Goal: Task Accomplishment & Management: Manage account settings

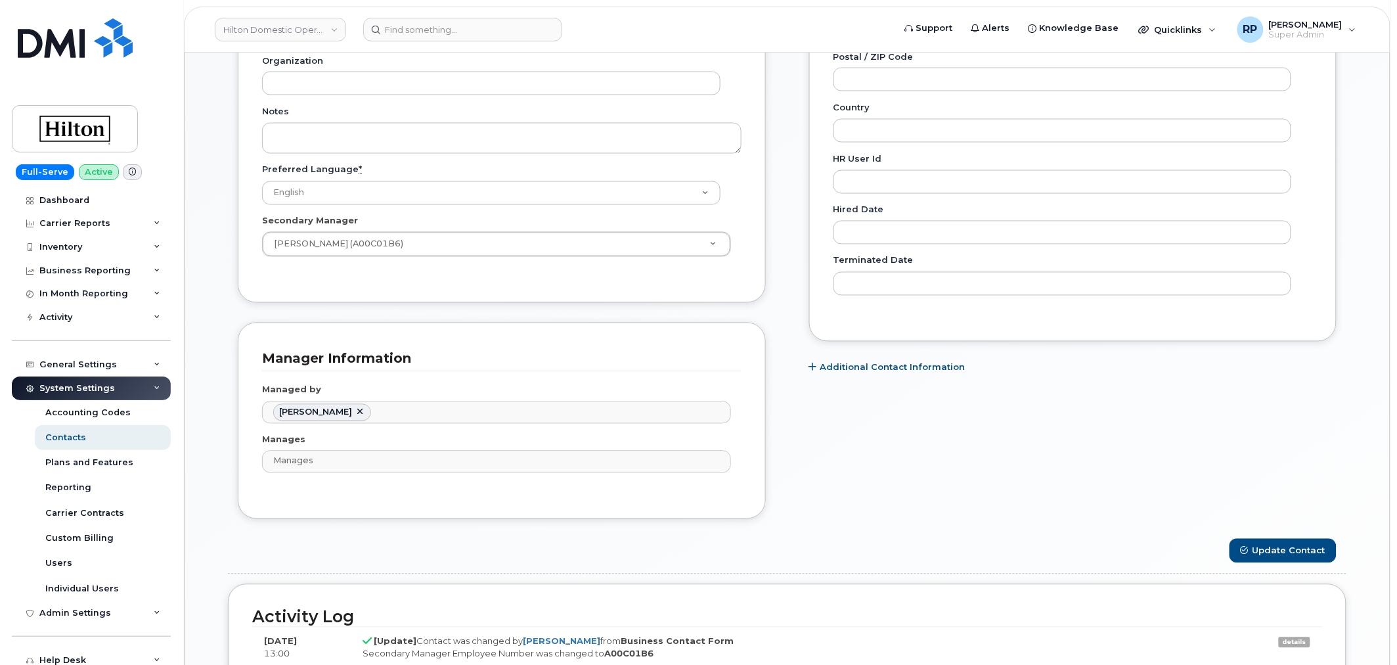
scroll to position [39, 0]
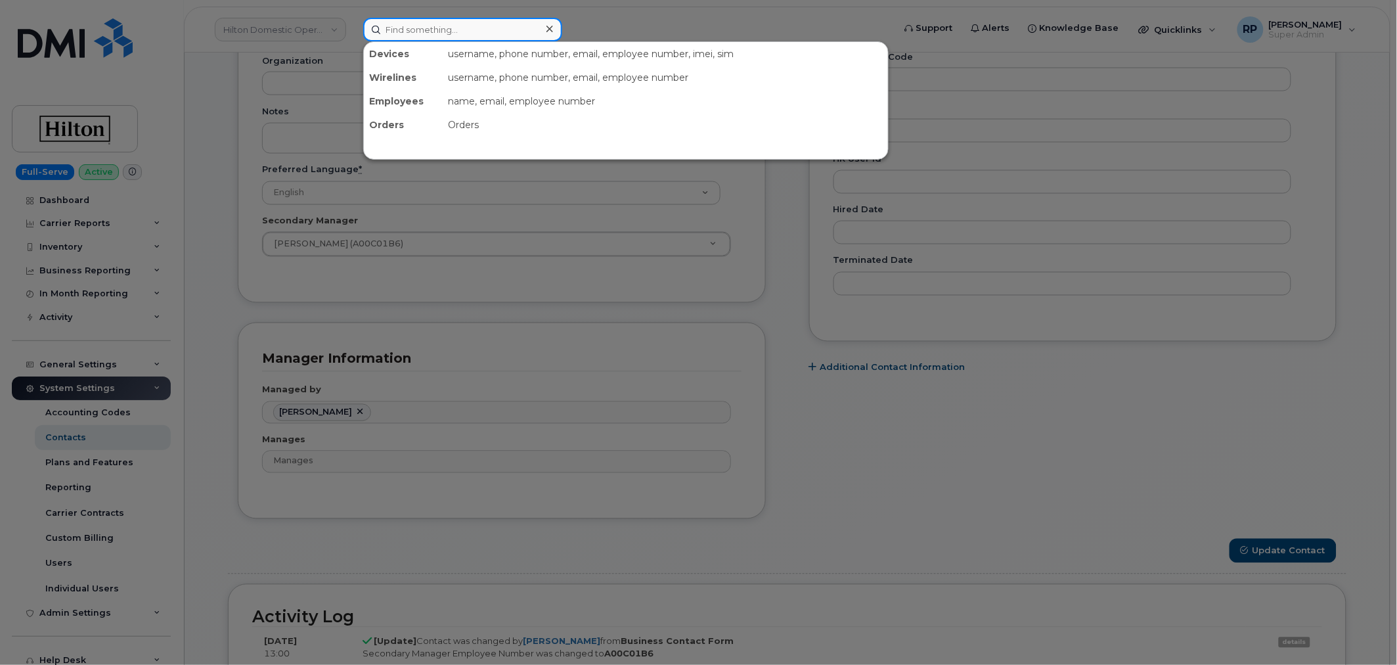
click at [476, 20] on input at bounding box center [462, 30] width 199 height 24
paste input "7147504321"
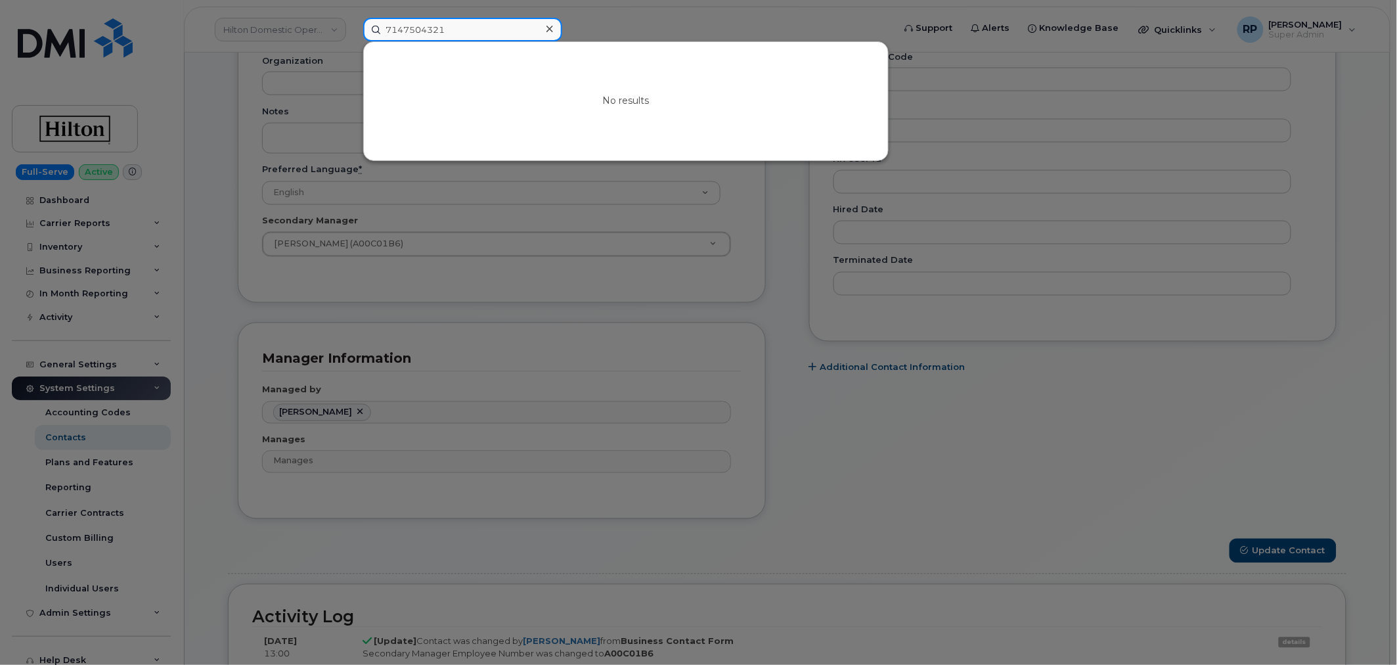
drag, startPoint x: 456, startPoint y: 26, endPoint x: 323, endPoint y: 35, distance: 133.6
click at [353, 35] on div "7147504321 No results" at bounding box center [624, 30] width 543 height 24
paste input "8631177"
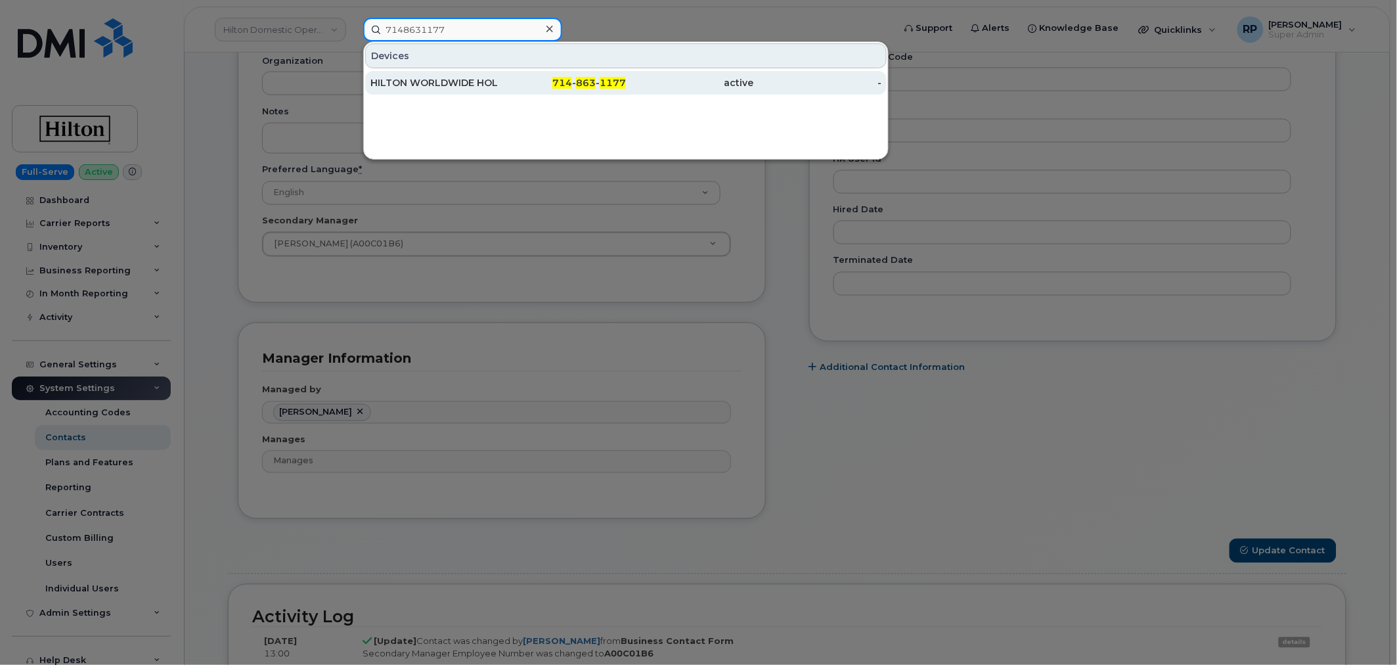
type input "7148631177"
click at [427, 83] on div "HILTON WORLDWIDE HOLDINGS INC." at bounding box center [434, 82] width 128 height 13
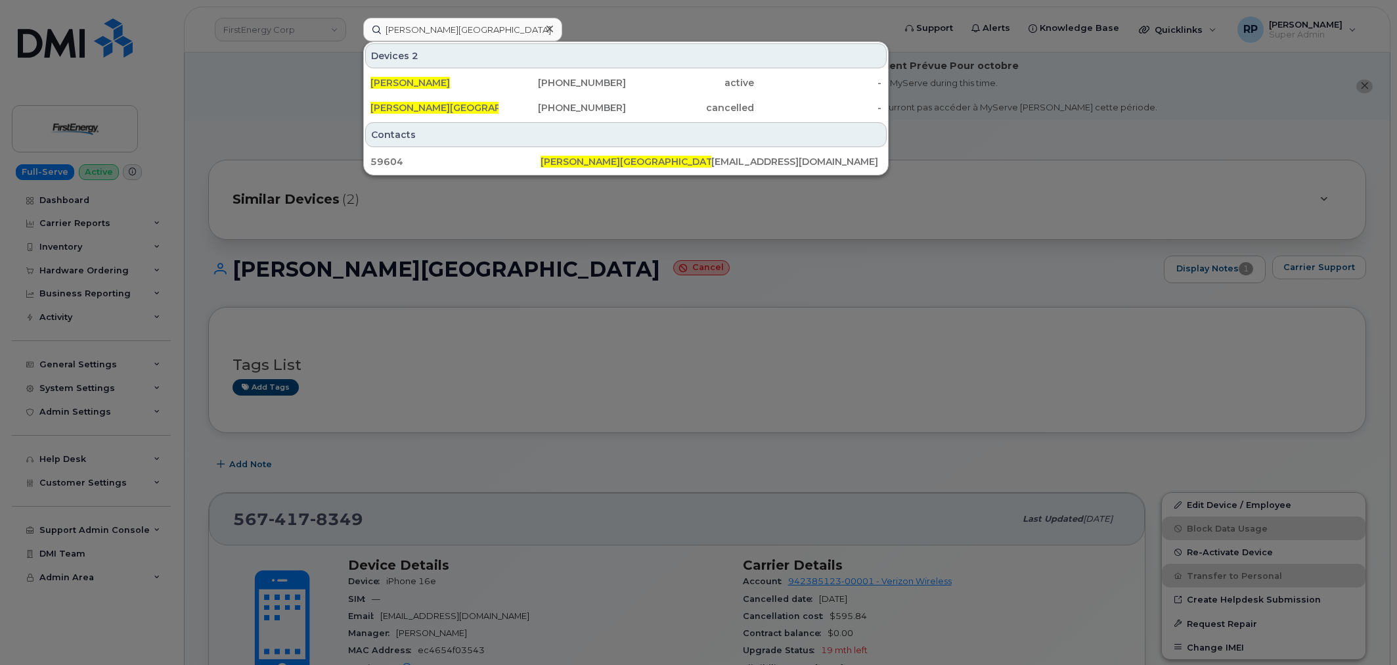
scroll to position [230, 0]
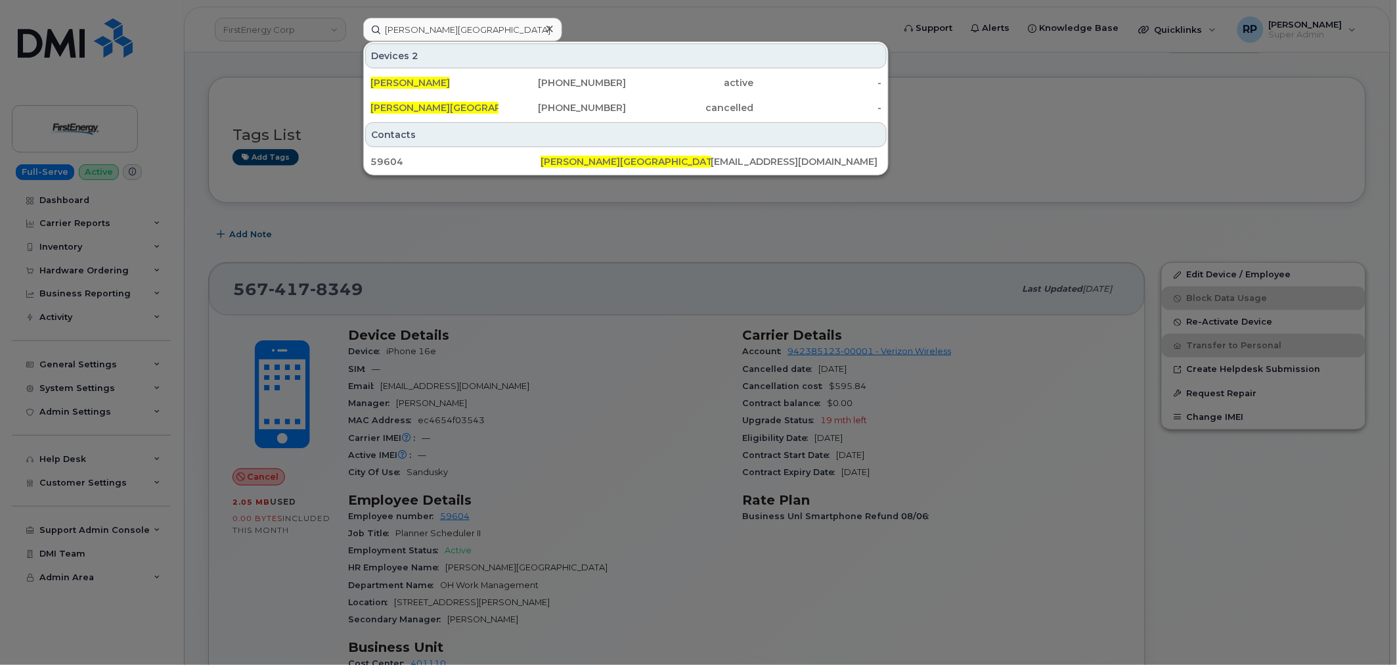
click at [495, 30] on input "Christopher W Dunigan" at bounding box center [462, 30] width 199 height 24
drag, startPoint x: 493, startPoint y: 37, endPoint x: 224, endPoint y: 43, distance: 269.4
click at [353, 41] on div "Christopher W Dunigan Devices 2 CHRISTOPHER W DUNIGAN 440-752-9919 active - Chr…" at bounding box center [624, 30] width 543 height 24
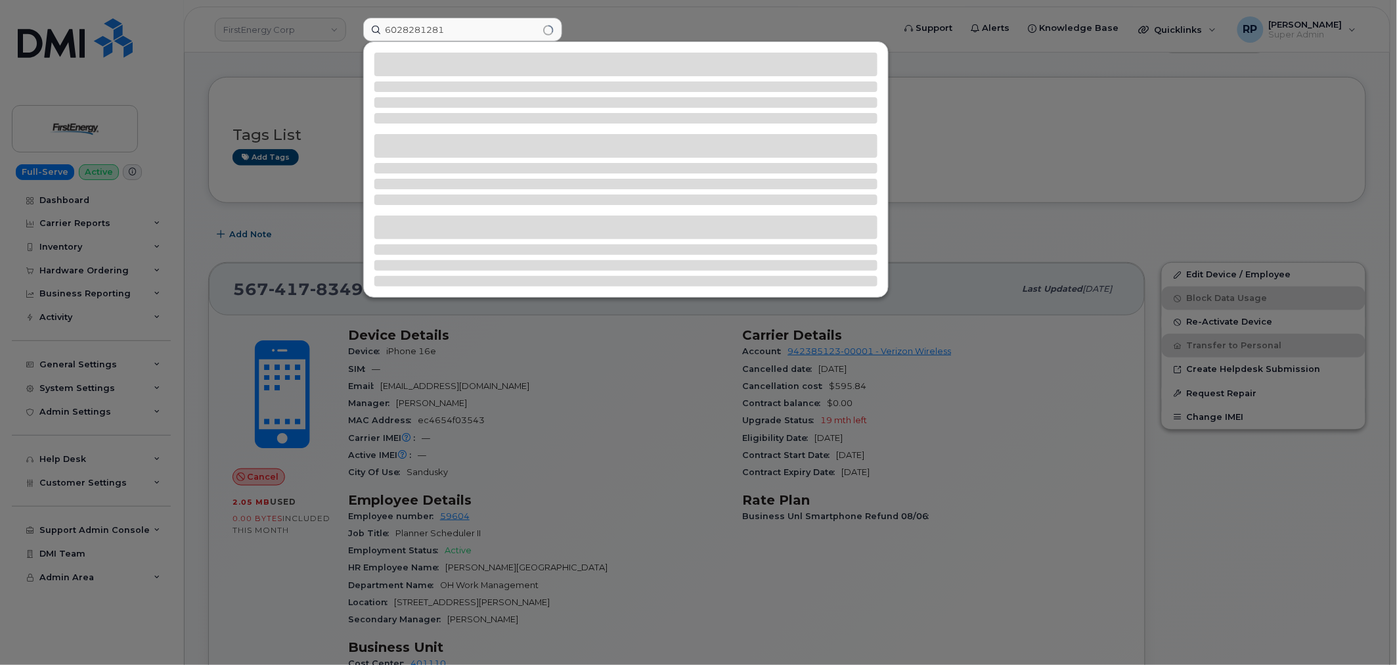
type input "6028281281"
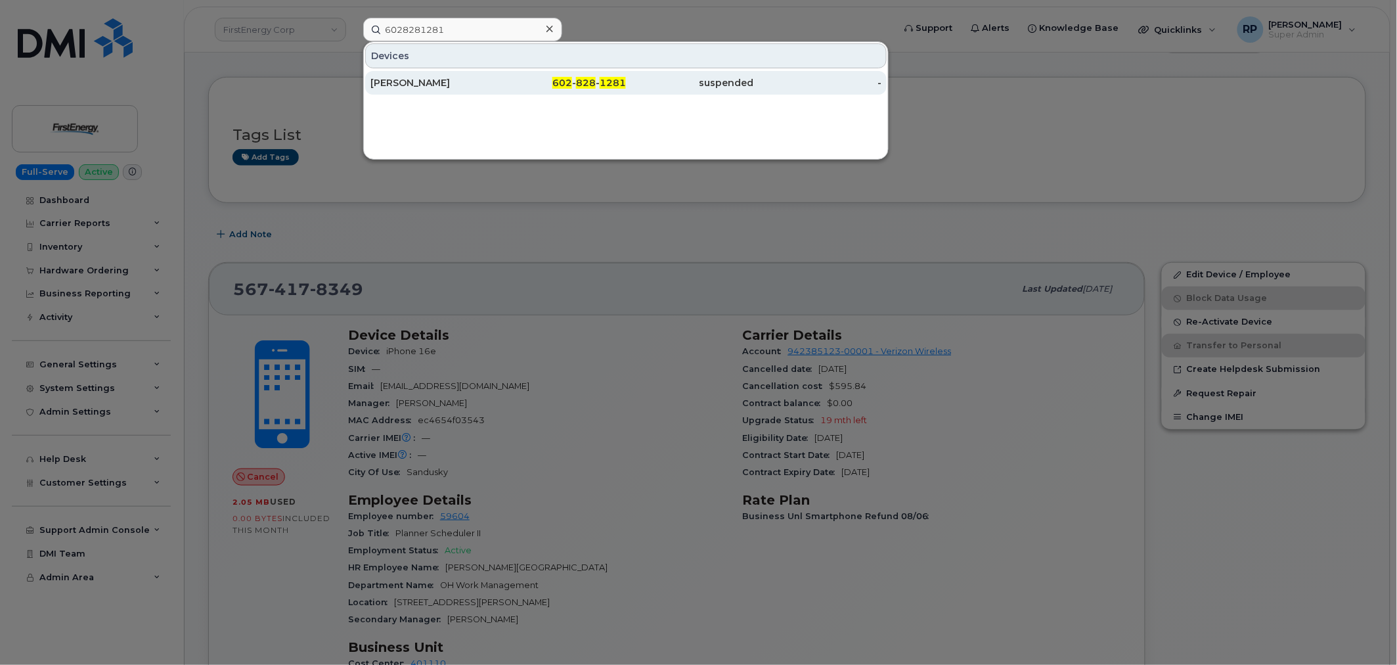
click at [456, 92] on div "Ronald Keenom" at bounding box center [434, 83] width 128 height 24
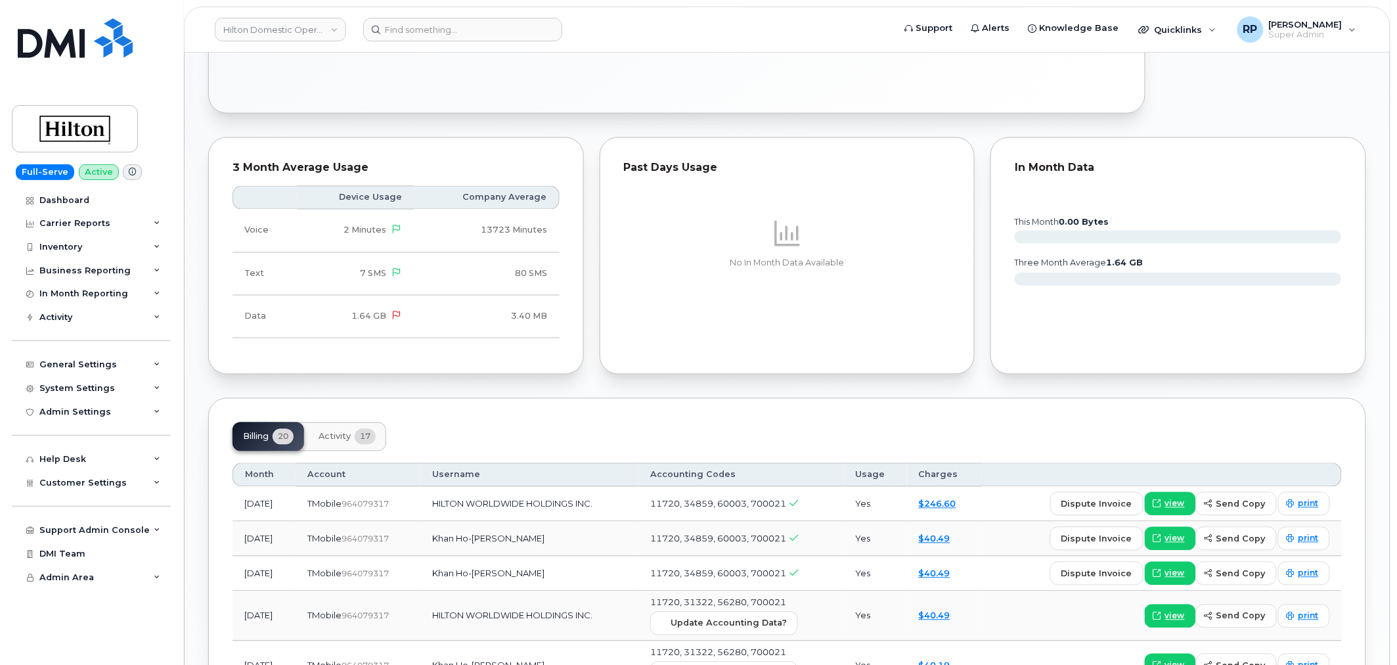
scroll to position [851, 0]
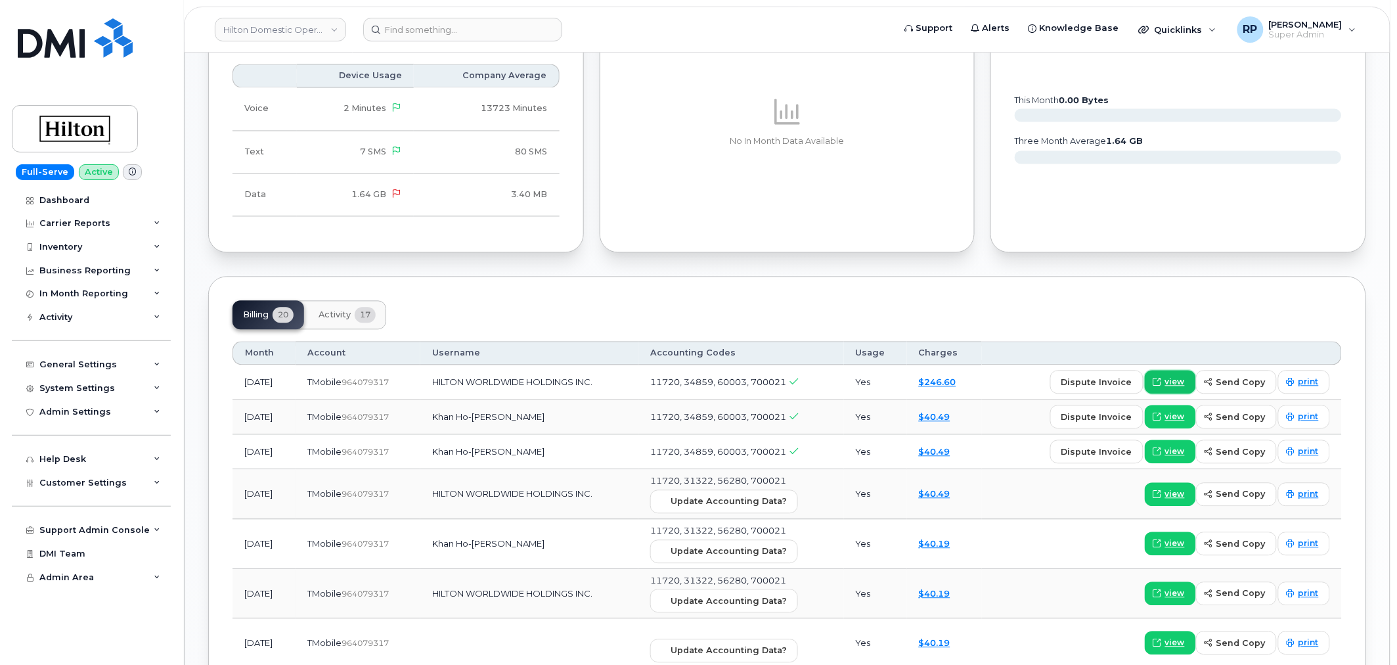
click at [1170, 378] on span "view" at bounding box center [1175, 382] width 20 height 12
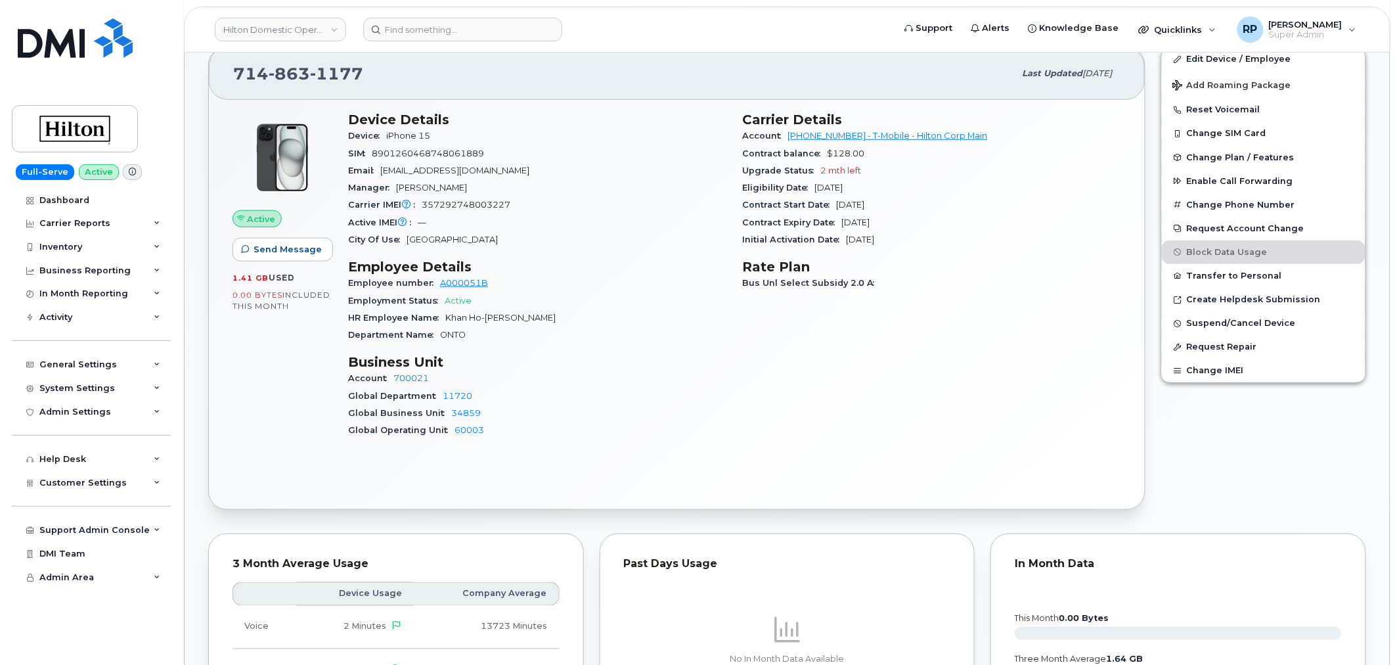
scroll to position [243, 0]
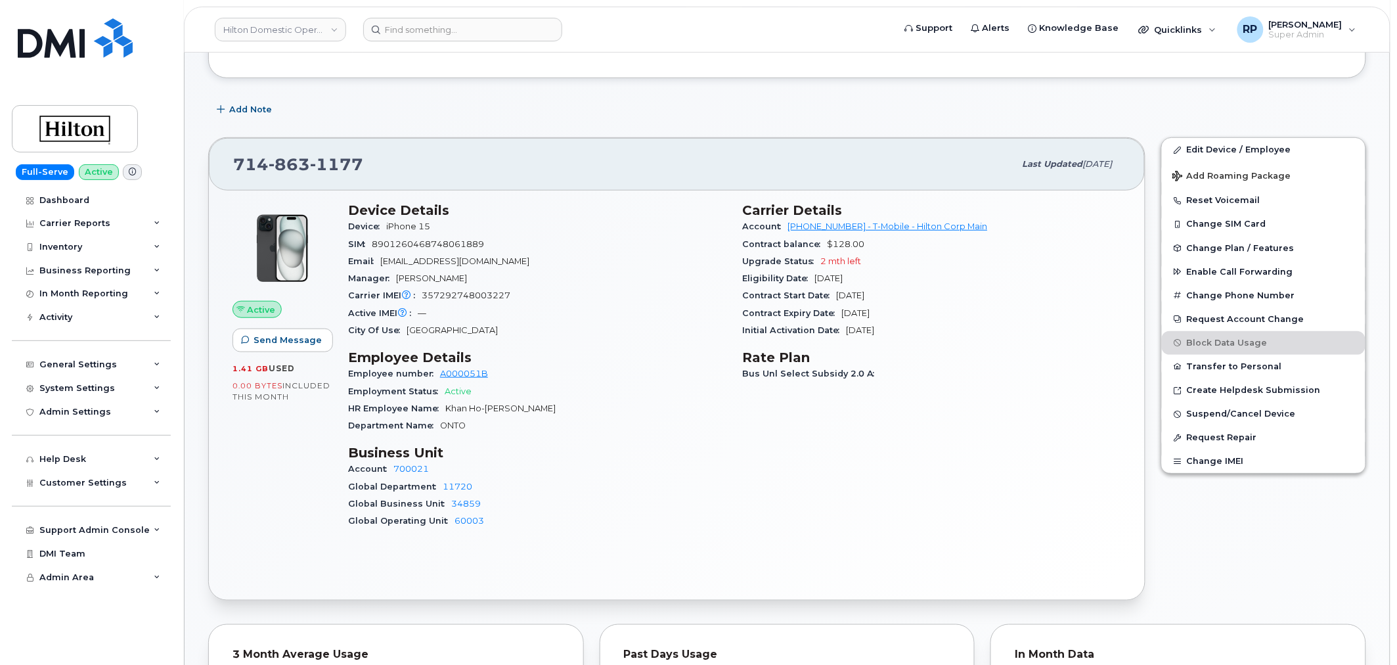
drag, startPoint x: 756, startPoint y: 535, endPoint x: 604, endPoint y: 499, distance: 156.0
click at [756, 535] on div "Carrier Details Account 964079317 - T-Mobile - Hilton Corp Main Contract balanc…" at bounding box center [932, 370] width 395 height 353
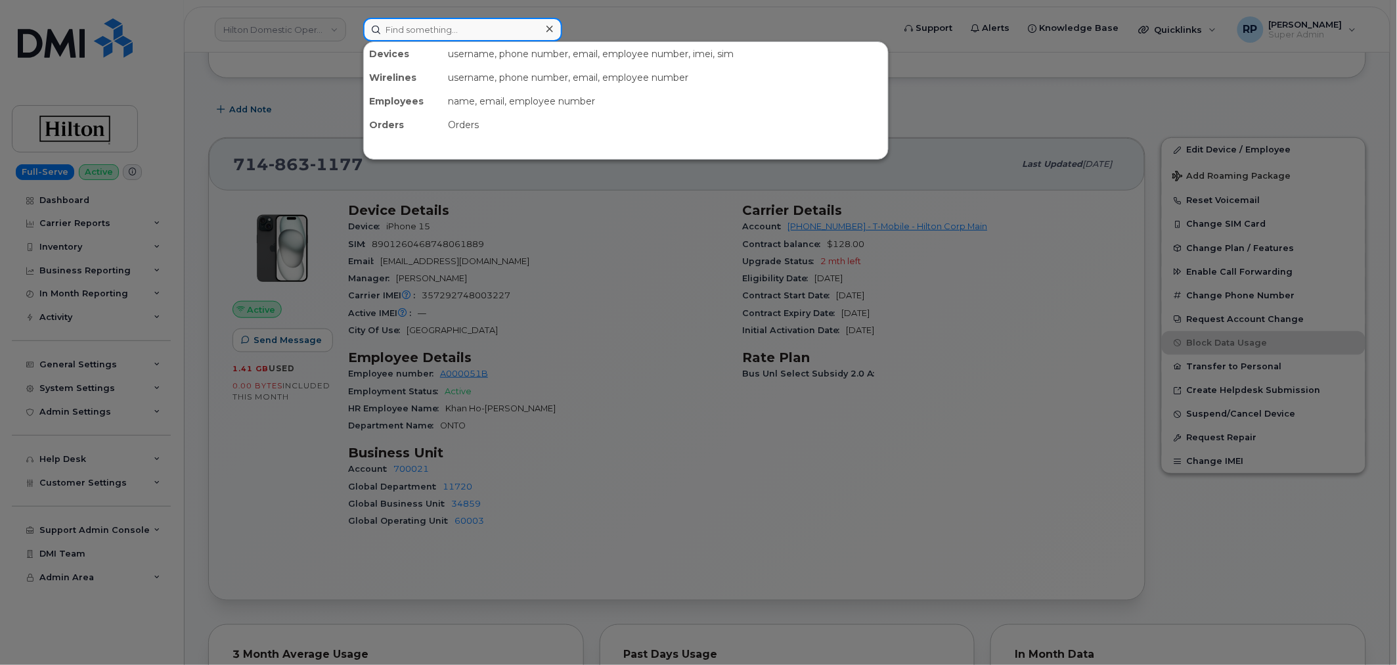
paste input "7138875626"
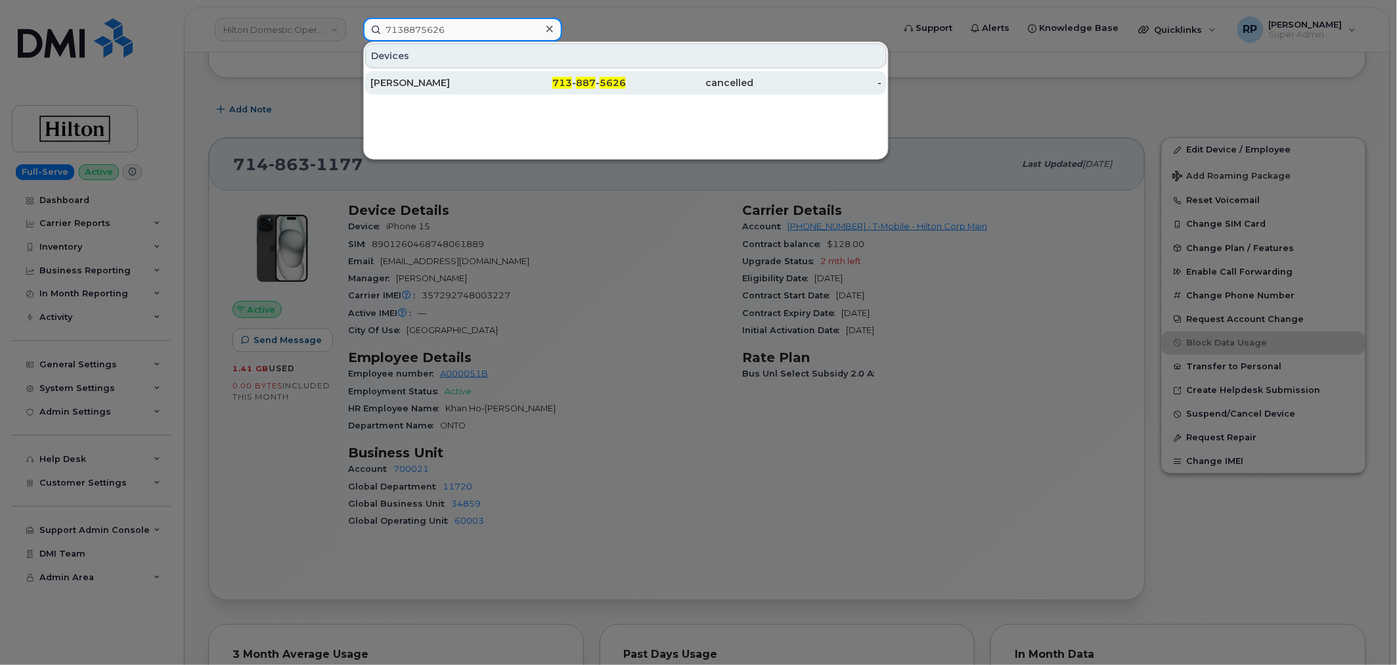
type input "7138875626"
click at [489, 90] on div "SAIDEE PORRAS" at bounding box center [434, 83] width 128 height 24
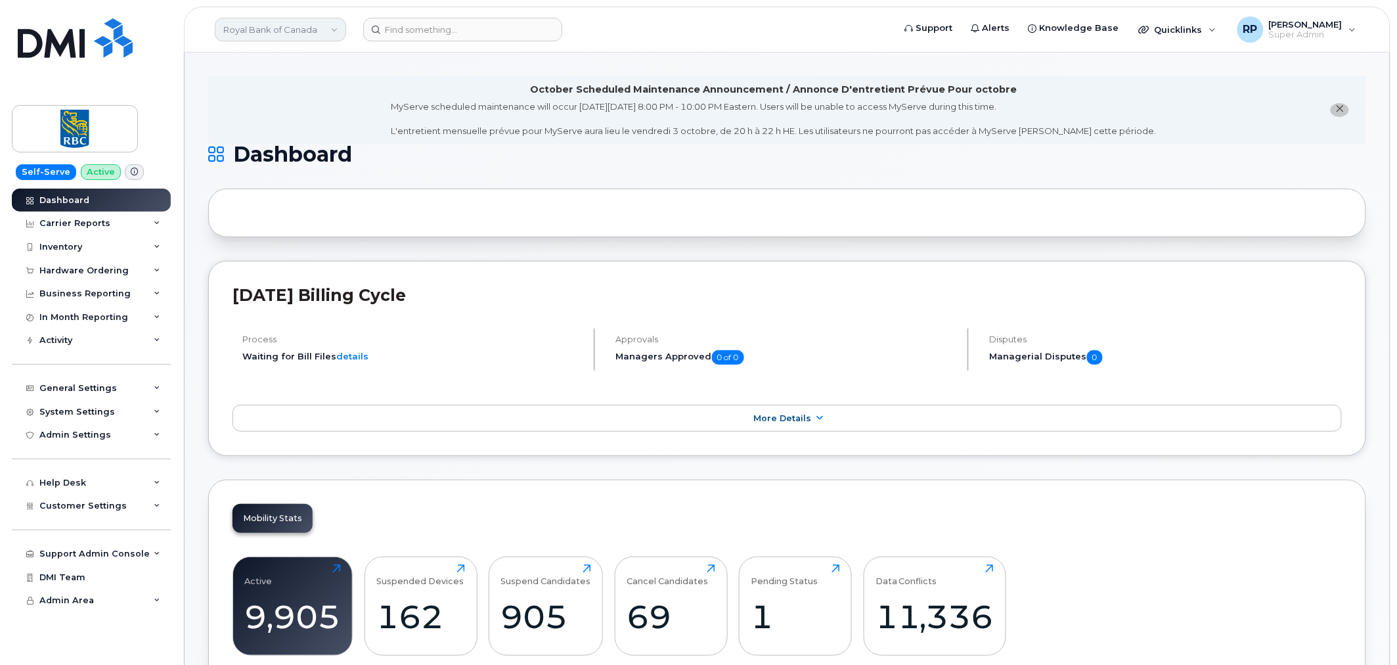
click at [242, 32] on link "Royal Bank of Canada" at bounding box center [280, 30] width 131 height 24
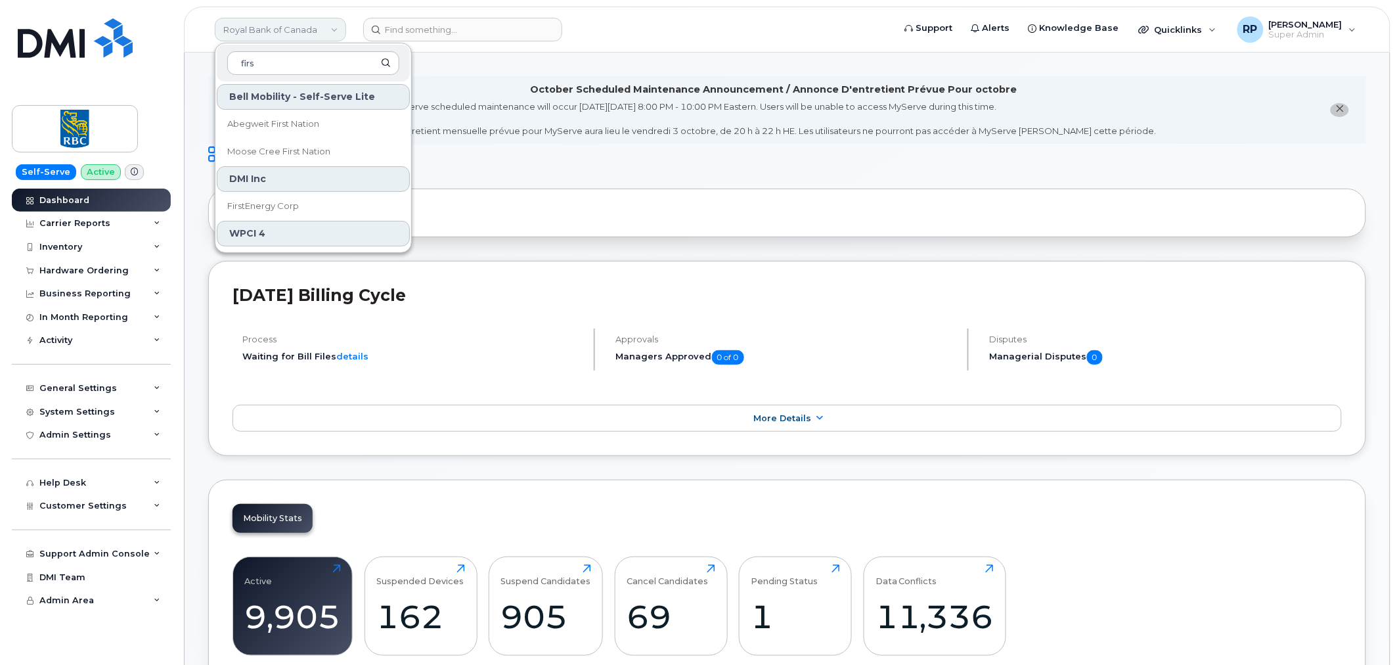
type input "first"
drag, startPoint x: 280, startPoint y: 68, endPoint x: 181, endPoint y: 63, distance: 99.3
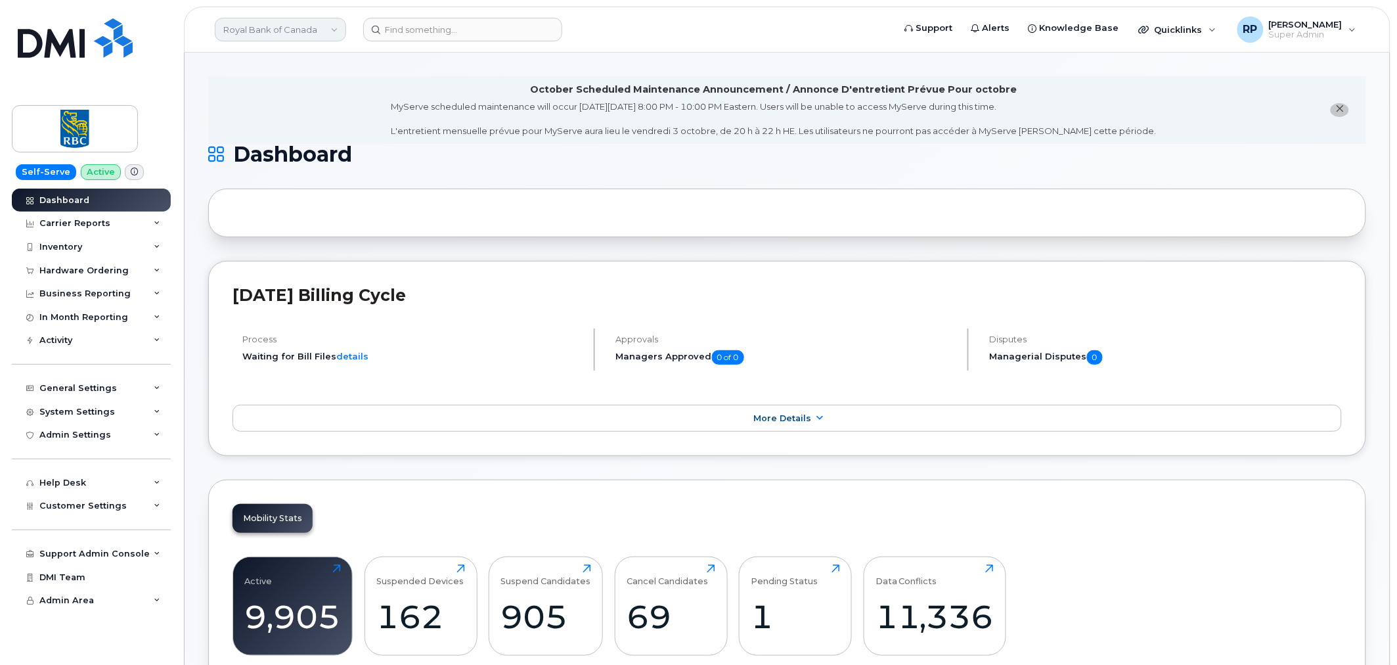
click at [260, 24] on link "Royal Bank of Canada" at bounding box center [280, 30] width 131 height 24
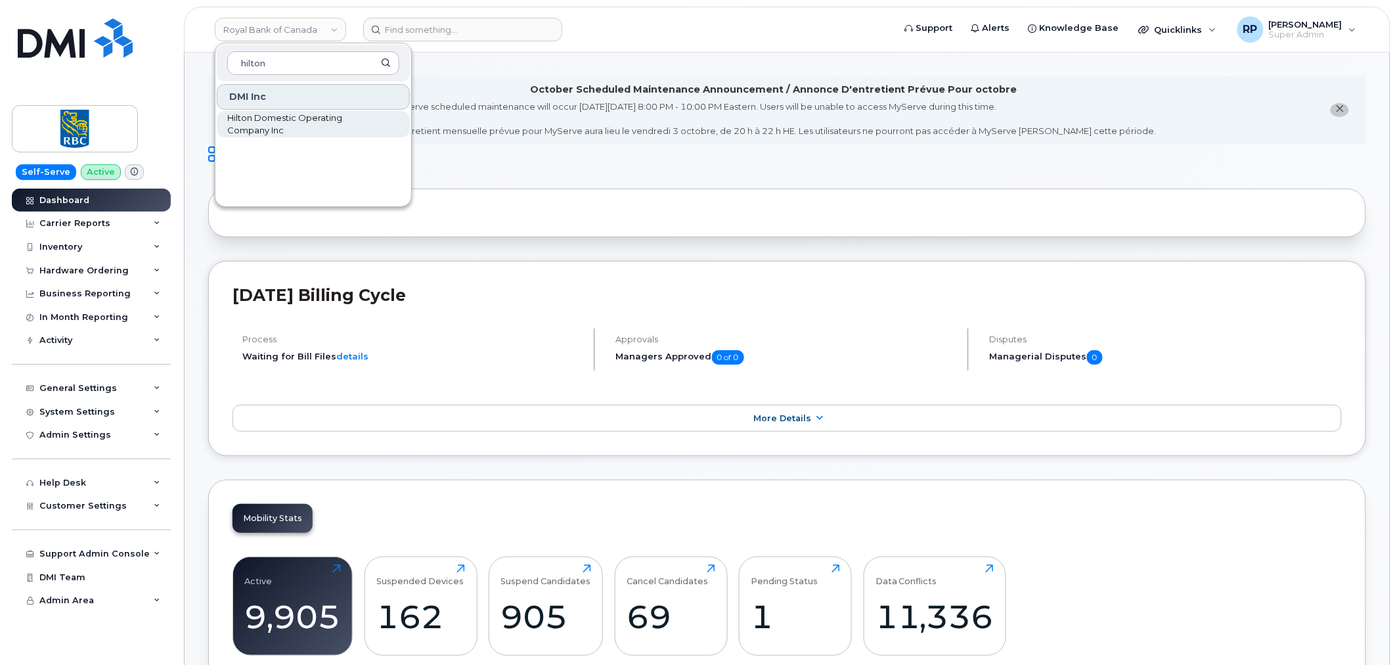
type input "hilton"
click at [269, 129] on span "Hilton Domestic Operating Company Inc" at bounding box center [302, 125] width 151 height 26
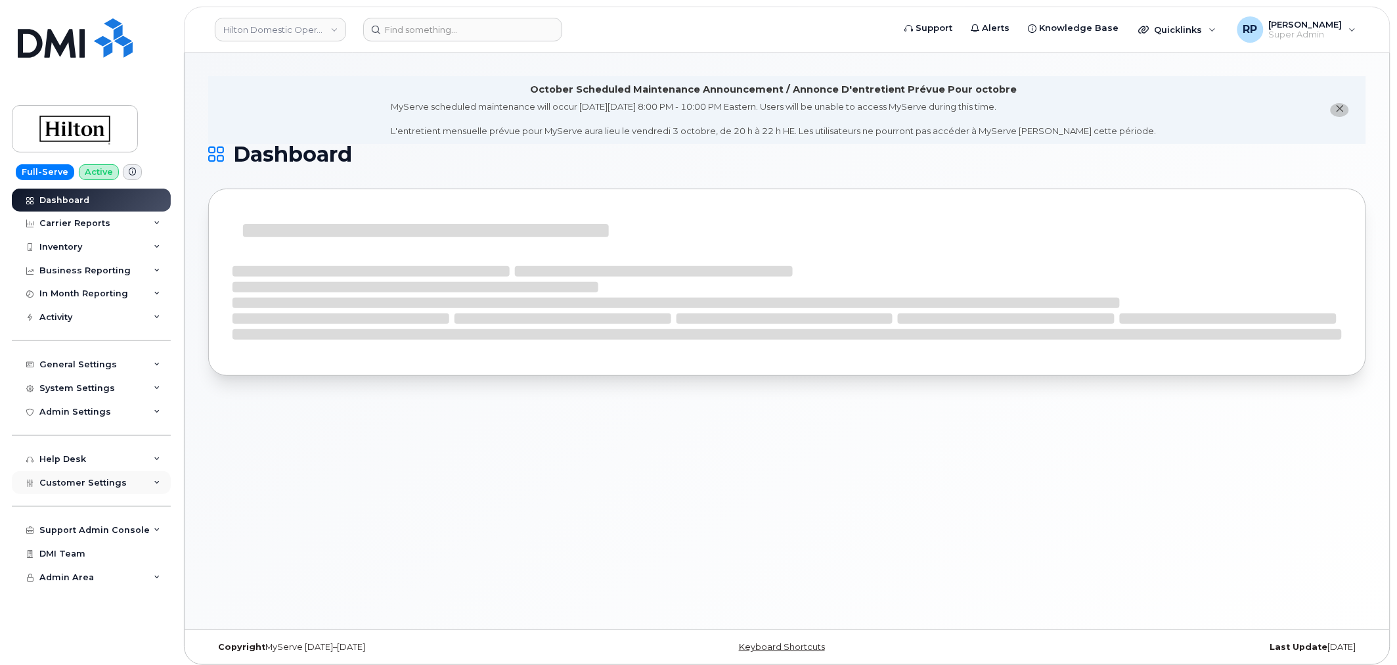
click at [85, 481] on span "Customer Settings" at bounding box center [82, 482] width 87 height 10
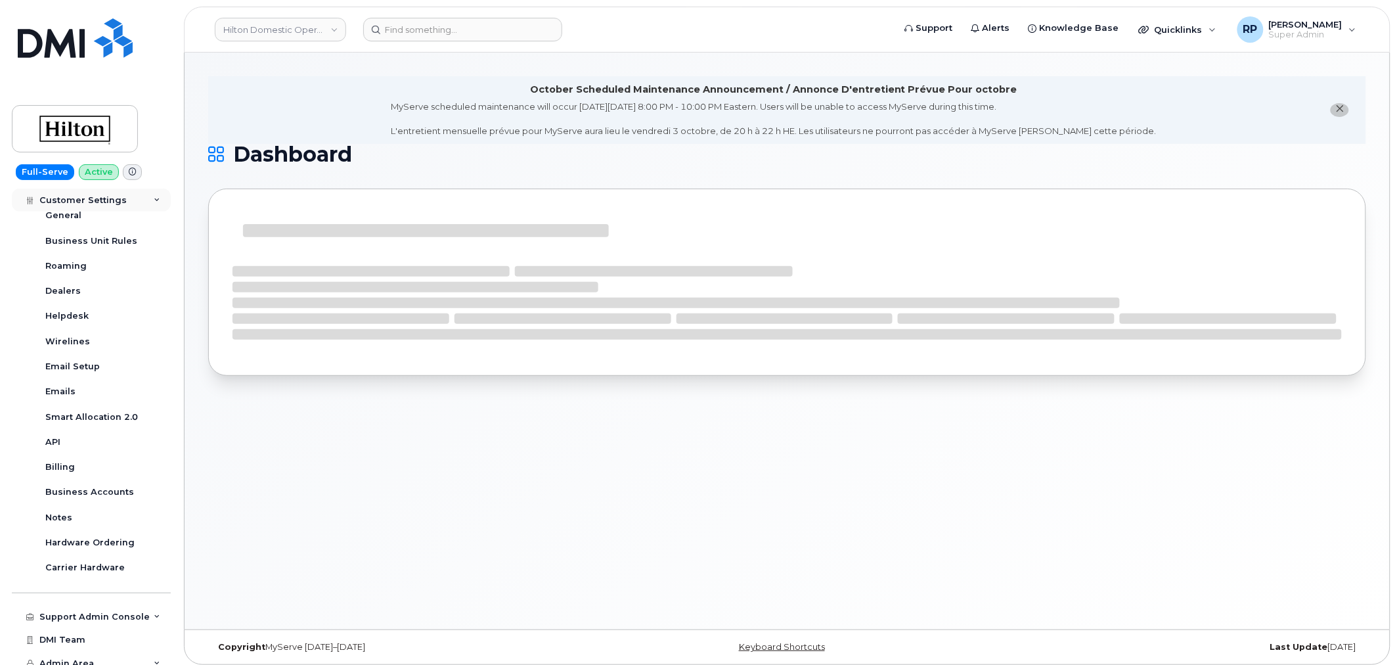
scroll to position [300, 0]
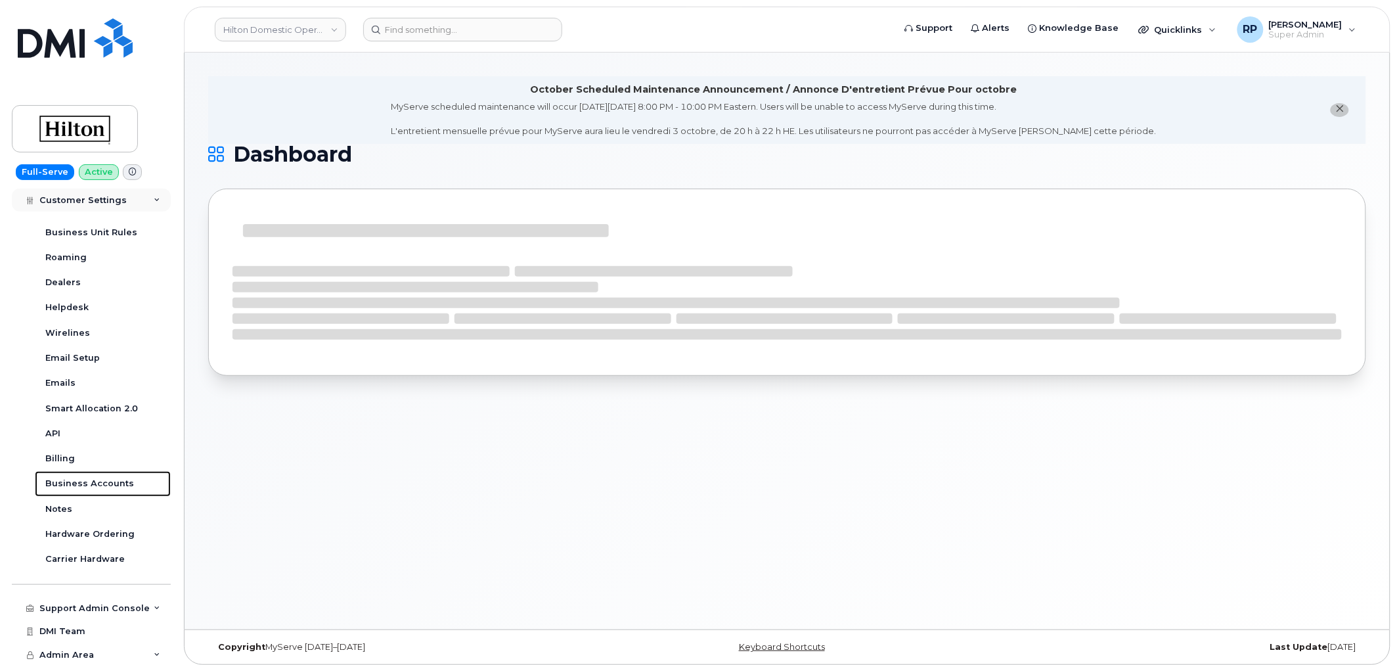
click at [85, 481] on div "Business Accounts" at bounding box center [89, 483] width 89 height 12
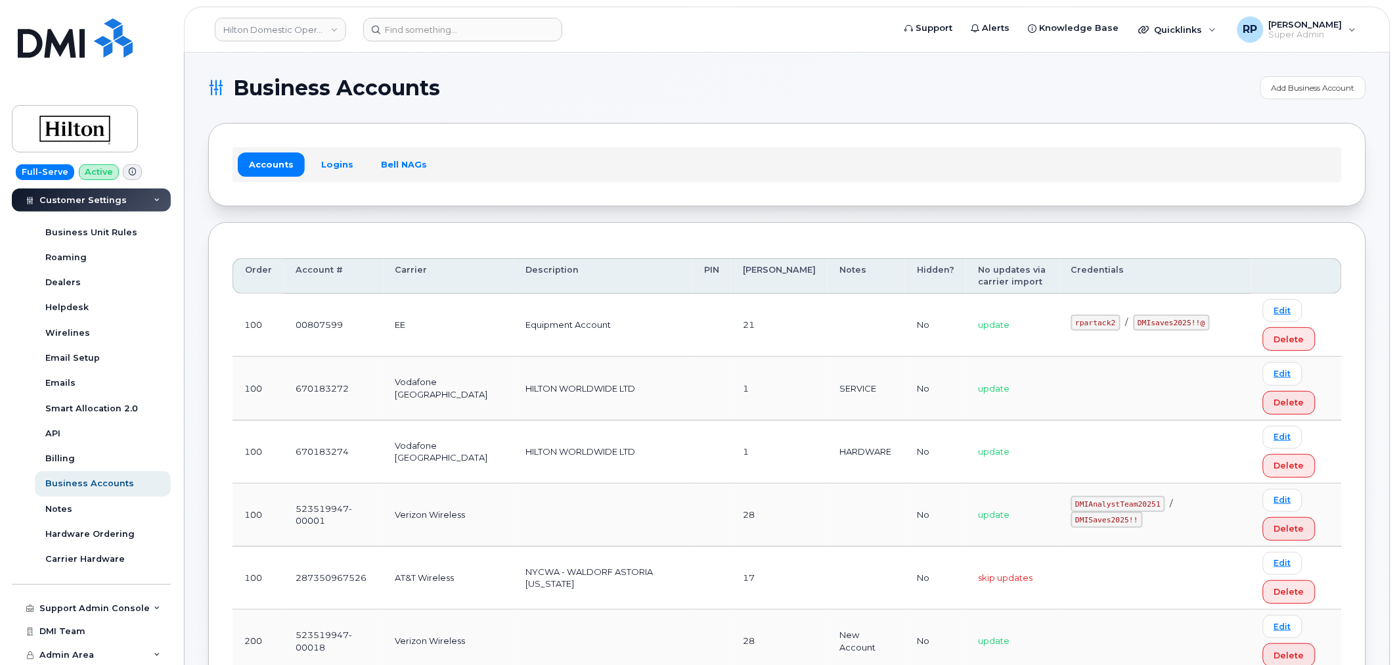
click at [339, 156] on link "Logins" at bounding box center [337, 164] width 55 height 24
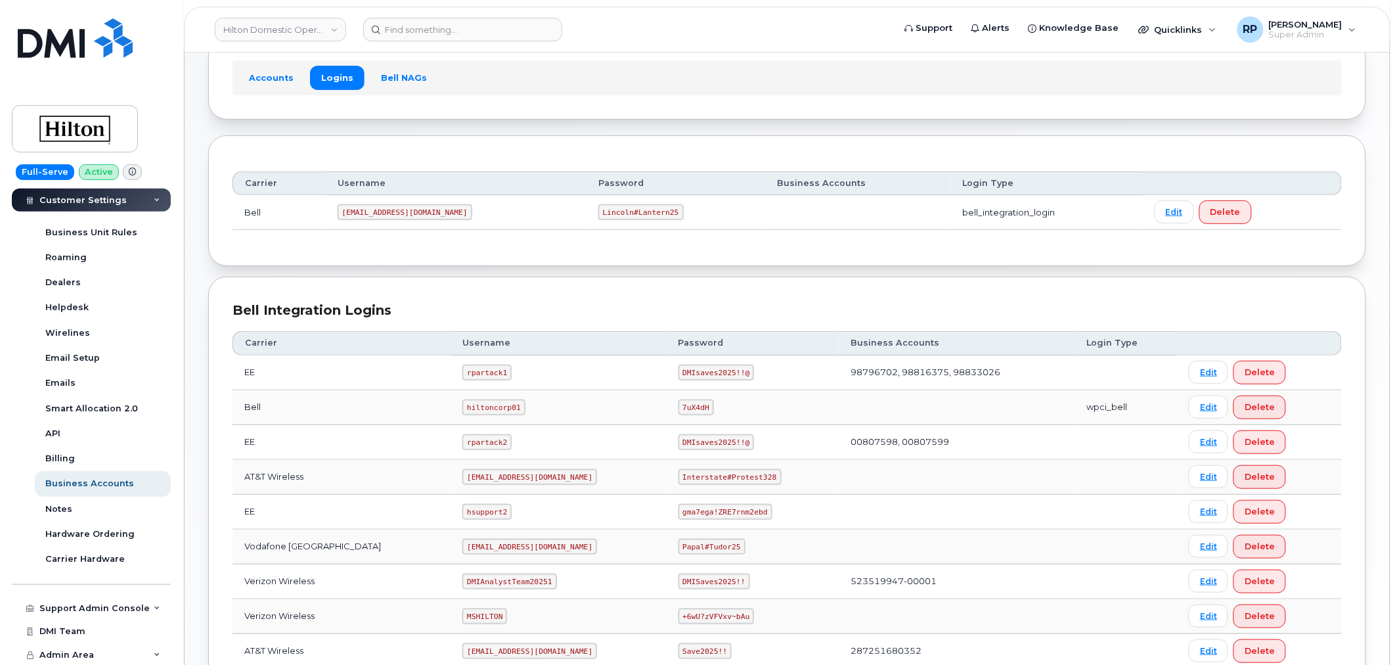
scroll to position [243, 0]
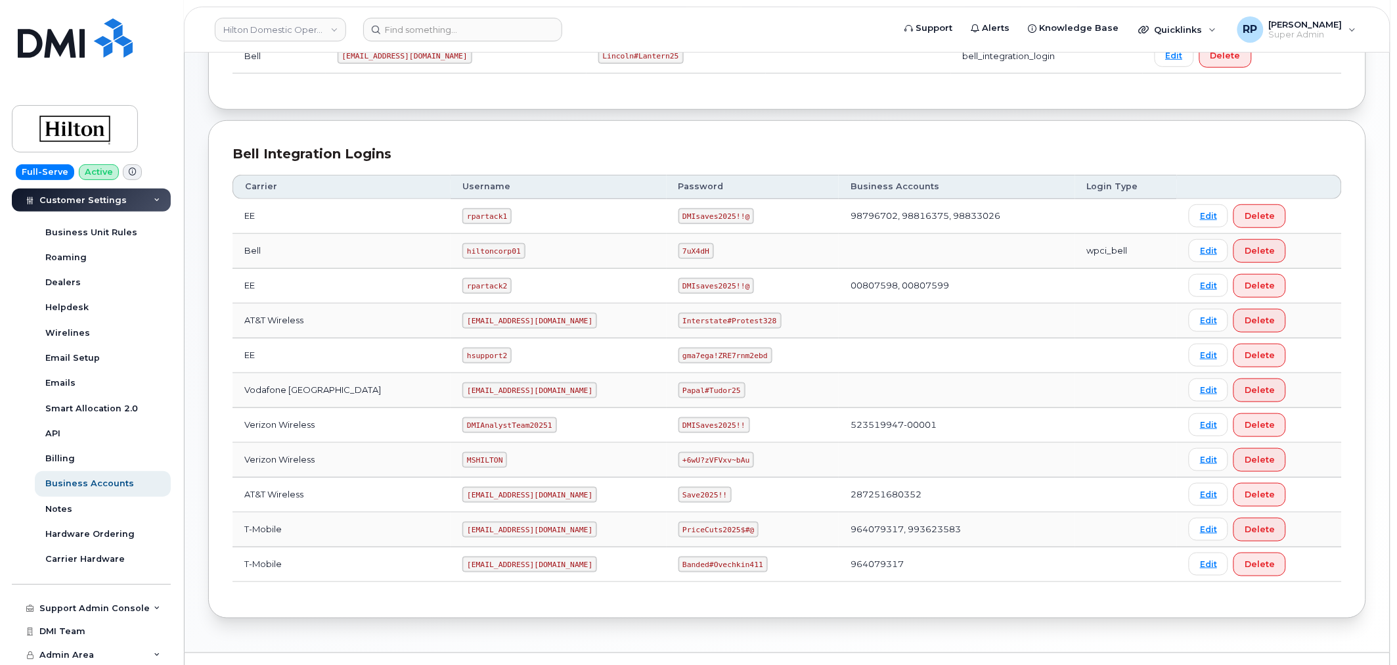
click at [469, 424] on code "DMIAnalystTeam20251" at bounding box center [509, 425] width 94 height 16
copy code "DMIAnalystTeam20251"
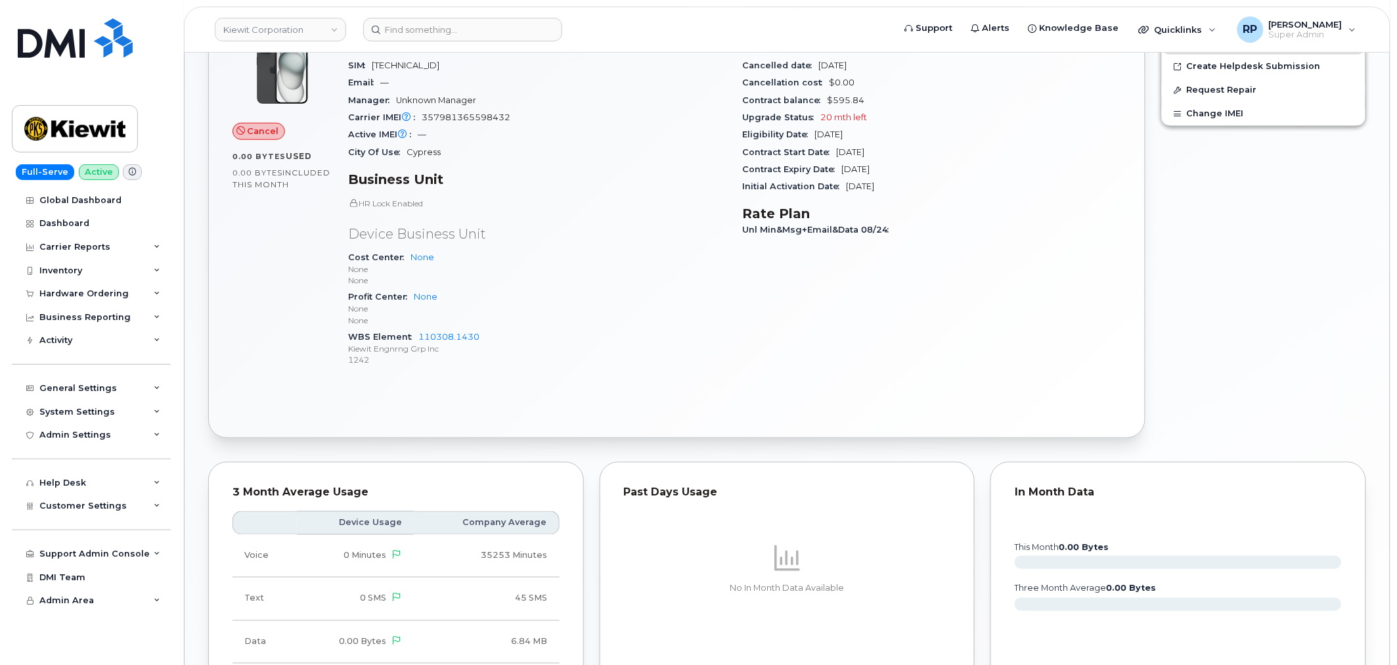
scroll to position [651, 0]
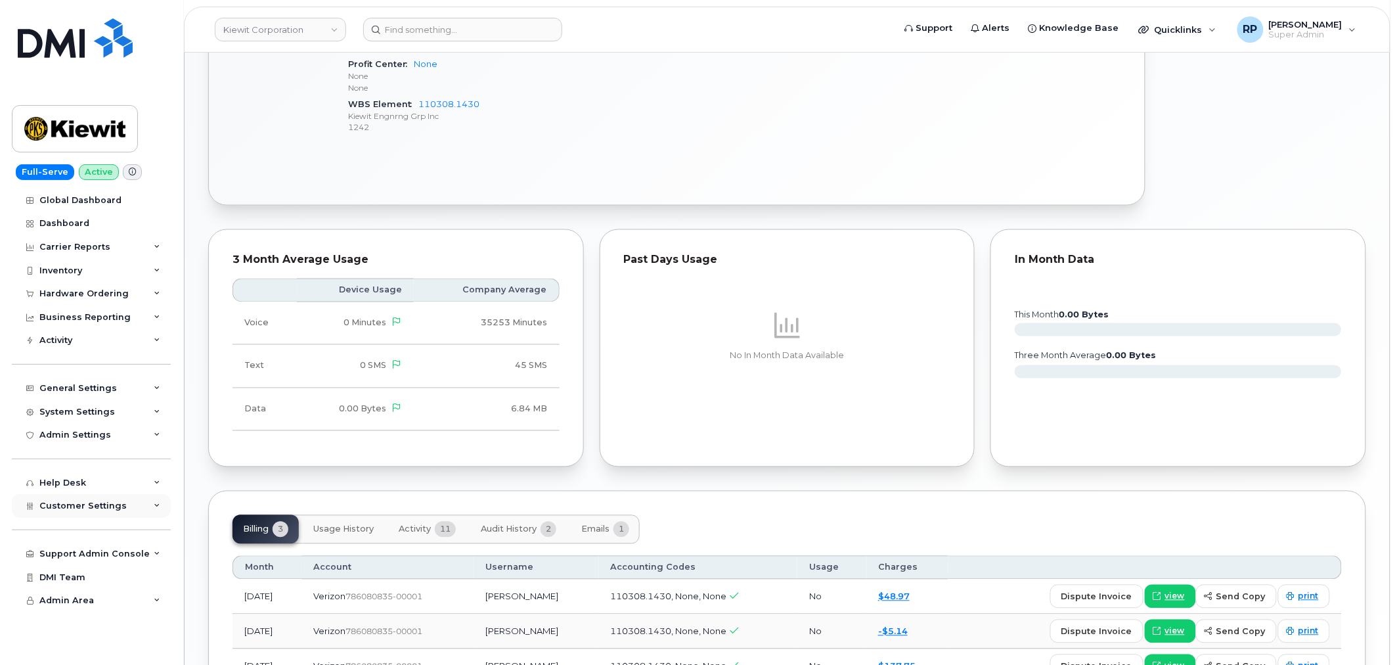
click at [88, 513] on div "Customer Settings" at bounding box center [91, 506] width 159 height 24
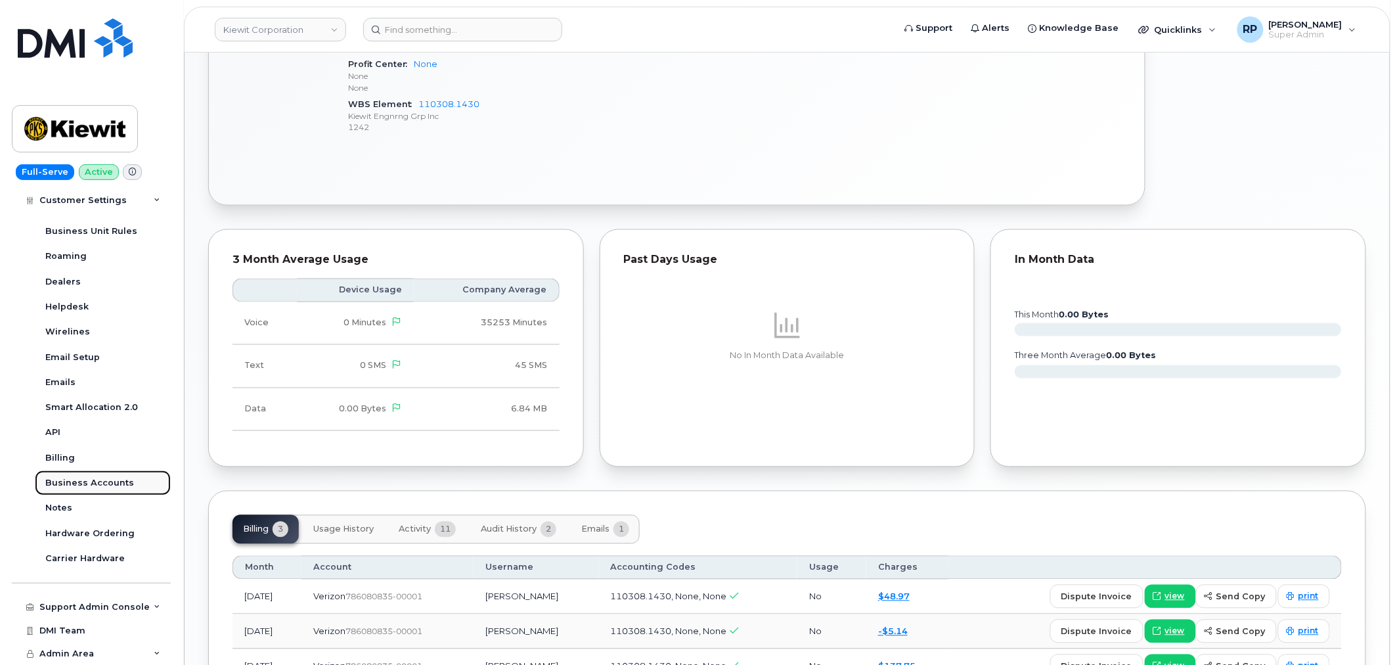
click at [84, 489] on link "Business Accounts" at bounding box center [103, 482] width 136 height 25
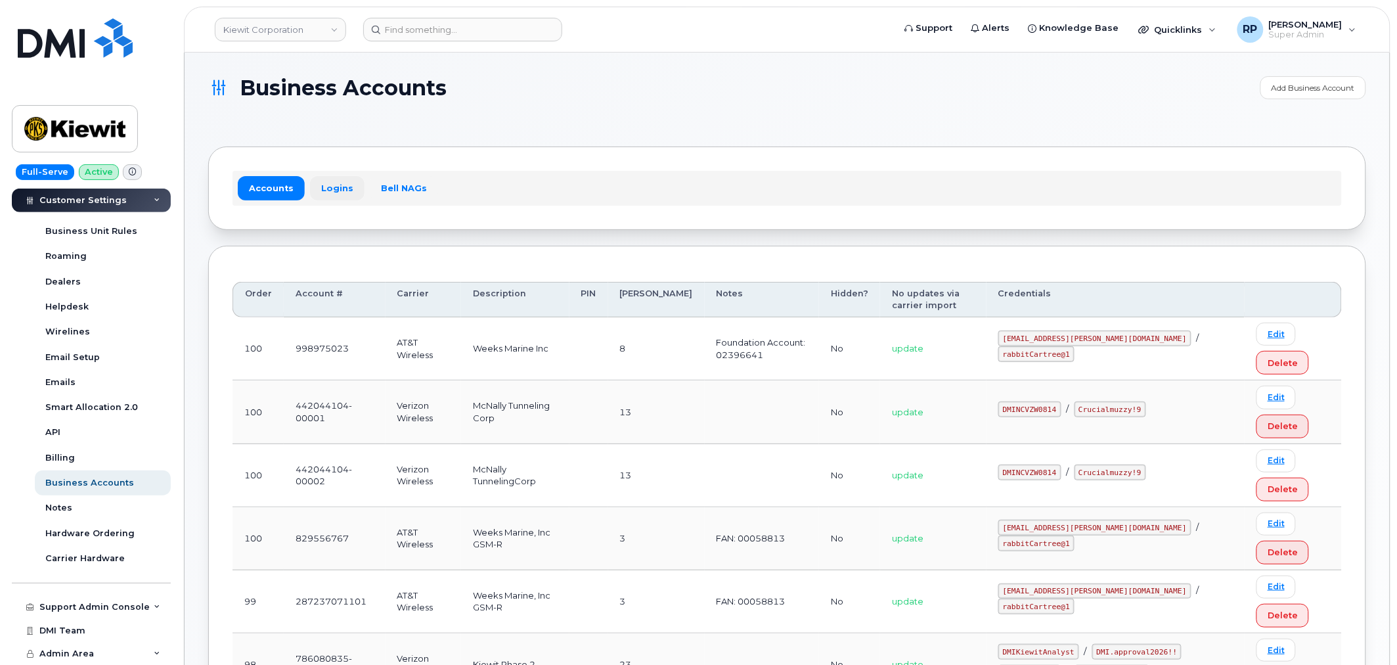
click at [332, 187] on link "Logins" at bounding box center [337, 188] width 55 height 24
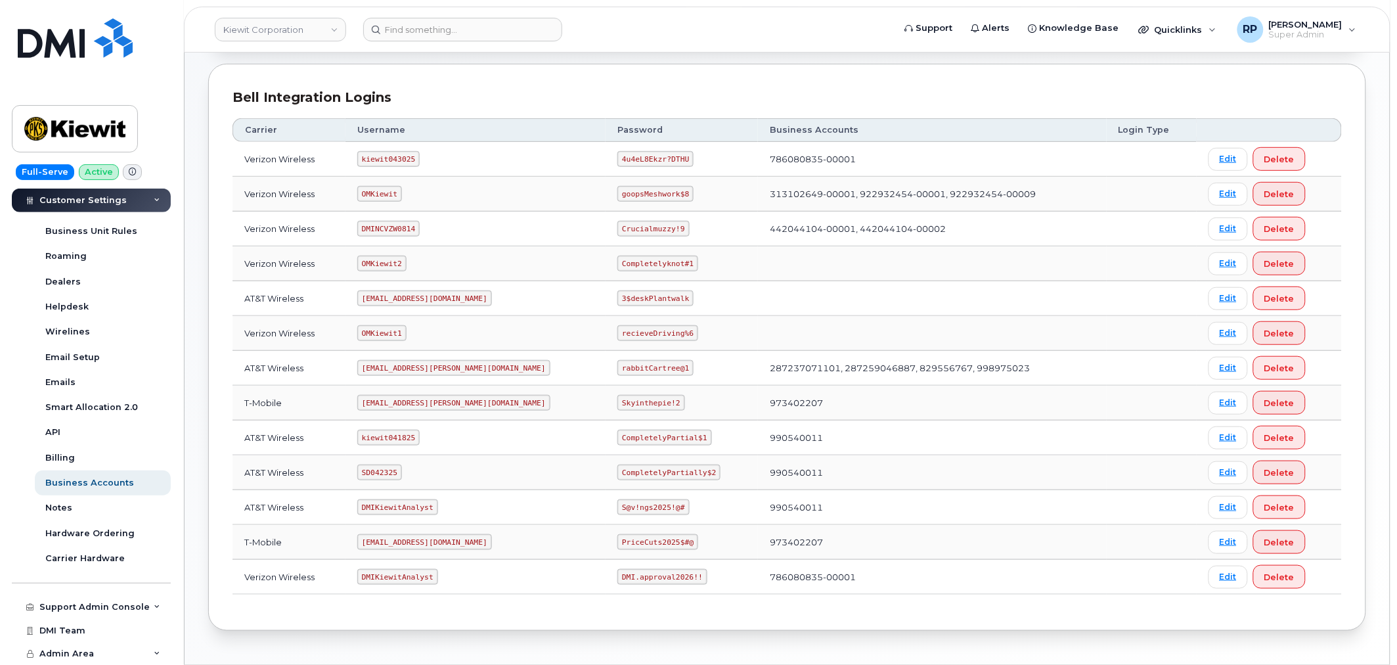
scroll to position [225, 0]
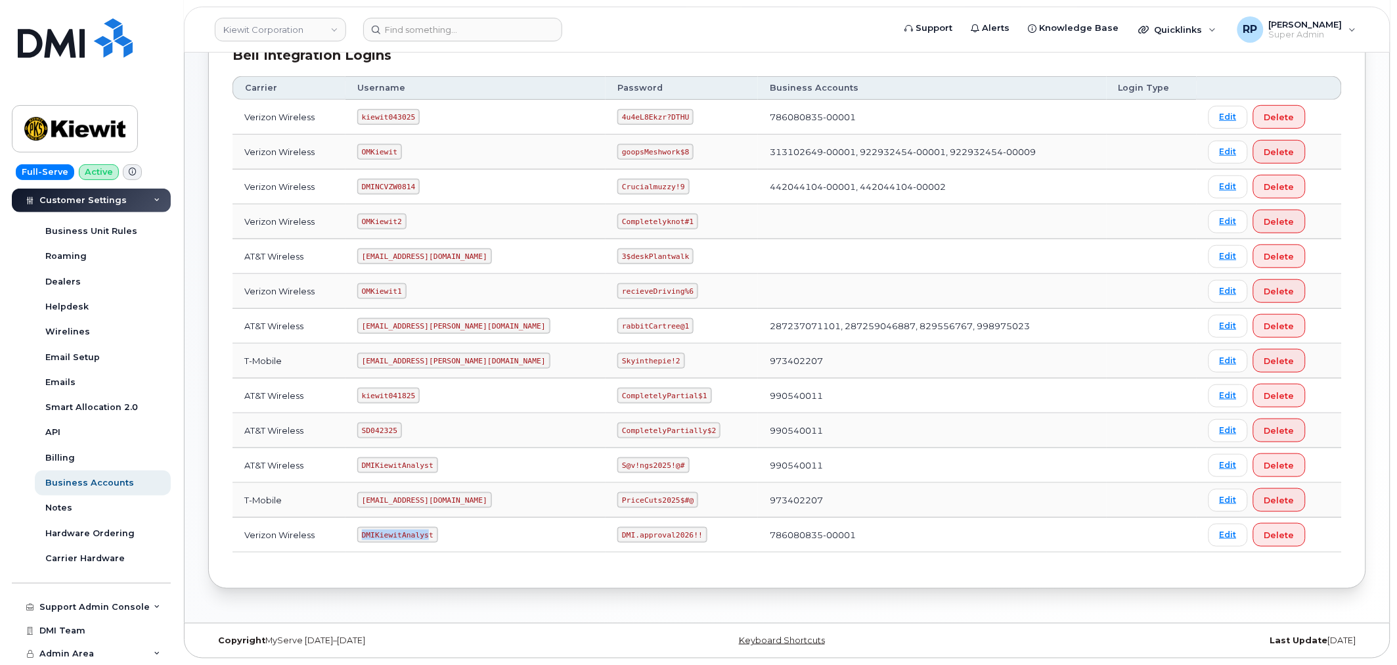
drag, startPoint x: 372, startPoint y: 534, endPoint x: 432, endPoint y: 531, distance: 60.5
click at [432, 531] on code "DMIKiewitAnalyst" at bounding box center [397, 535] width 81 height 16
click at [424, 535] on code "DMIKiewitAnalyst" at bounding box center [397, 535] width 81 height 16
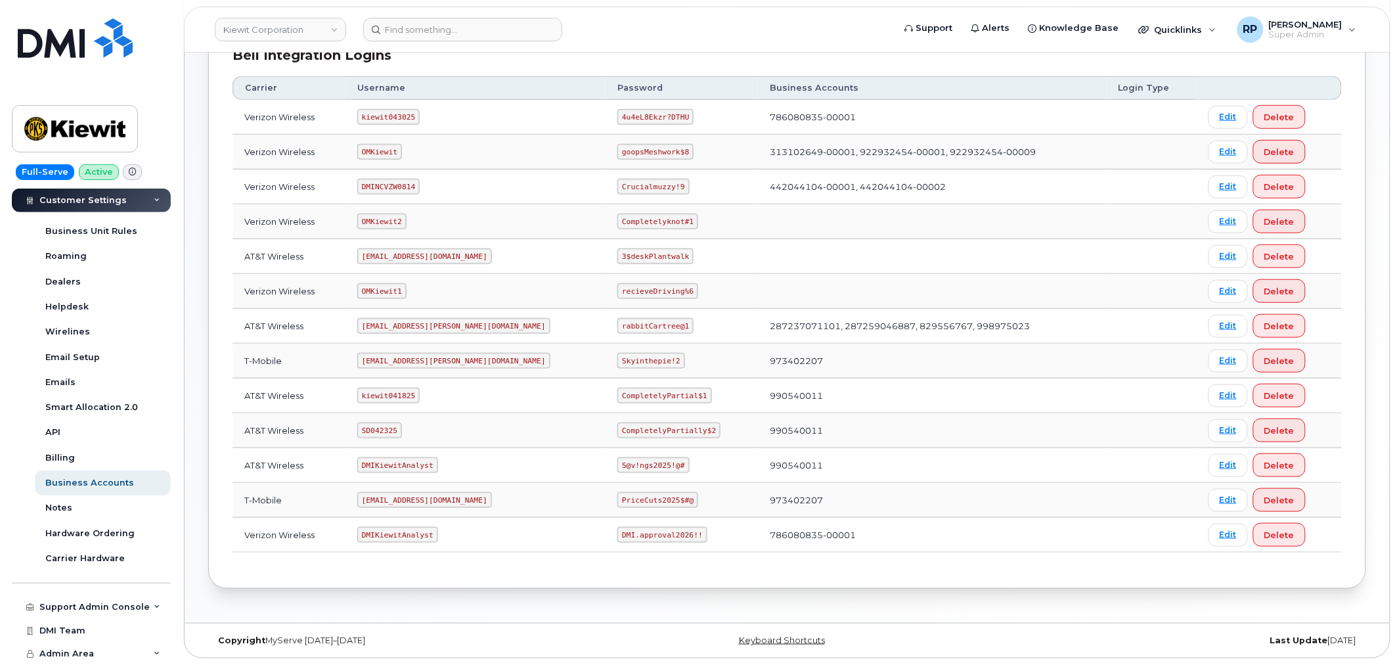
click at [617, 530] on code "DMI.approval2026!!" at bounding box center [661, 535] width 89 height 16
copy code "DMI.approval2026!!"
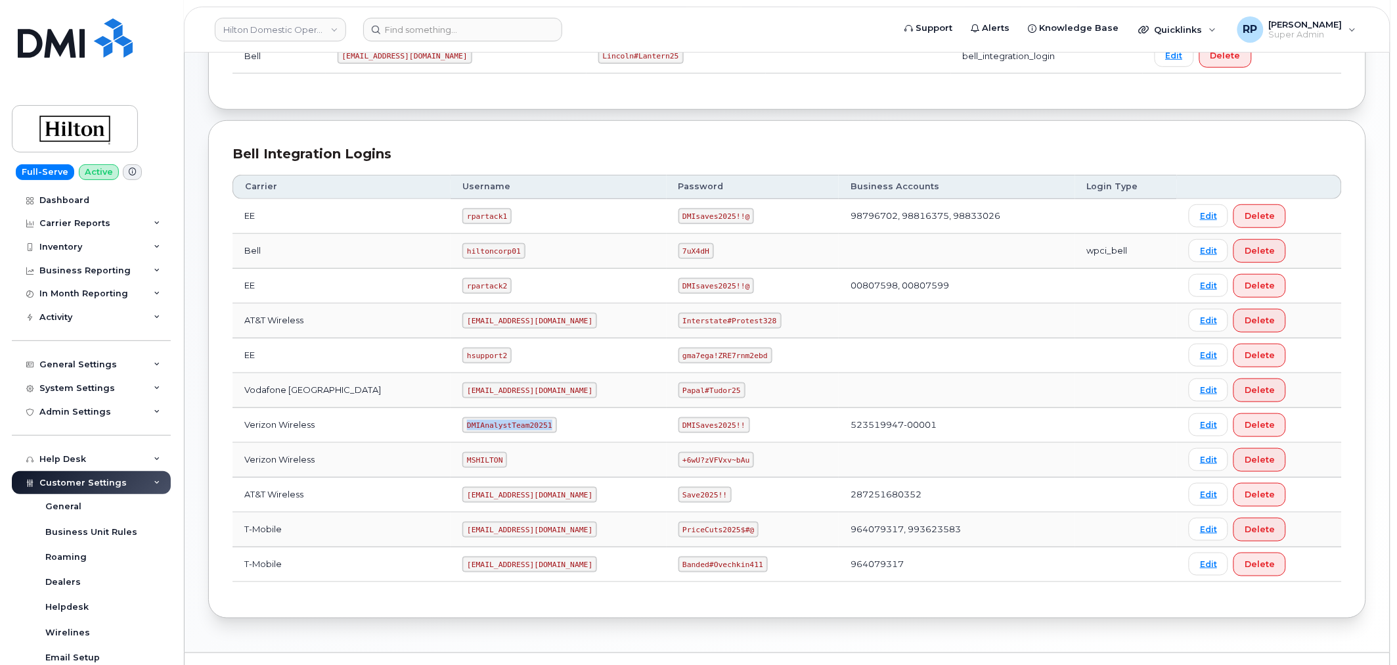
scroll to position [300, 0]
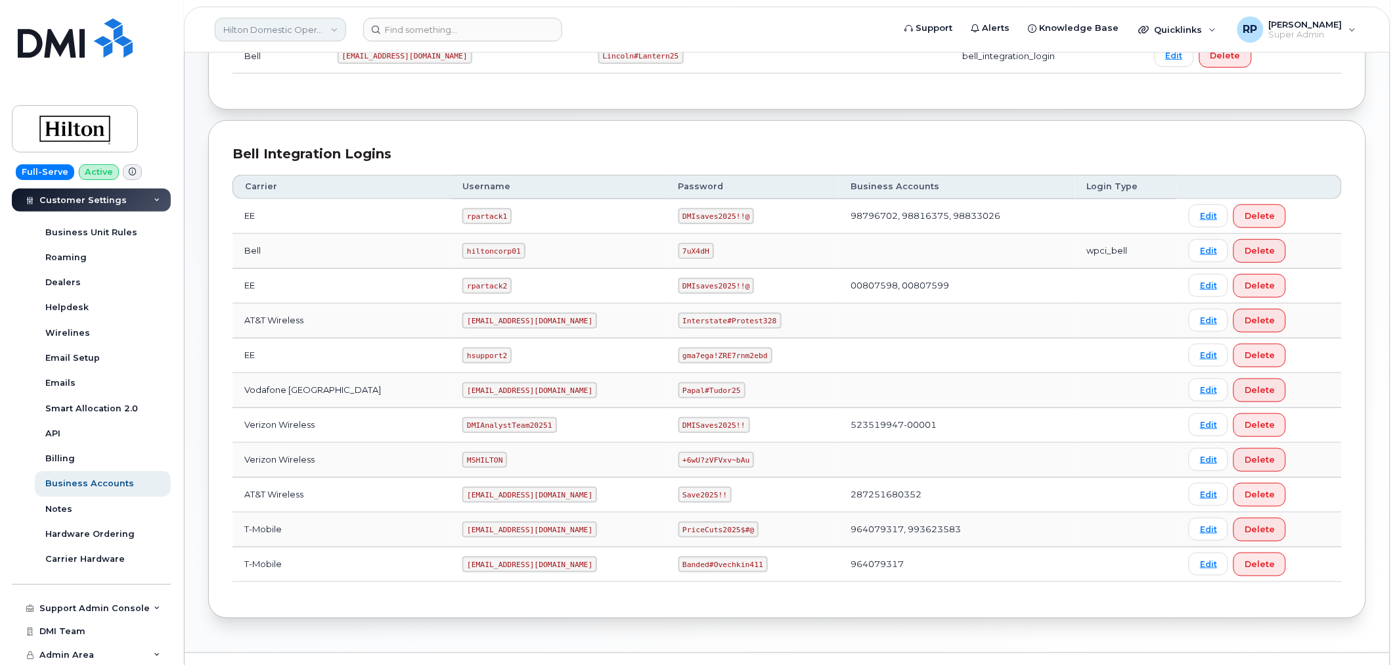
click at [281, 35] on link "Hilton Domestic Operating Company Inc" at bounding box center [280, 30] width 131 height 24
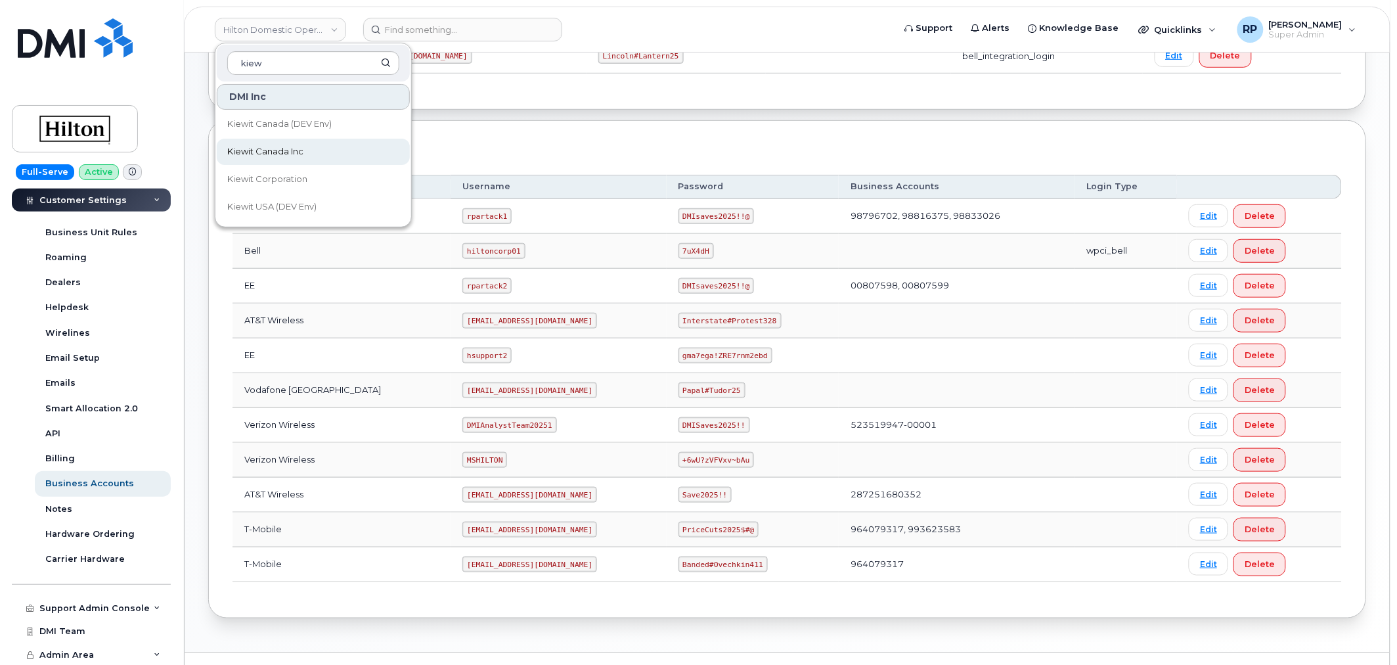
type input "kiew"
click at [274, 155] on span "Kiewit Canada Inc" at bounding box center [265, 151] width 76 height 13
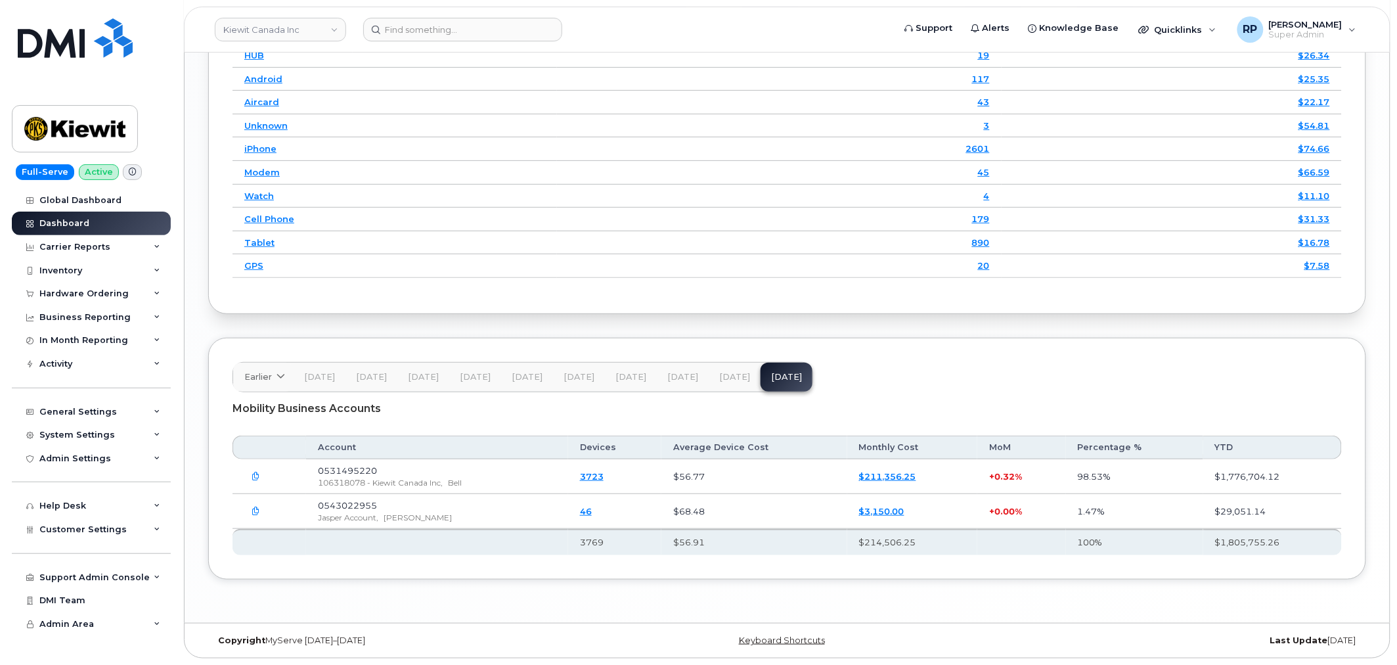
scroll to position [1898, 0]
click at [743, 380] on button "Aug 25" at bounding box center [735, 377] width 52 height 29
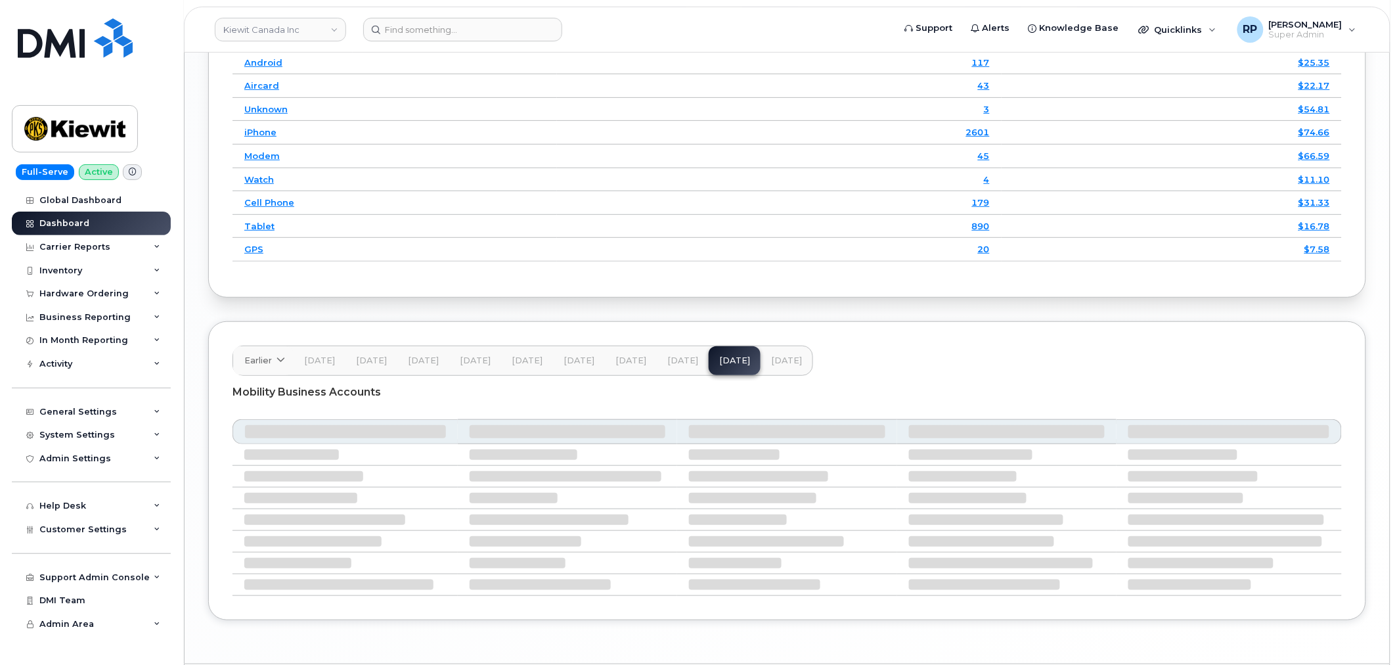
click at [772, 366] on span "Sep 25" at bounding box center [786, 360] width 31 height 11
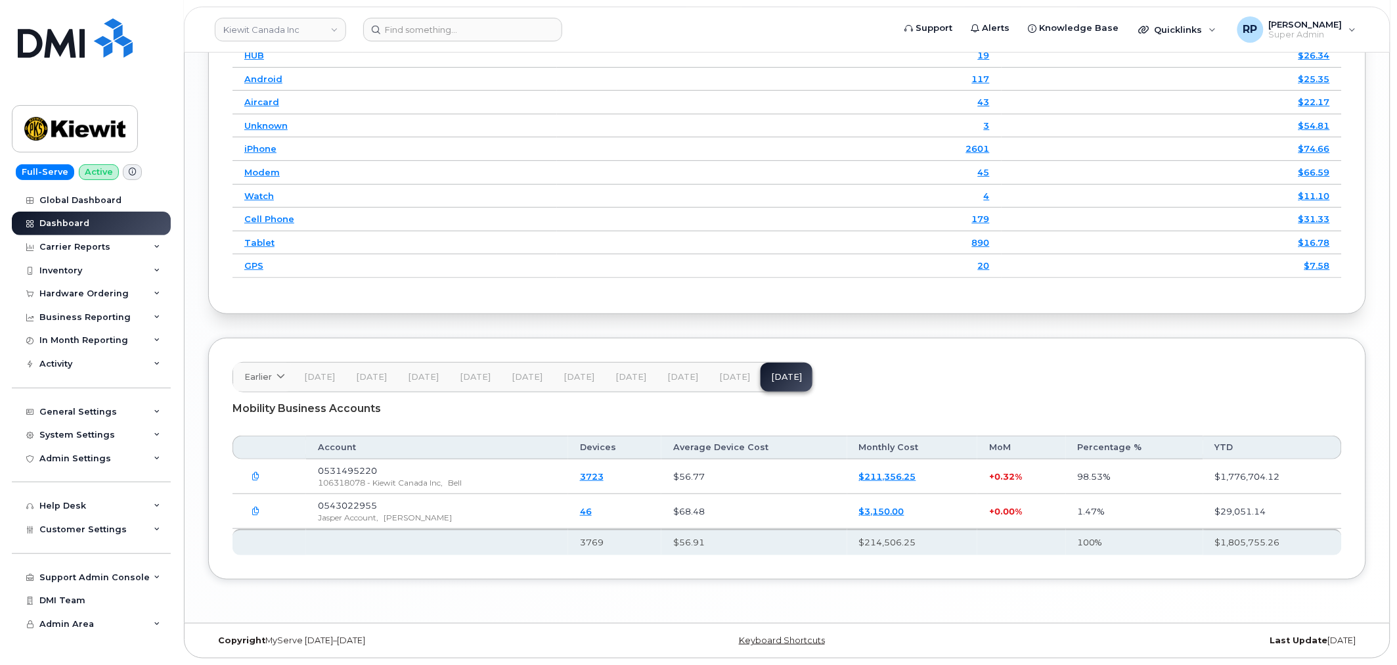
click at [253, 473] on icon "button" at bounding box center [256, 476] width 9 height 9
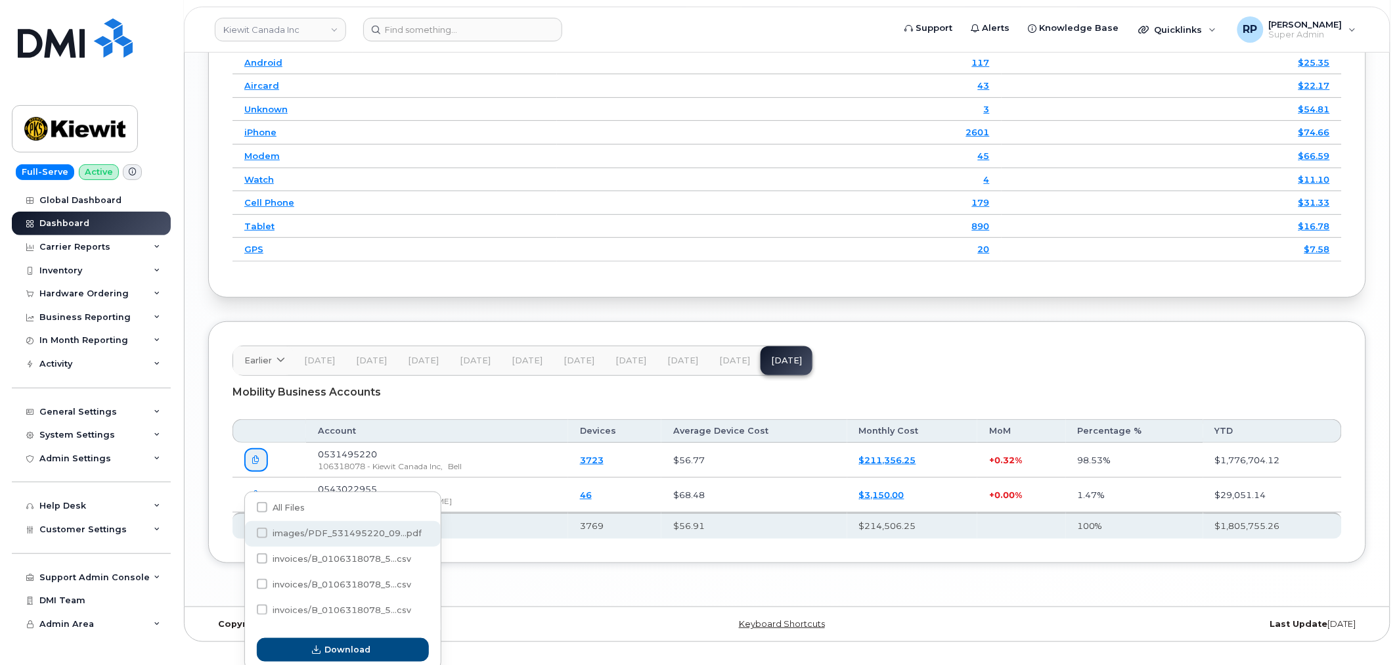
click at [291, 533] on span "images/PDF_531495220_09...pdf" at bounding box center [347, 533] width 149 height 10
click at [248, 533] on input "images/PDF_531495220_09...pdf" at bounding box center [244, 533] width 7 height 7
checkbox input "true"
click at [344, 655] on span "Download" at bounding box center [348, 649] width 46 height 12
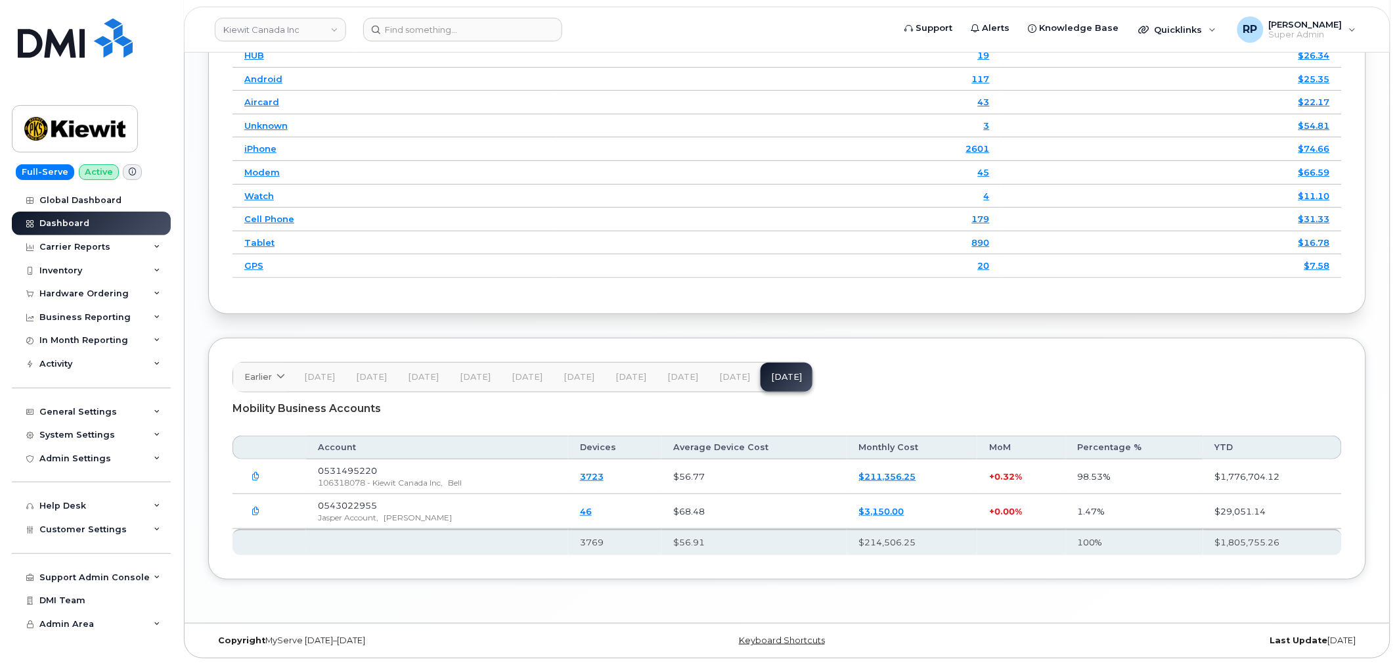
scroll to position [1890, 0]
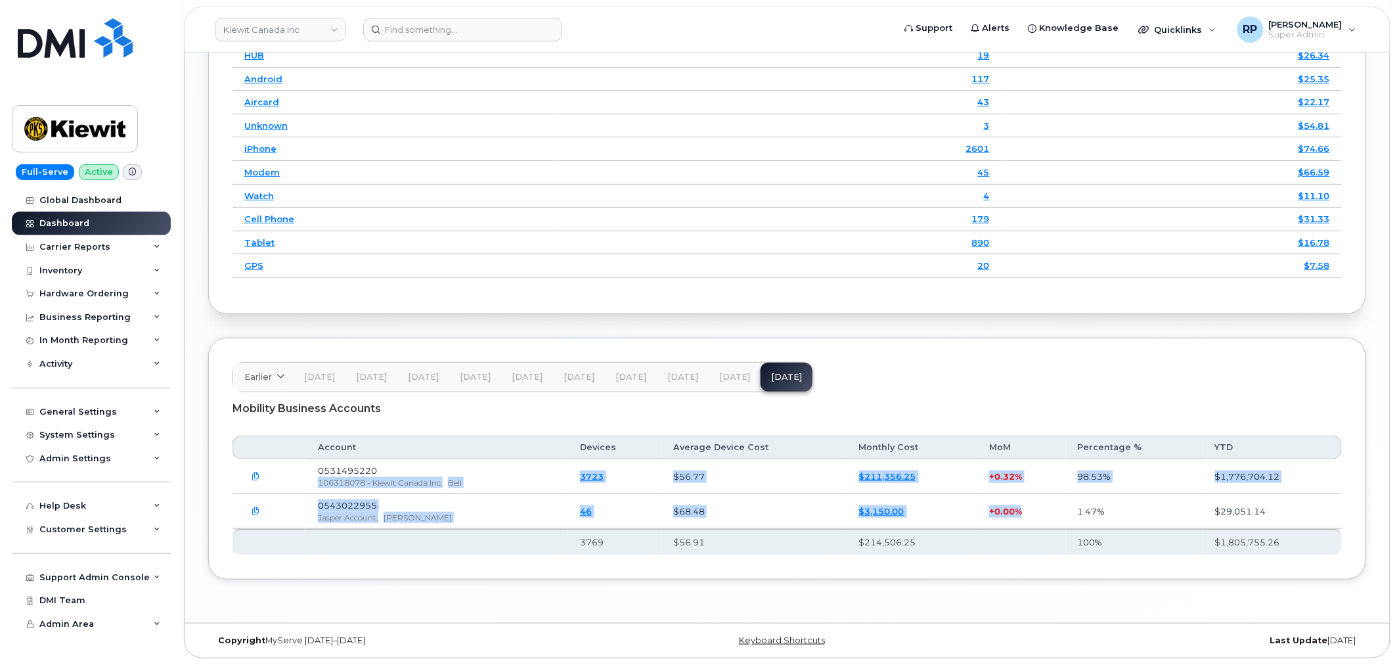
drag, startPoint x: 564, startPoint y: 480, endPoint x: 1065, endPoint y: 532, distance: 504.5
click at [1065, 532] on table "Account Devices Average Device Cost Monthly Cost MoM Percentage % YTD 3769 $56.…" at bounding box center [787, 495] width 1109 height 120
click at [959, 520] on td "$3,150.00" at bounding box center [912, 511] width 130 height 35
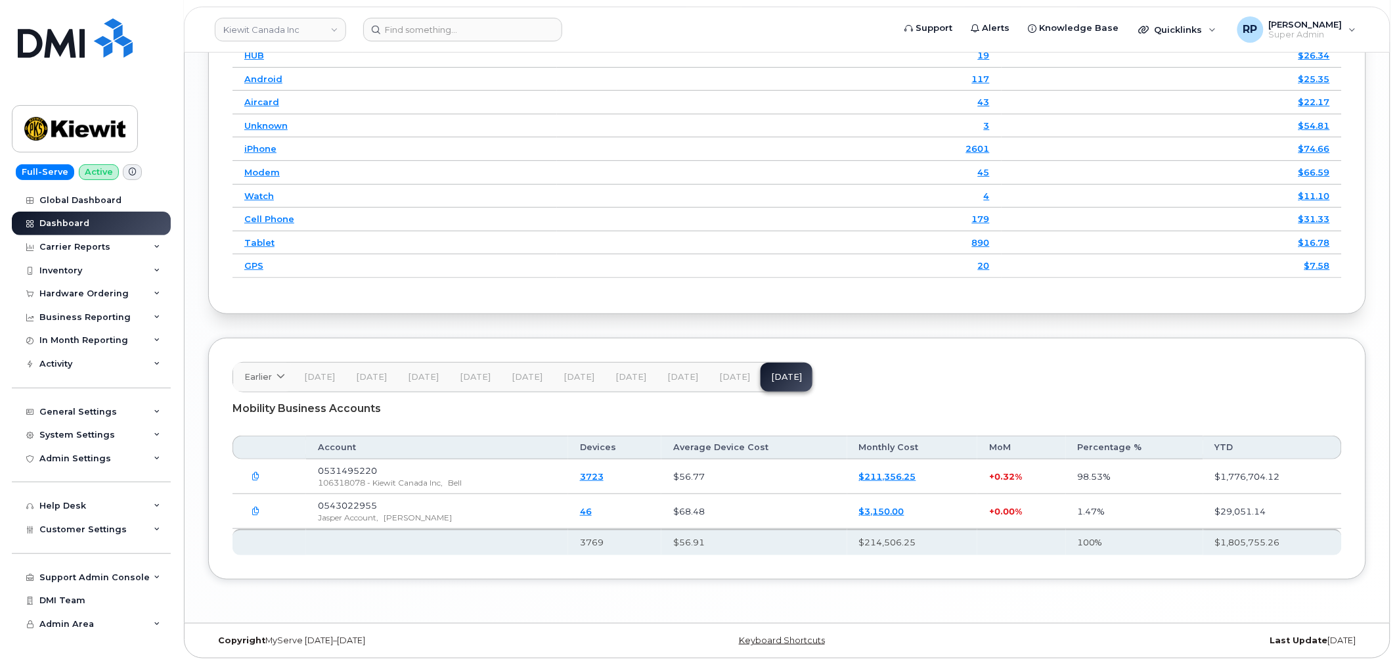
click at [719, 389] on button "Aug 25" at bounding box center [735, 377] width 52 height 29
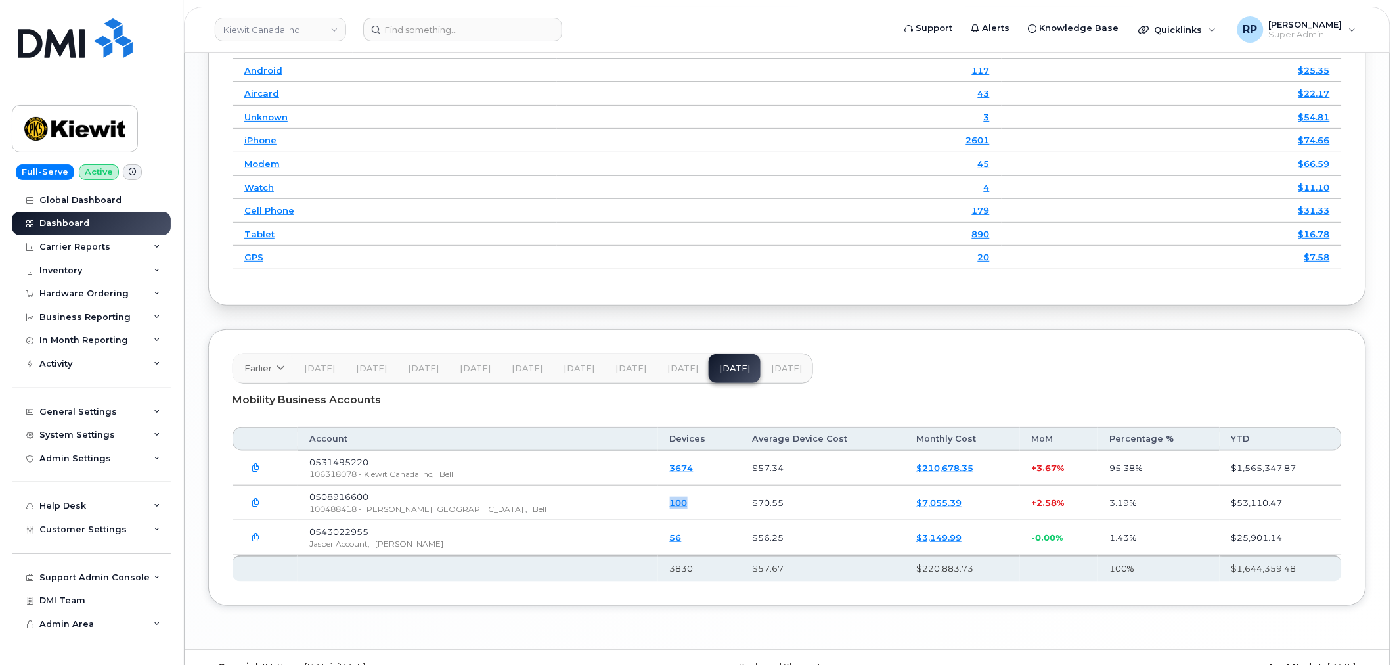
drag, startPoint x: 560, startPoint y: 525, endPoint x: 670, endPoint y: 514, distance: 110.9
click at [670, 514] on tr "0508916600 100488418 - McNally Canada , Bell 100 $70.55 $7,055.39 + 2.58% 3.19%…" at bounding box center [787, 502] width 1109 height 35
click at [259, 507] on icon "button" at bounding box center [256, 503] width 9 height 9
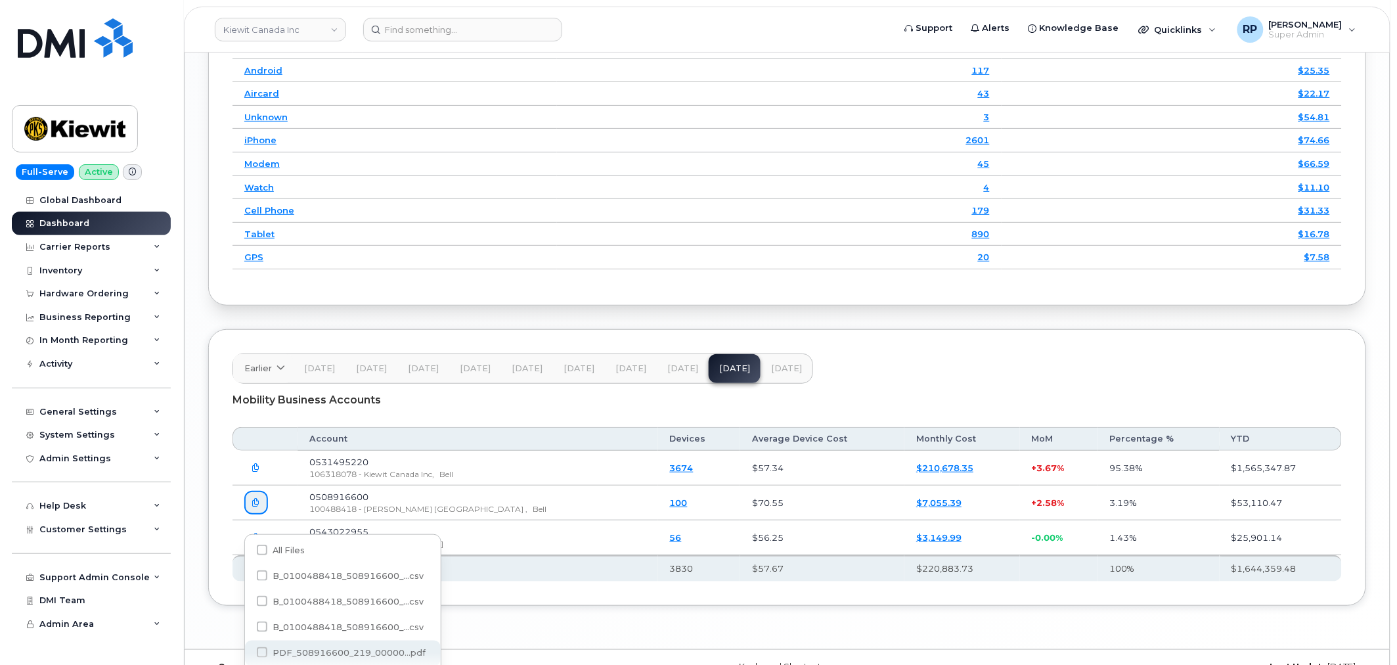
click at [353, 654] on span "PDF_508916600_219_00000...pdf" at bounding box center [349, 653] width 153 height 10
click at [248, 654] on input "PDF_508916600_219_00000...pdf" at bounding box center [244, 653] width 7 height 7
checkbox input "true"
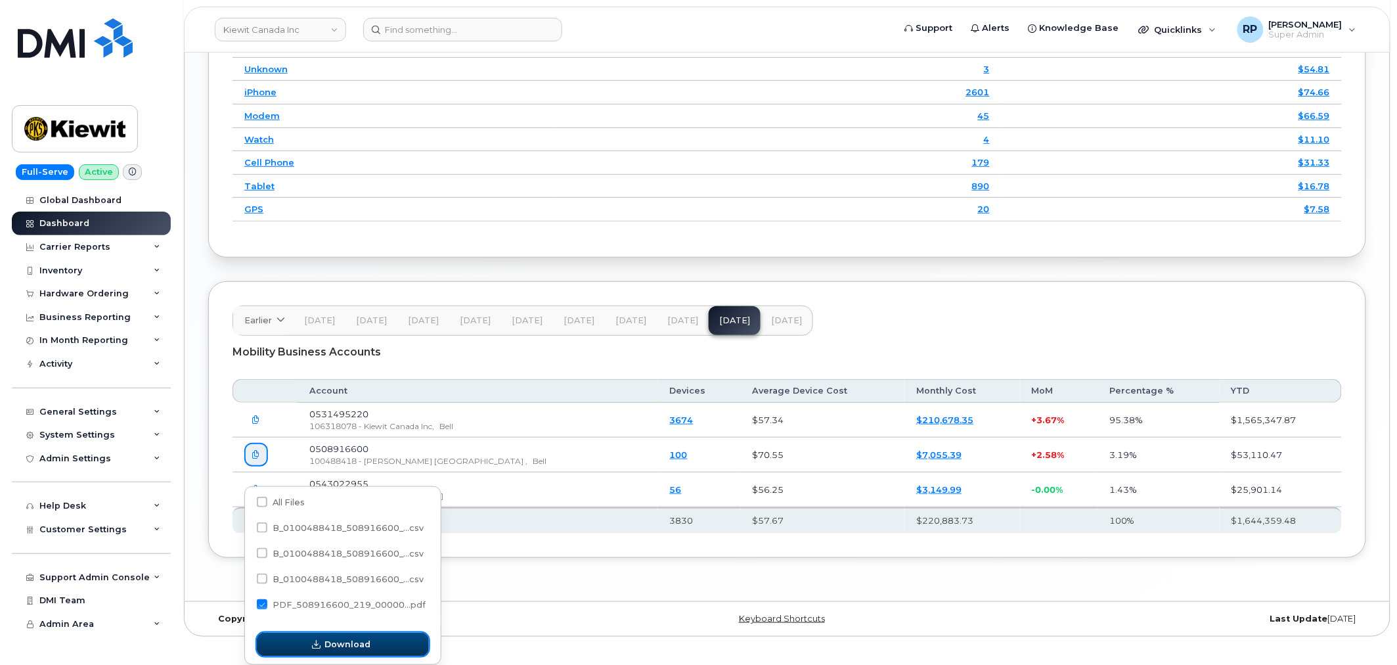
click at [352, 655] on button "Download" at bounding box center [343, 645] width 172 height 24
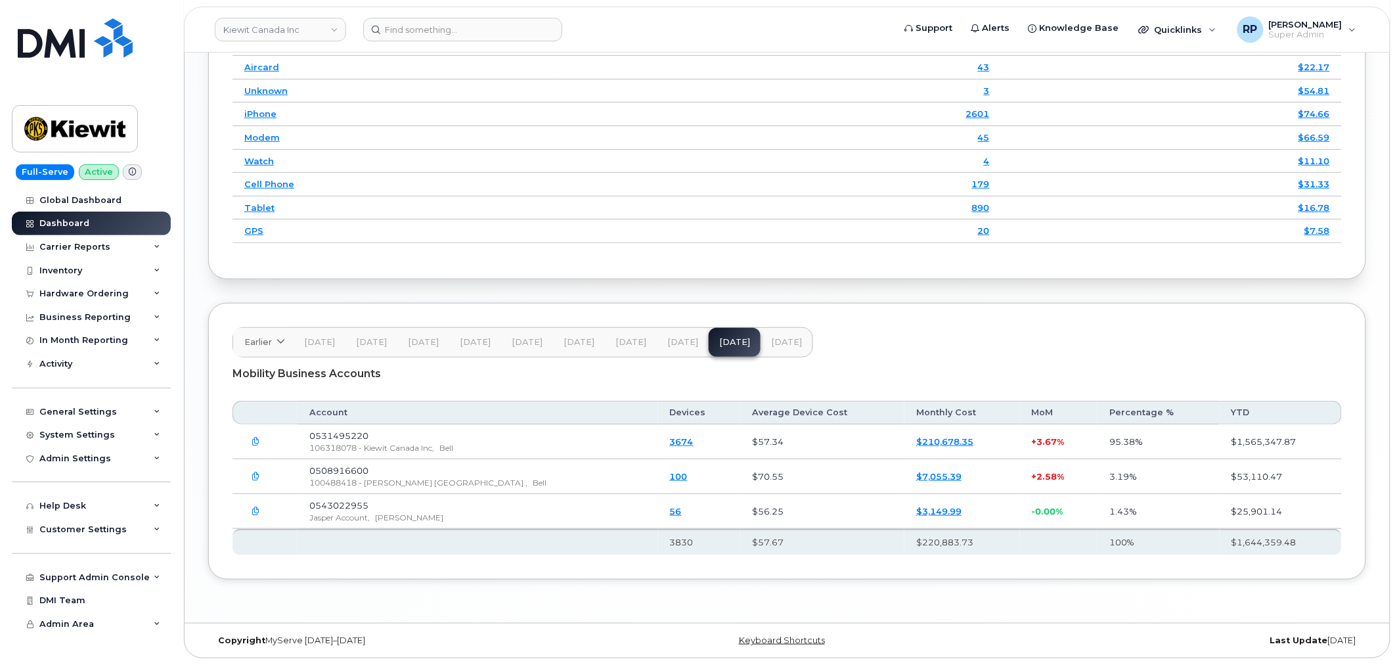
scroll to position [1932, 0]
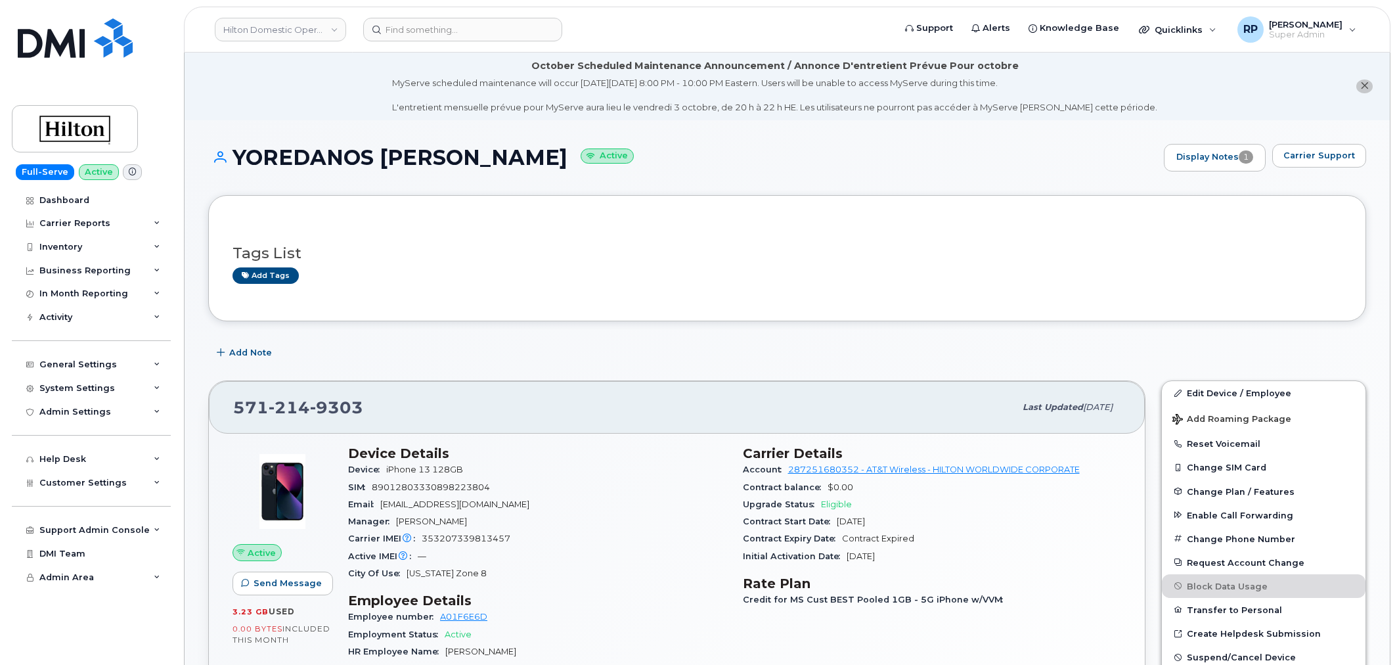
scroll to position [243, 0]
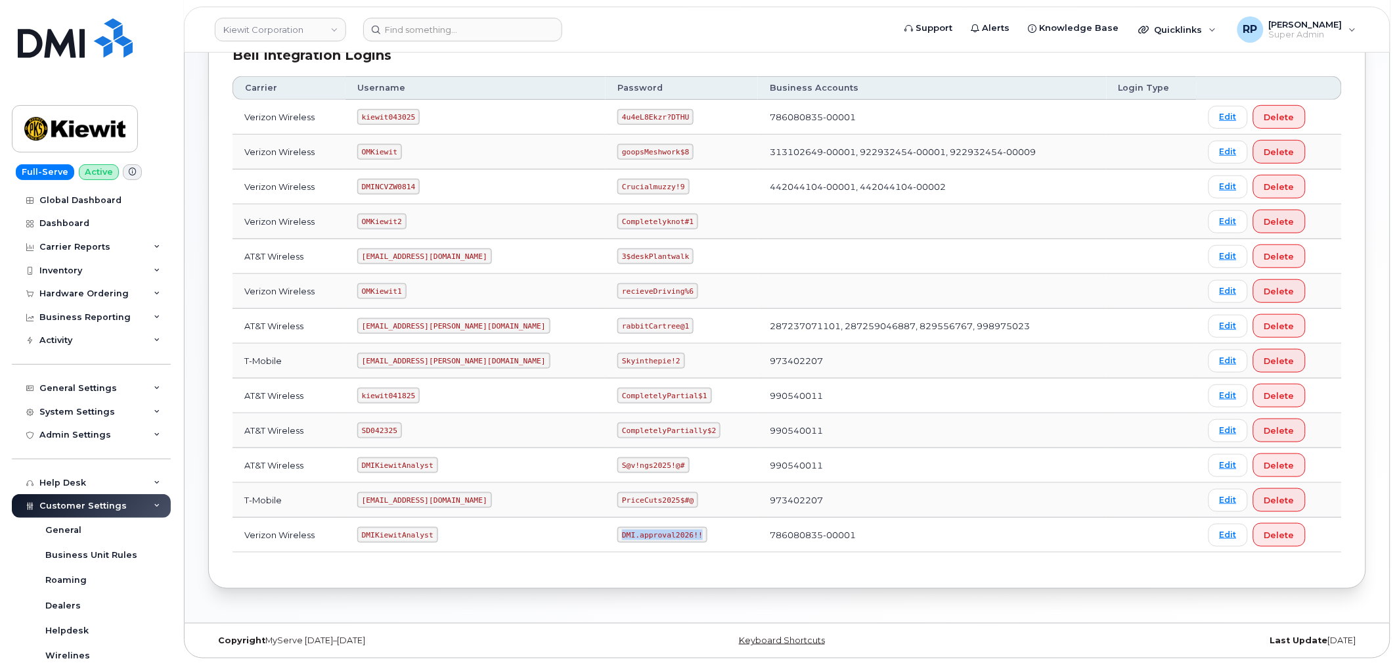
scroll to position [324, 0]
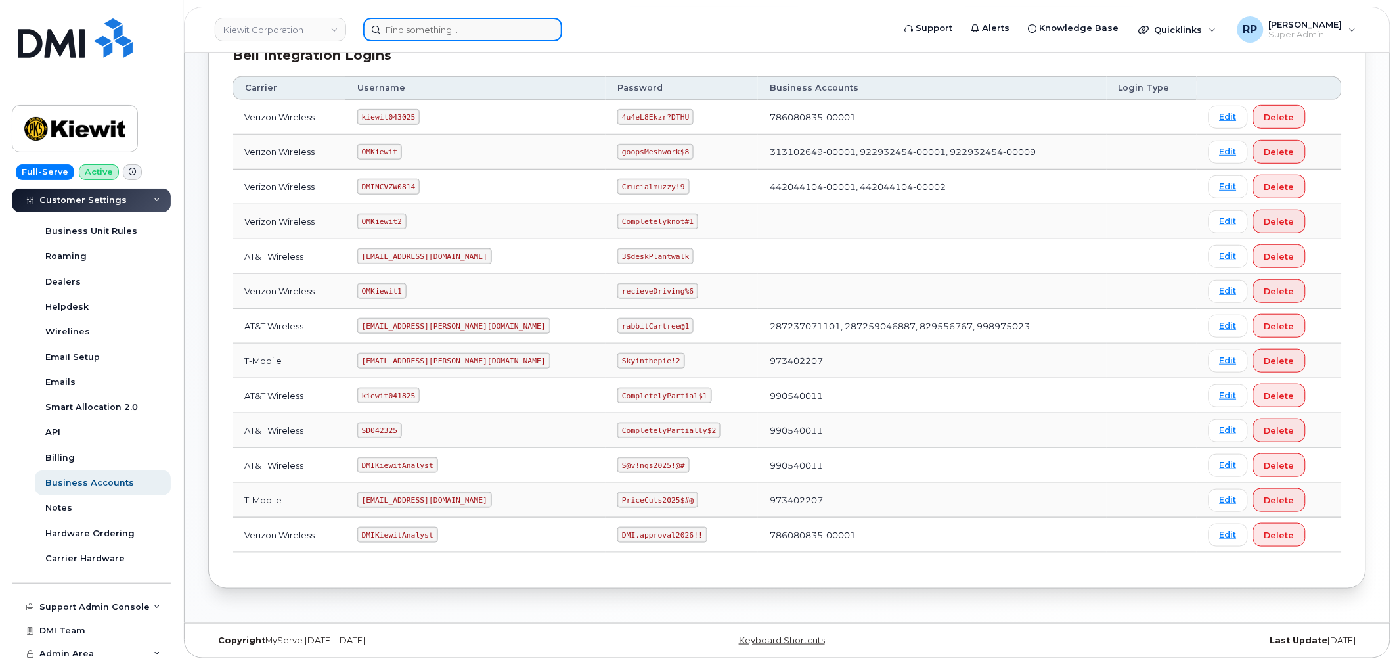
click at [463, 30] on input at bounding box center [462, 30] width 199 height 24
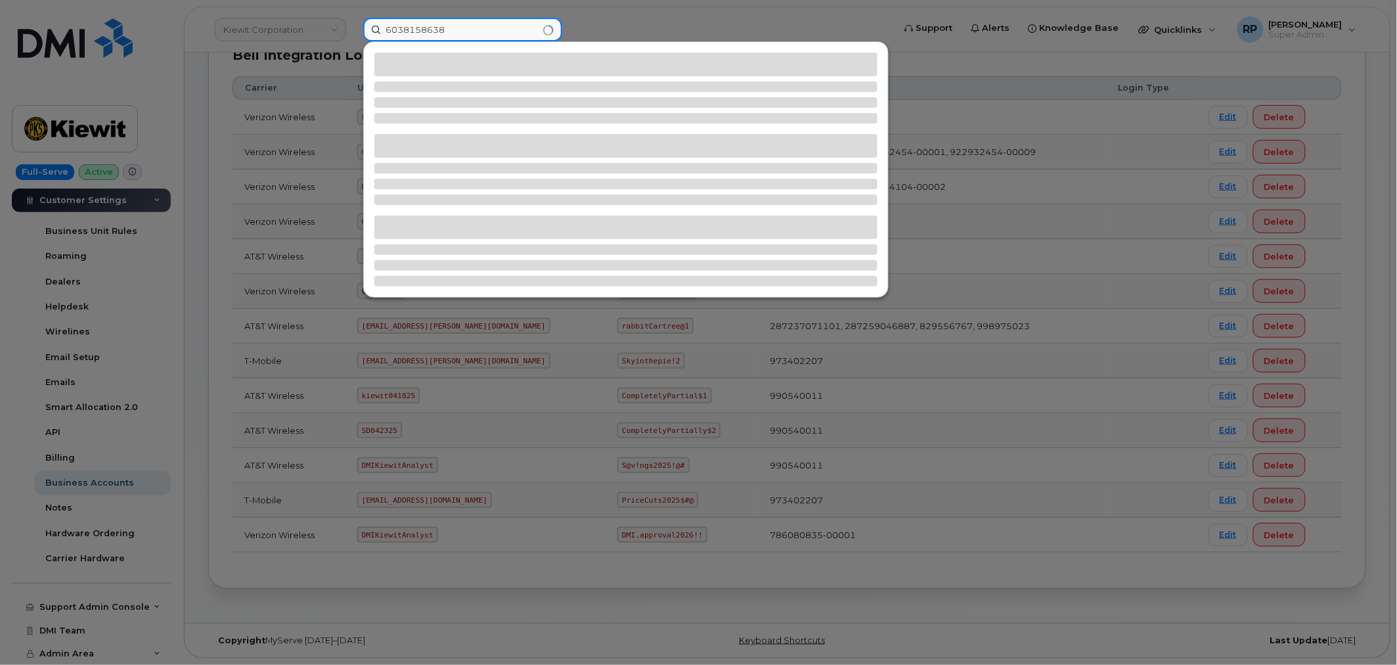
type input "6038158638"
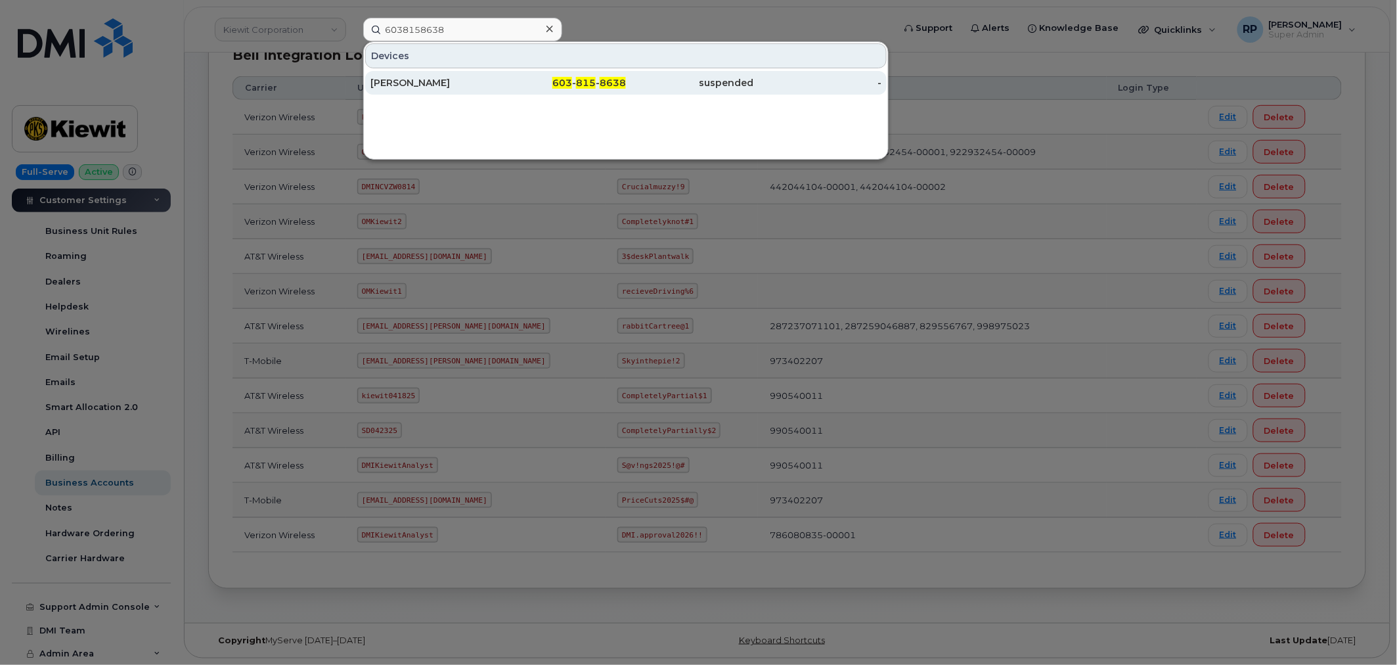
click at [450, 87] on div "NOAH DEDHAM" at bounding box center [434, 82] width 128 height 13
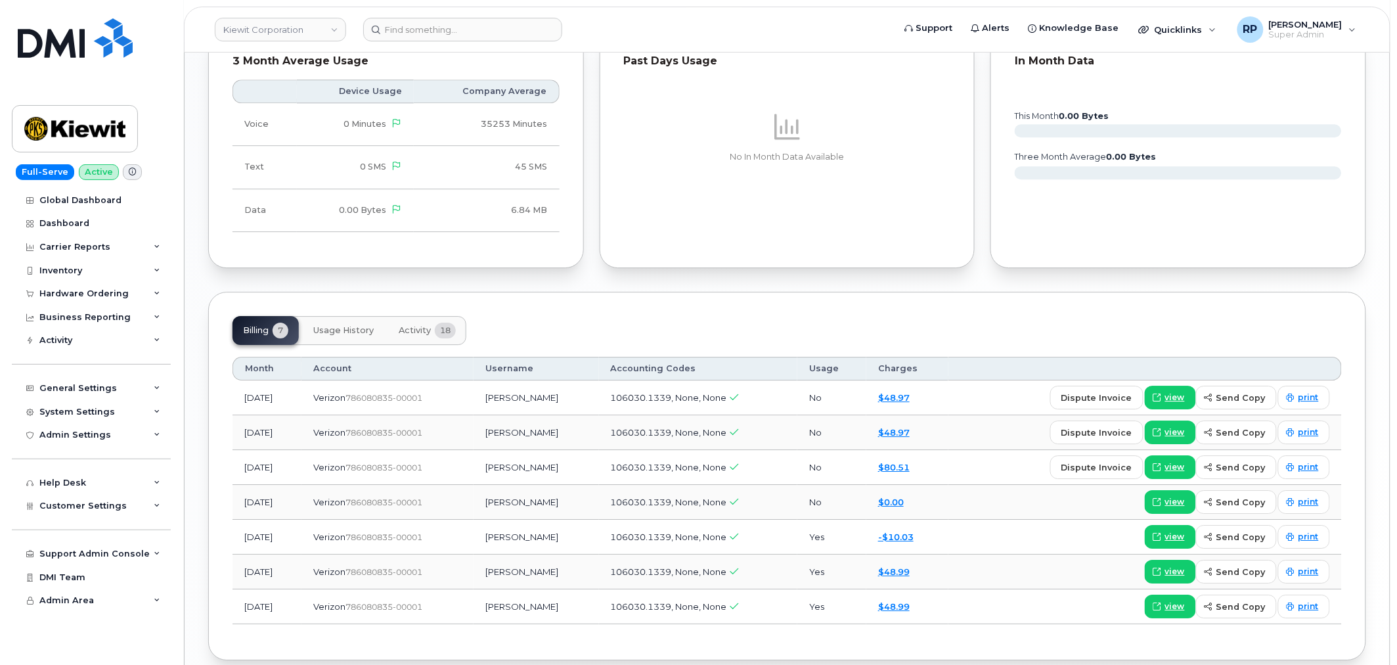
scroll to position [1333, 0]
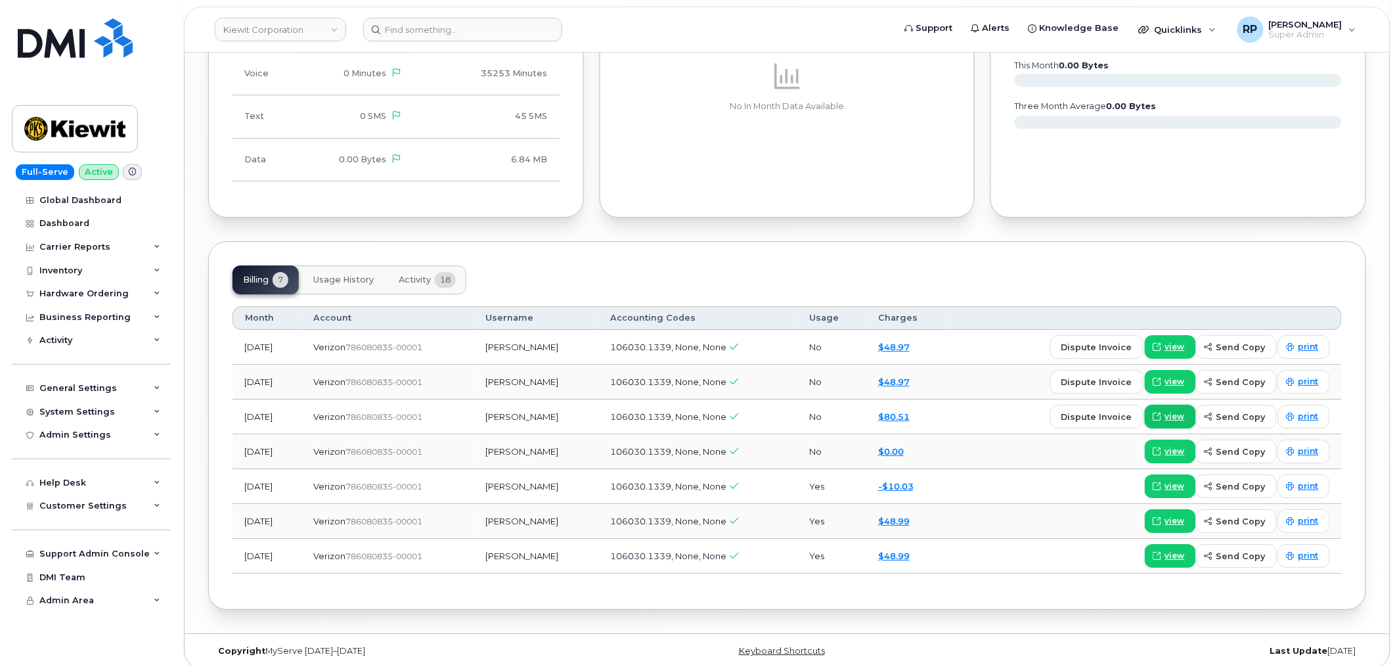
click at [1181, 411] on span "view" at bounding box center [1175, 417] width 20 height 12
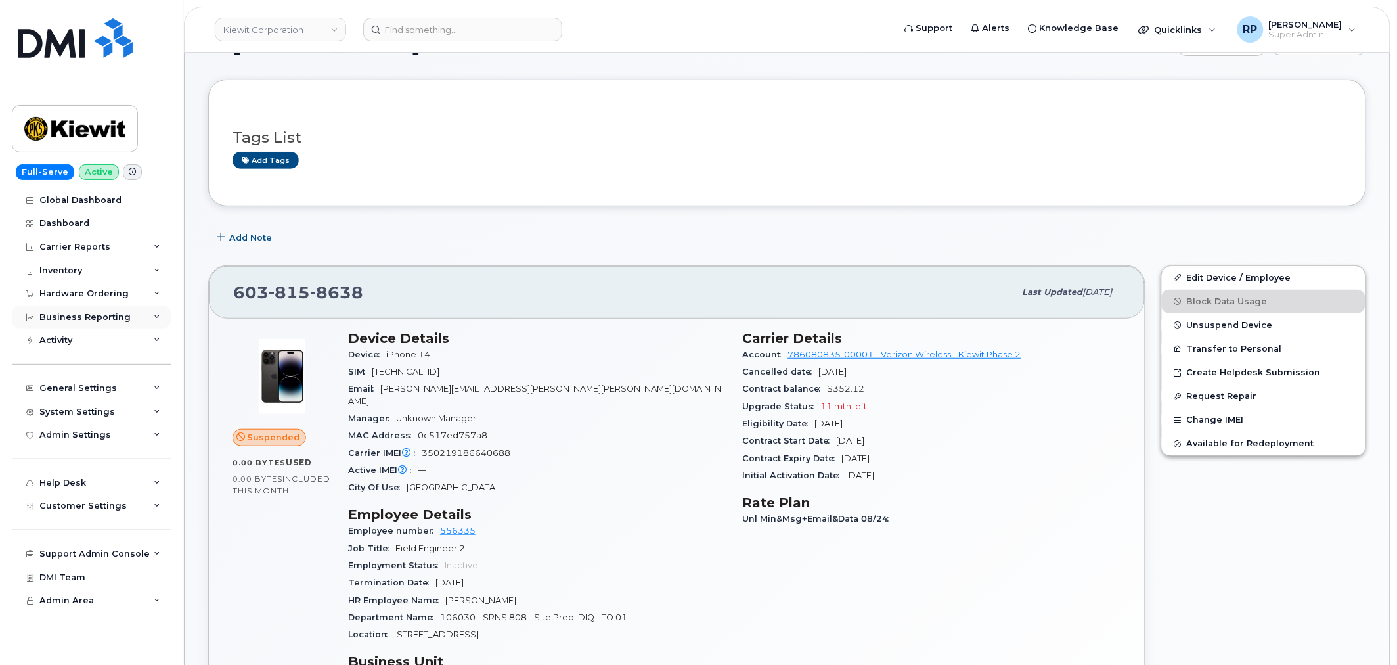
scroll to position [365, 0]
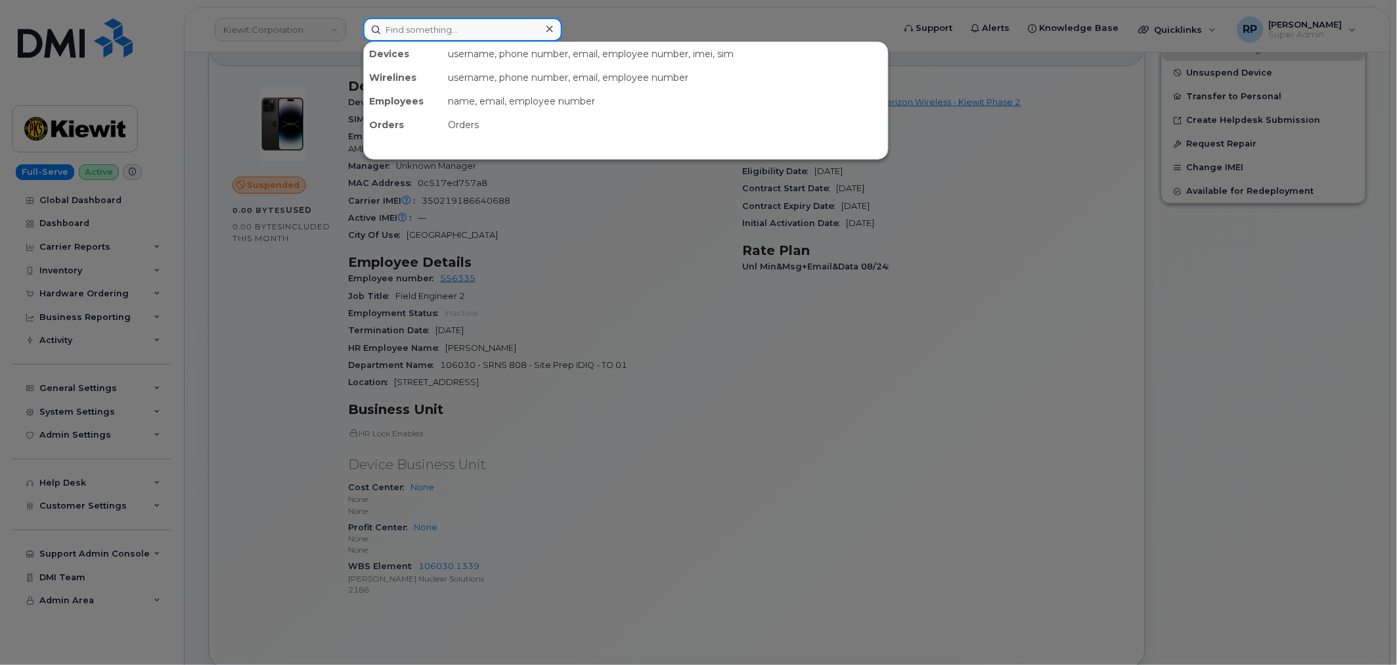
click at [462, 28] on input at bounding box center [462, 30] width 199 height 24
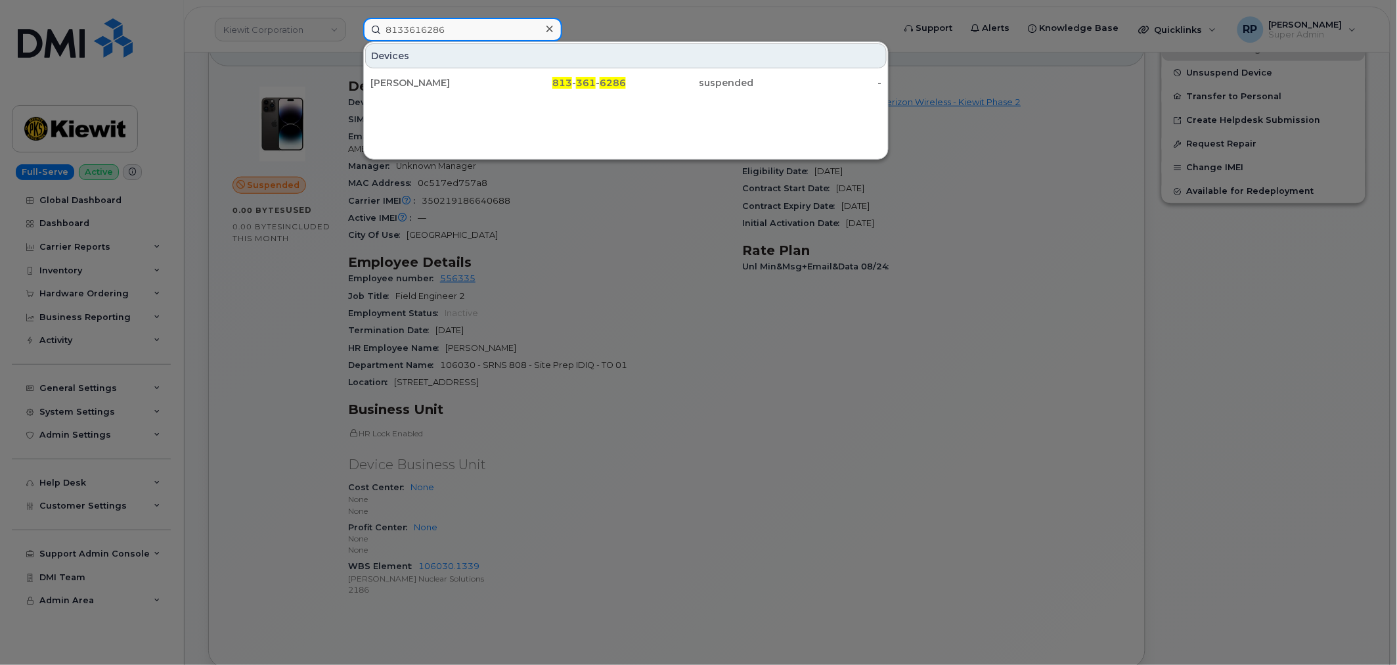
type input "8133616286"
click at [476, 84] on div "JASON COCHRAN" at bounding box center [434, 82] width 128 height 13
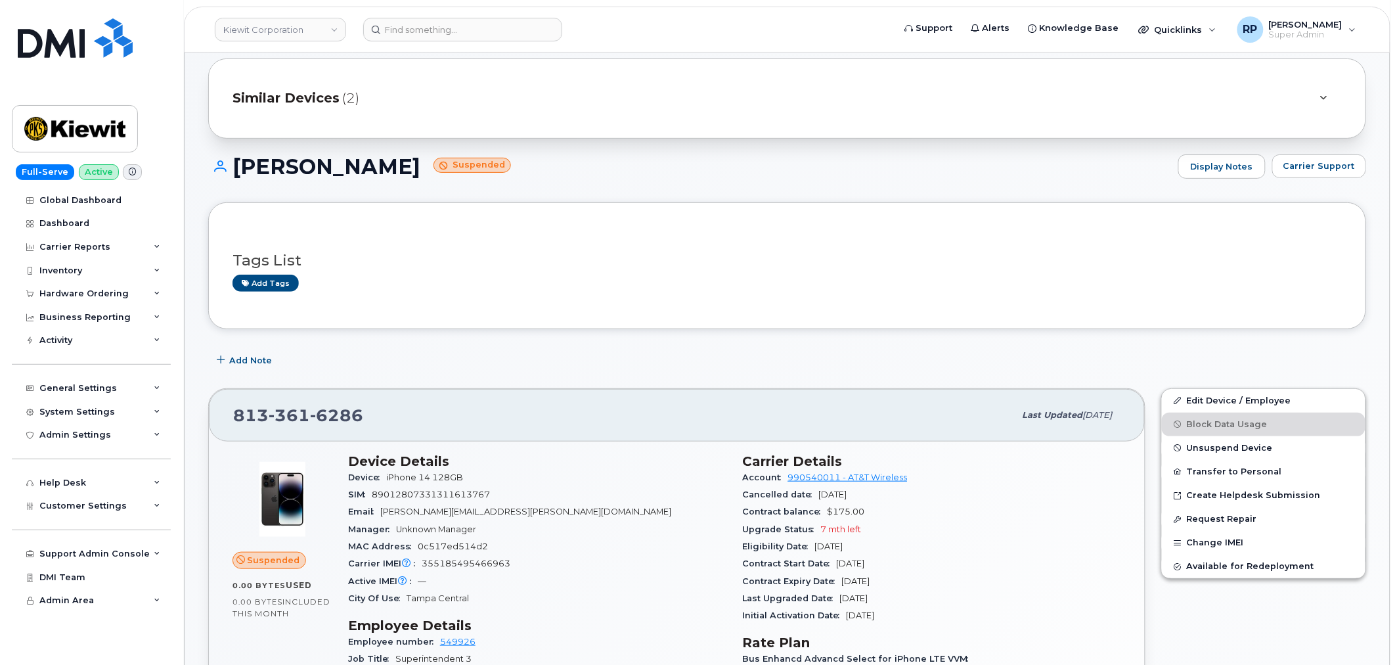
scroll to position [243, 0]
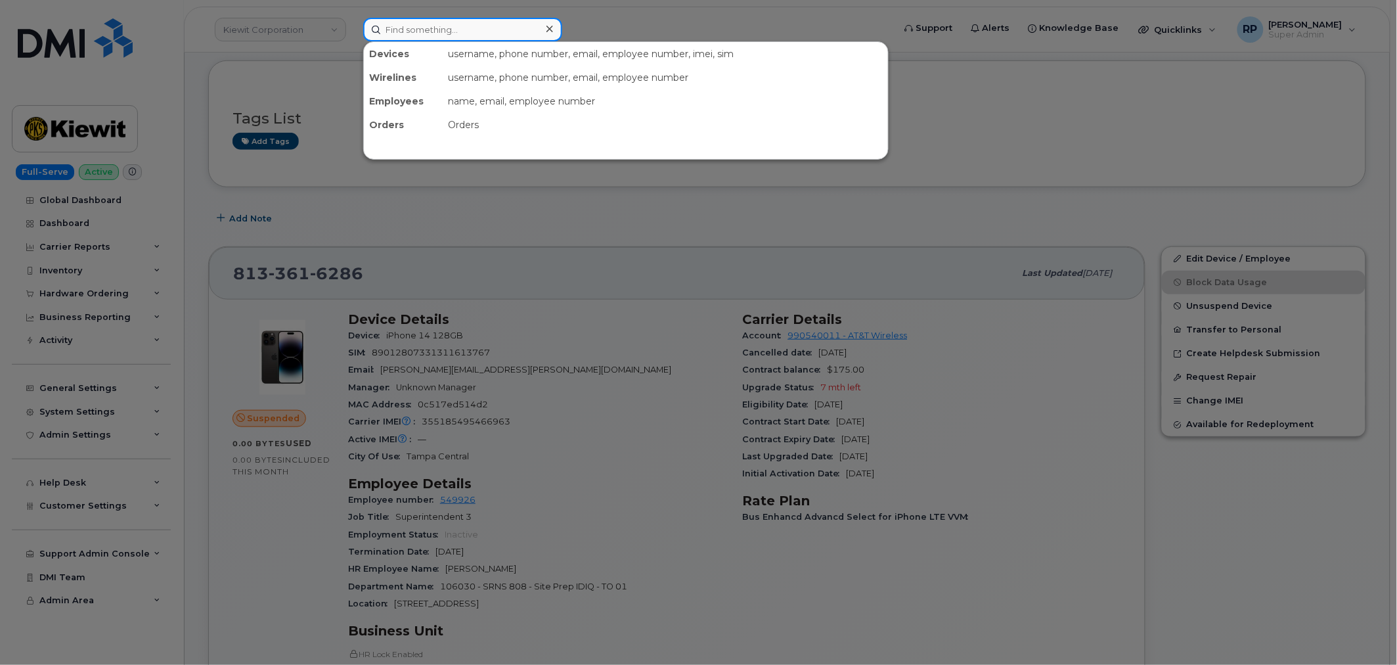
click at [481, 33] on input at bounding box center [462, 30] width 199 height 24
paste input "817-471-6320"
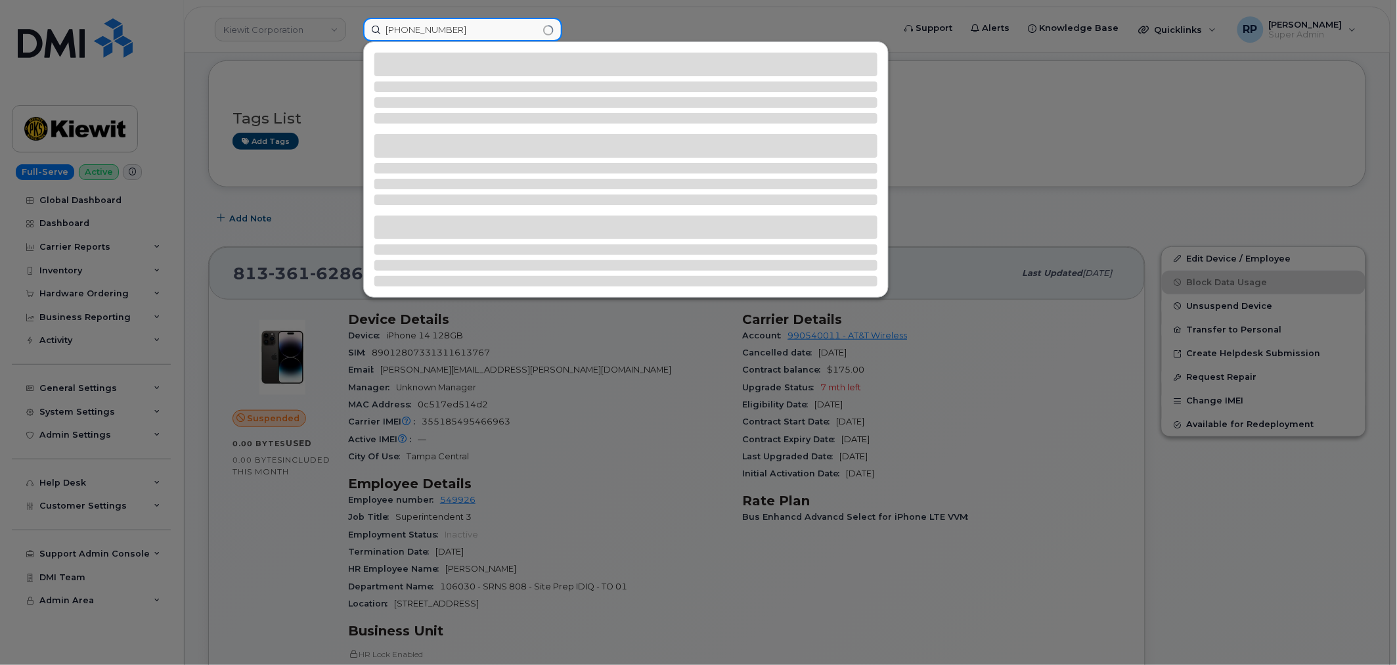
type input "817-471-6320"
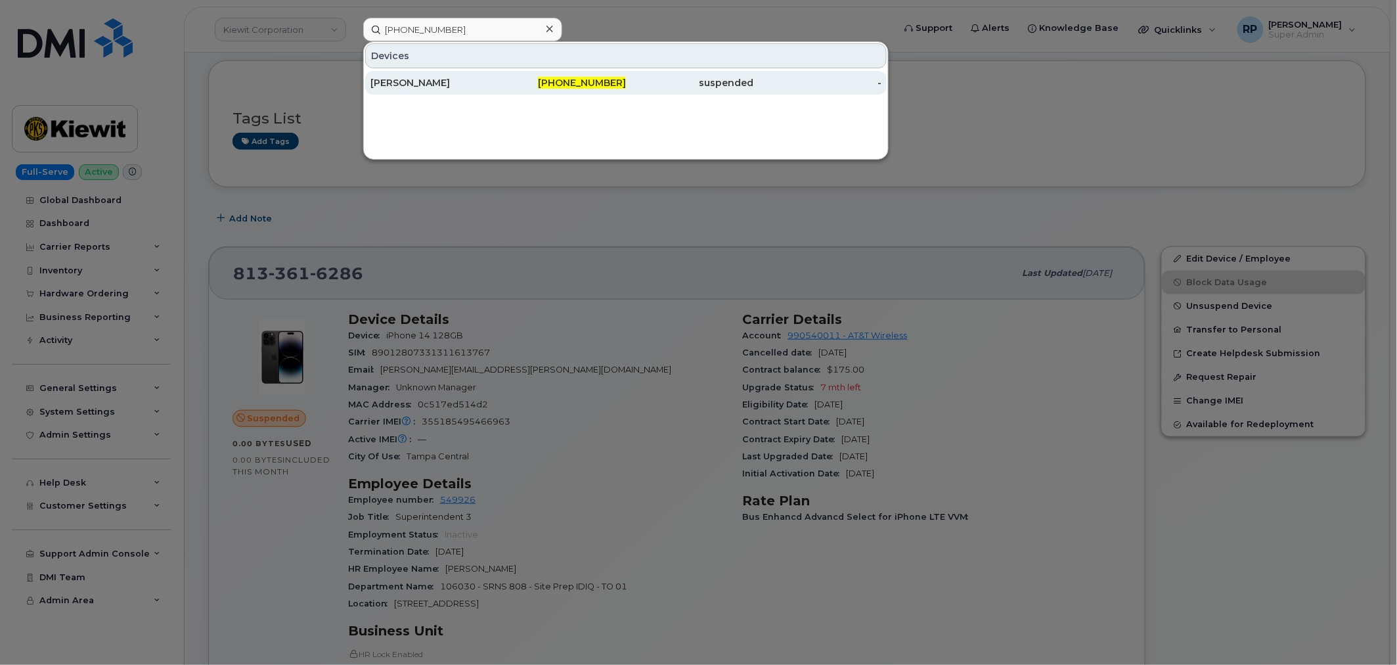
click at [523, 83] on div "817-471-6320" at bounding box center [563, 82] width 128 height 13
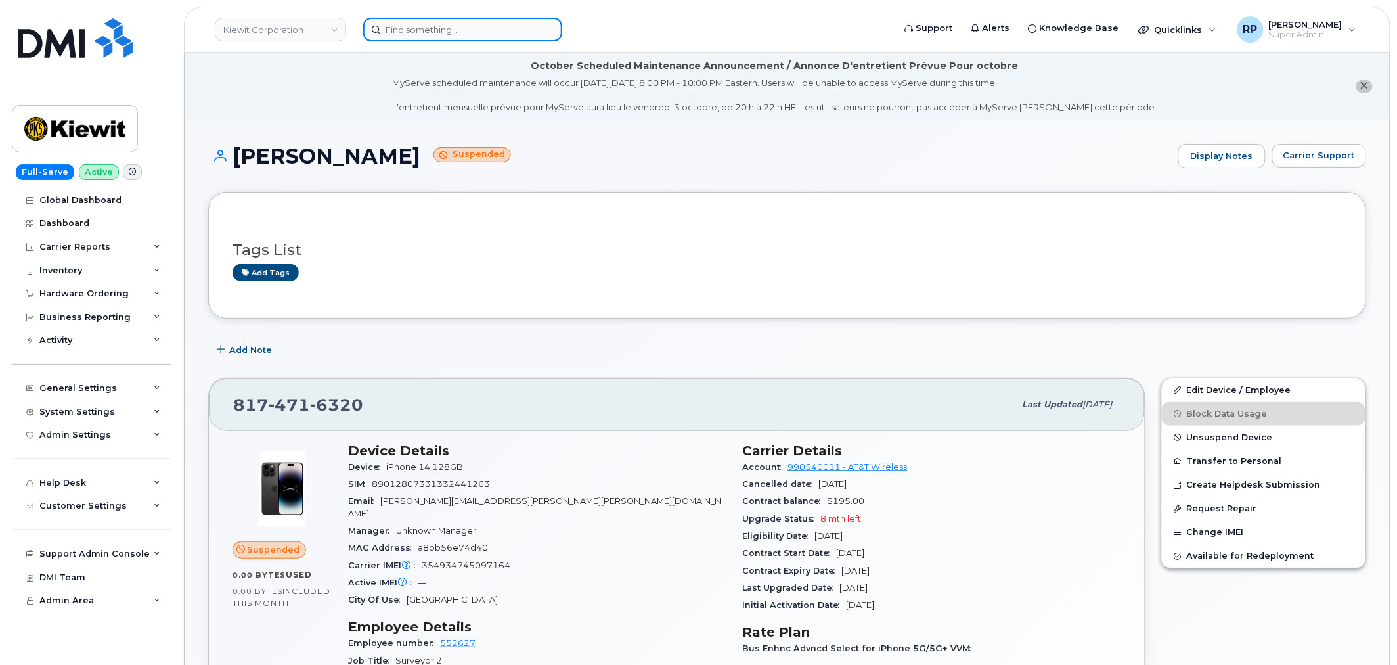
click at [483, 25] on input at bounding box center [462, 30] width 199 height 24
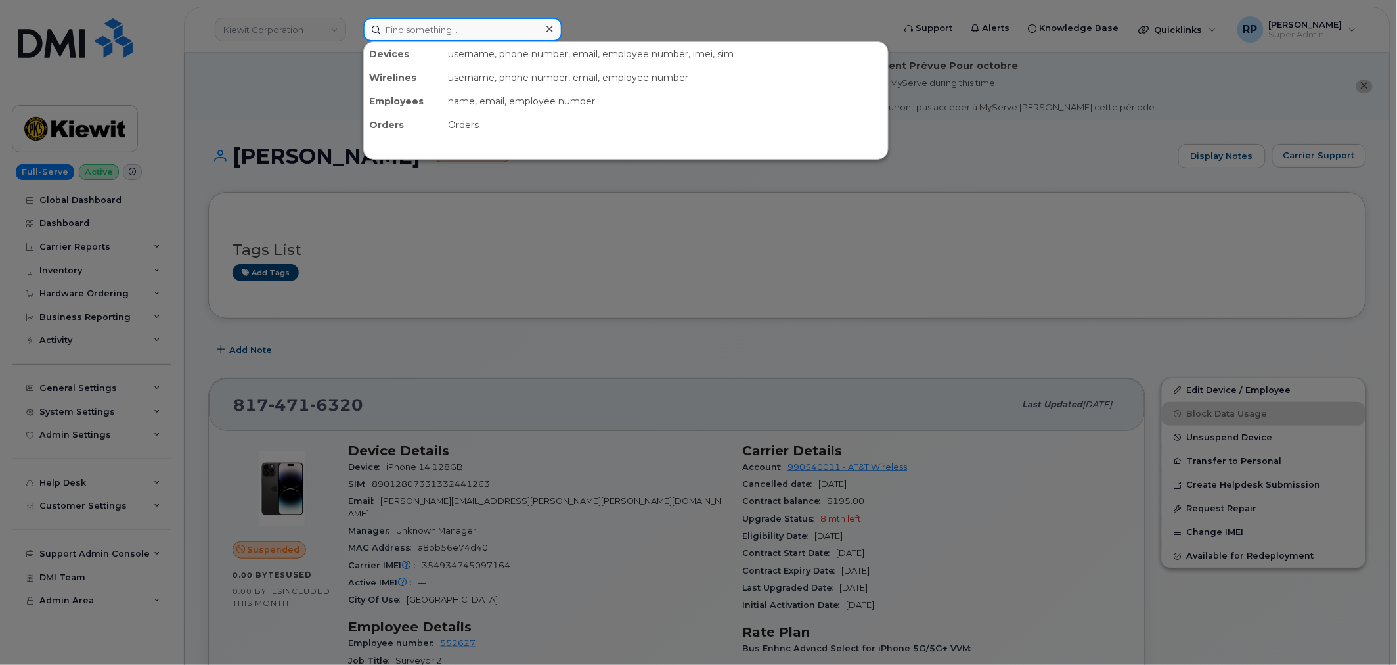
paste input "[PHONE_NUMBER]"
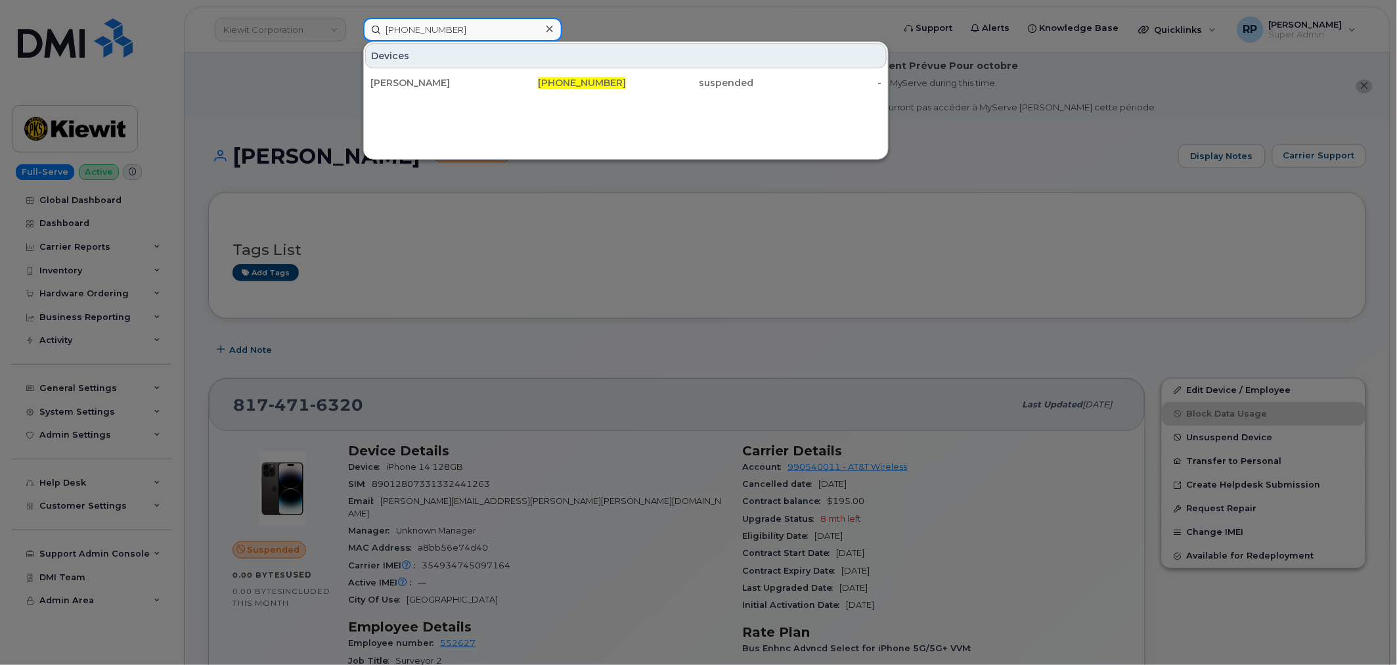
type input "[PHONE_NUMBER]"
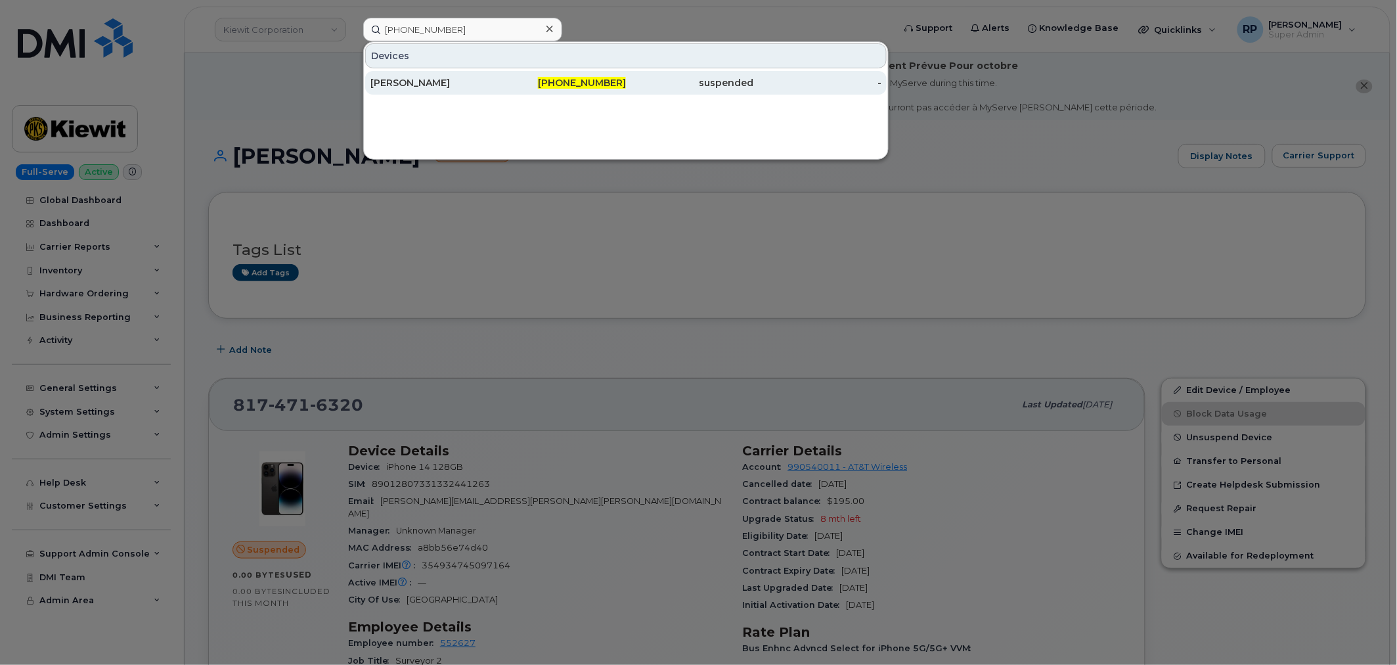
click at [493, 82] on div "[PERSON_NAME]" at bounding box center [434, 82] width 128 height 13
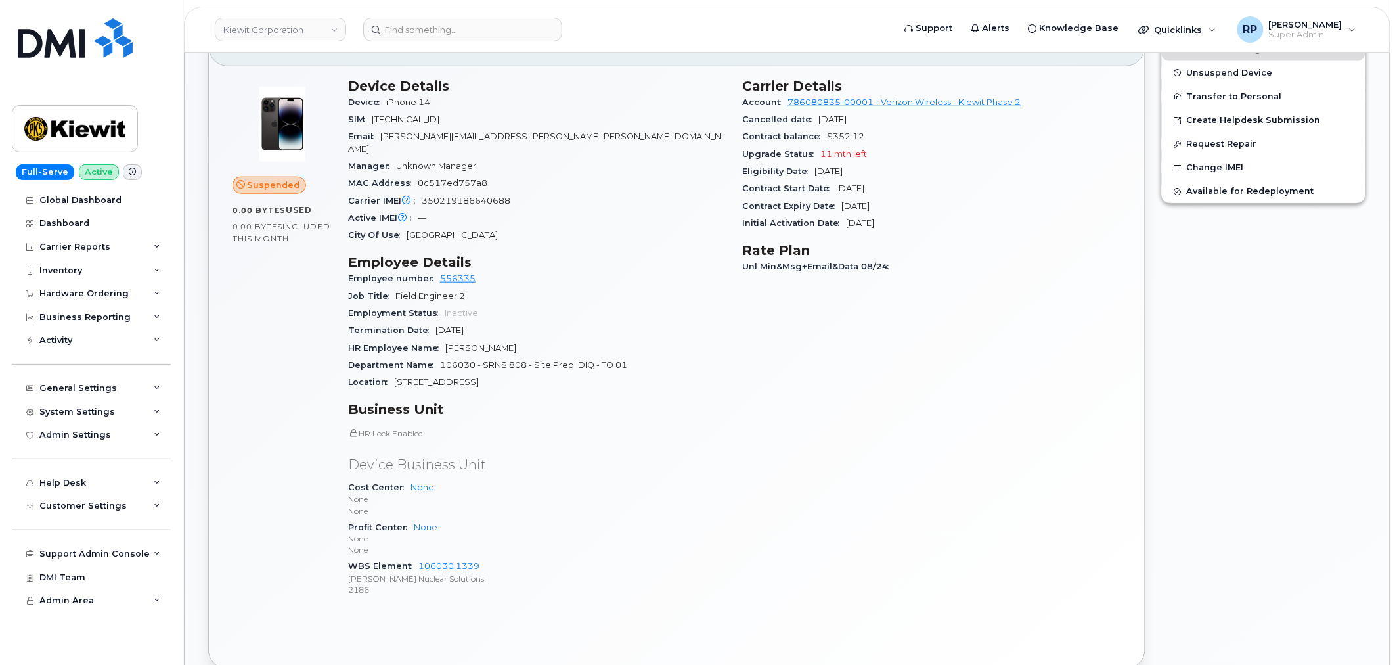
scroll to position [243, 0]
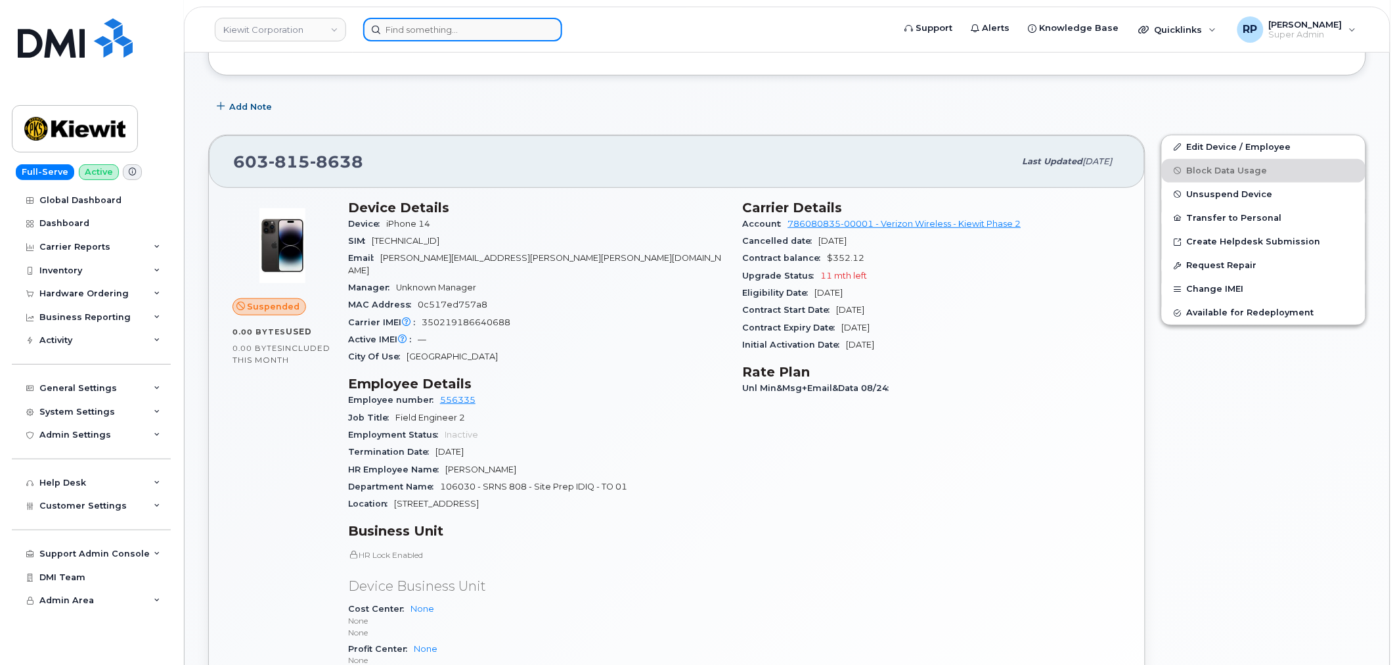
click at [474, 23] on input at bounding box center [462, 30] width 199 height 24
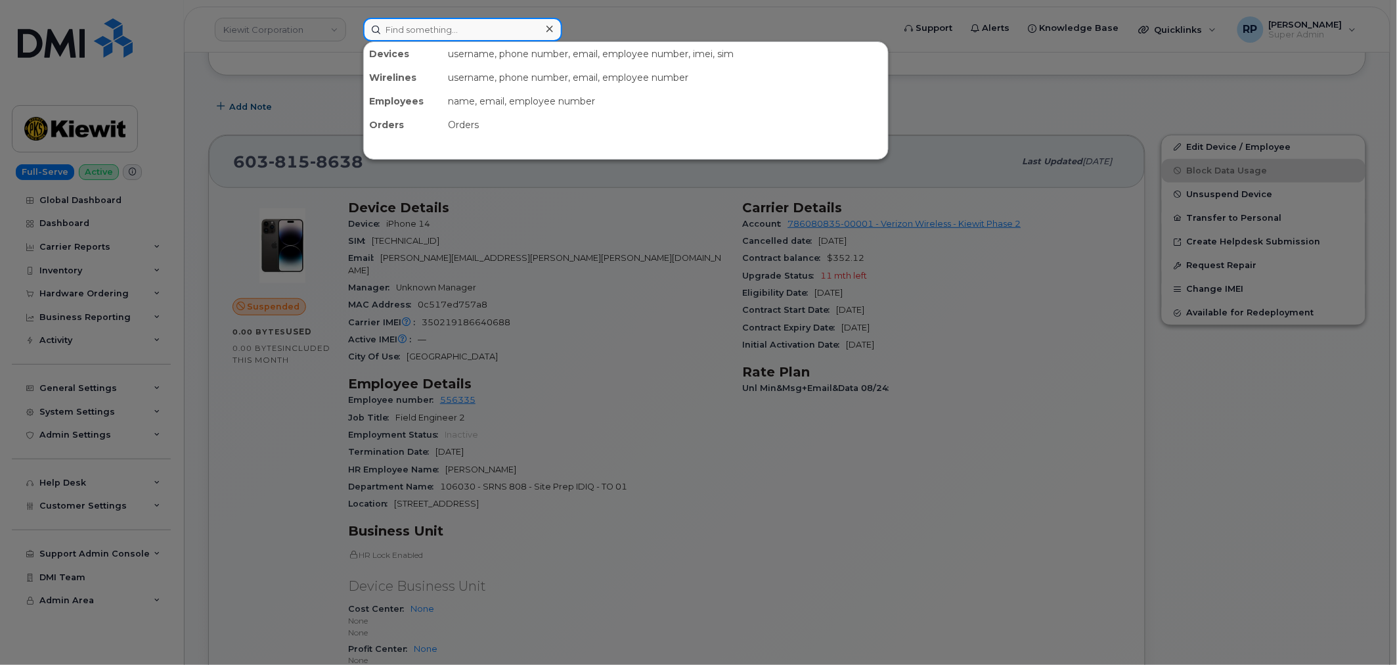
paste input "[PHONE_NUMBER]"
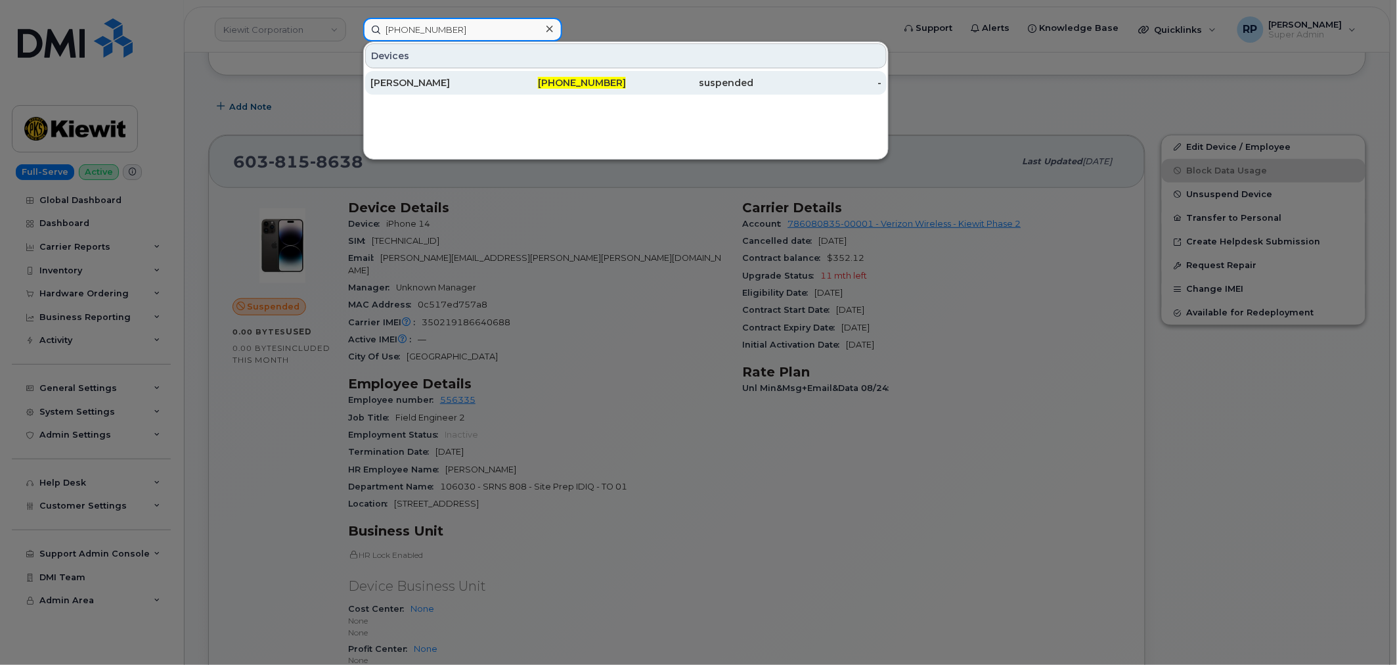
type input "[PHONE_NUMBER]"
click at [448, 82] on div "[PERSON_NAME]" at bounding box center [434, 82] width 128 height 13
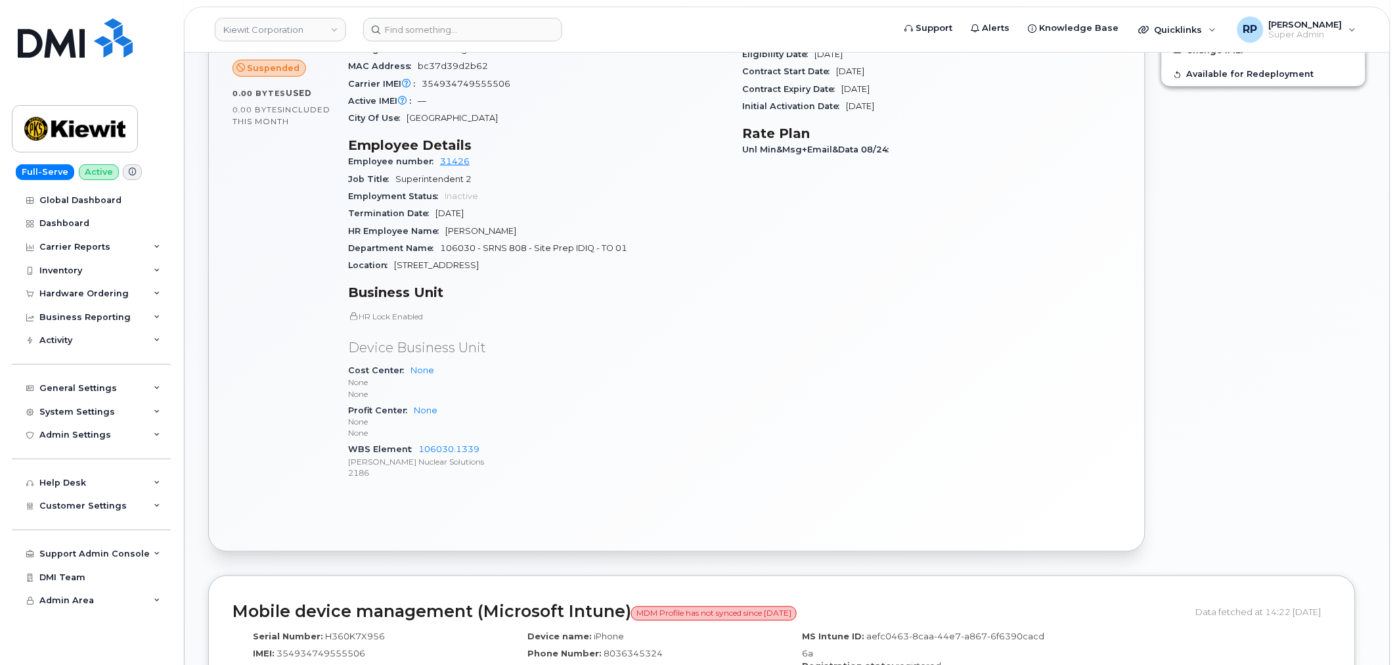
scroll to position [238, 0]
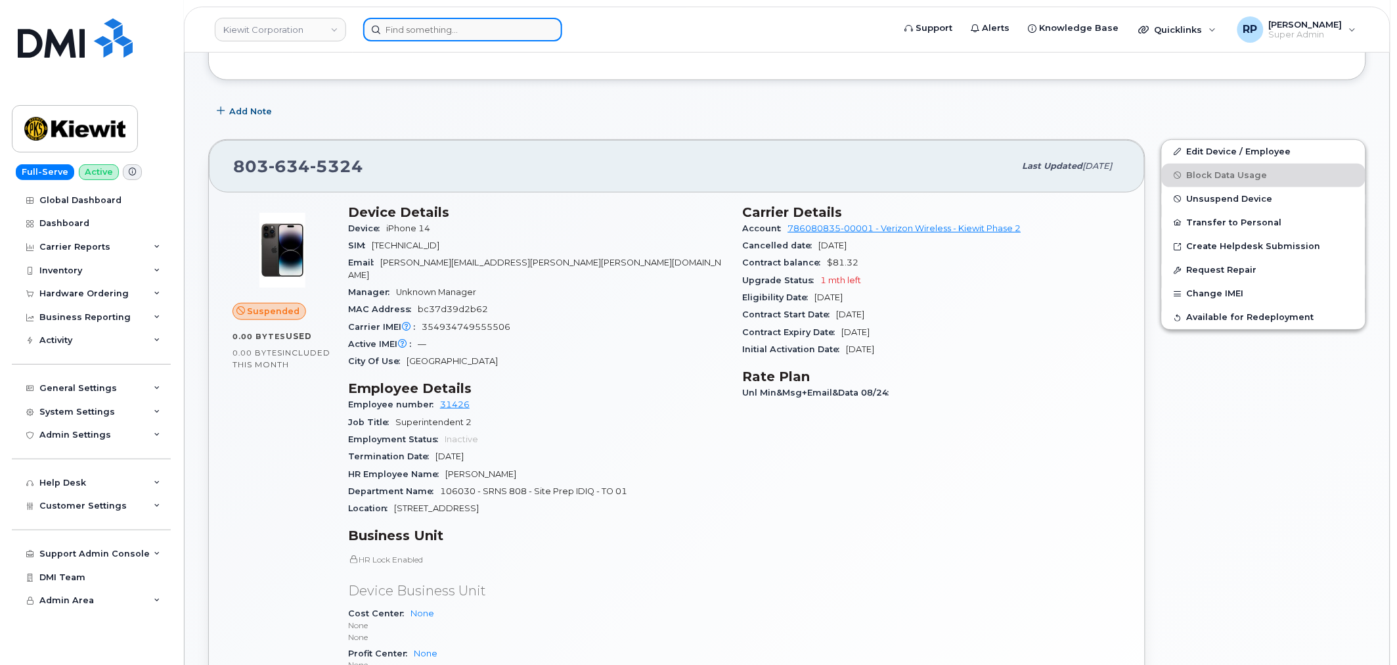
click at [441, 28] on input at bounding box center [462, 30] width 199 height 24
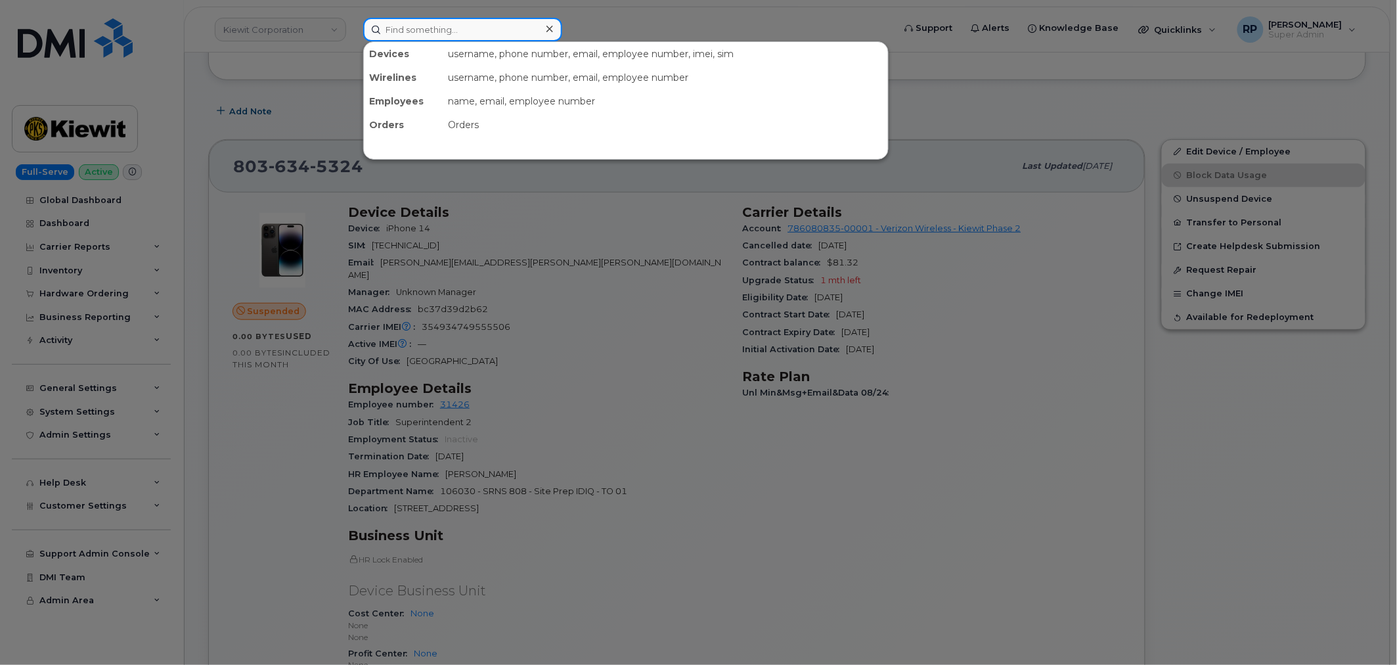
paste input "984-298-7359"
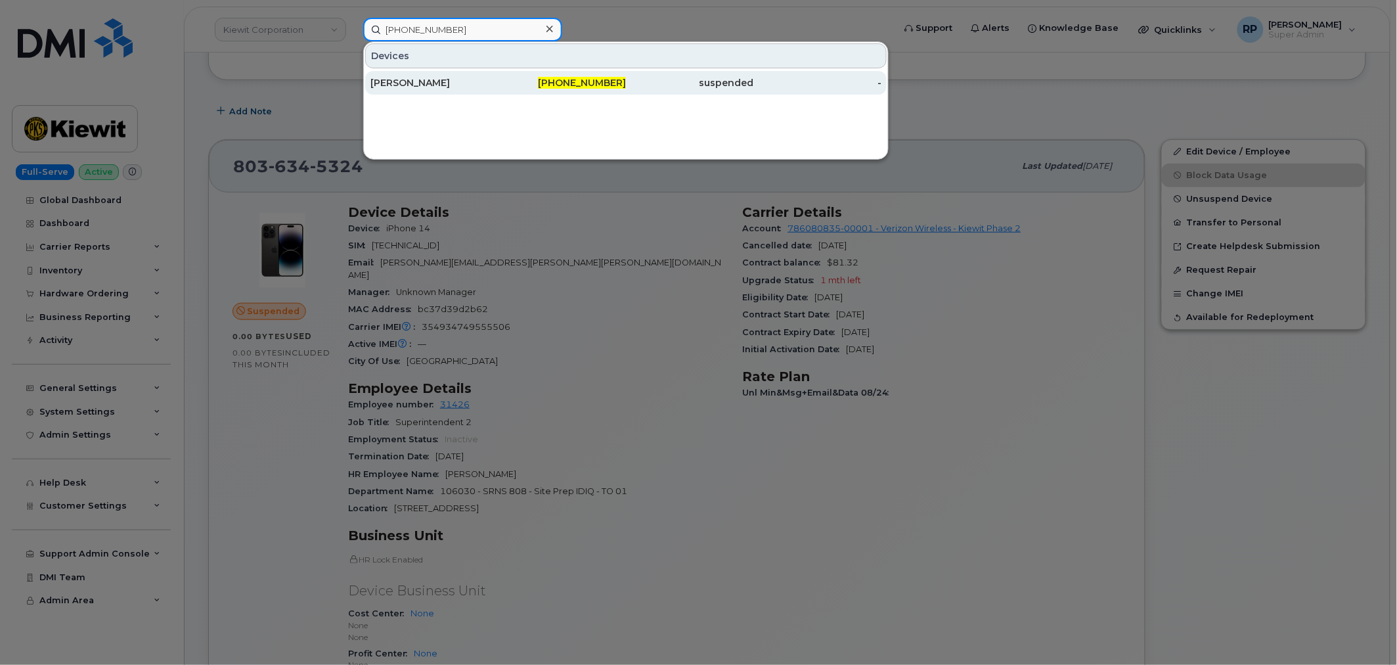
type input "984-298-7359"
click at [449, 79] on div "THOMAS HARRISON" at bounding box center [434, 82] width 128 height 13
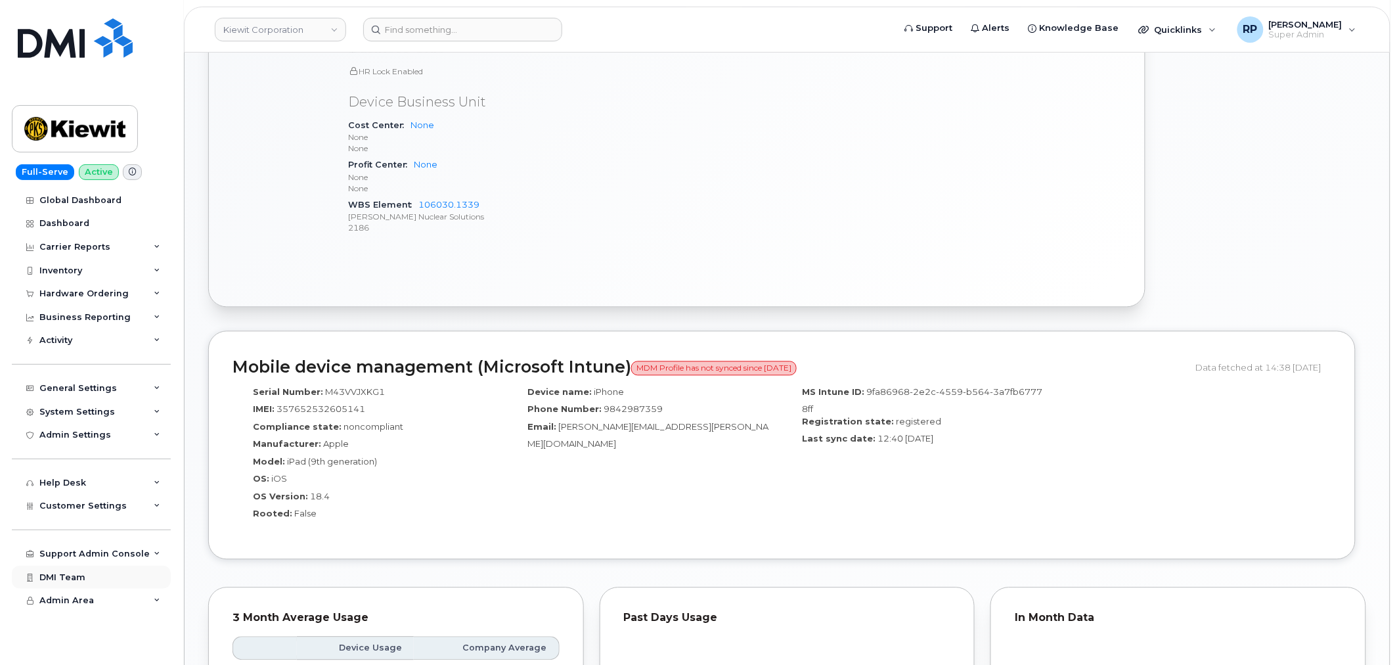
scroll to position [973, 0]
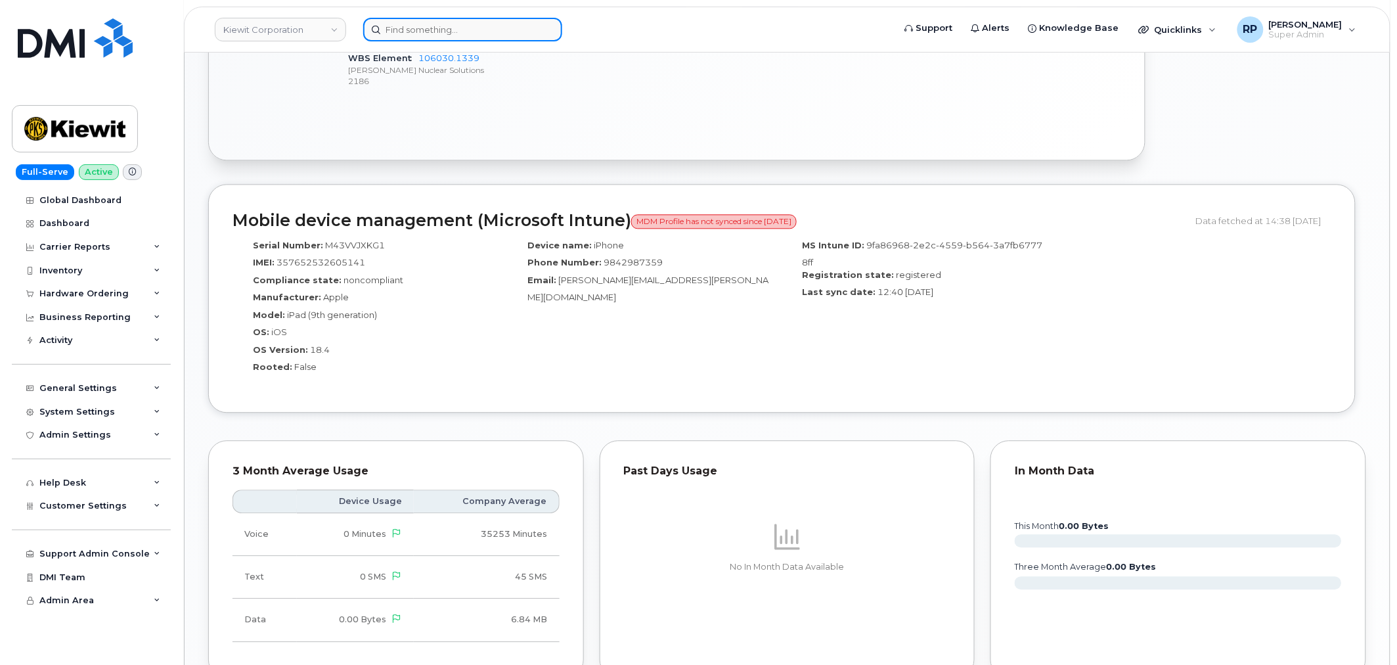
click at [429, 27] on input at bounding box center [462, 30] width 199 height 24
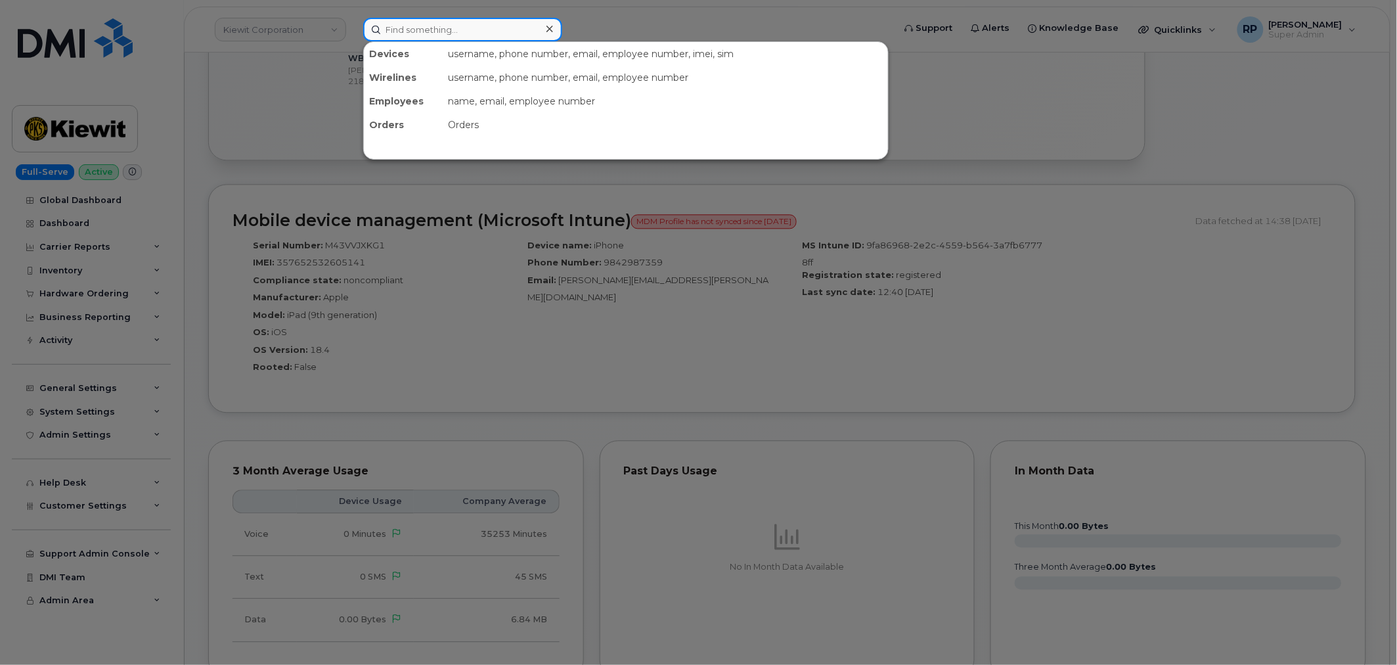
paste input "3435754204"
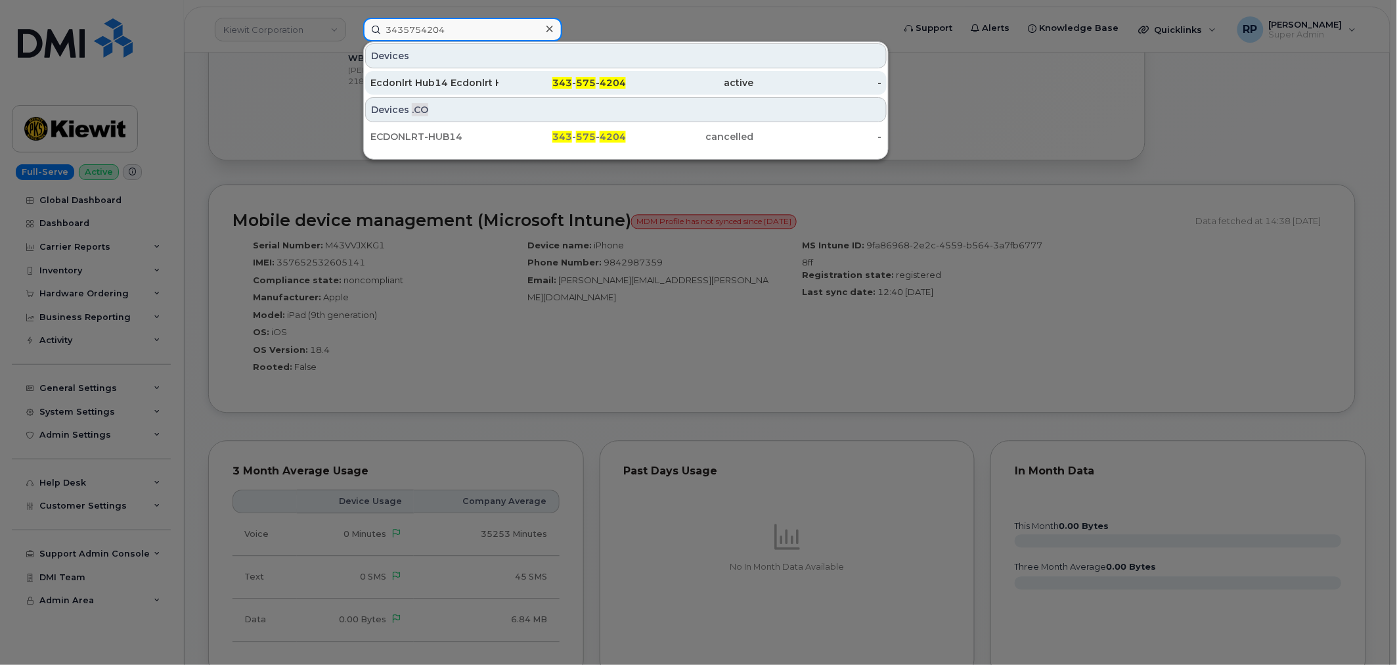
type input "3435754204"
click at [449, 87] on div "Ecdonlrt Hub14 Ecdonlrt Hub14" at bounding box center [434, 82] width 128 height 13
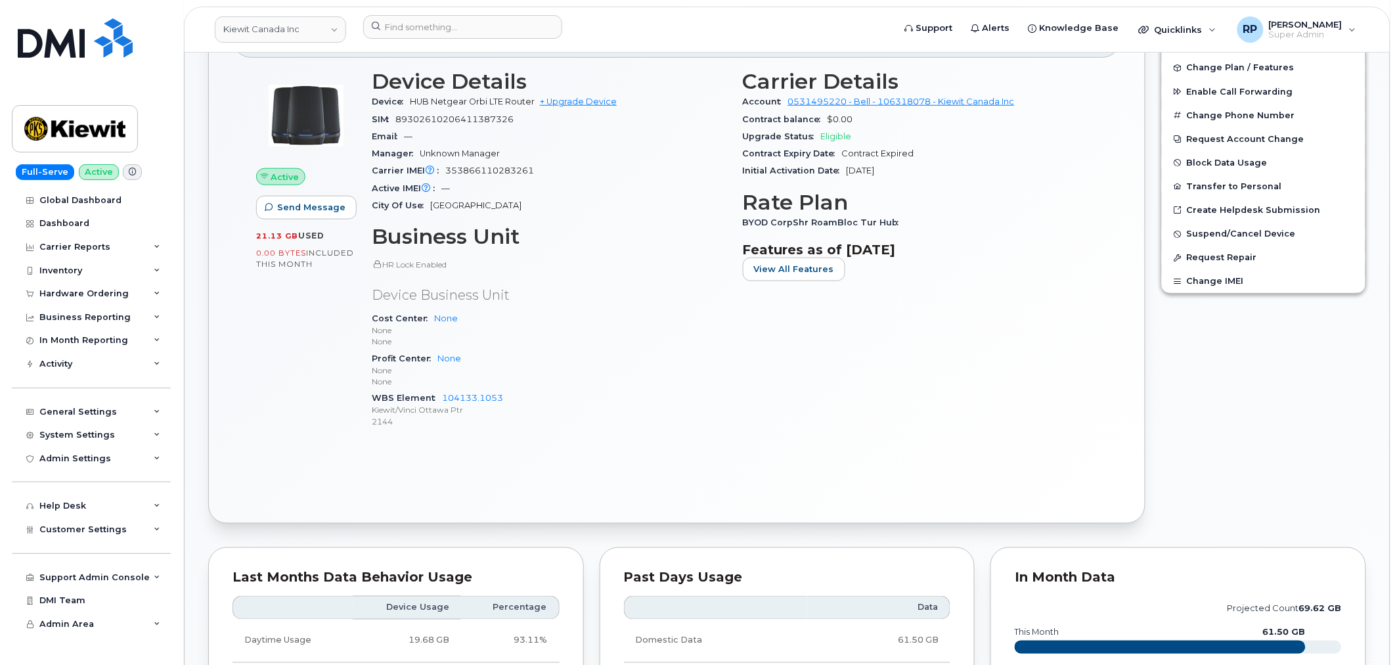
scroll to position [365, 0]
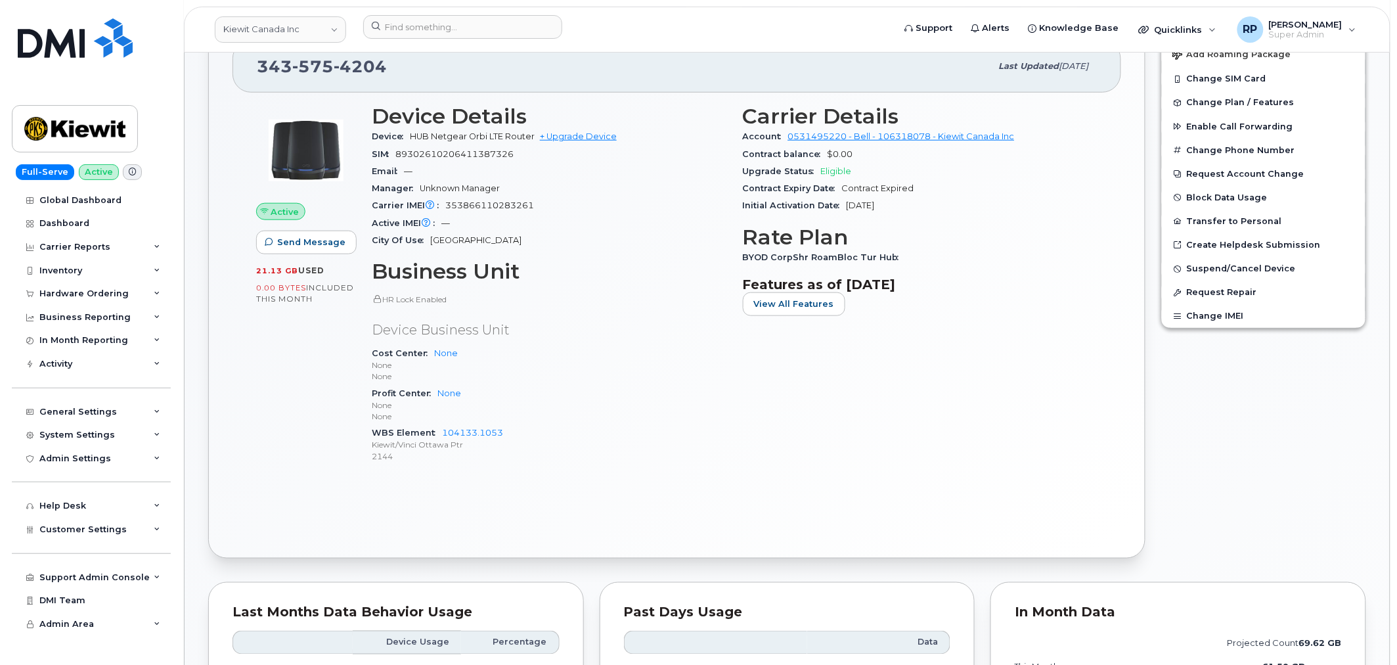
drag, startPoint x: 462, startPoint y: 431, endPoint x: 353, endPoint y: 482, distance: 119.9
click at [353, 482] on div "Active Send Message 21.13 GB  used 0.00 Bytes  included this month" at bounding box center [306, 290] width 116 height 386
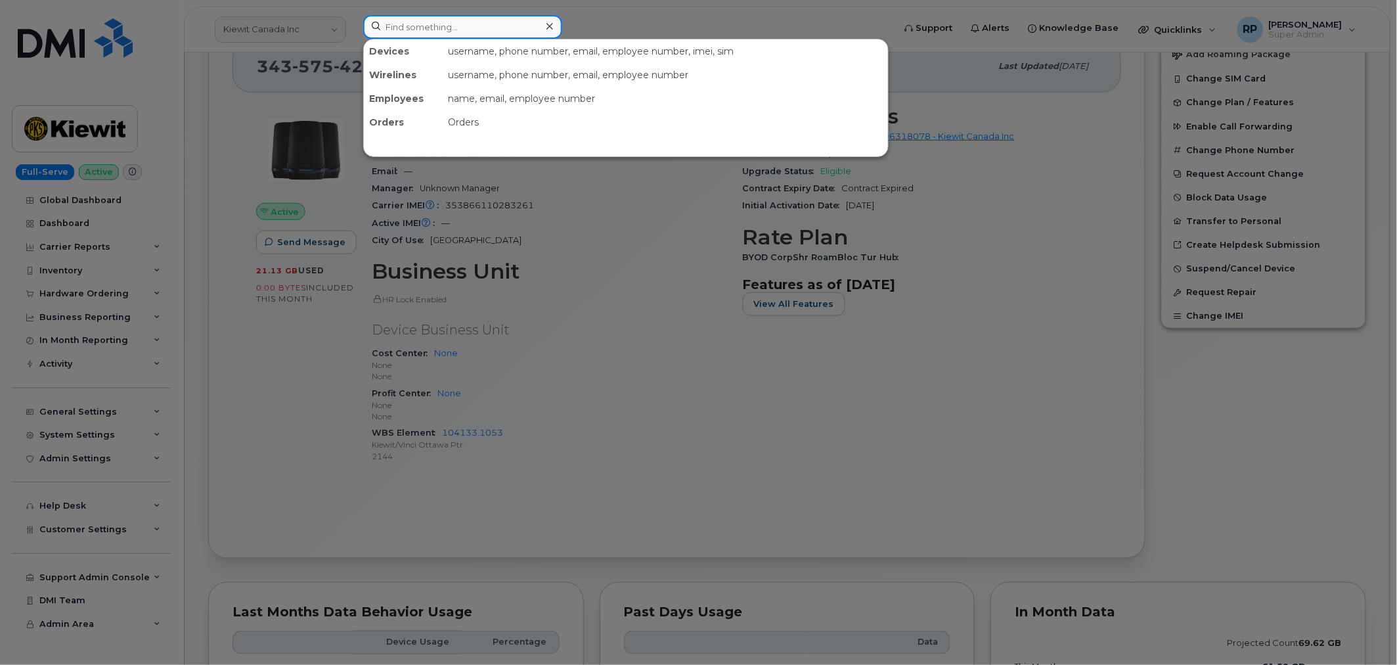
paste input "5874396845"
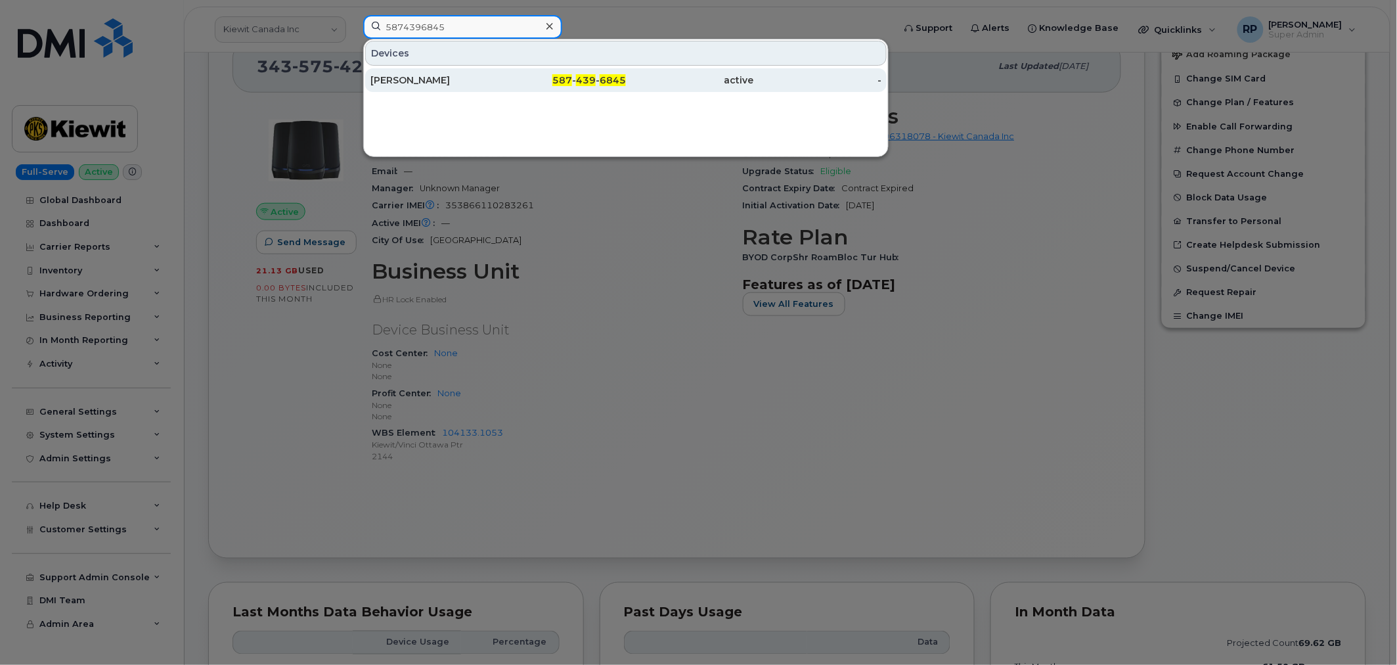
type input "5874396845"
click at [444, 81] on div "[PERSON_NAME]" at bounding box center [434, 80] width 128 height 13
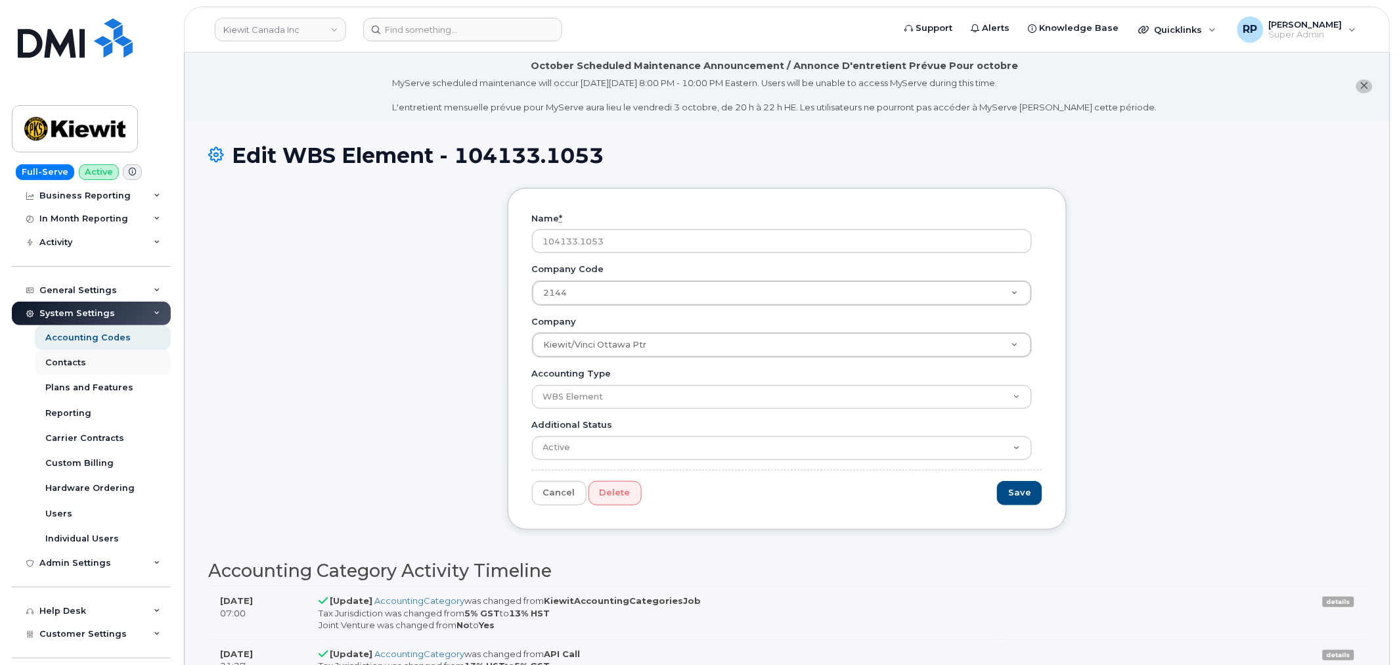
scroll to position [196, 0]
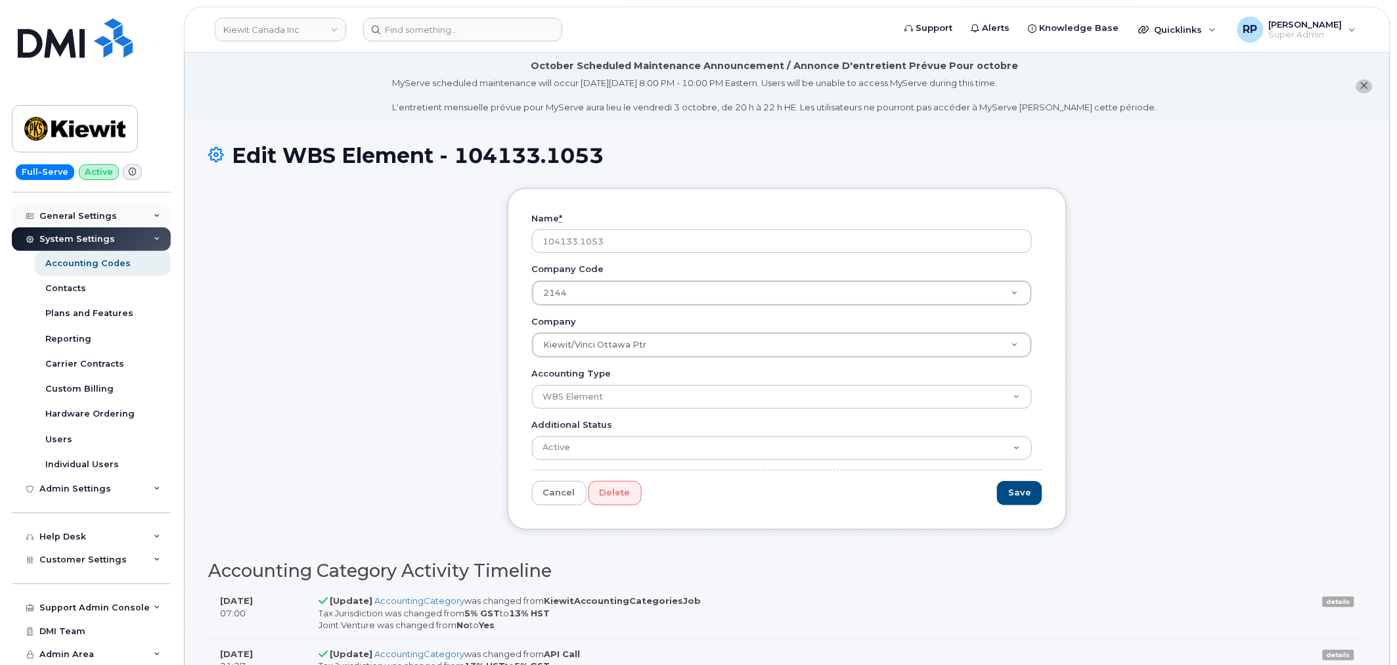
click at [99, 217] on div "General Settings" at bounding box center [78, 216] width 78 height 11
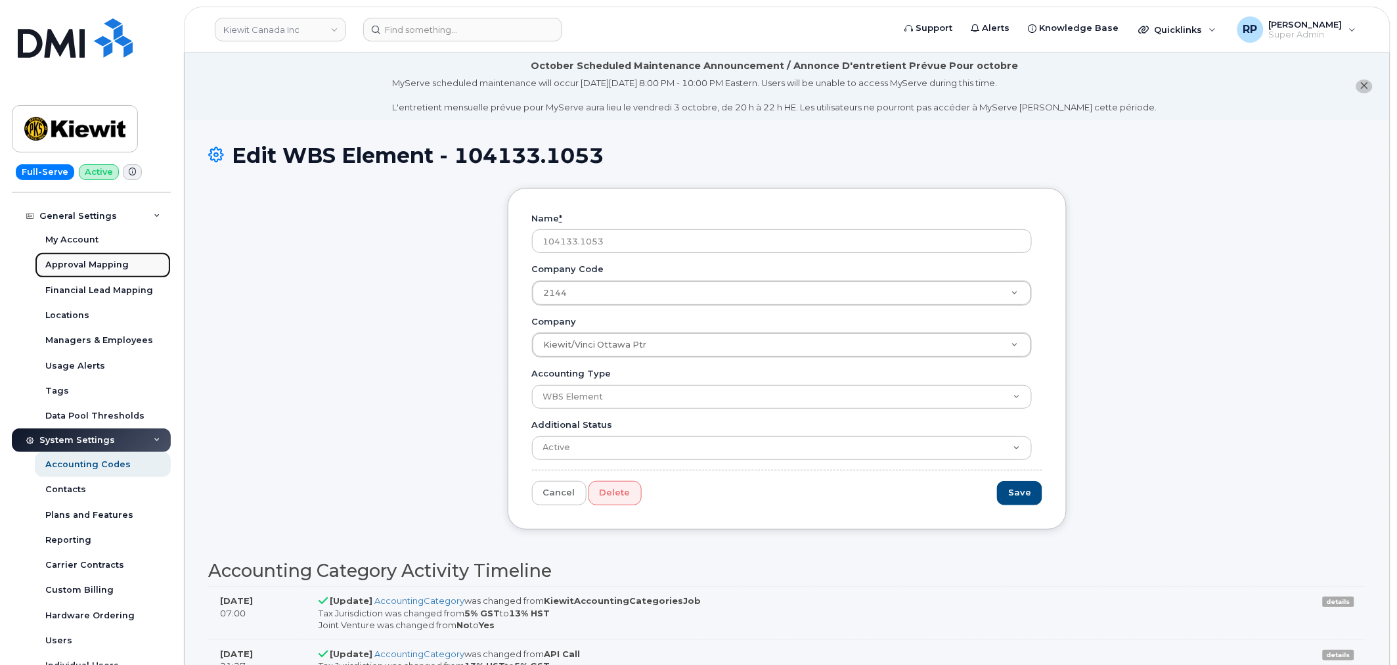
click at [88, 259] on div "Approval Mapping" at bounding box center [86, 265] width 83 height 12
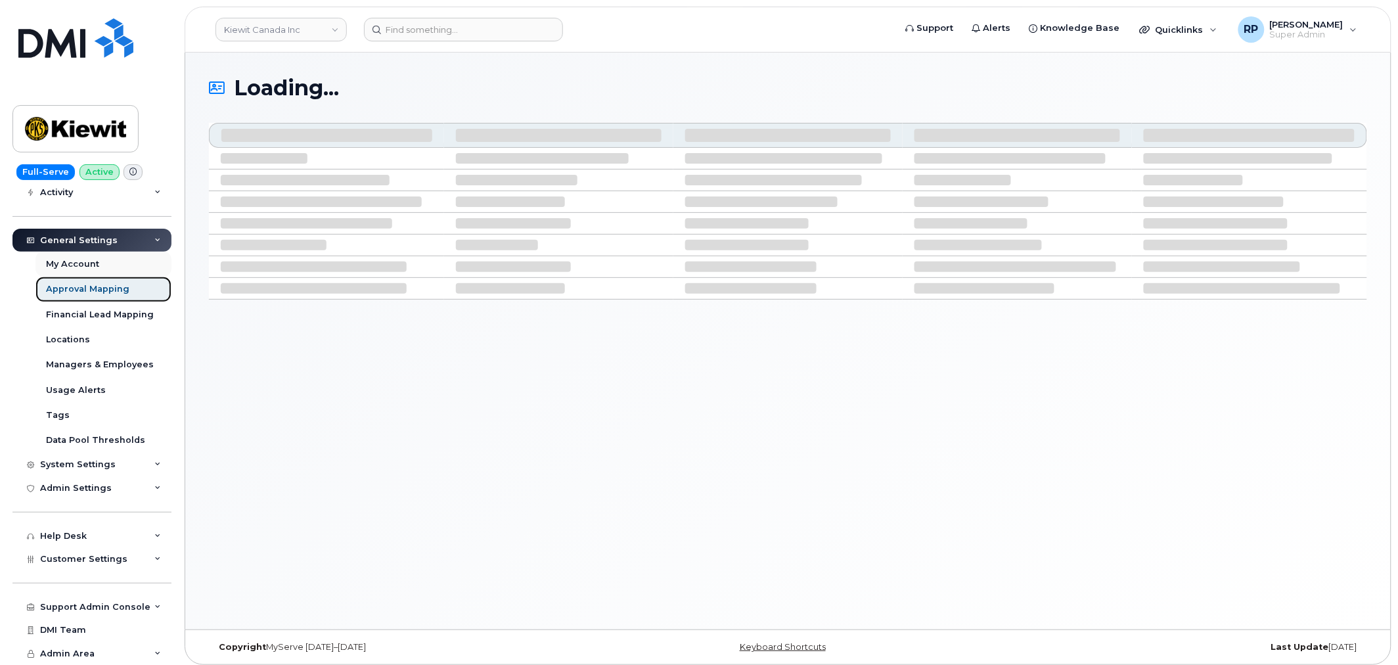
scroll to position [171, 0]
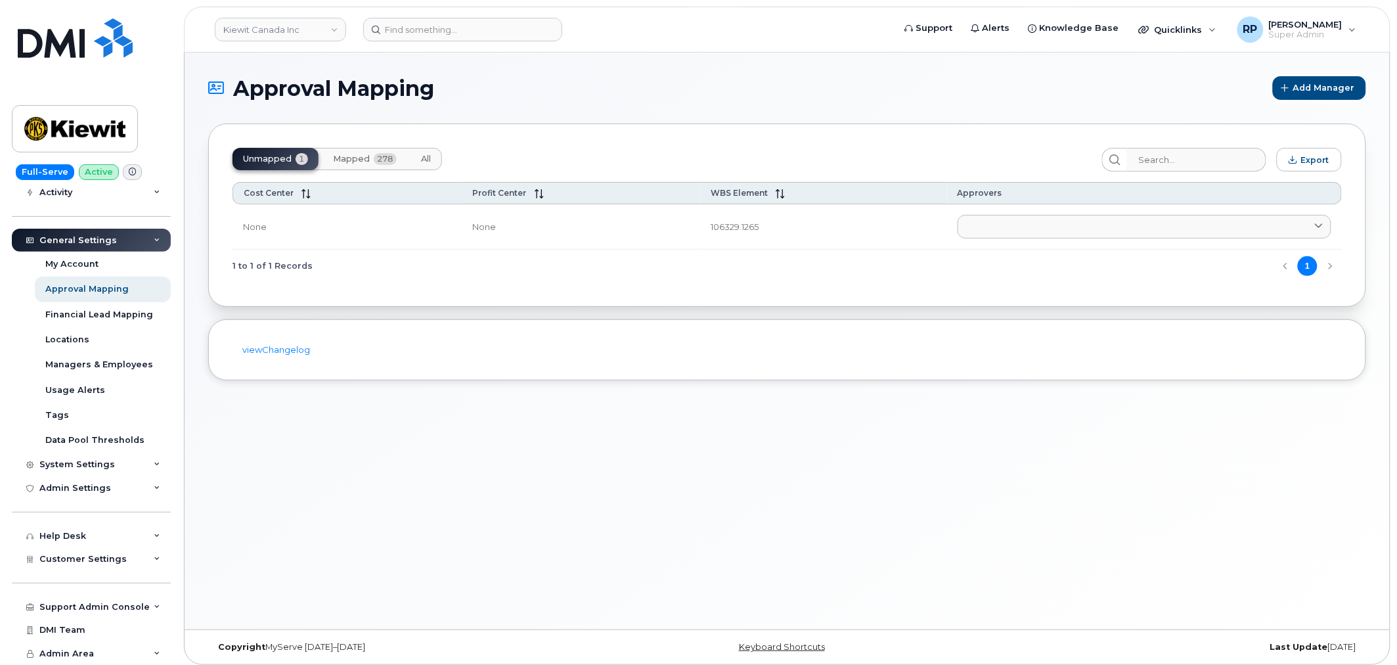
click at [379, 171] on div "Unmapped 1 Mapped 278 All Export Cost Center Profit Center WBS Element Approver…" at bounding box center [787, 214] width 1158 height 183
click at [370, 158] on button "Mapped 278" at bounding box center [364, 159] width 85 height 22
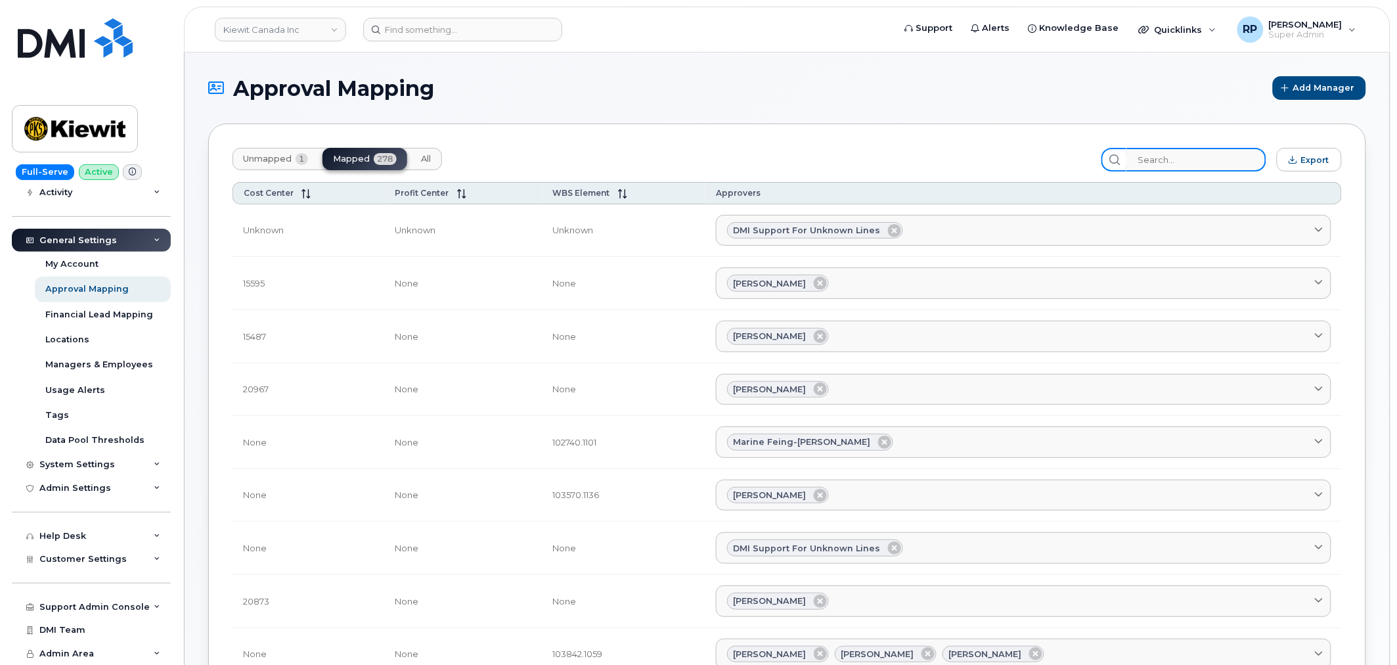
click at [1180, 166] on input "search" at bounding box center [1196, 160] width 140 height 24
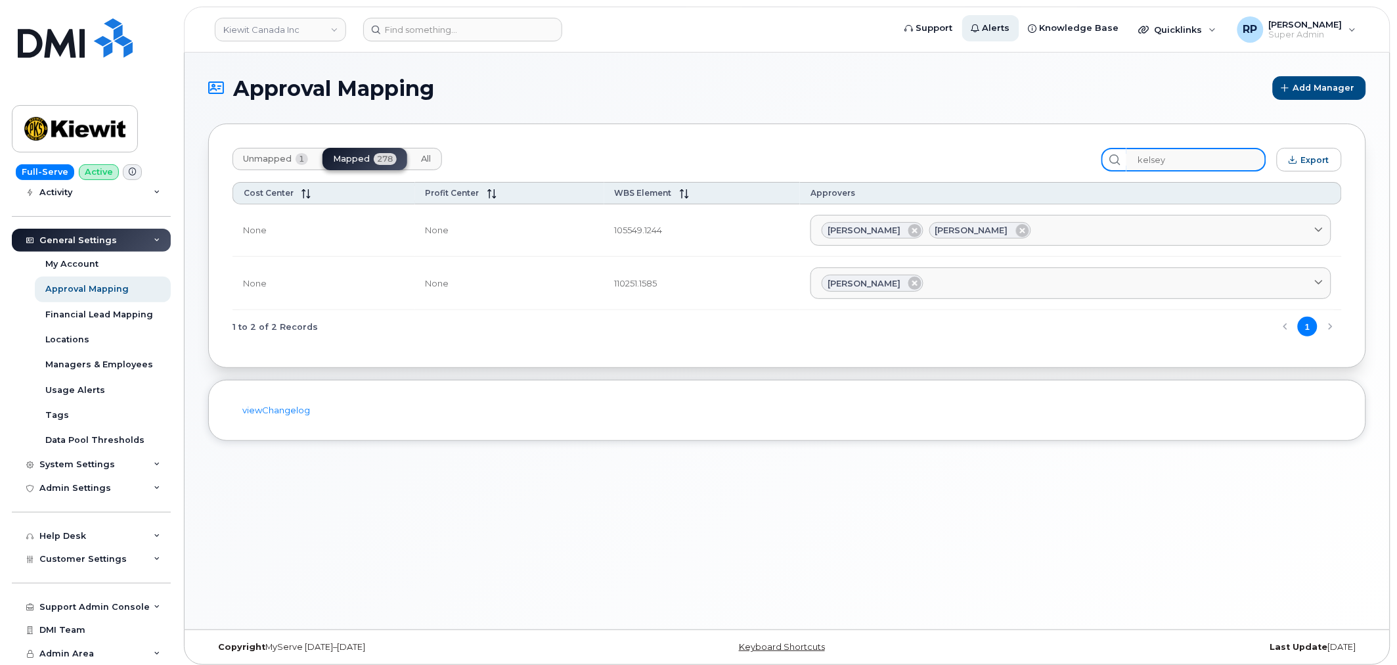
type input "kelsey"
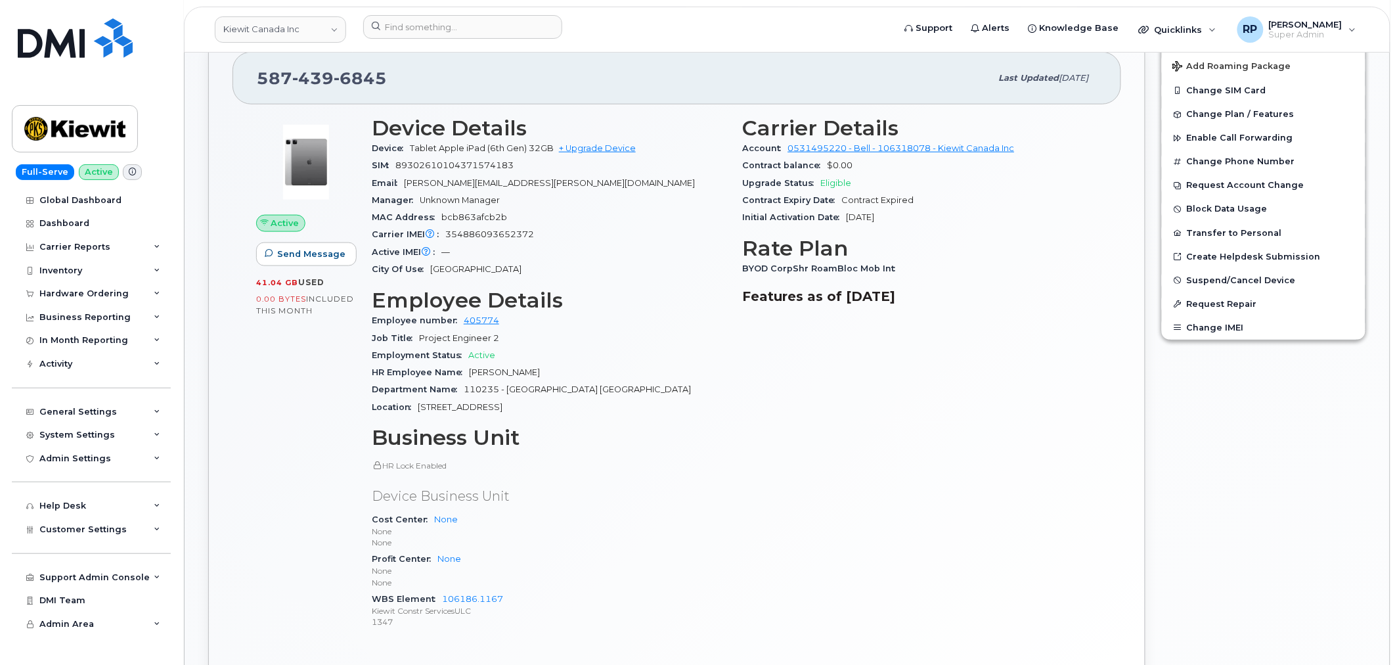
scroll to position [464, 0]
click at [99, 416] on div "General Settings" at bounding box center [78, 412] width 78 height 11
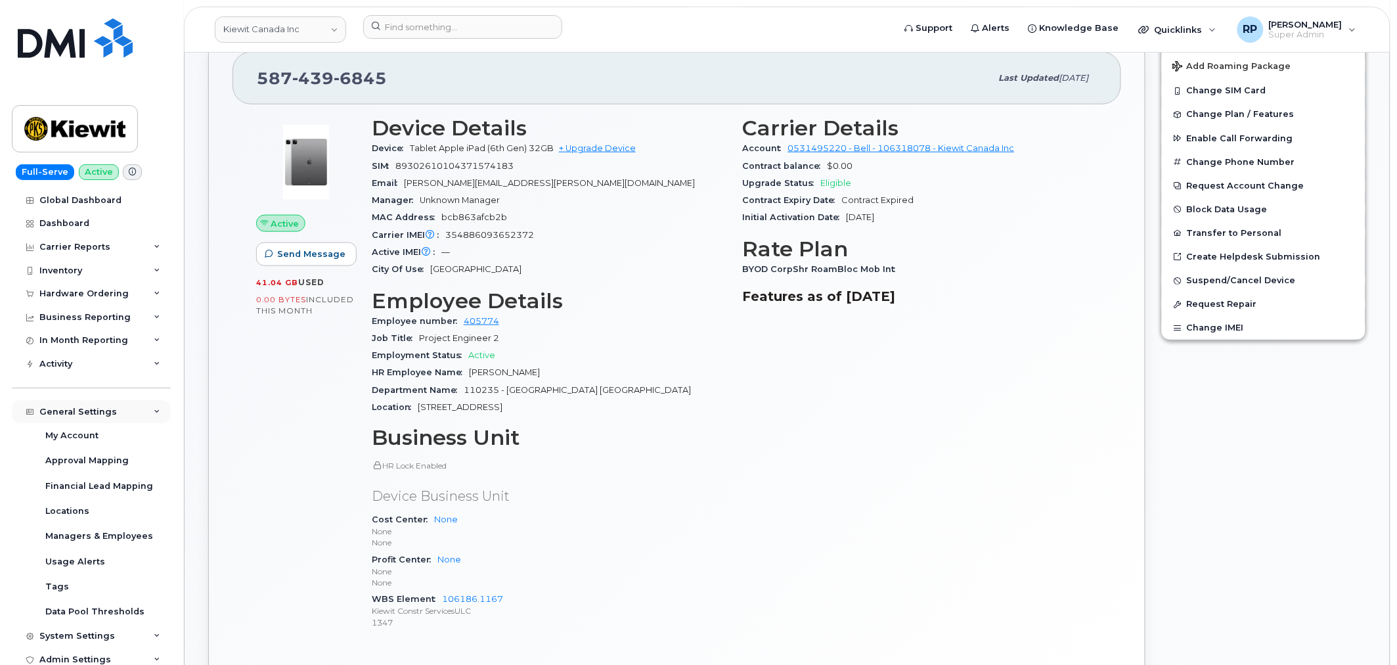
click at [99, 416] on div "General Settings" at bounding box center [78, 412] width 78 height 11
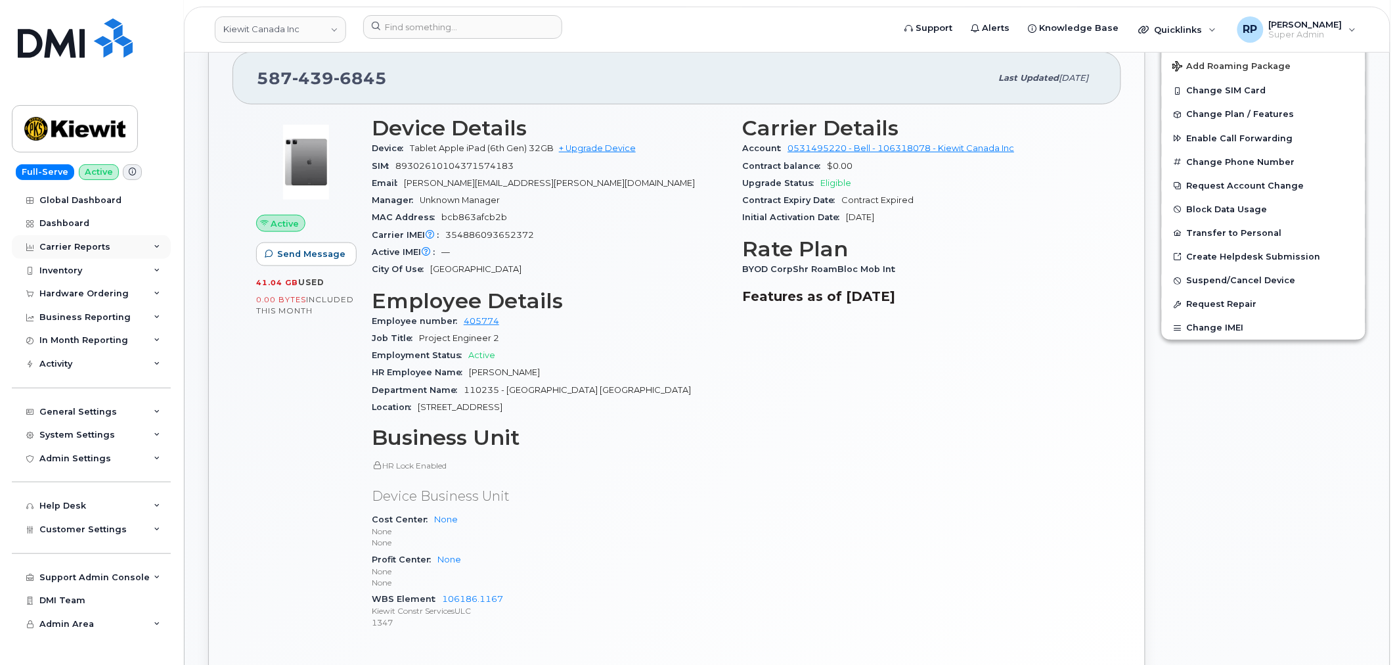
click at [84, 251] on div "Carrier Reports" at bounding box center [74, 247] width 71 height 11
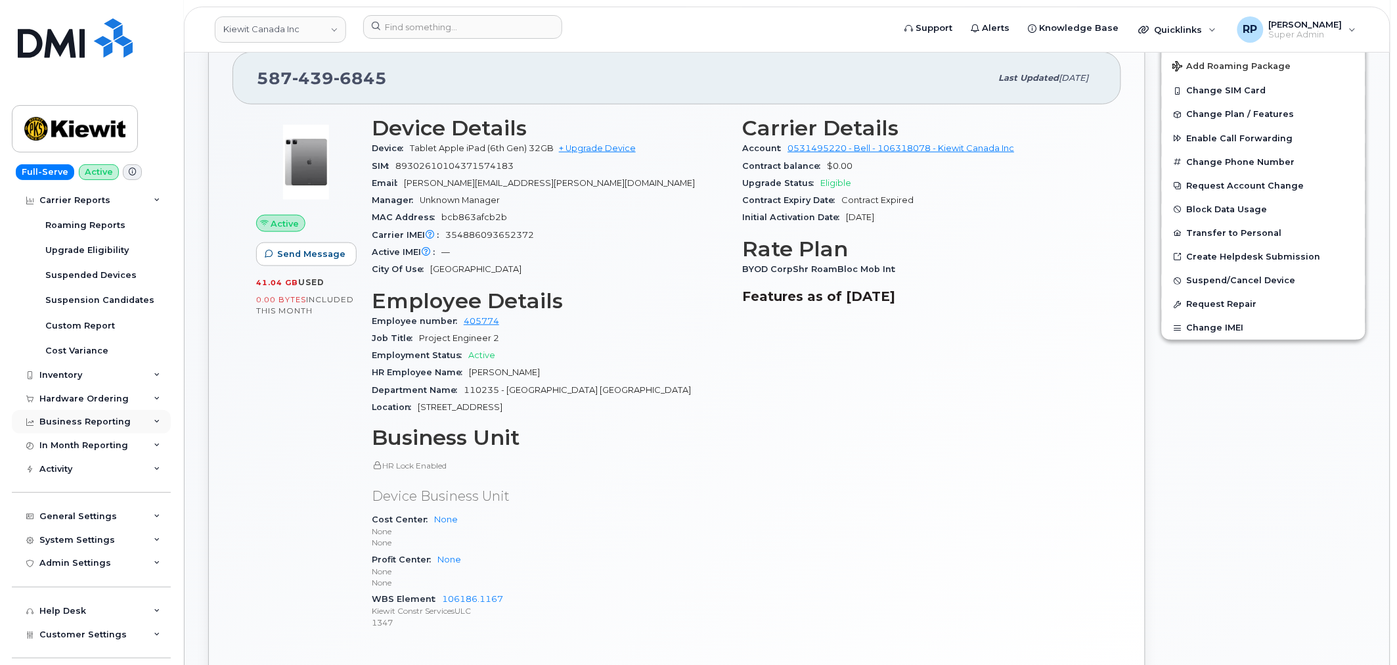
scroll to position [243, 0]
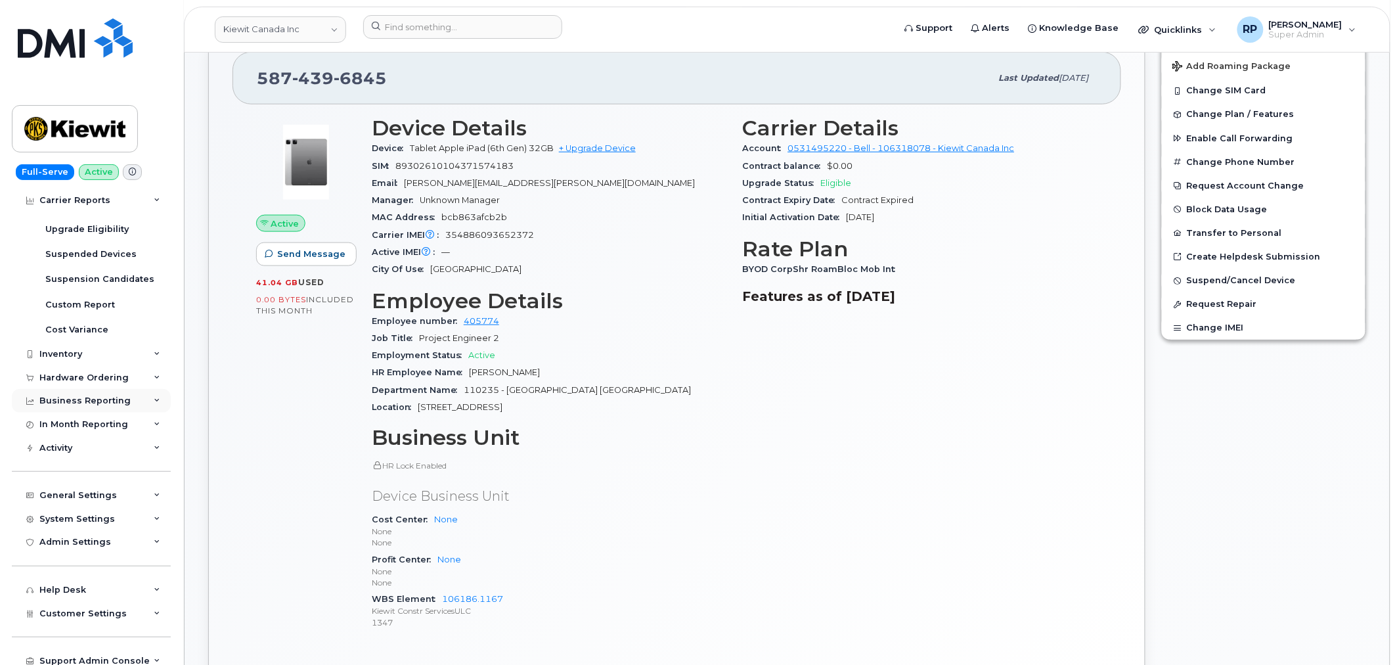
click at [93, 406] on div "Business Reporting" at bounding box center [91, 401] width 159 height 24
click at [73, 549] on div "In Month Reporting" at bounding box center [83, 549] width 89 height 11
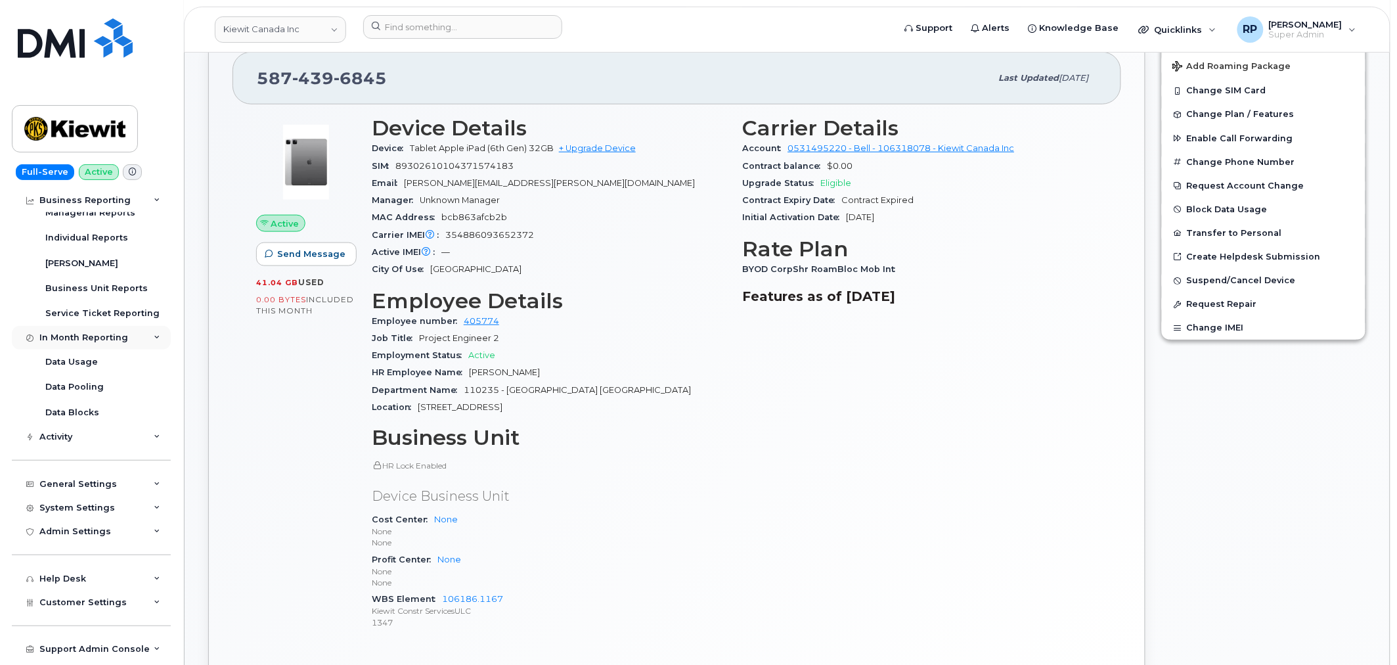
scroll to position [487, 0]
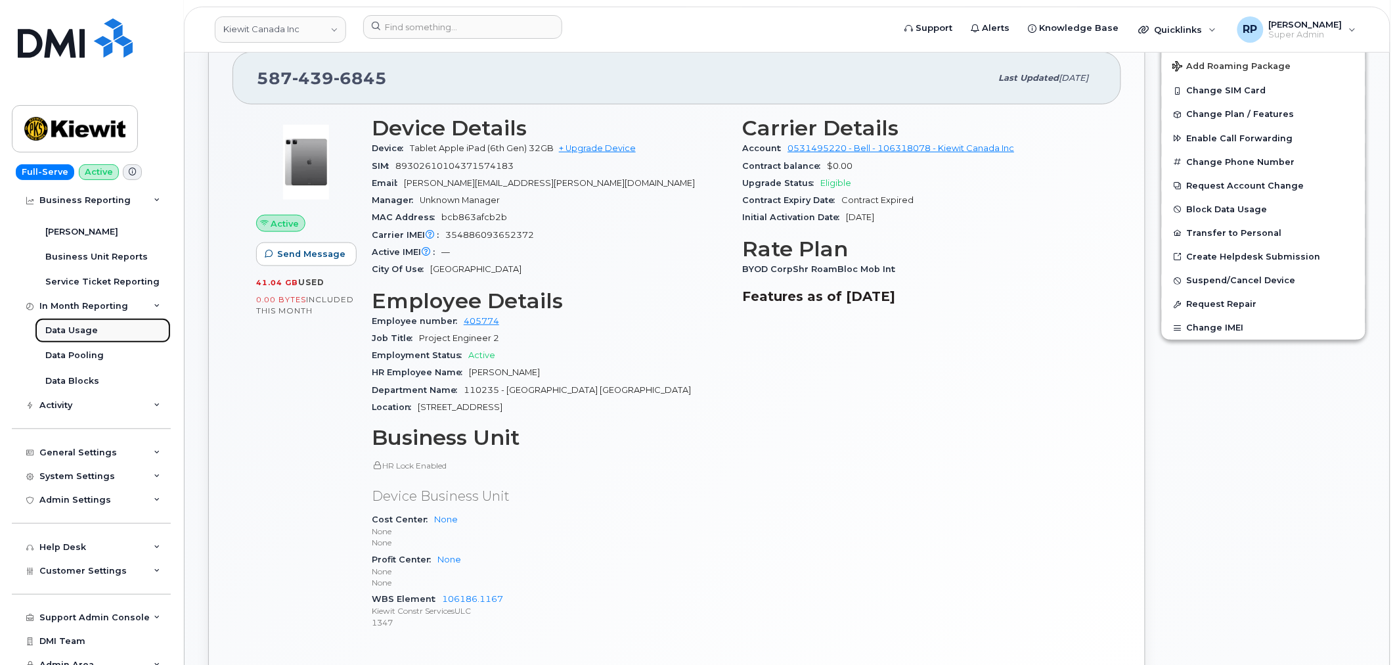
click at [71, 328] on div "Data Usage" at bounding box center [71, 330] width 53 height 12
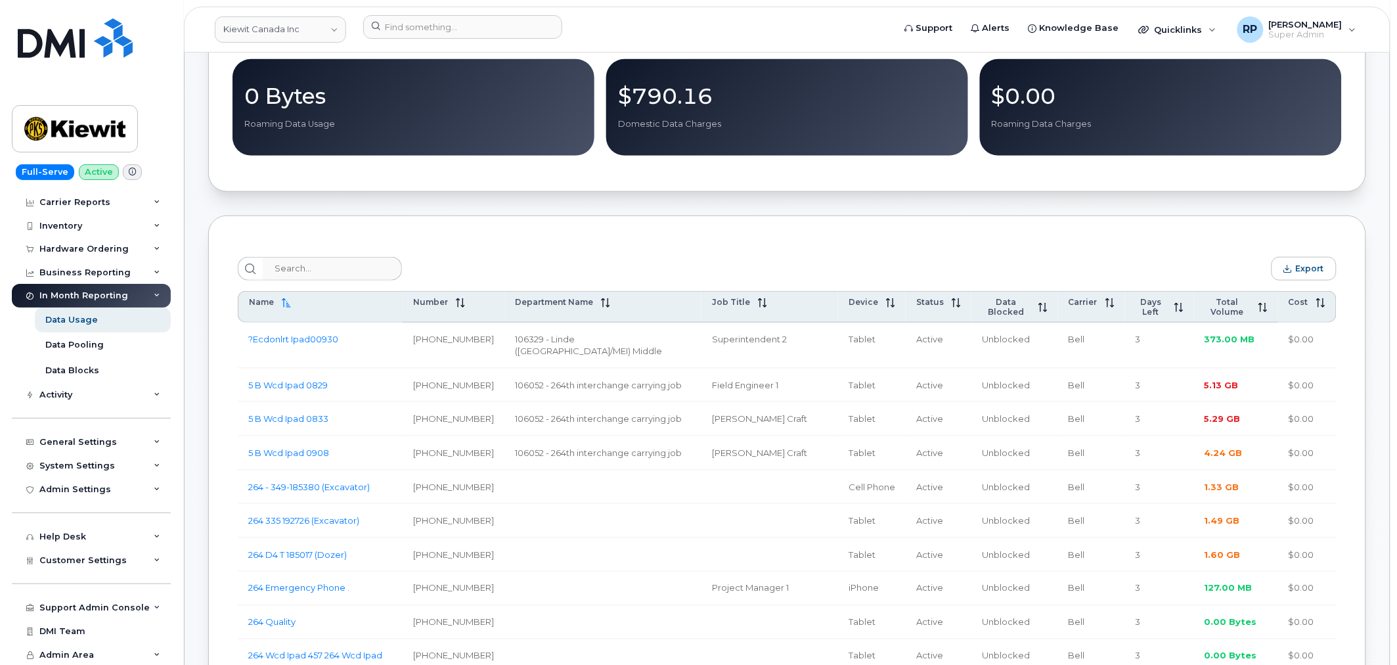
scroll to position [365, 0]
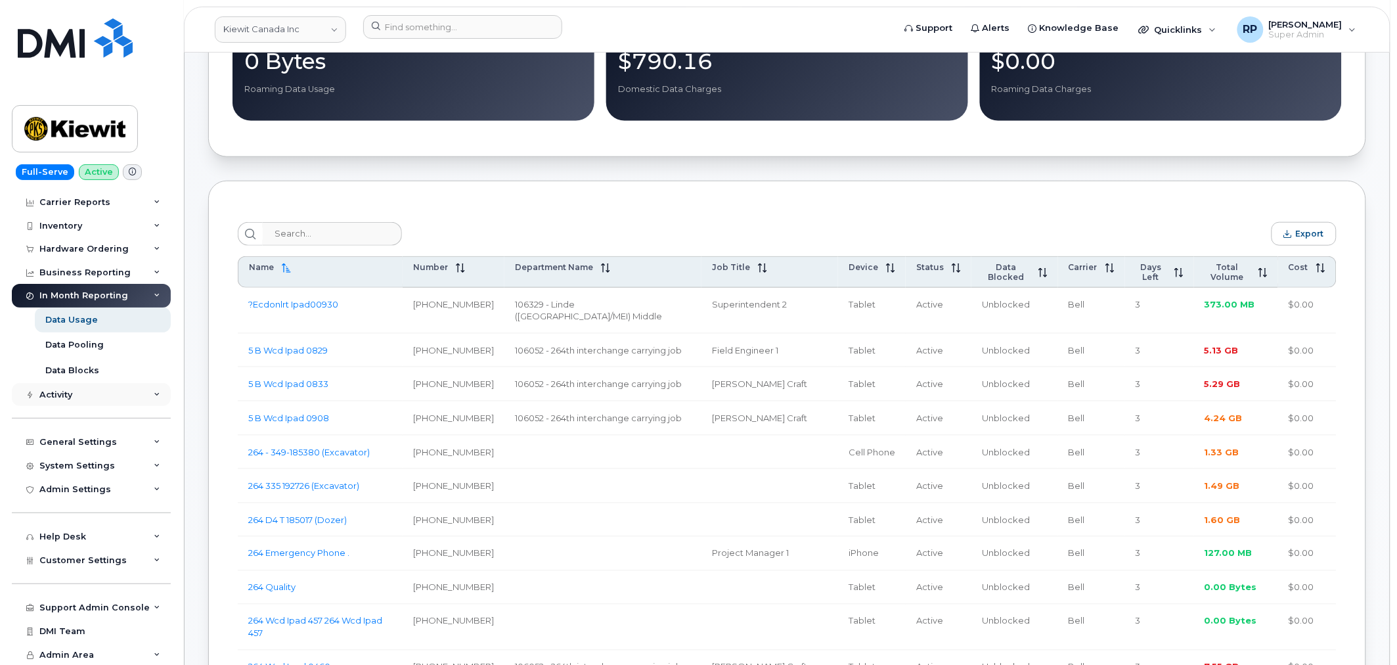
click at [122, 395] on div "Activity" at bounding box center [91, 395] width 159 height 24
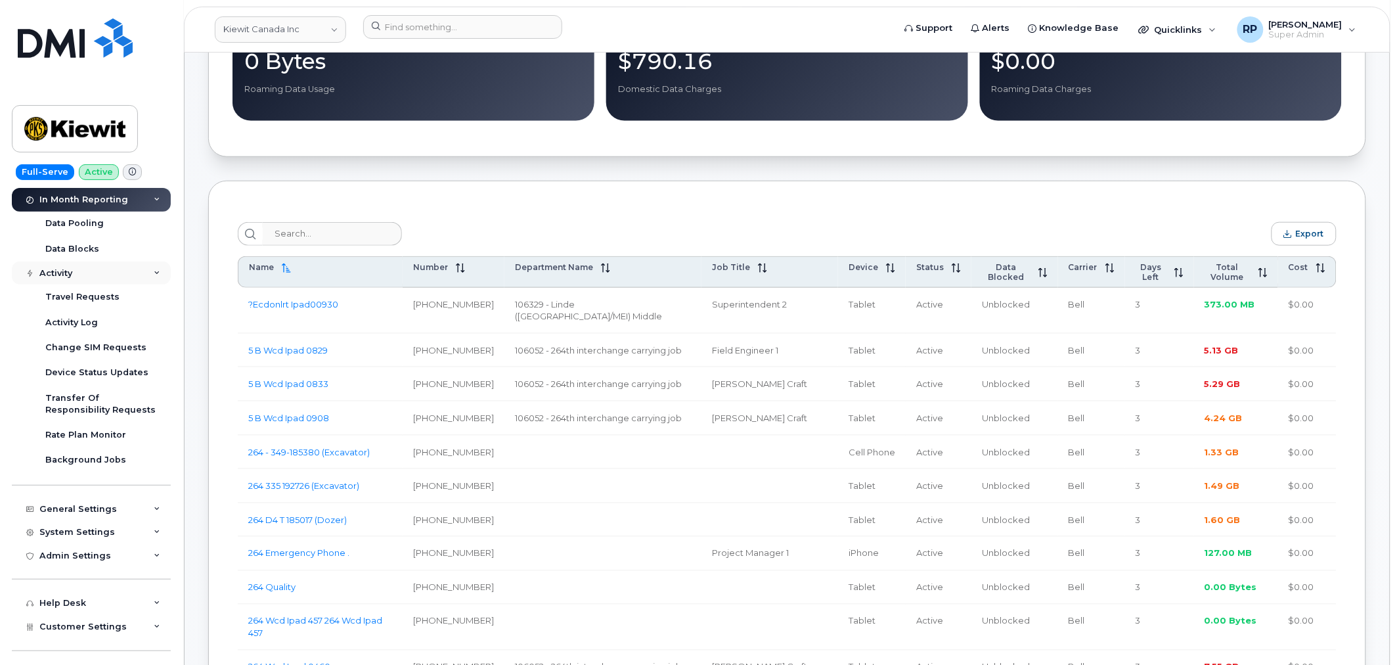
scroll to position [233, 0]
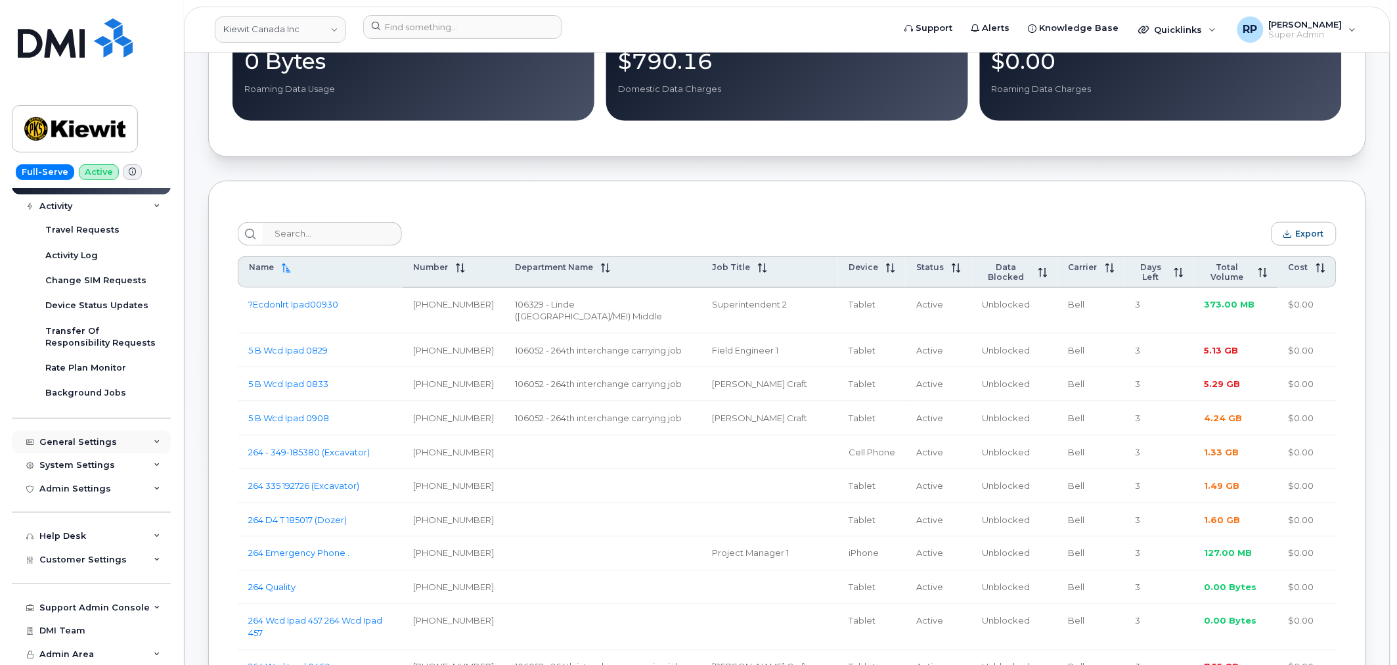
click at [107, 437] on div "General Settings" at bounding box center [78, 442] width 78 height 11
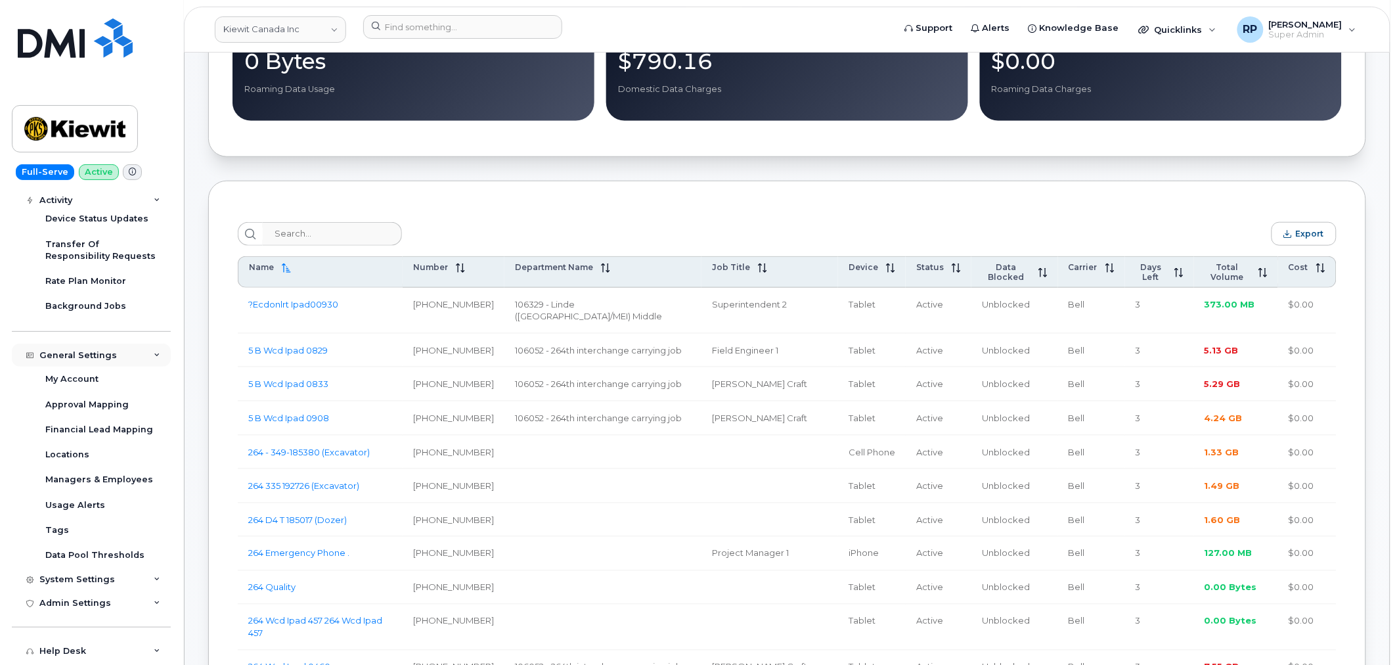
scroll to position [355, 0]
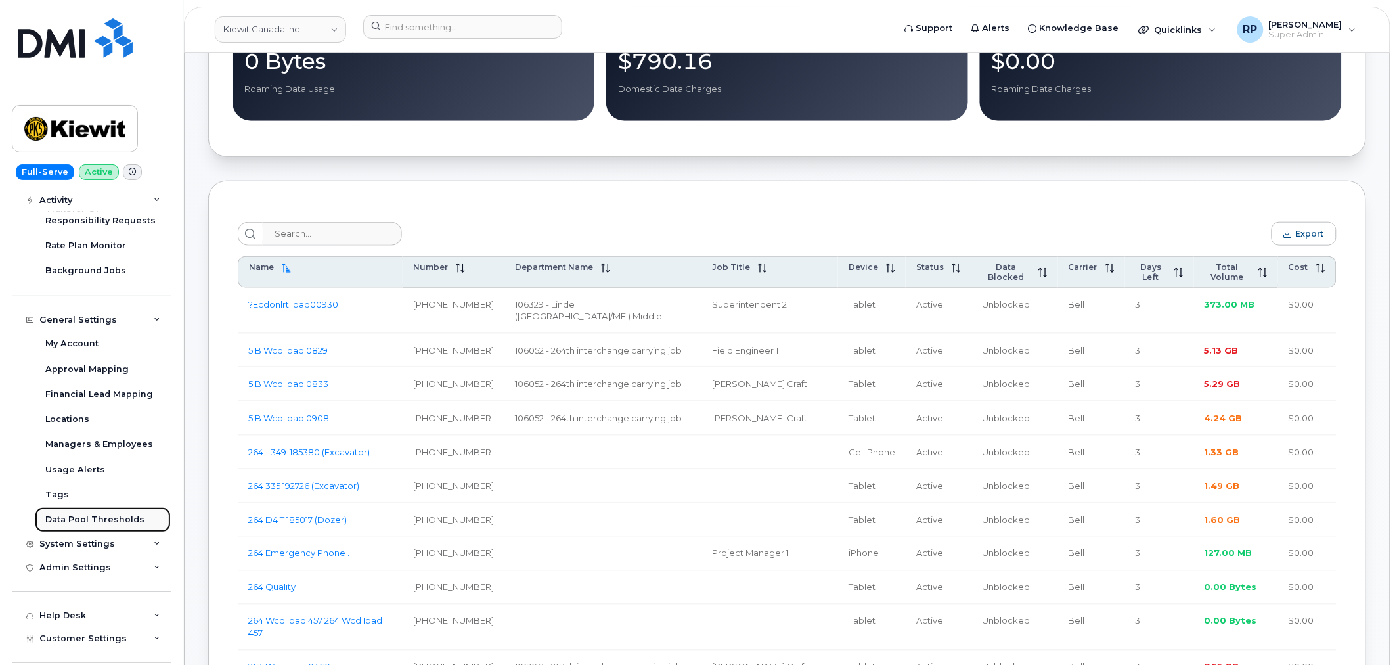
click at [106, 520] on div "Data Pool Thresholds" at bounding box center [94, 520] width 99 height 12
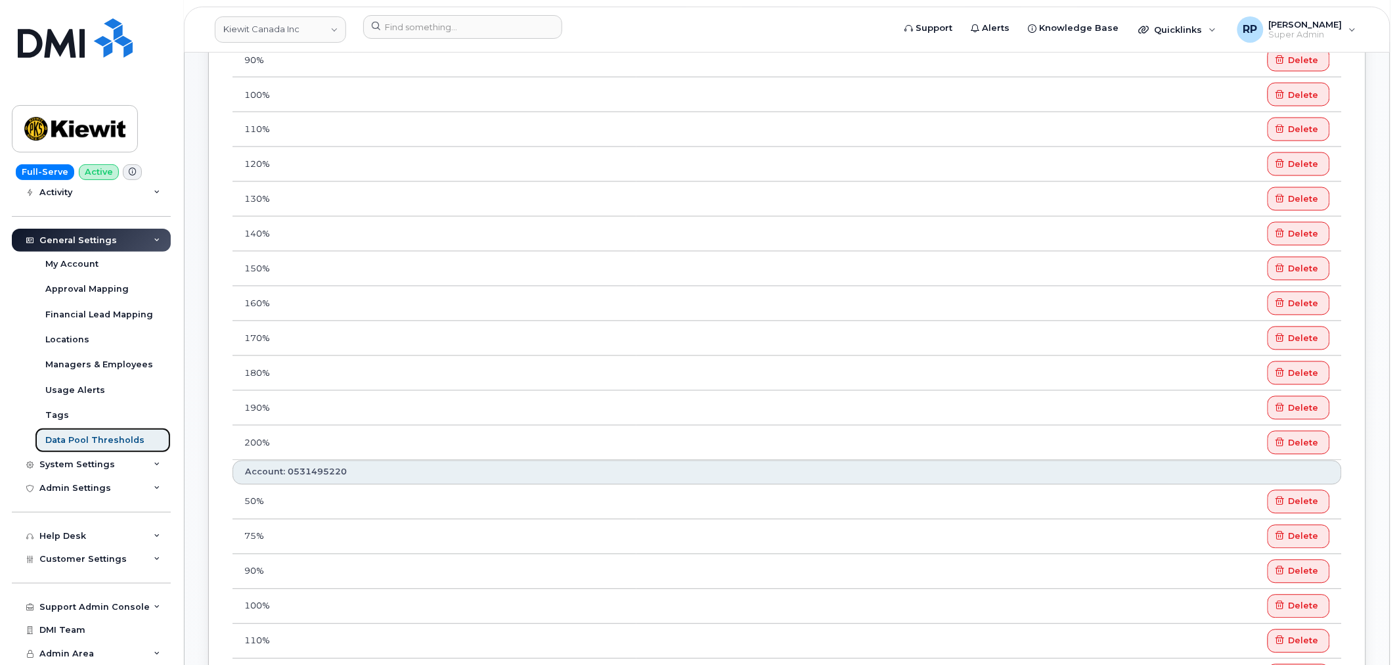
scroll to position [57, 0]
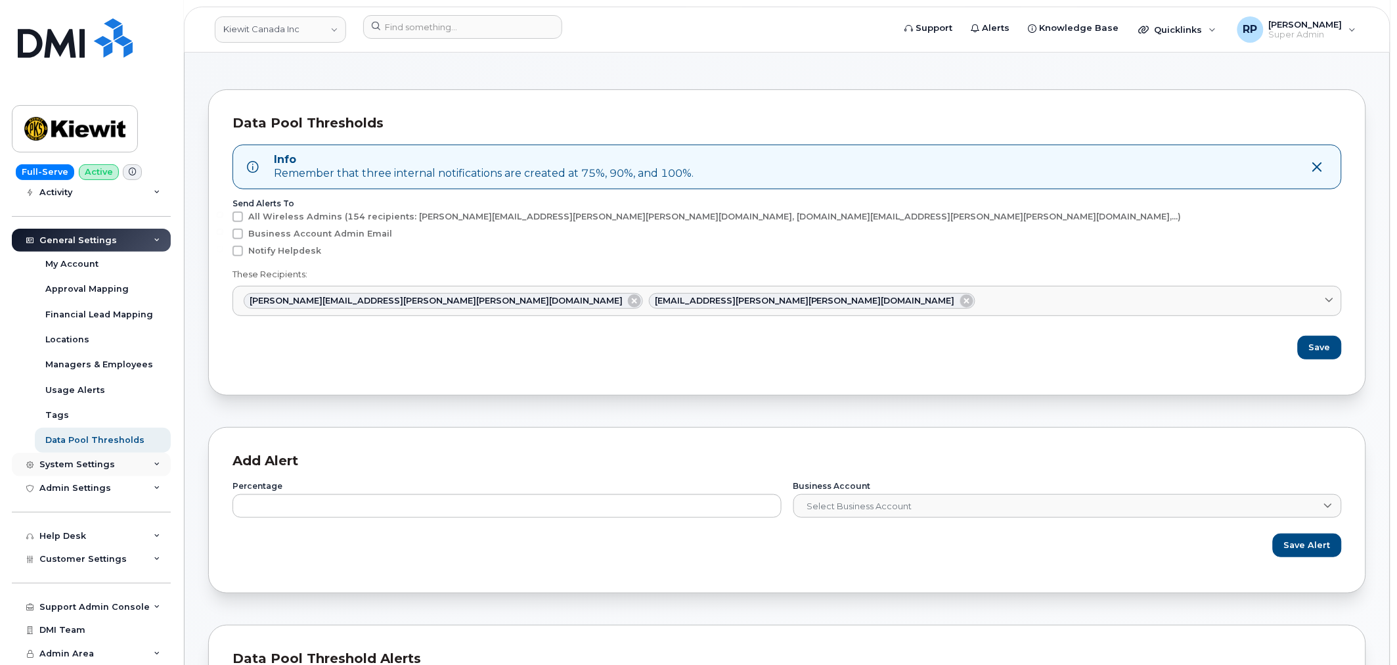
click at [122, 462] on div "System Settings" at bounding box center [91, 465] width 159 height 24
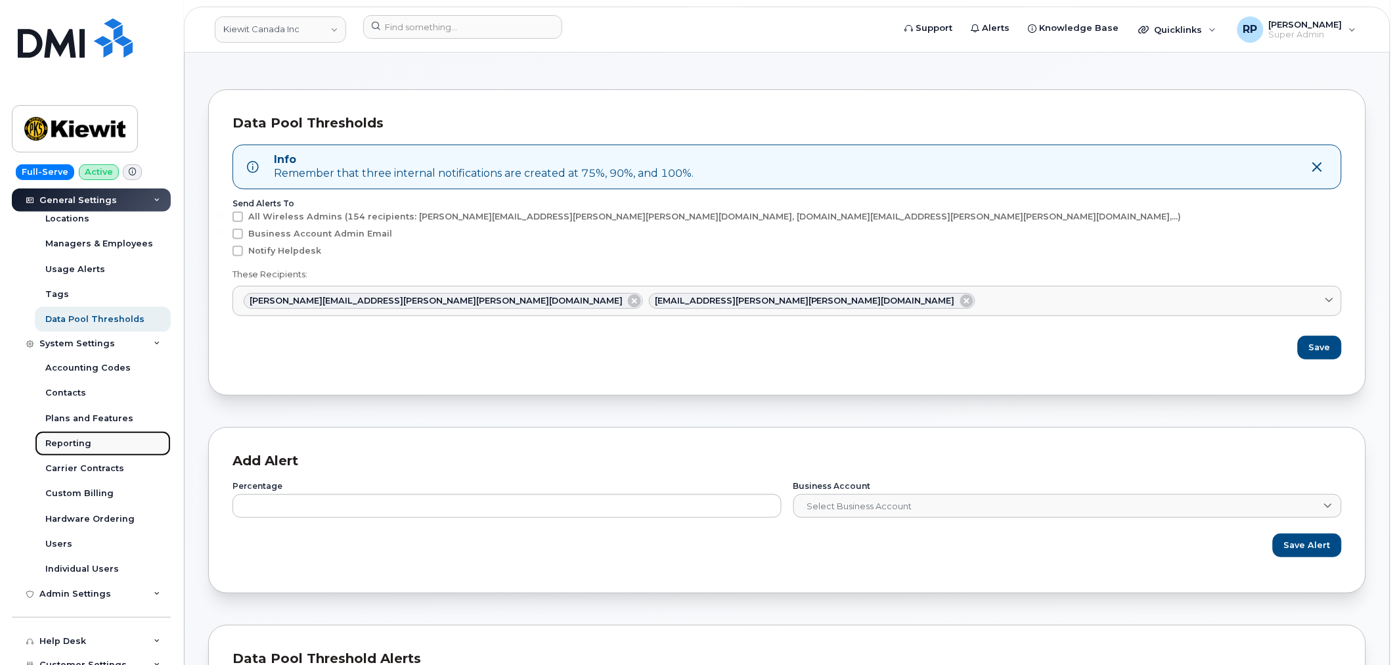
click at [66, 443] on div "Reporting" at bounding box center [68, 443] width 46 height 12
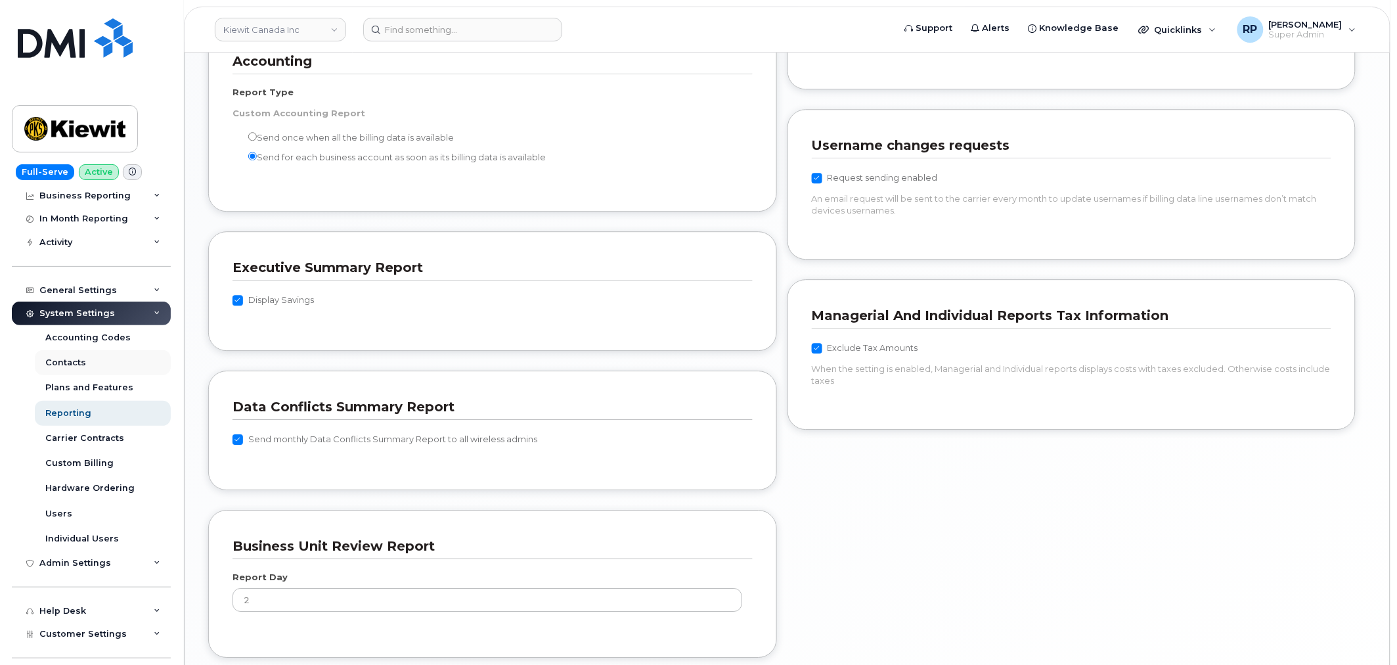
scroll to position [196, 0]
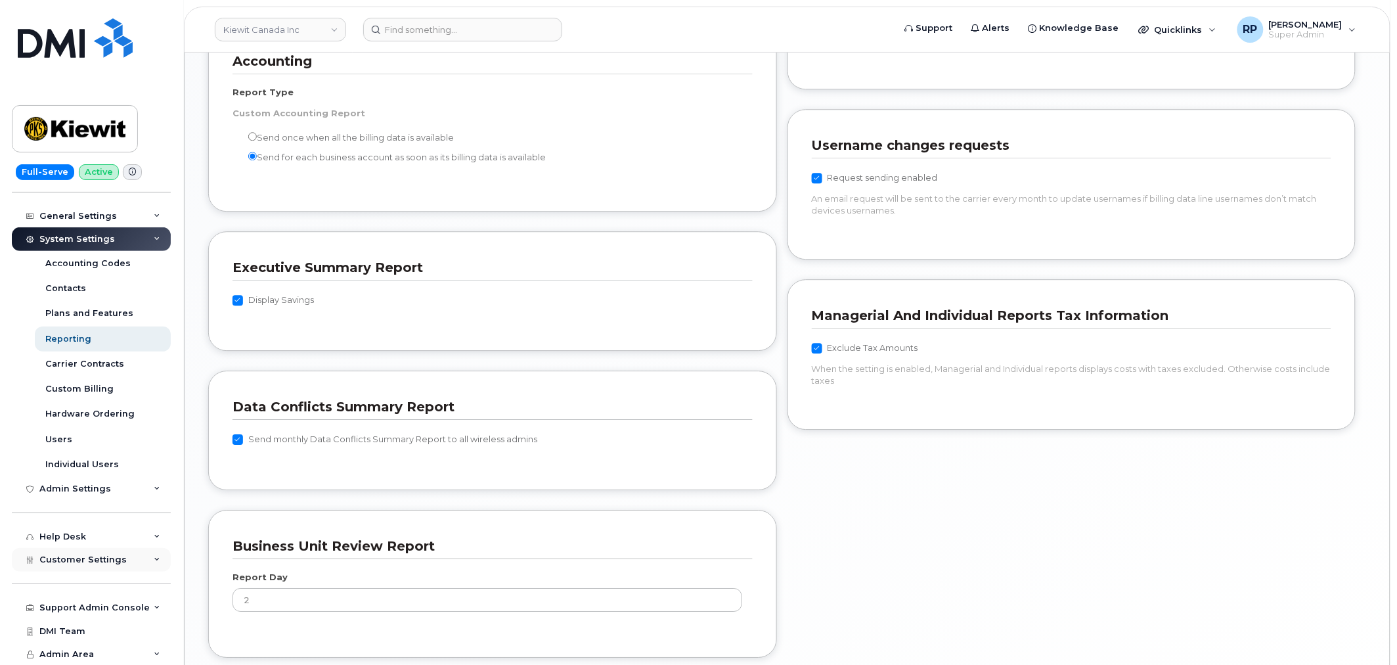
click at [76, 562] on span "Customer Settings" at bounding box center [82, 559] width 87 height 10
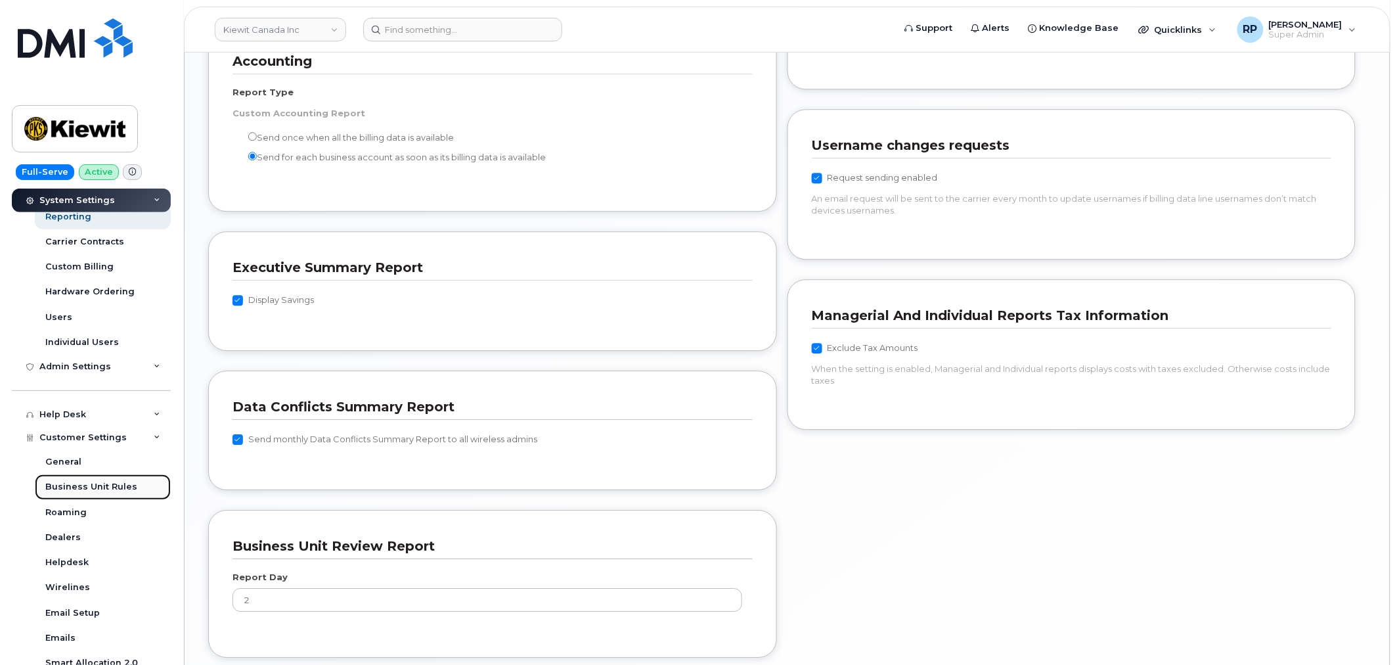
click at [99, 481] on div "Business Unit Rules" at bounding box center [91, 487] width 92 height 12
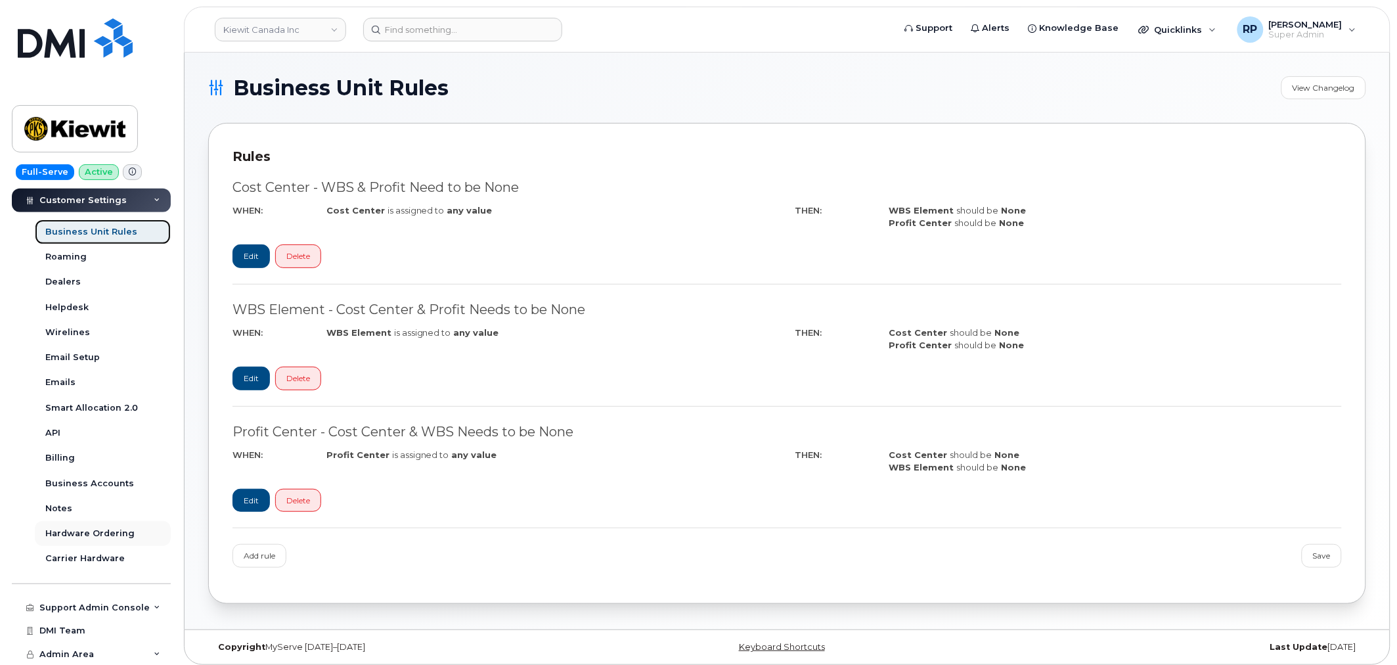
scroll to position [7, 0]
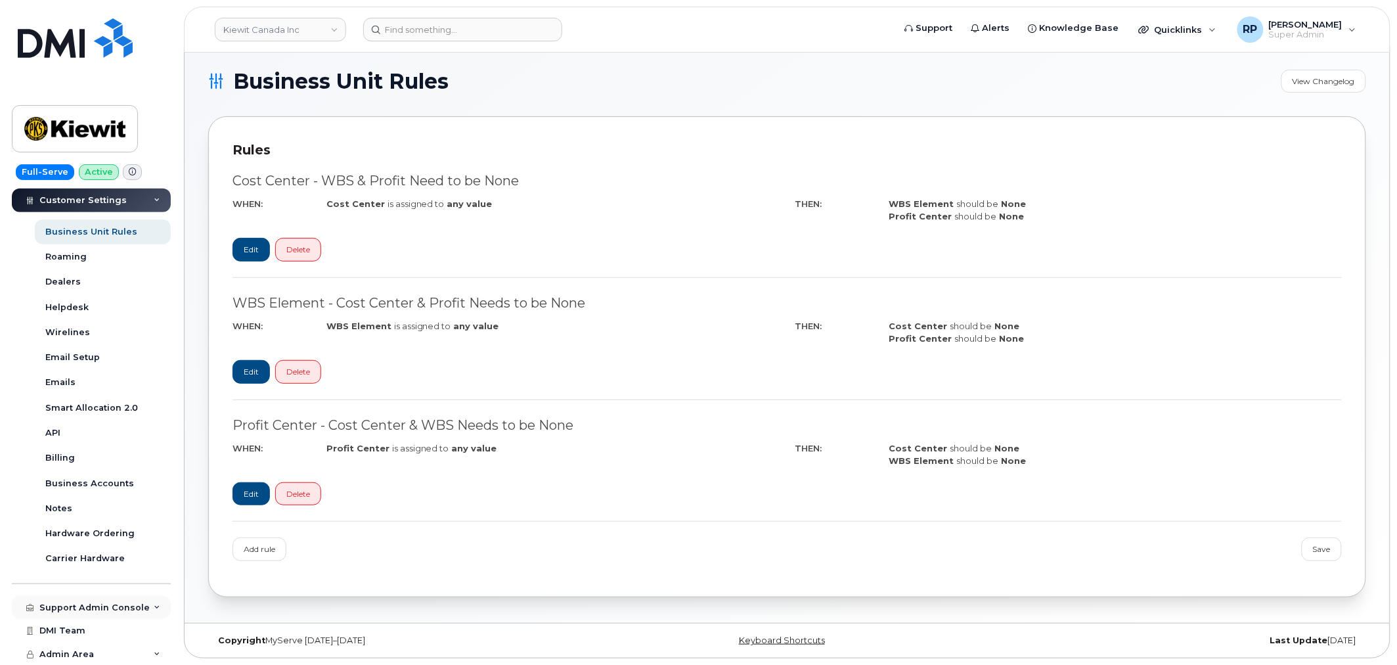
click at [107, 606] on div "Support Admin Console" at bounding box center [94, 607] width 110 height 11
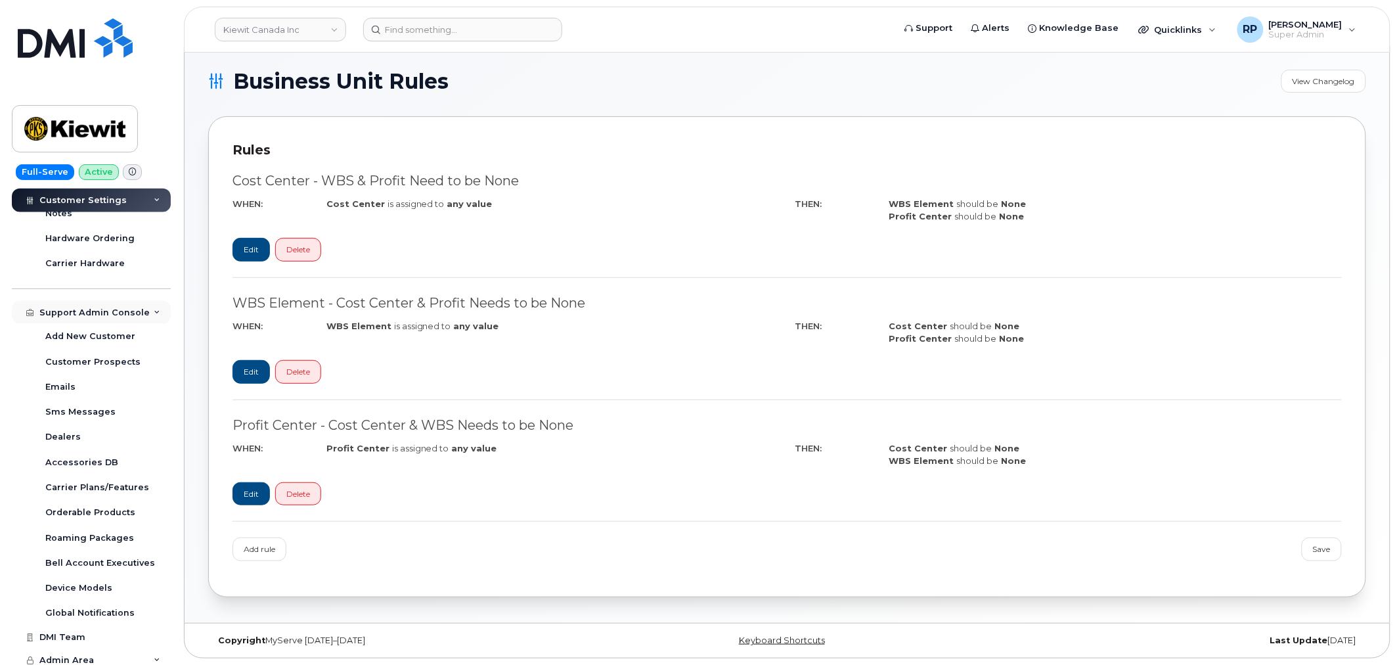
scroll to position [648, 0]
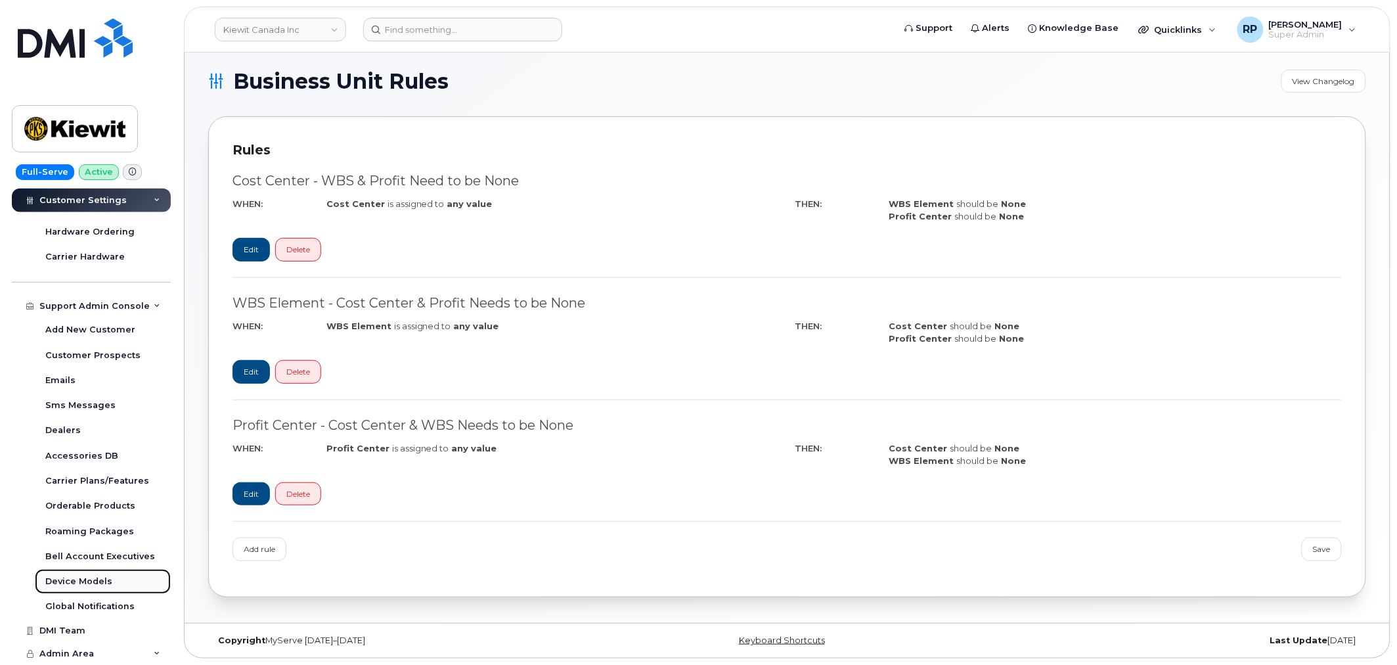
click at [89, 577] on div "Device Models" at bounding box center [78, 581] width 67 height 12
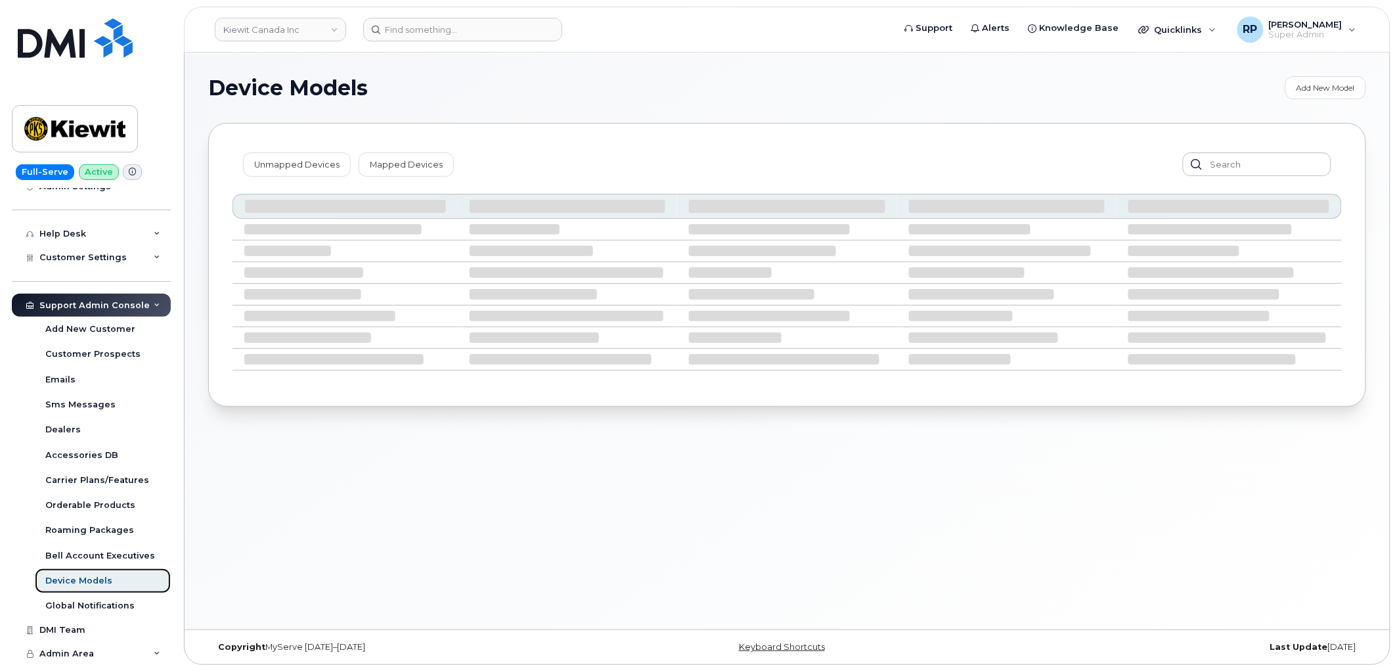
scroll to position [271, 0]
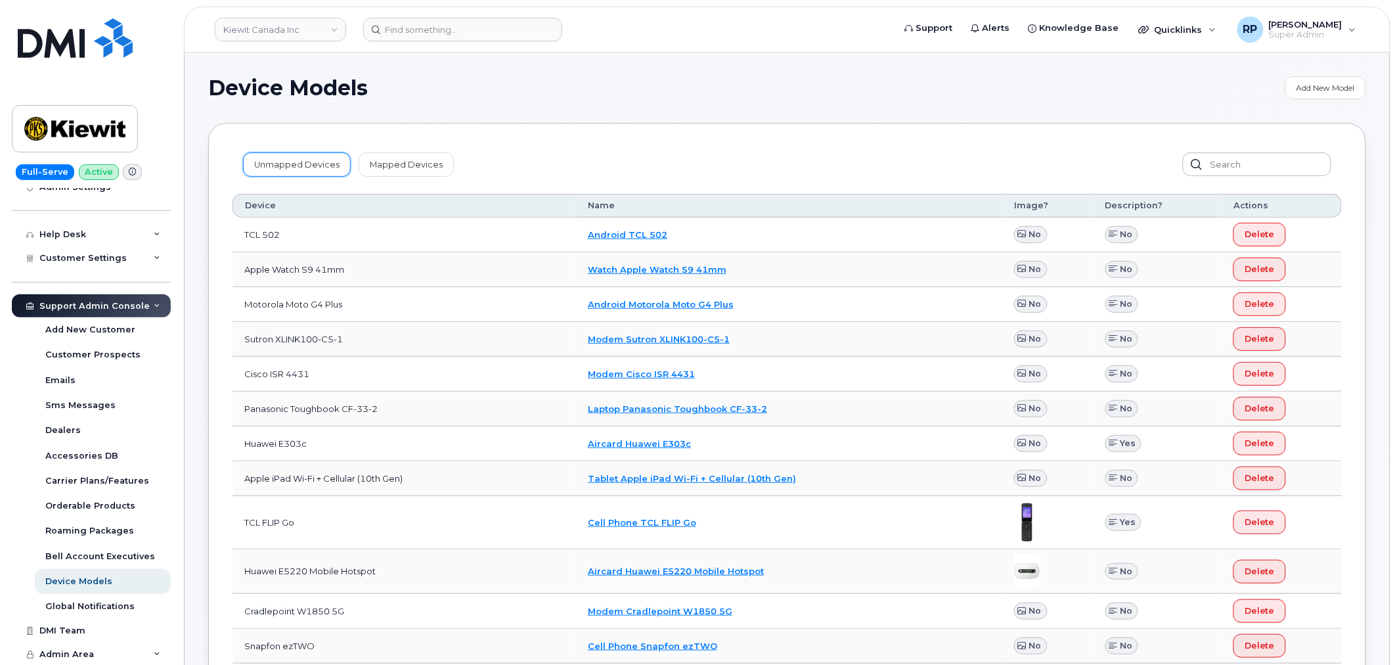
click at [322, 162] on link "Unmapped Devices" at bounding box center [297, 164] width 108 height 24
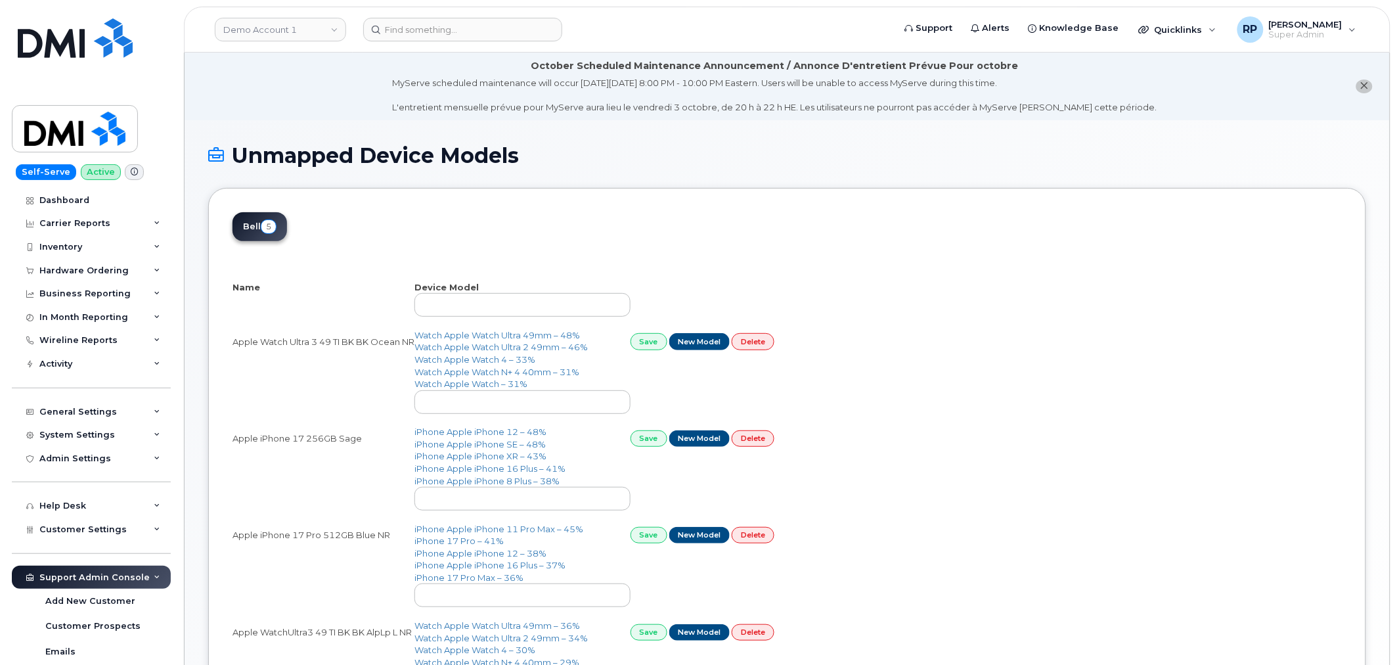
select select "25"
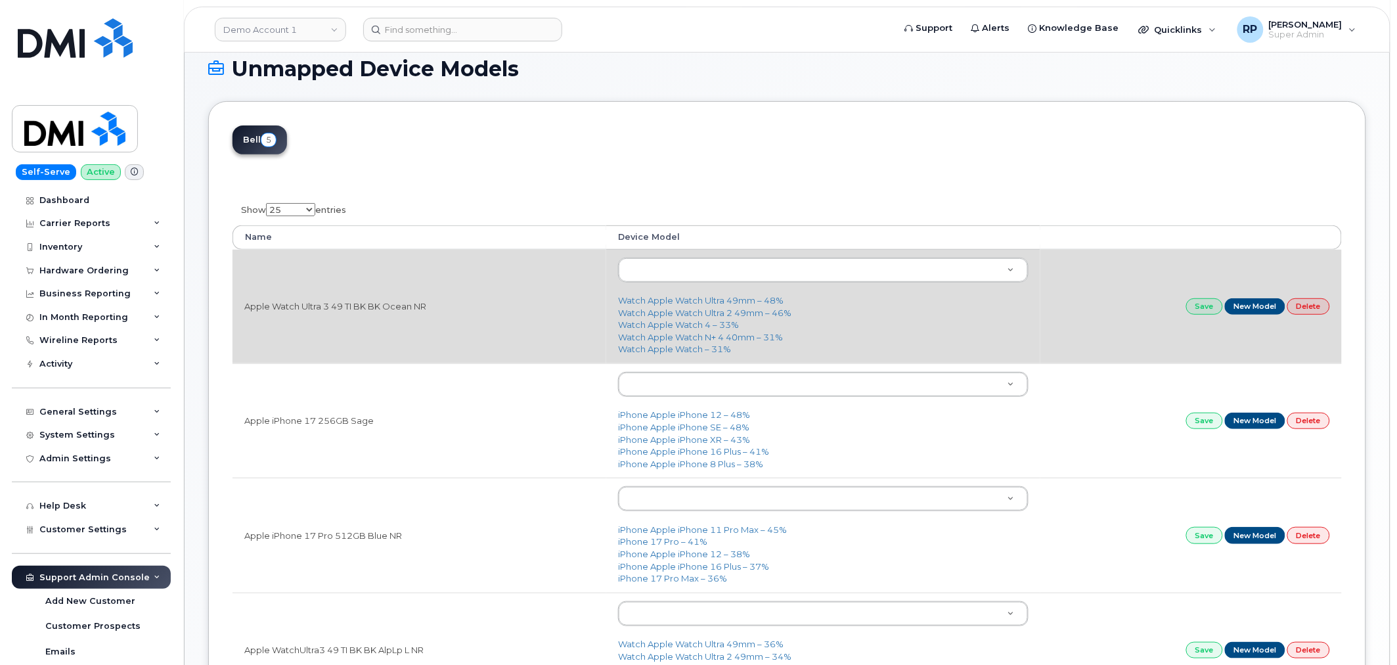
scroll to position [122, 0]
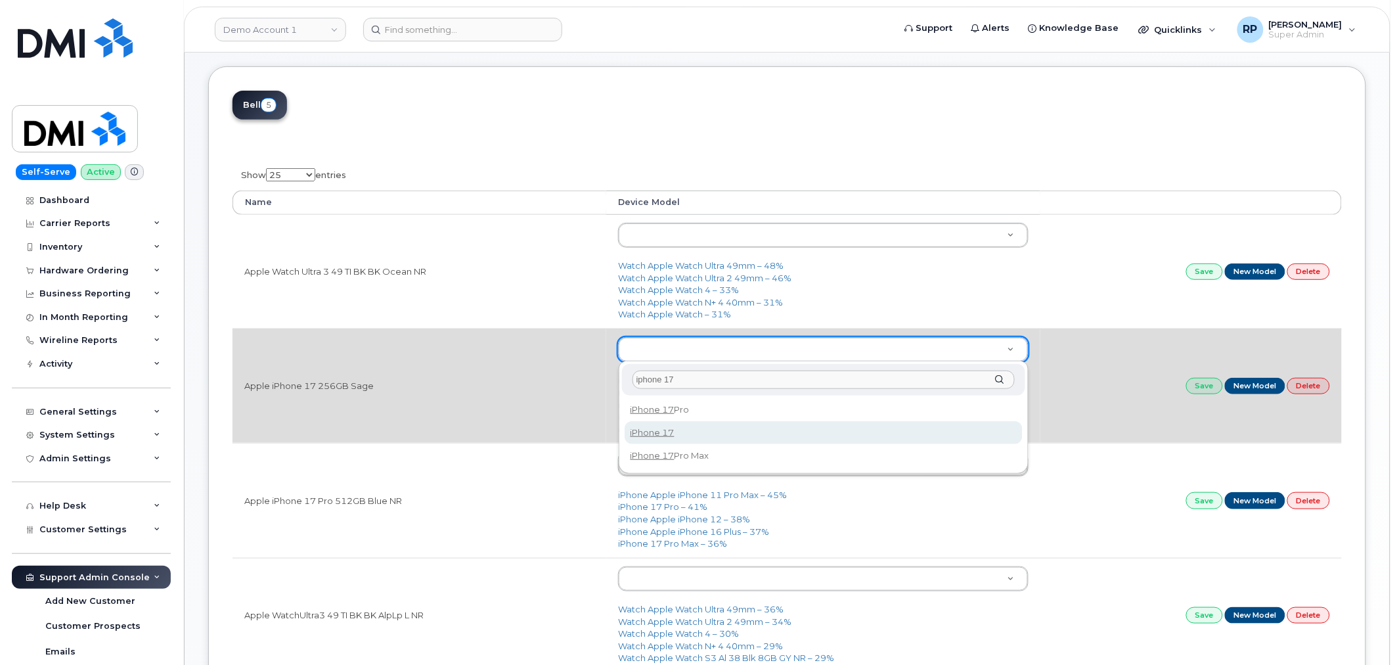
type input "iphone 17"
type input "3442"
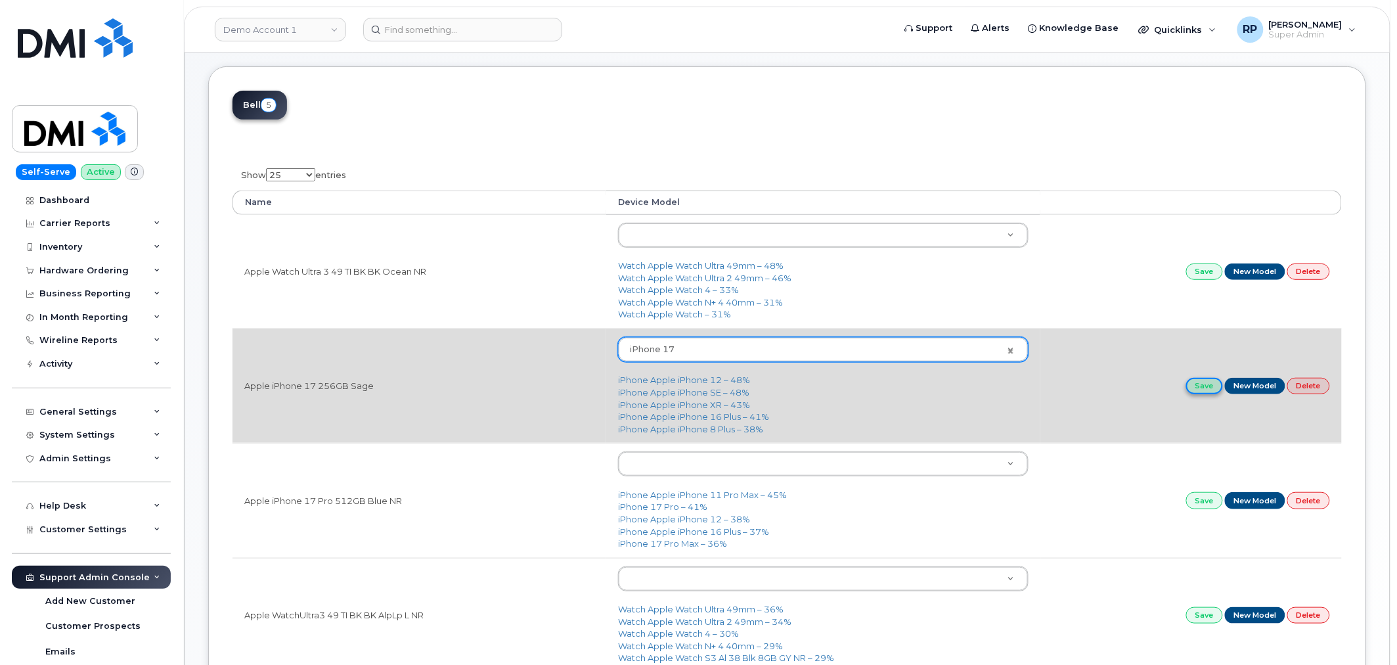
click at [1205, 386] on link "Save" at bounding box center [1204, 386] width 37 height 16
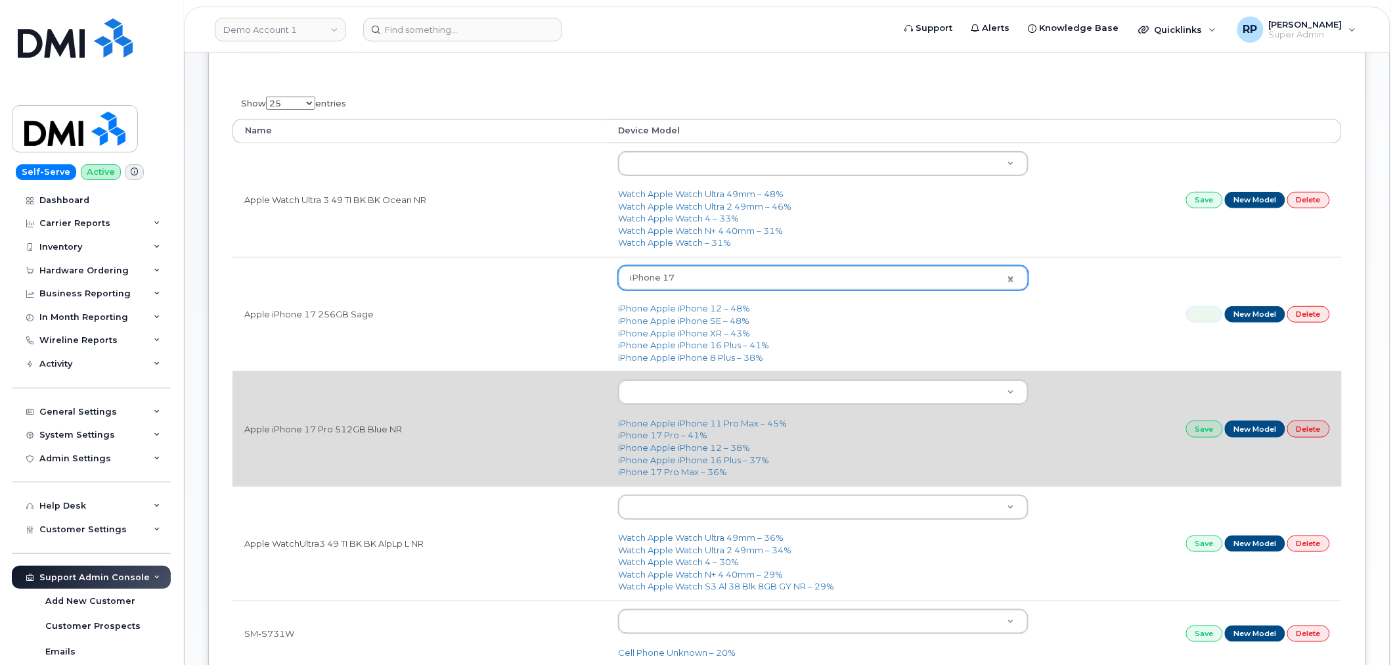
scroll to position [243, 0]
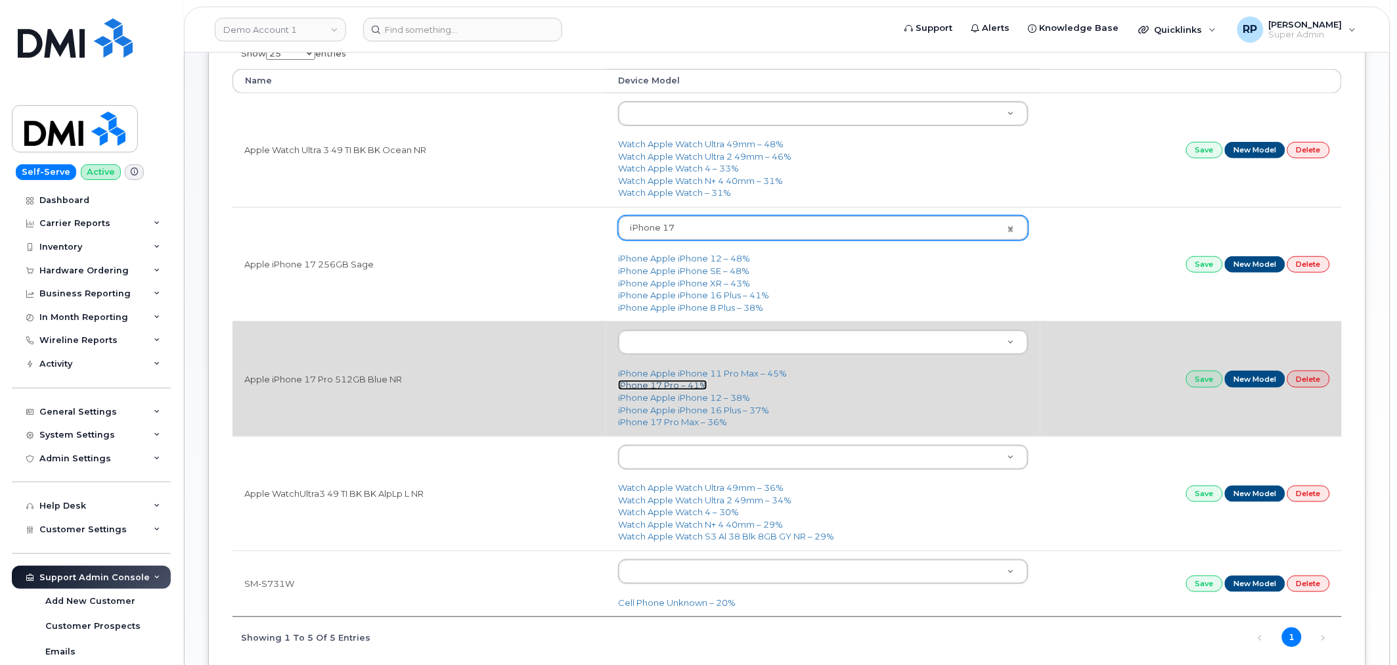
click at [672, 388] on link "iPhone 17 Pro – 41%" at bounding box center [662, 385] width 89 height 11
type input "3443"
click at [1185, 372] on td "Save New Model Delete" at bounding box center [1190, 378] width 301 height 114
click at [1191, 375] on link "Save" at bounding box center [1204, 378] width 37 height 16
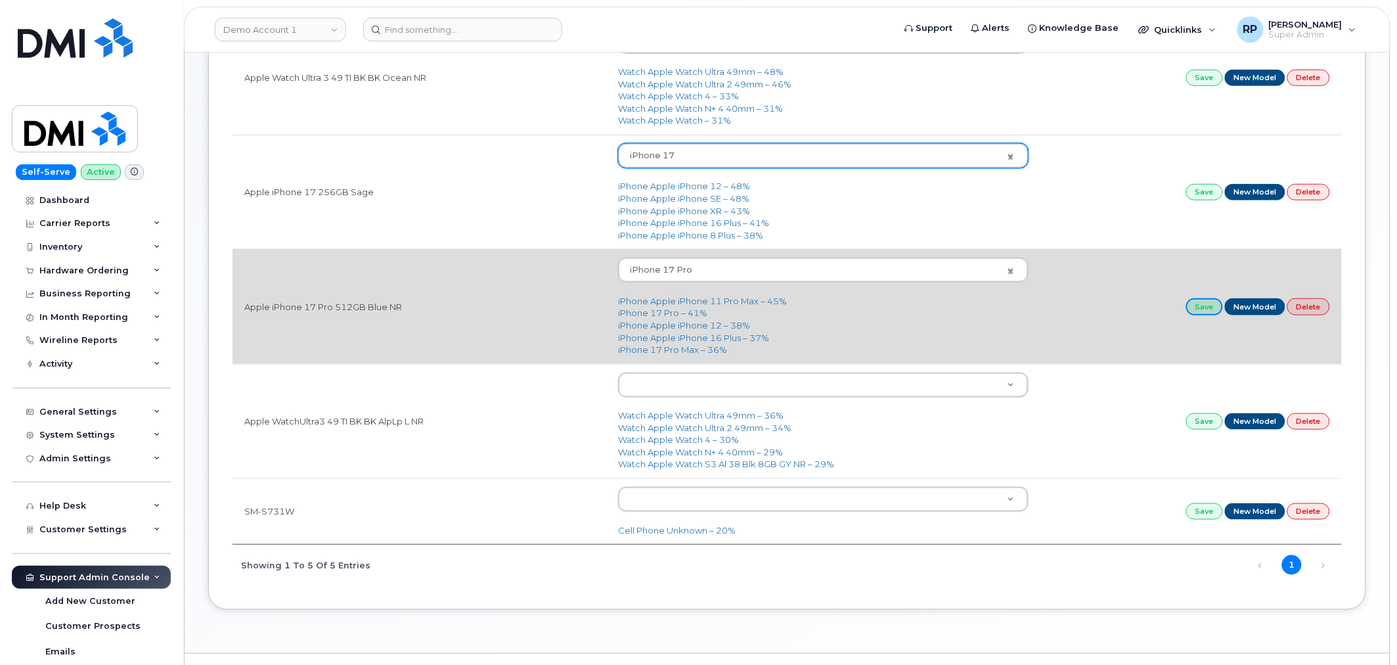
scroll to position [346, 0]
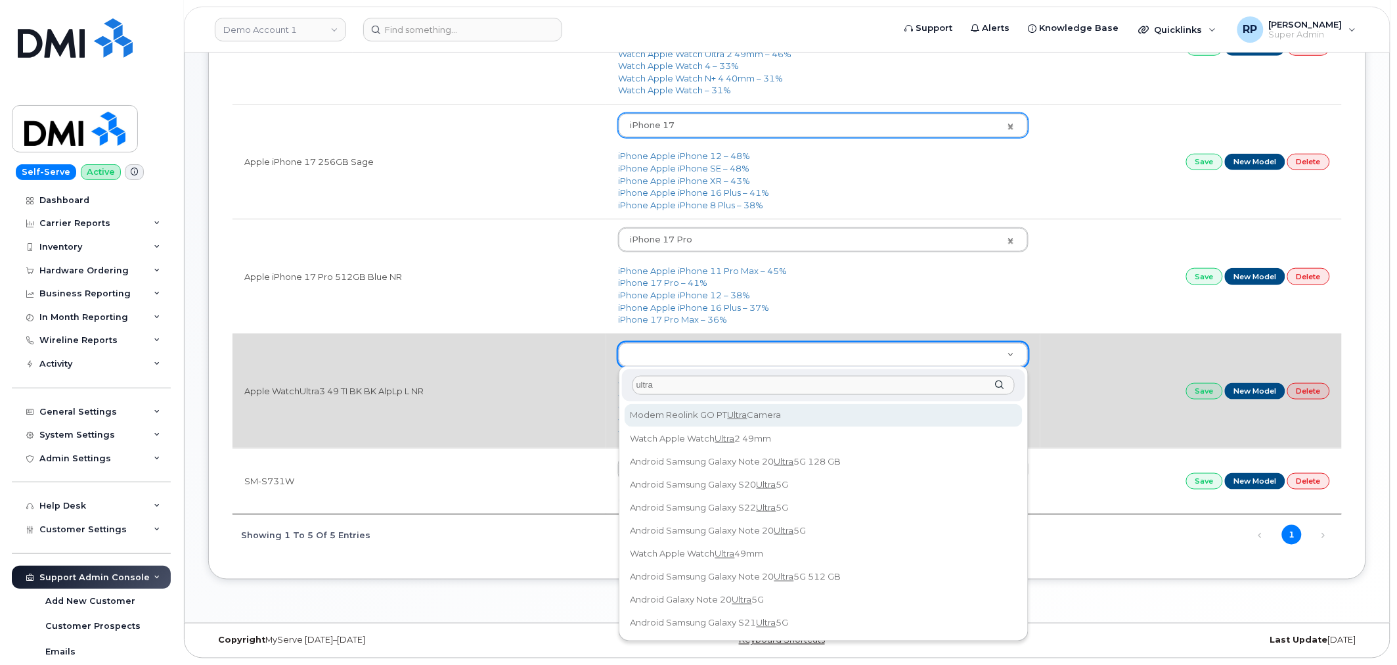
type input "ultra 3"
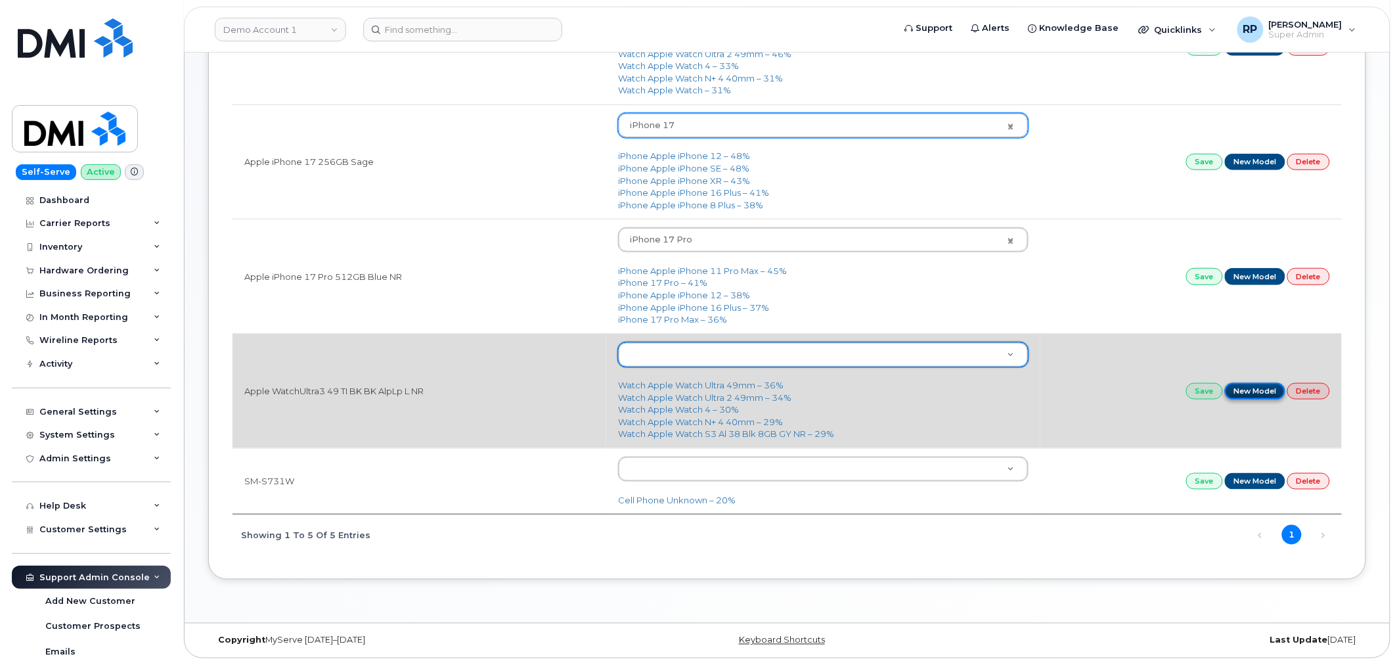
click at [1272, 388] on link "New Model" at bounding box center [1255, 391] width 61 height 16
type input "Apple WatchUltra3 49 TI BK BK AlpLp L NR"
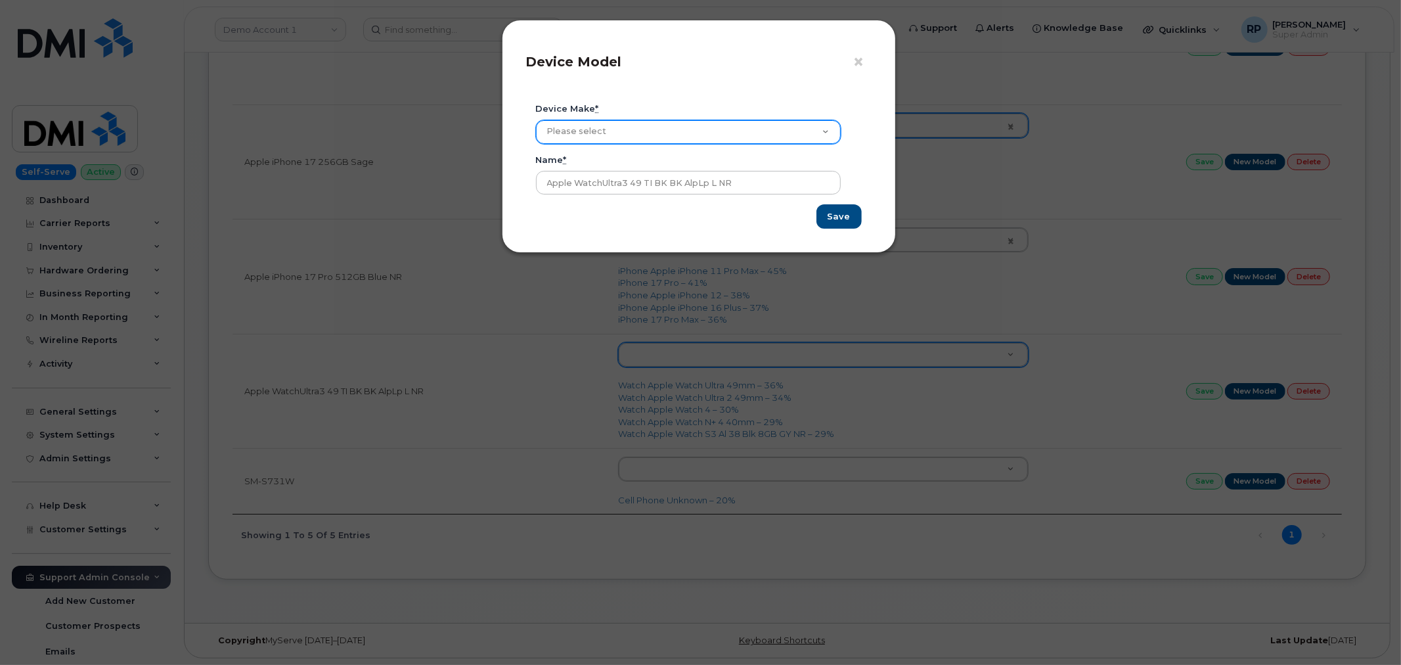
click at [602, 130] on select "Please select Aircard Android Blackberry Cell Phone GPS HUB iPhone Laptop Mike …" at bounding box center [688, 132] width 305 height 24
select select "13"
click at [536, 120] on select "Please select Aircard Android Blackberry Cell Phone GPS HUB iPhone Laptop Mike …" at bounding box center [688, 132] width 305 height 24
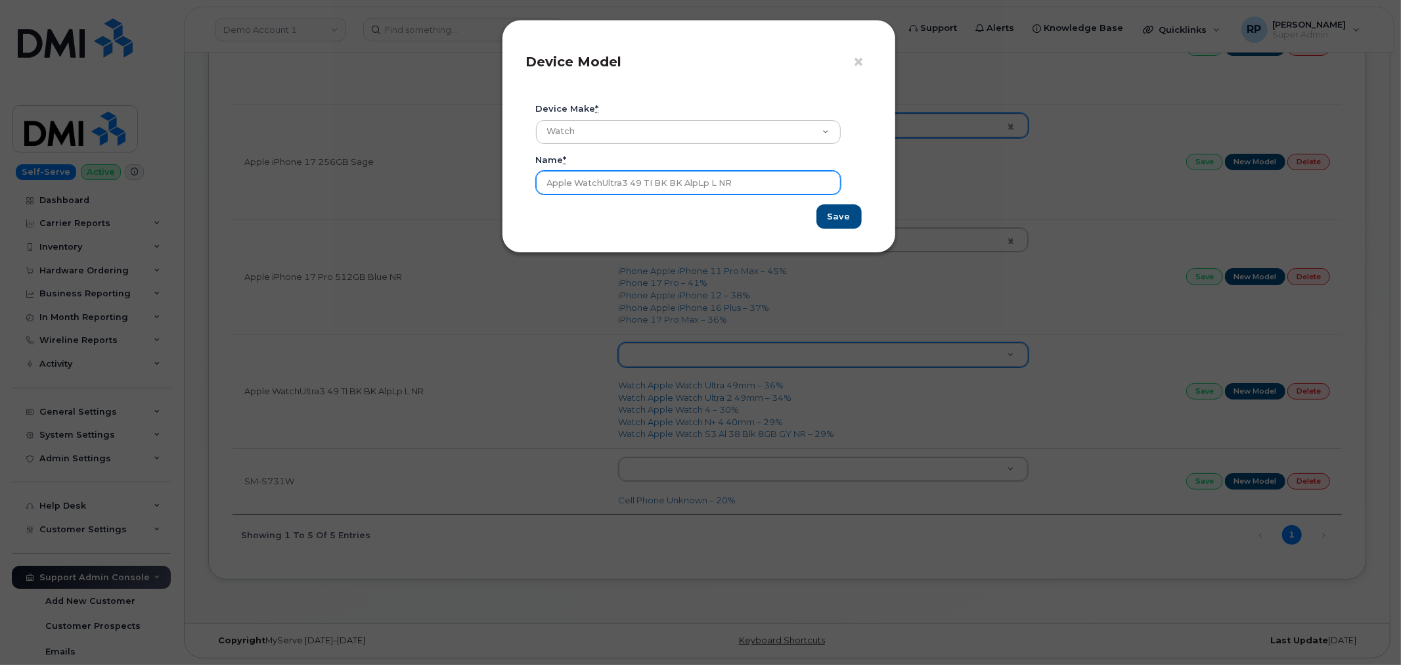
click at [601, 182] on input "Apple WatchUltra3 49 TI BK BK AlpLp L NR" at bounding box center [688, 183] width 305 height 24
click at [640, 181] on input "Apple Watch Ultra3 49 TI BK BK AlpLp L NR" at bounding box center [688, 183] width 305 height 24
drag, startPoint x: 646, startPoint y: 182, endPoint x: 881, endPoint y: 191, distance: 236.0
click at [881, 191] on div "× Device Model Device make * Please select Aircard Android Blackberry Cell Phon…" at bounding box center [699, 136] width 394 height 233
type input "Apple Watch Ultra3 49"
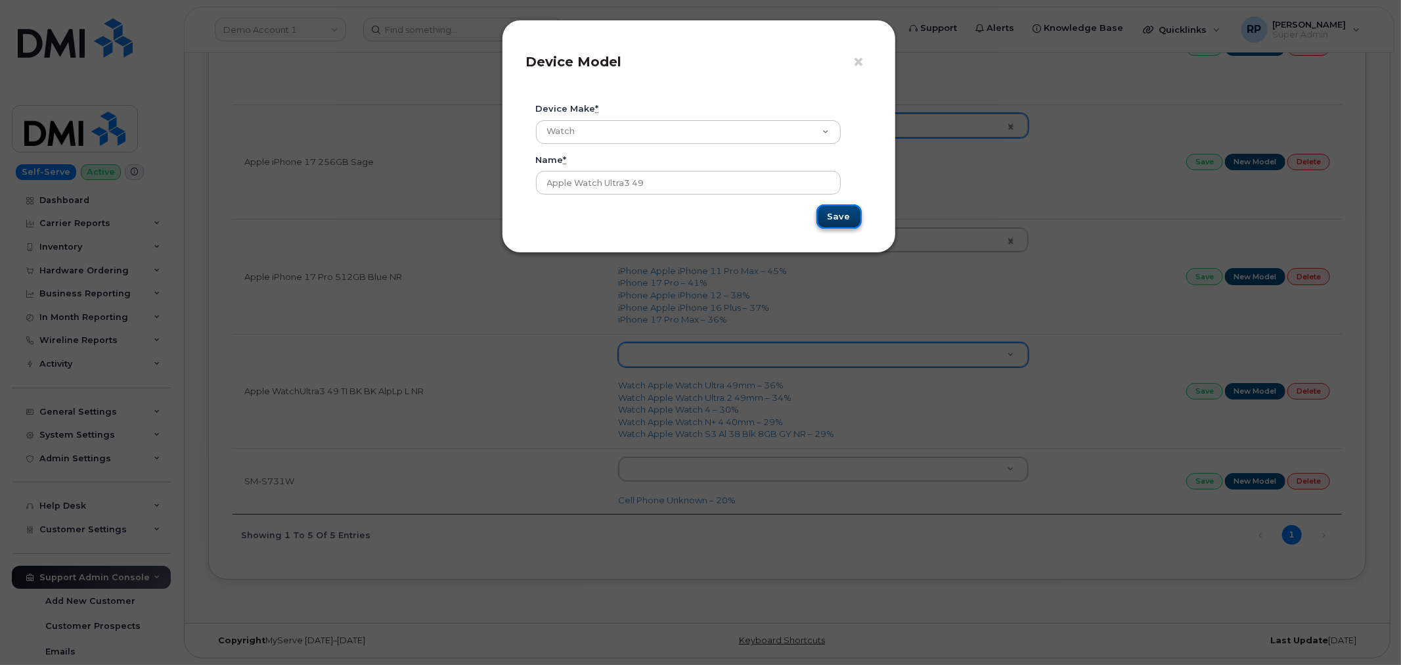
click at [834, 221] on input "Save" at bounding box center [838, 216] width 45 height 24
click at [856, 63] on span "×" at bounding box center [859, 62] width 12 height 24
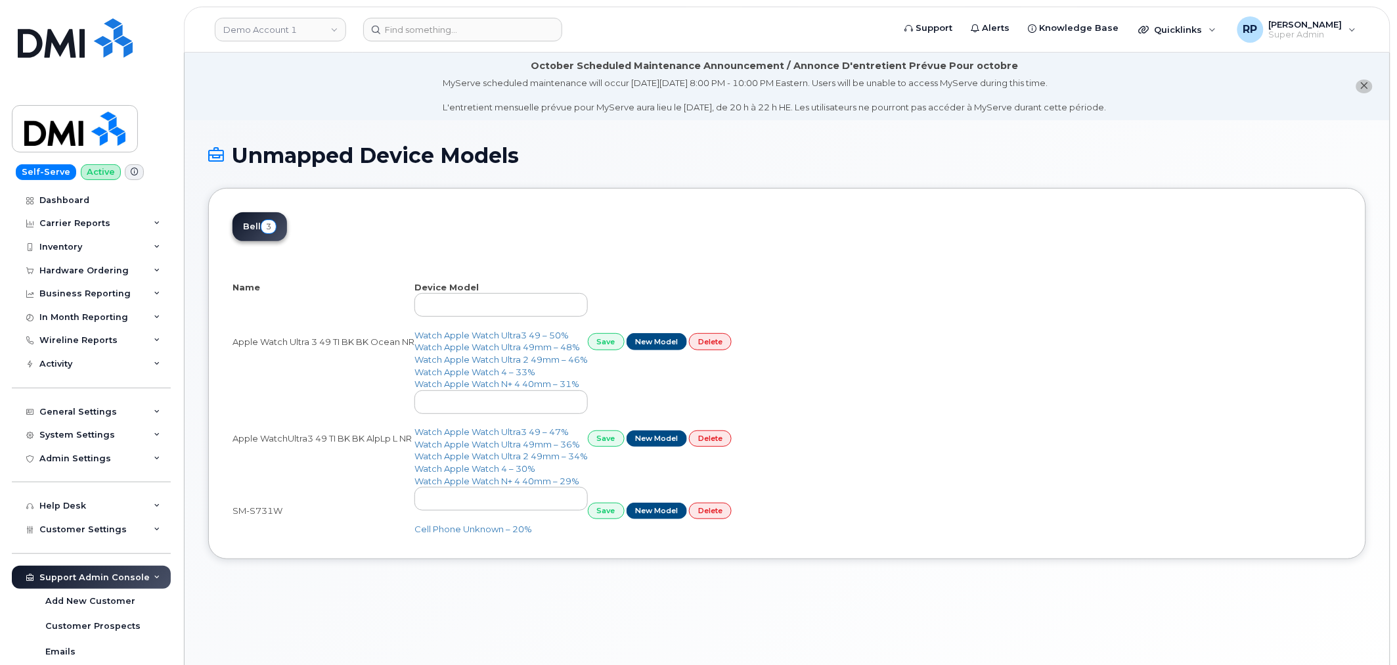
select select "25"
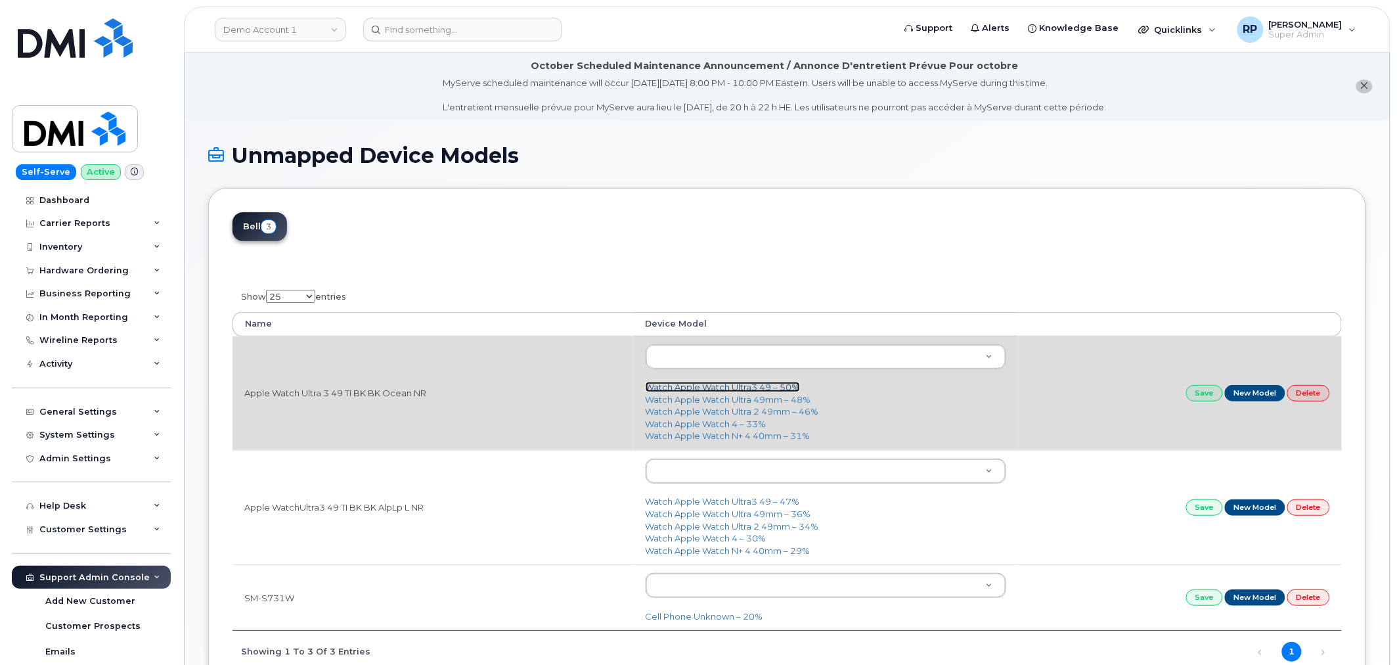
click at [731, 384] on link "Watch Apple Watch Ultra3 49 – 50%" at bounding box center [723, 387] width 154 height 11
type input "3446"
click at [1209, 396] on link "Save" at bounding box center [1204, 393] width 37 height 16
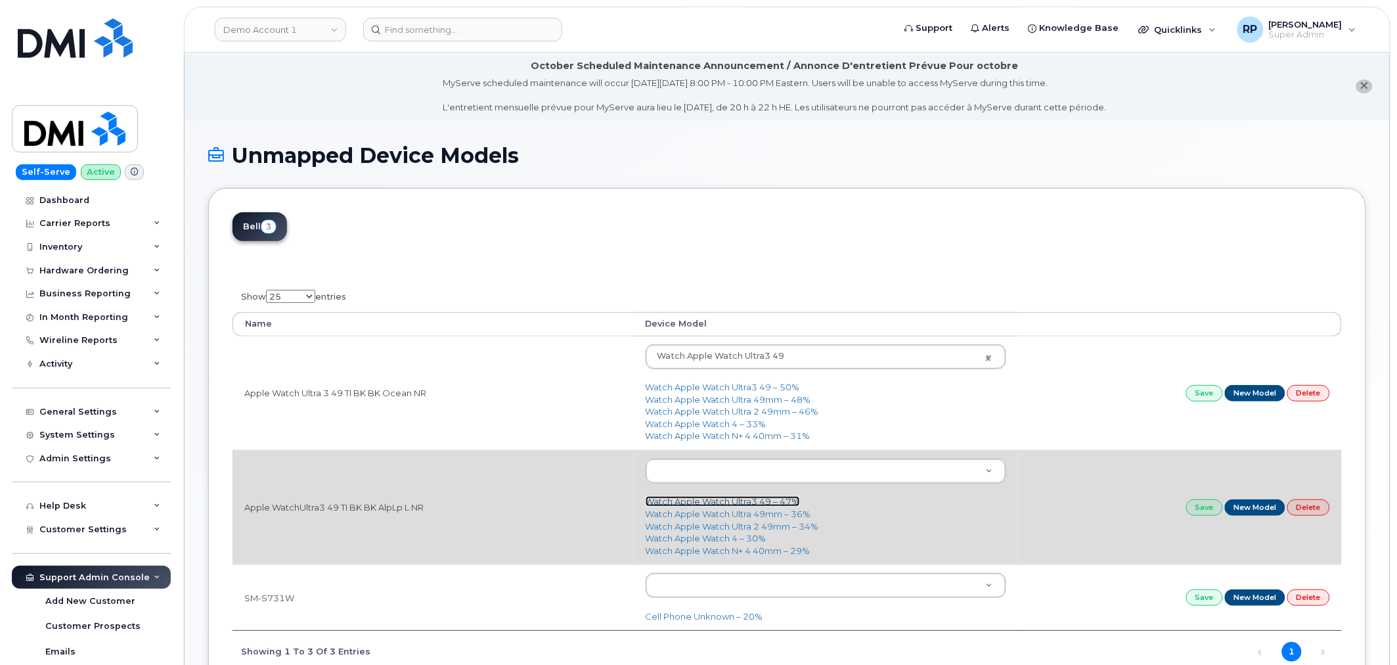
click at [694, 497] on link "Watch Apple Watch Ultra3 49 – 47%" at bounding box center [723, 501] width 154 height 11
type input "3446"
click at [1196, 500] on link "Save" at bounding box center [1204, 507] width 37 height 16
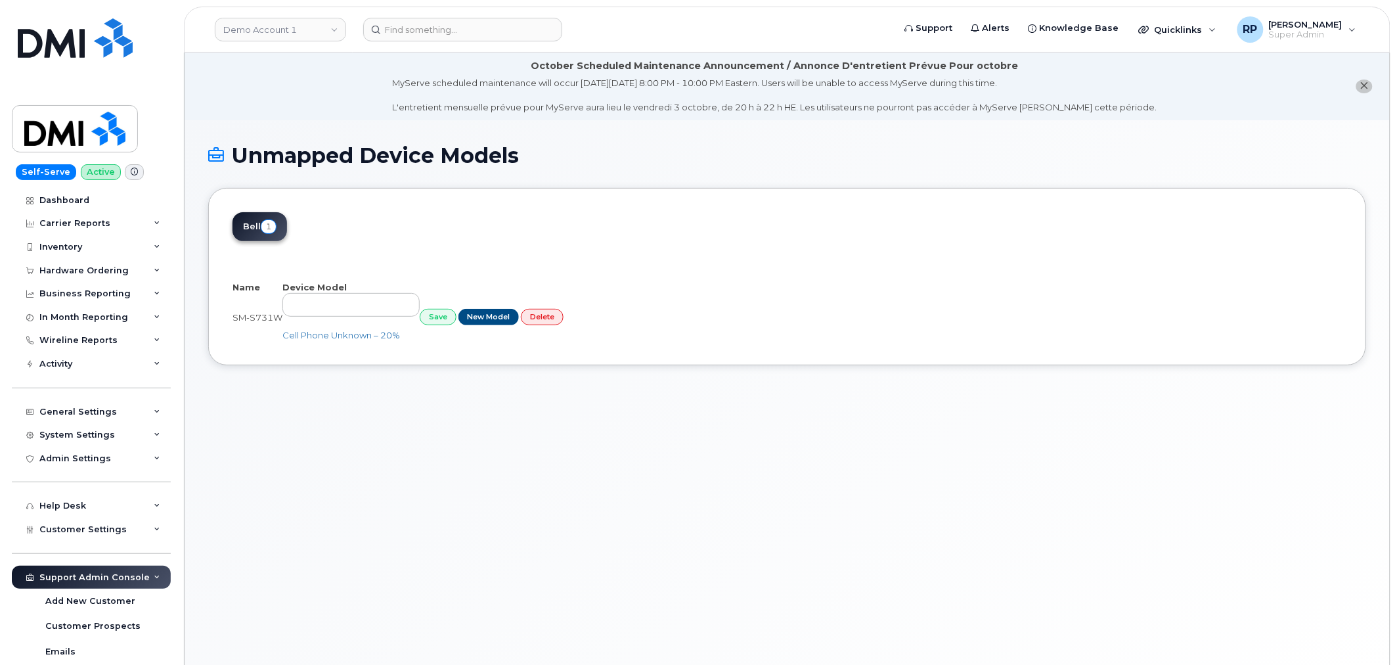
select select "25"
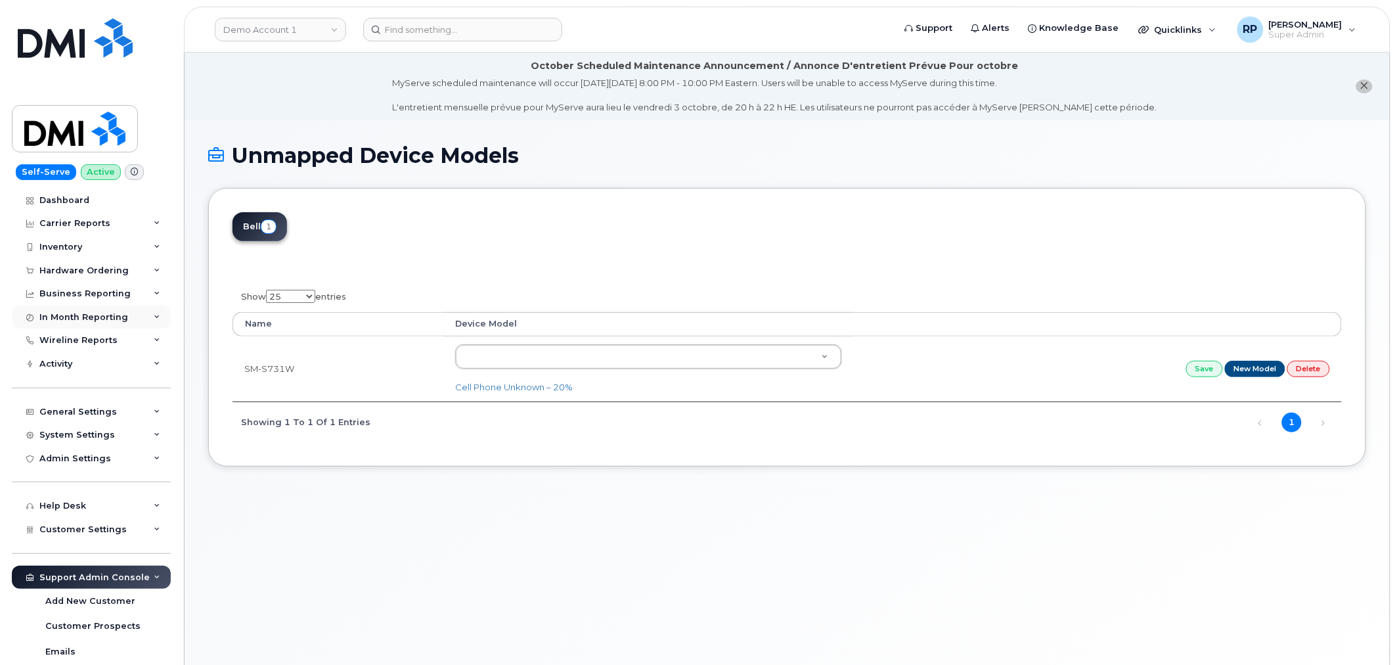
click at [88, 312] on div "In Month Reporting" at bounding box center [83, 317] width 89 height 11
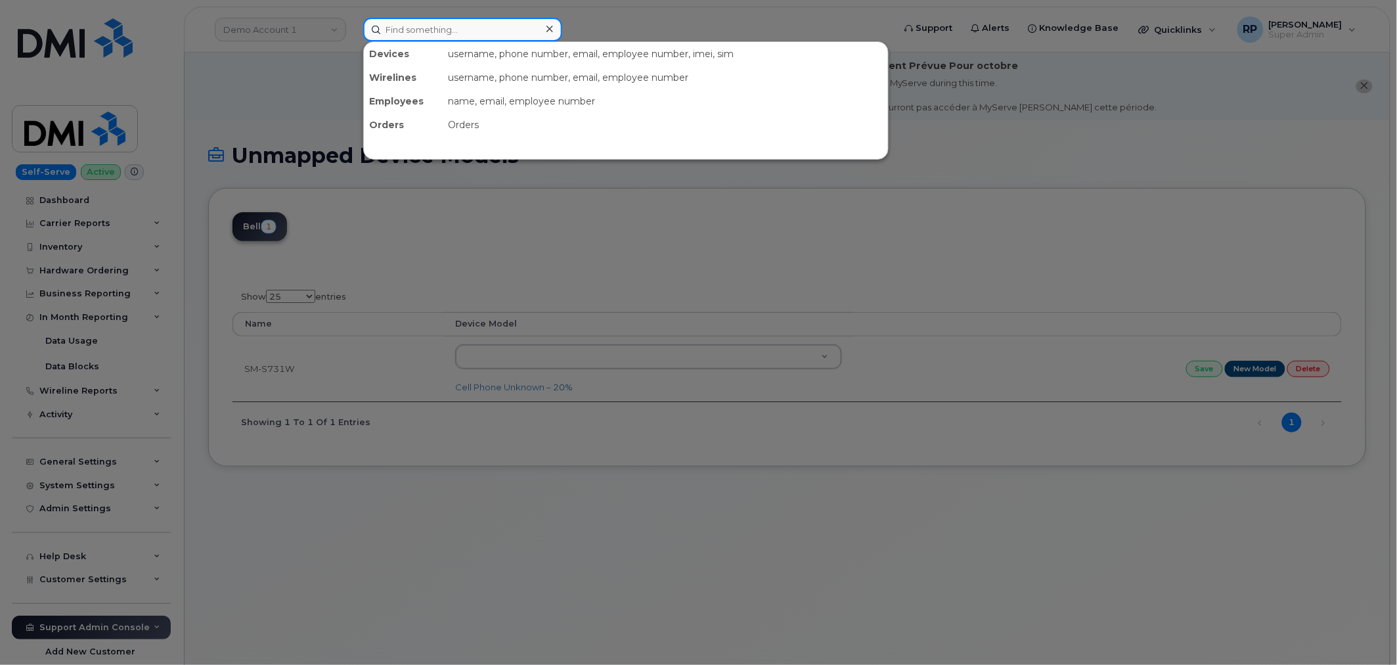
click at [483, 30] on input at bounding box center [462, 30] width 199 height 24
paste input "3435966166"
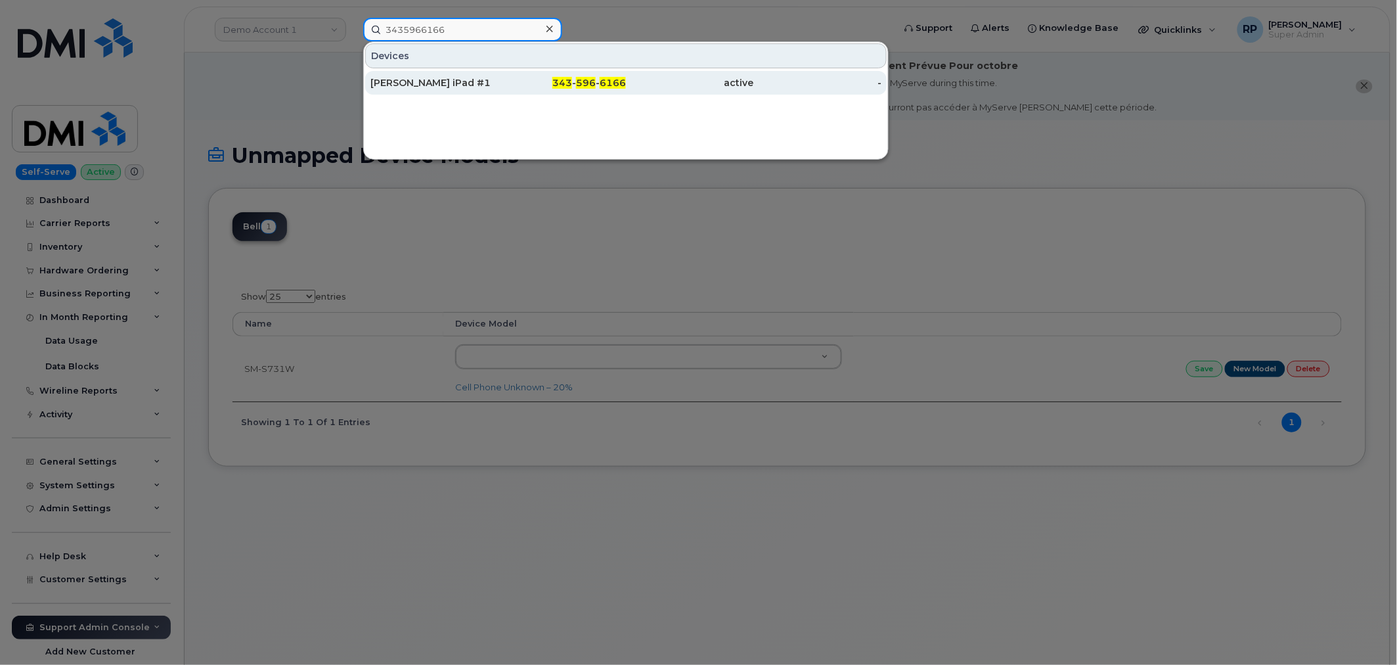
type input "3435966166"
click at [467, 81] on div "[PERSON_NAME] iPad #1" at bounding box center [434, 82] width 128 height 13
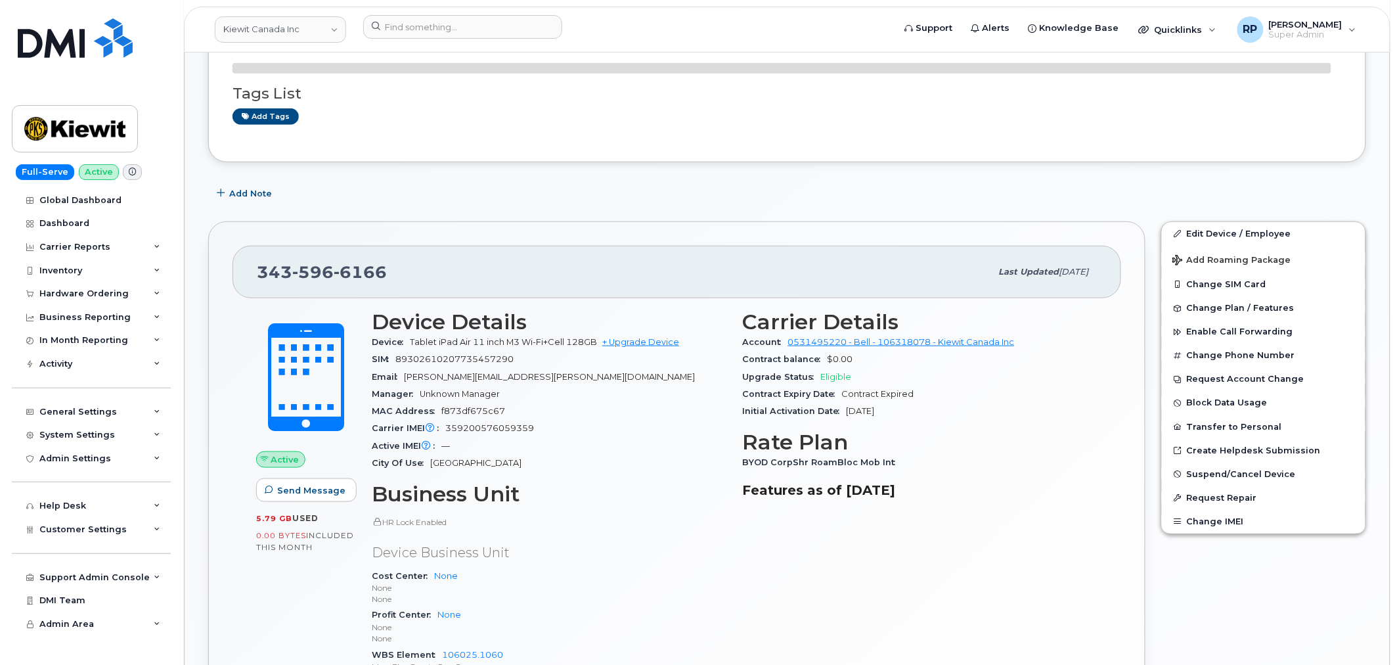
scroll to position [365, 0]
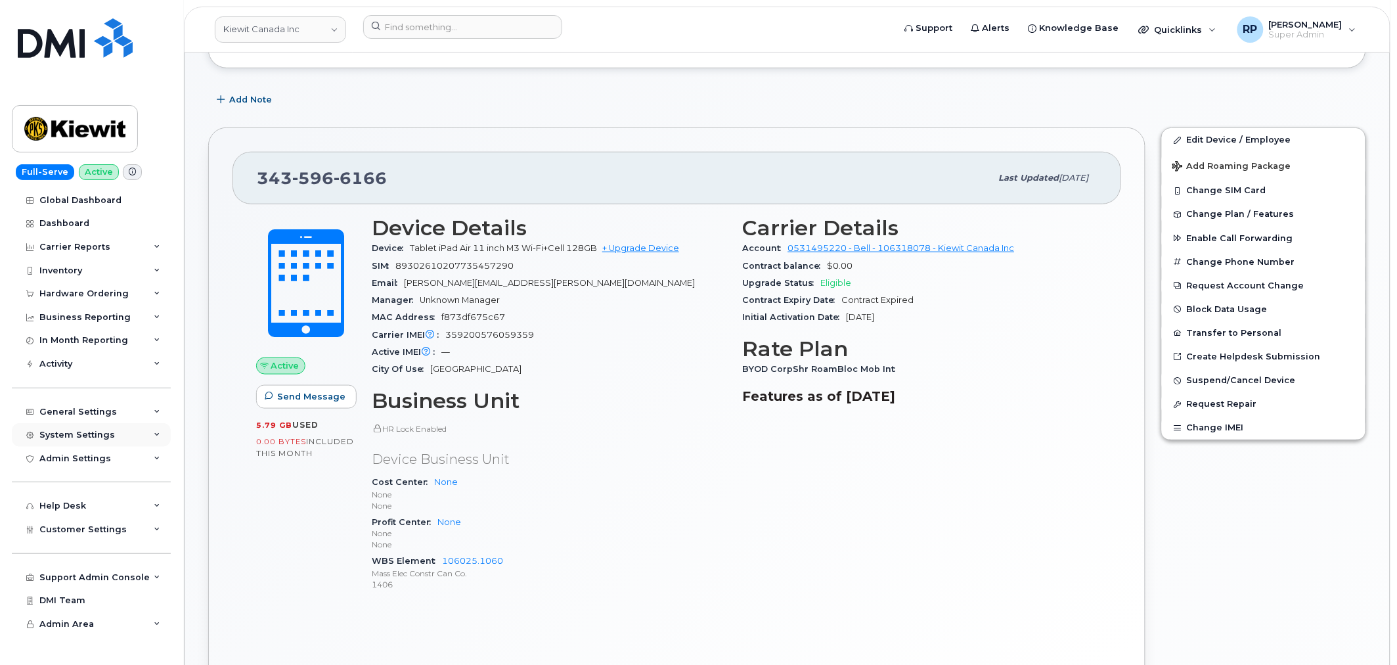
click at [106, 436] on div "System Settings" at bounding box center [77, 435] width 76 height 11
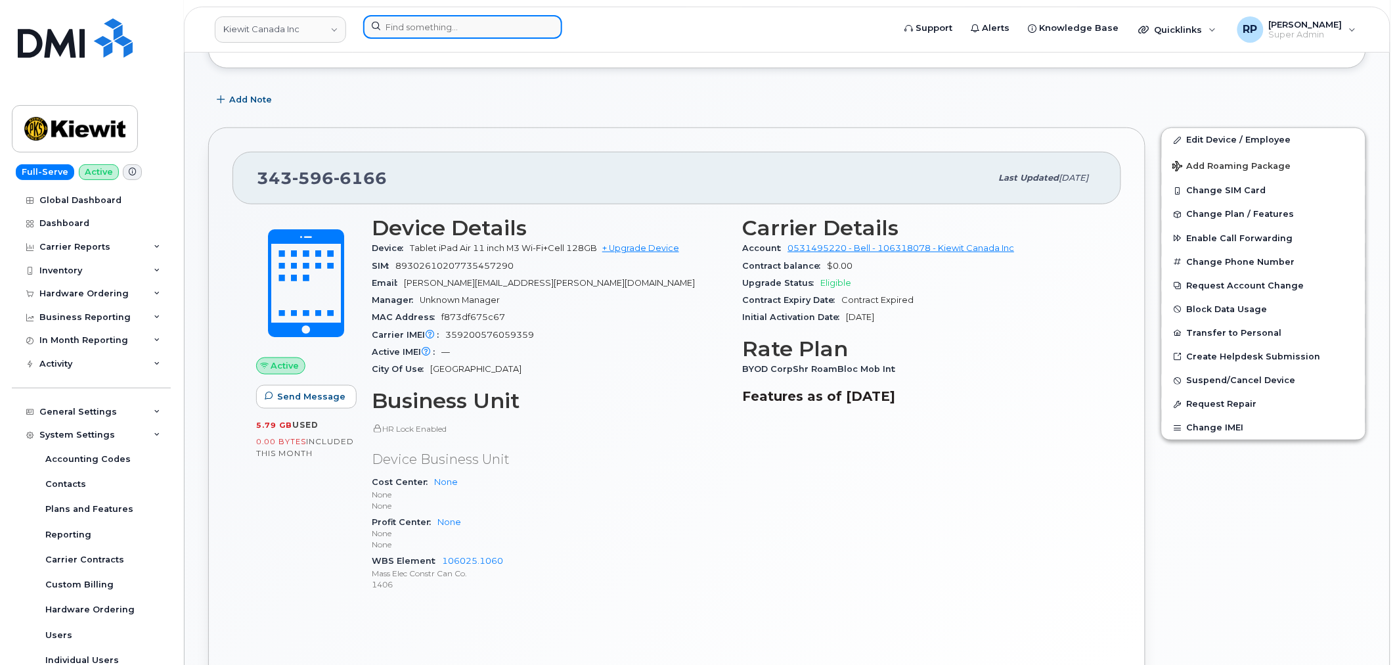
click at [382, 23] on input at bounding box center [462, 27] width 199 height 24
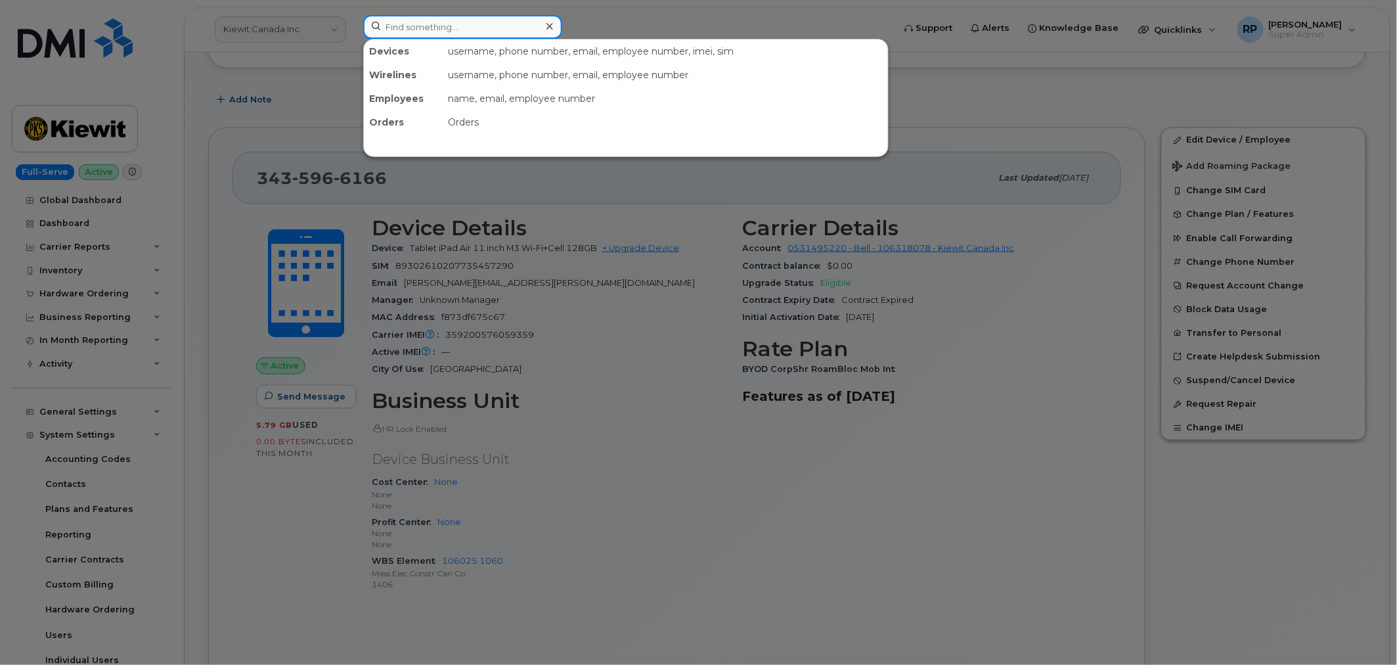
paste input "[PHONE_NUMBER]"
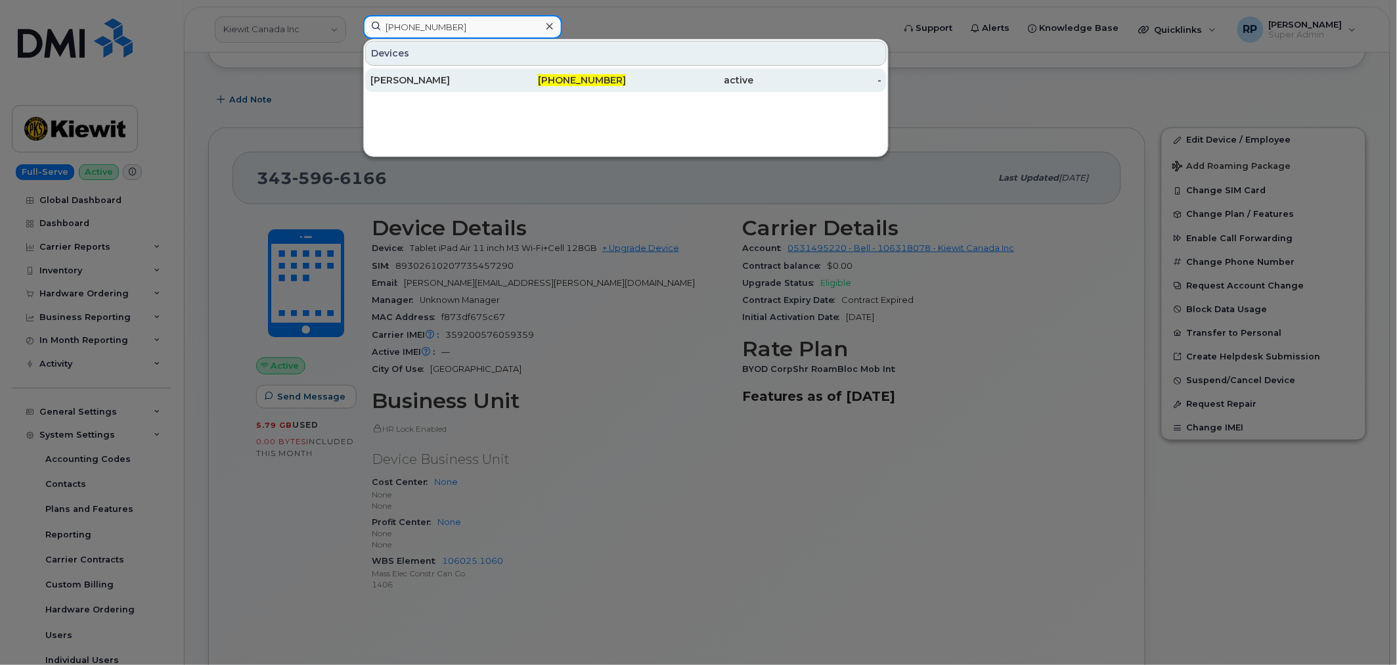
type input "[PHONE_NUMBER]"
click at [560, 79] on span "[PHONE_NUMBER]" at bounding box center [582, 80] width 88 height 12
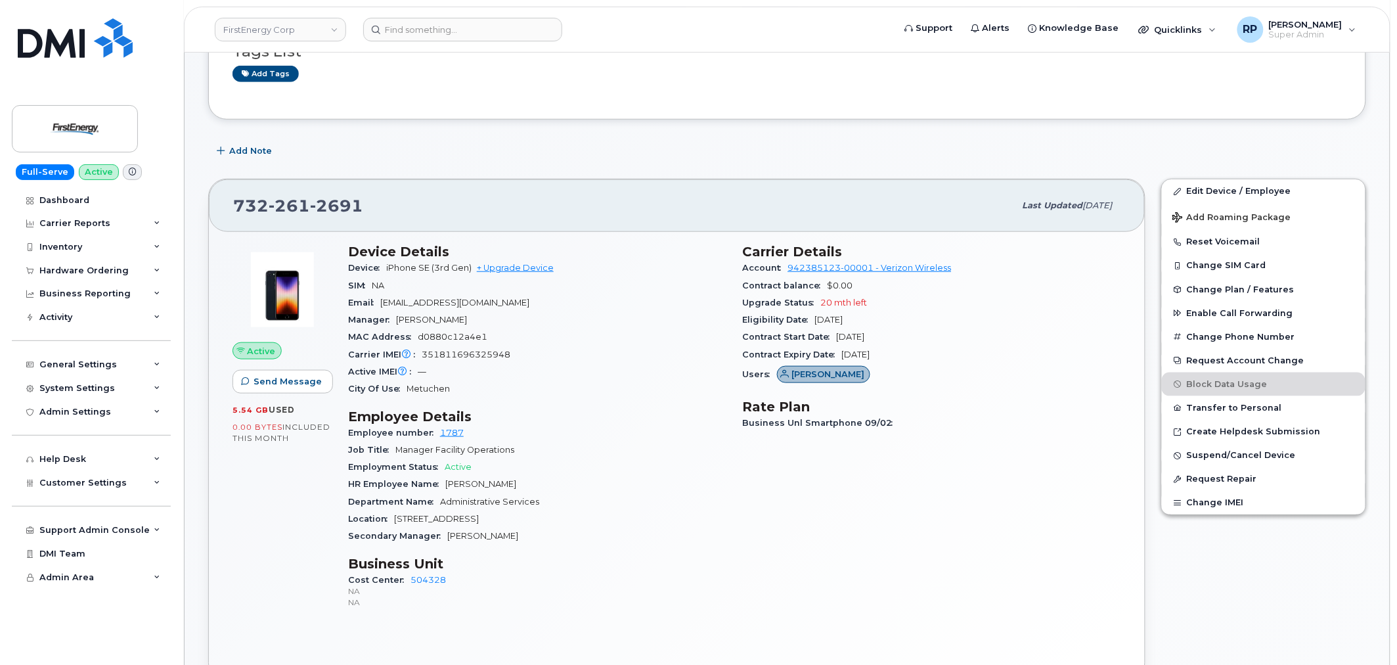
scroll to position [365, 0]
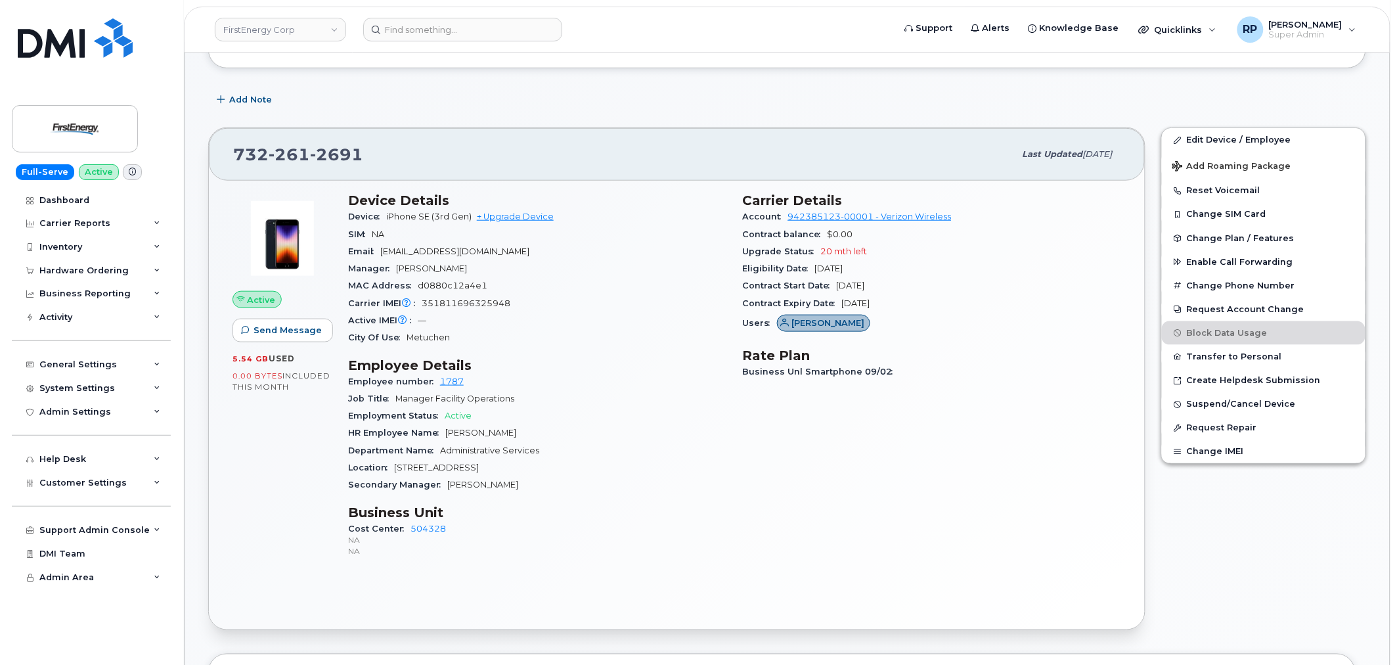
click at [690, 468] on div "Location [STREET_ADDRESS]" at bounding box center [537, 467] width 379 height 17
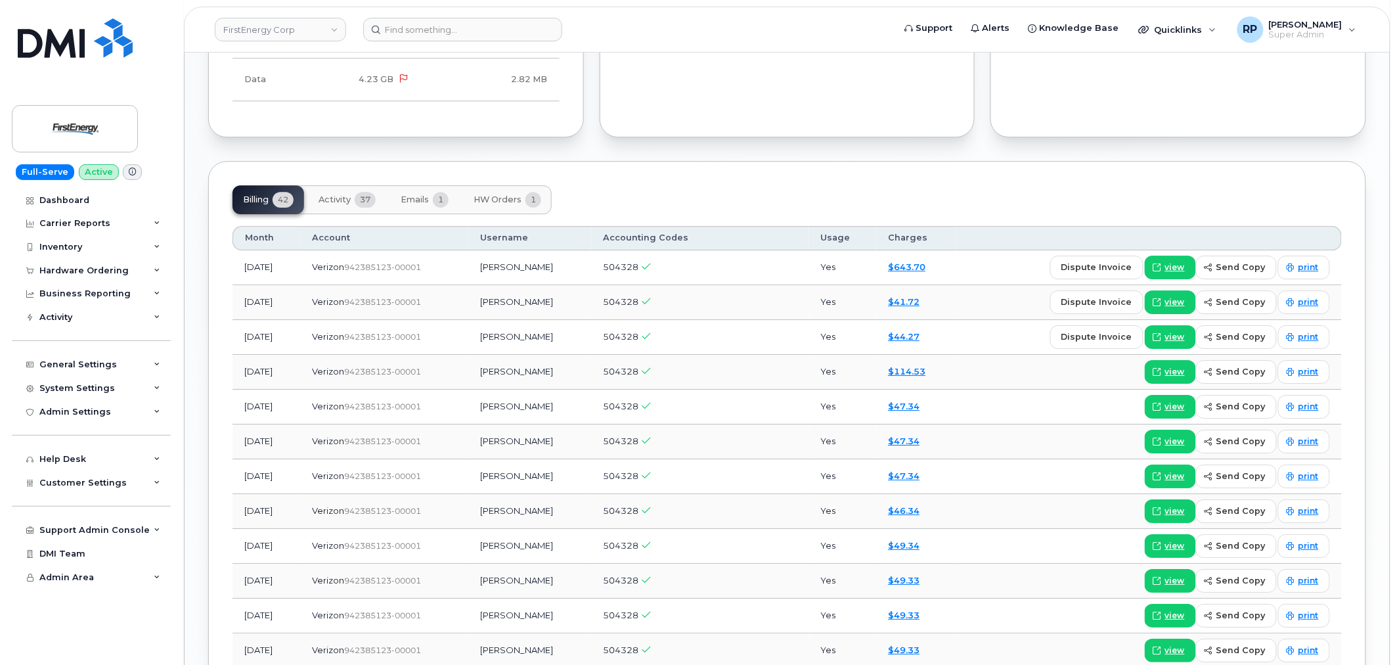
scroll to position [1459, 0]
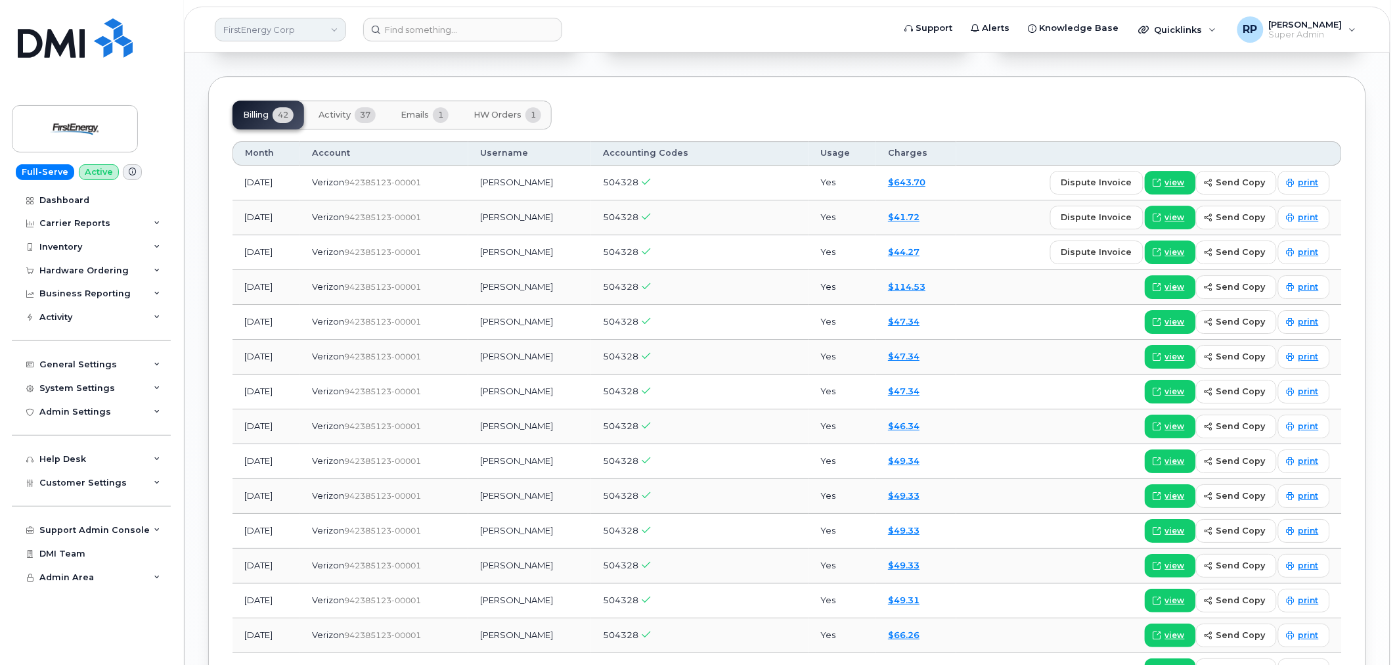
click at [313, 32] on link "FirstEnergy Corp" at bounding box center [280, 30] width 131 height 24
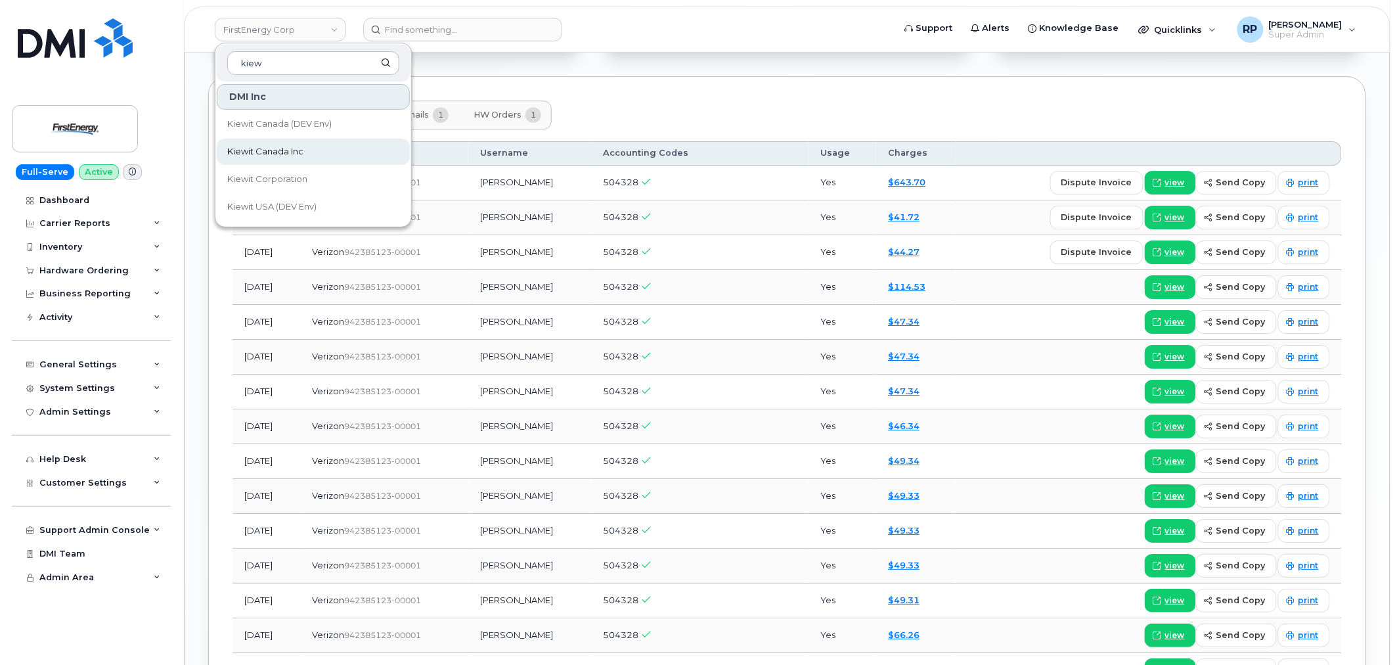
type input "kiew"
click at [263, 153] on span "Kiewit Canada Inc" at bounding box center [265, 151] width 76 height 13
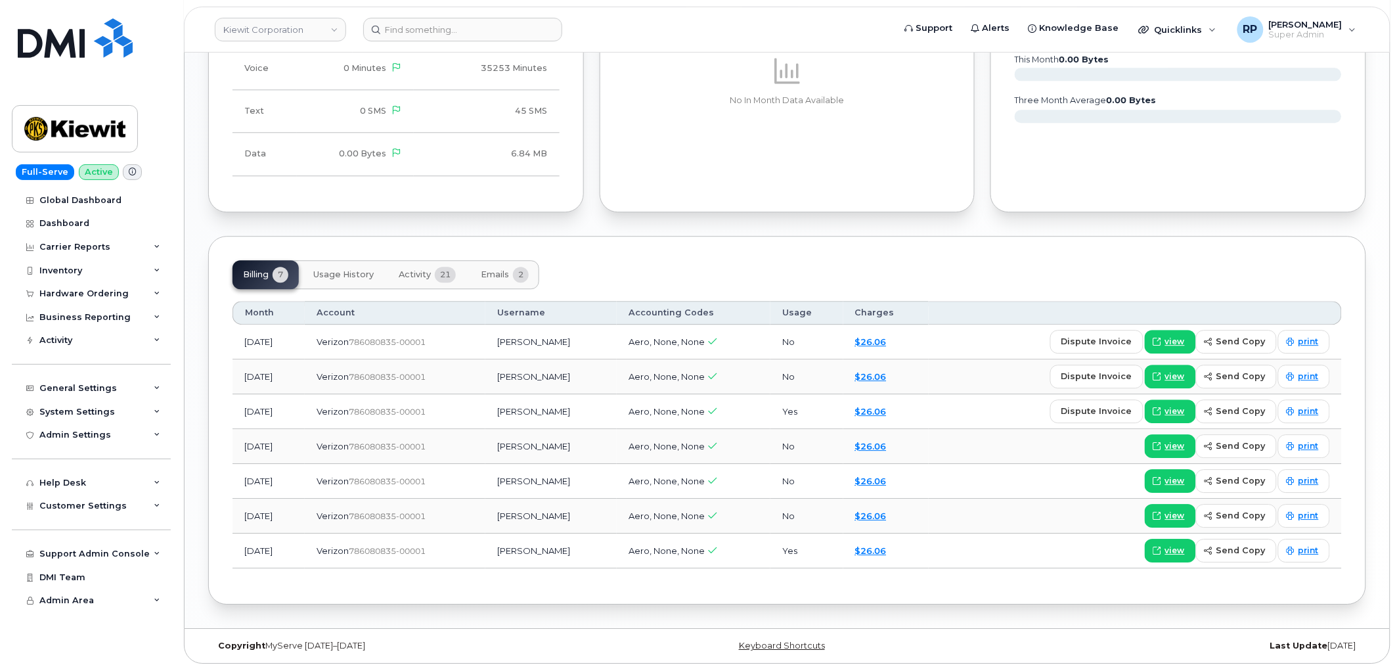
scroll to position [1153, 0]
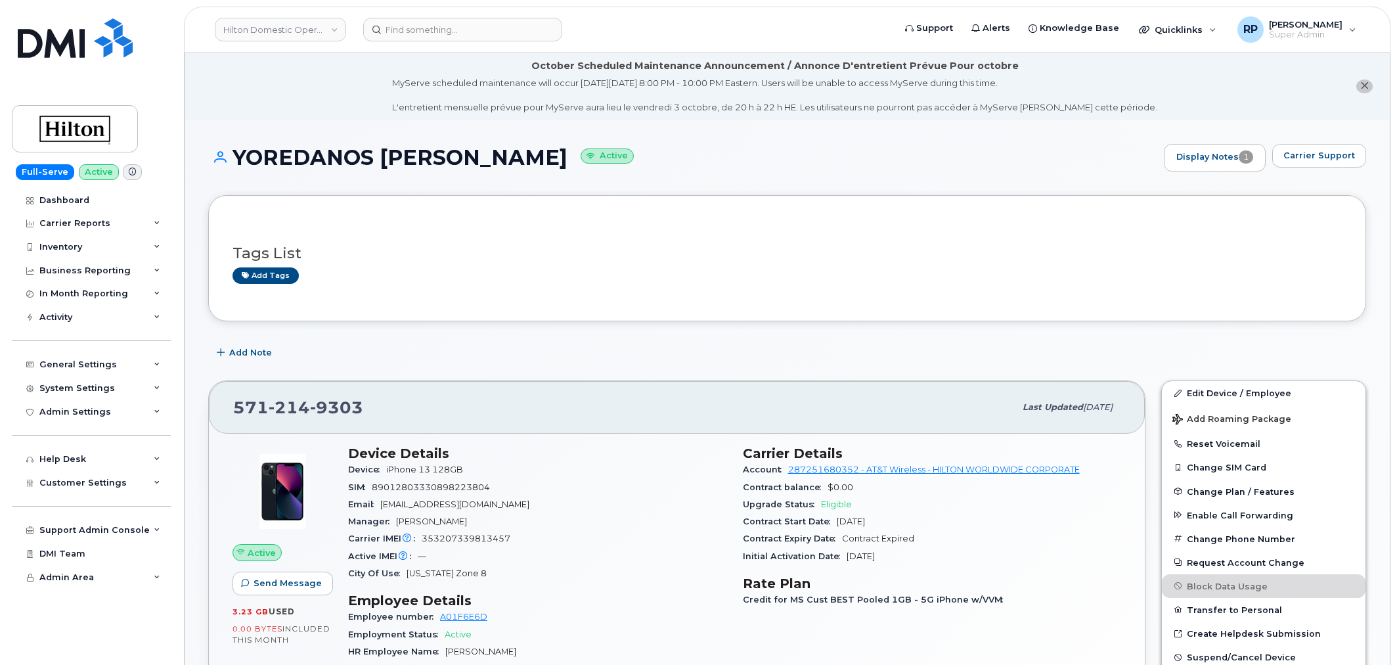
scroll to position [243, 0]
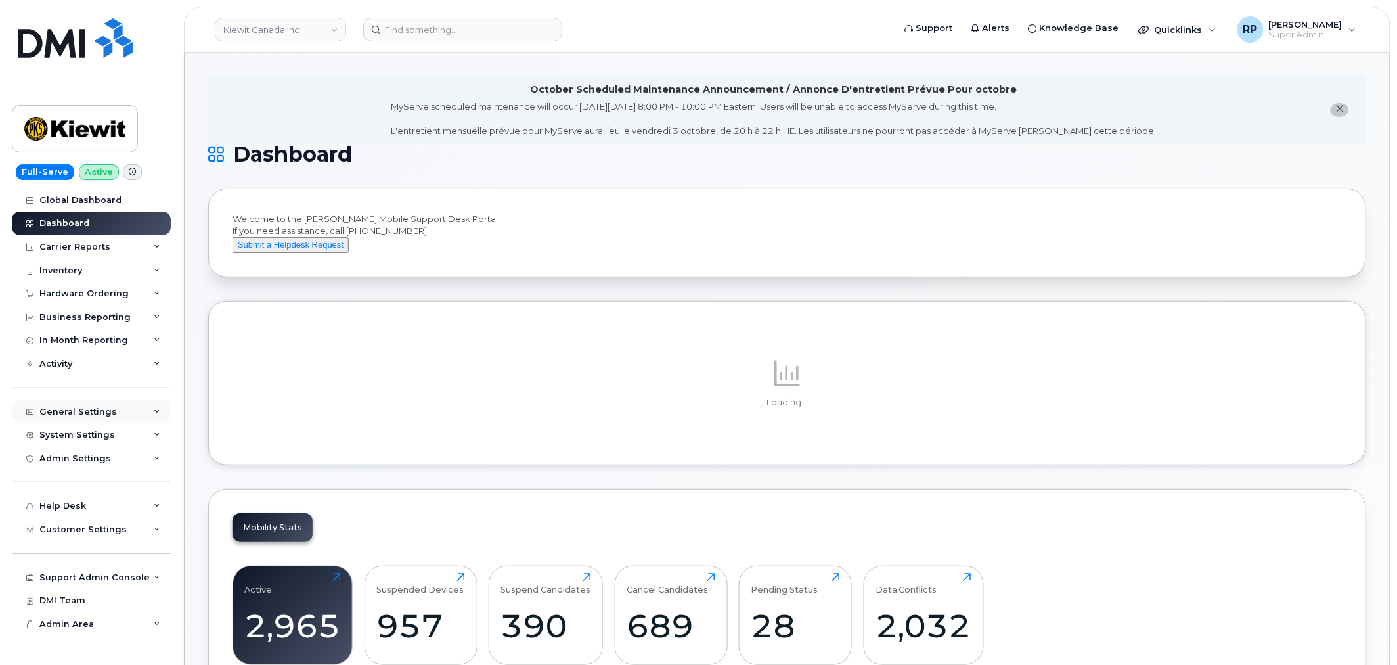
click at [133, 407] on div "General Settings" at bounding box center [91, 412] width 159 height 24
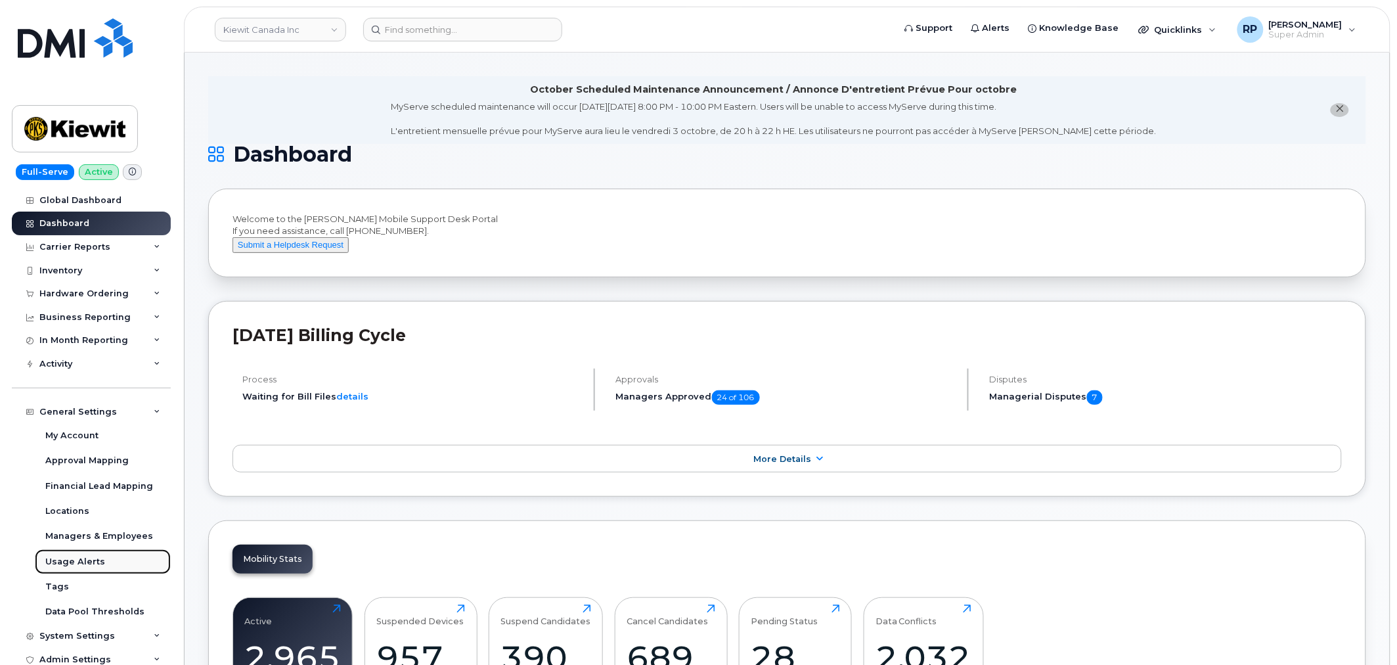
click at [82, 560] on div "Usage Alerts" at bounding box center [75, 562] width 60 height 12
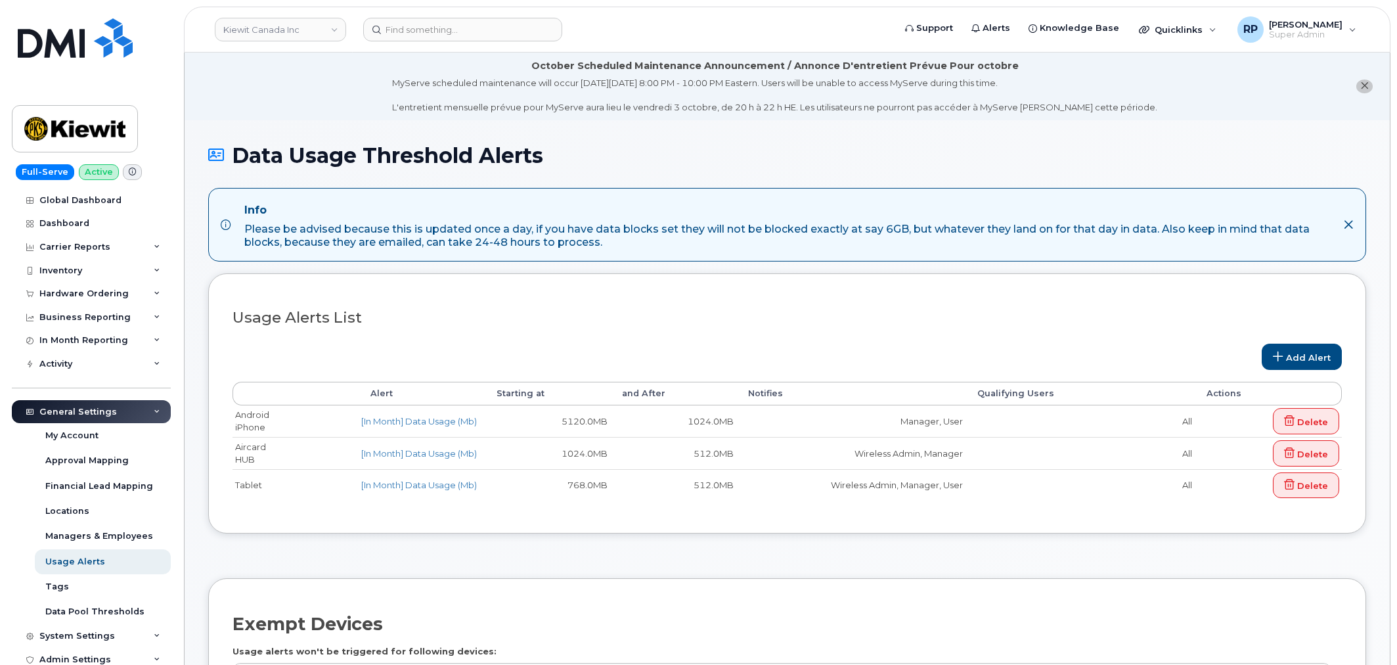
select select
click at [75, 245] on div "Carrier Reports" at bounding box center [74, 247] width 71 height 11
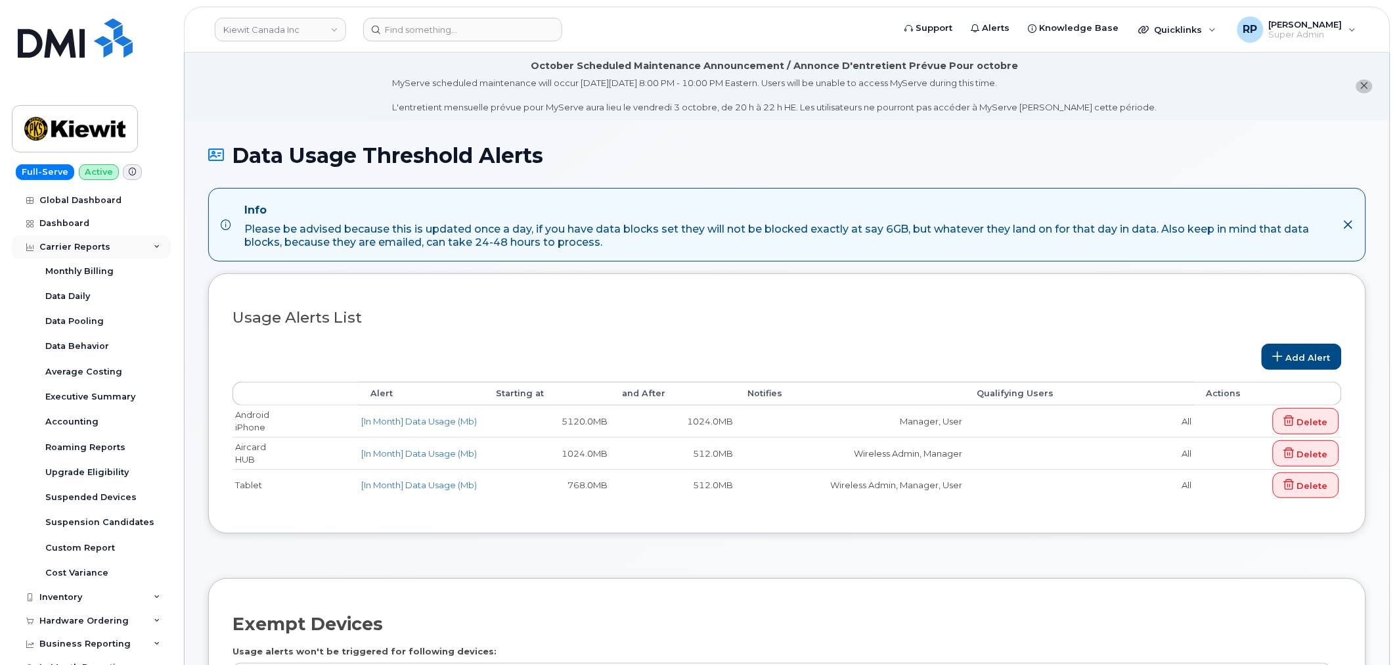
click at [75, 245] on div "Carrier Reports" at bounding box center [74, 247] width 71 height 11
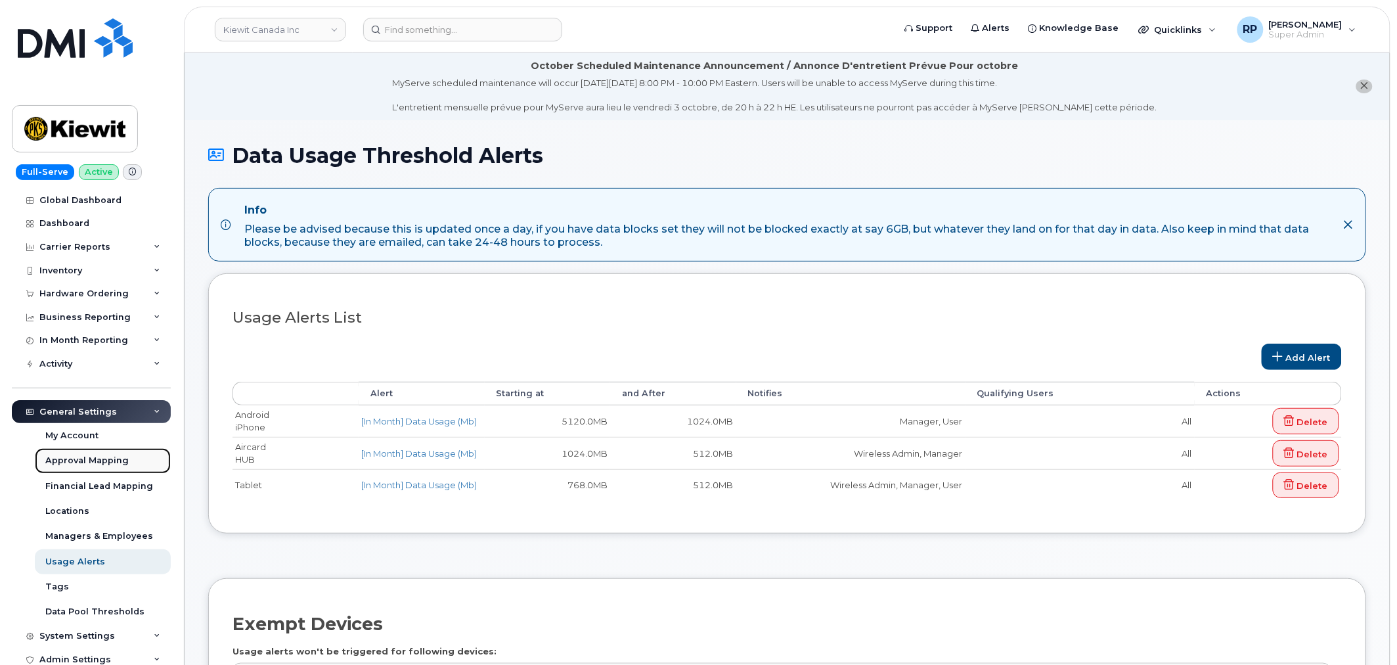
click at [87, 460] on div "Approval Mapping" at bounding box center [86, 461] width 83 height 12
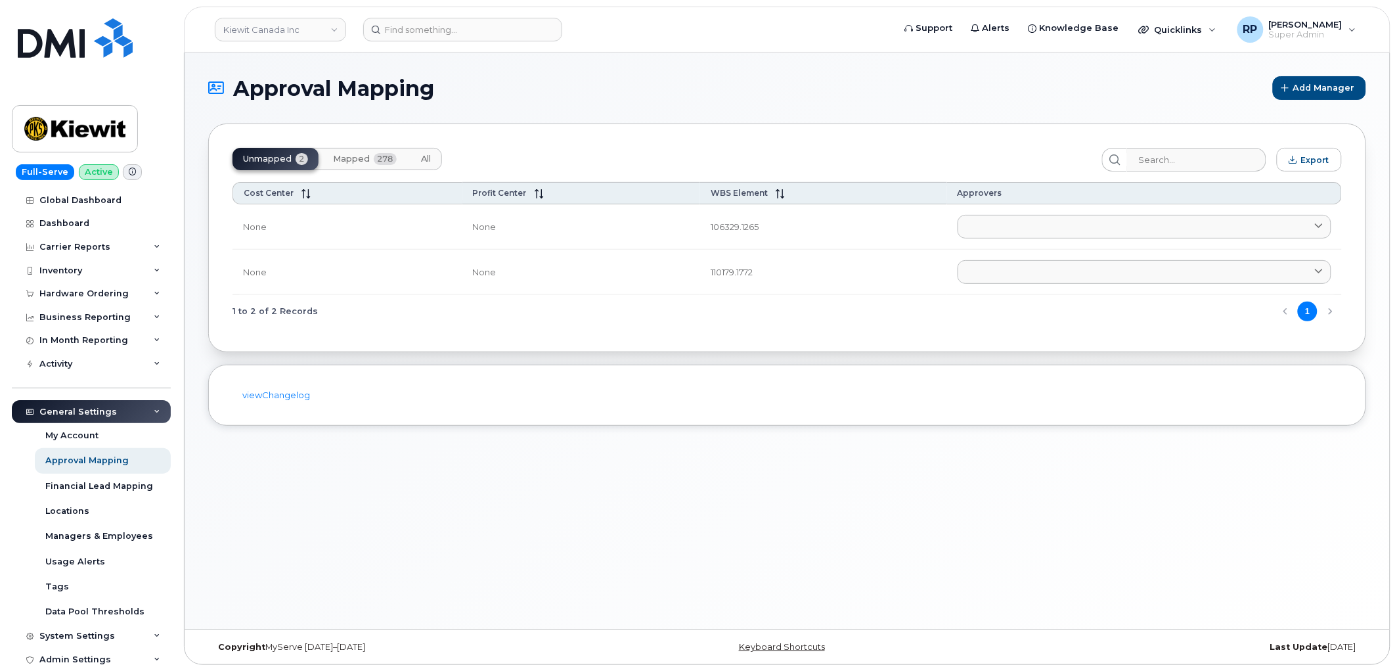
click at [336, 154] on span "Mapped" at bounding box center [351, 159] width 37 height 11
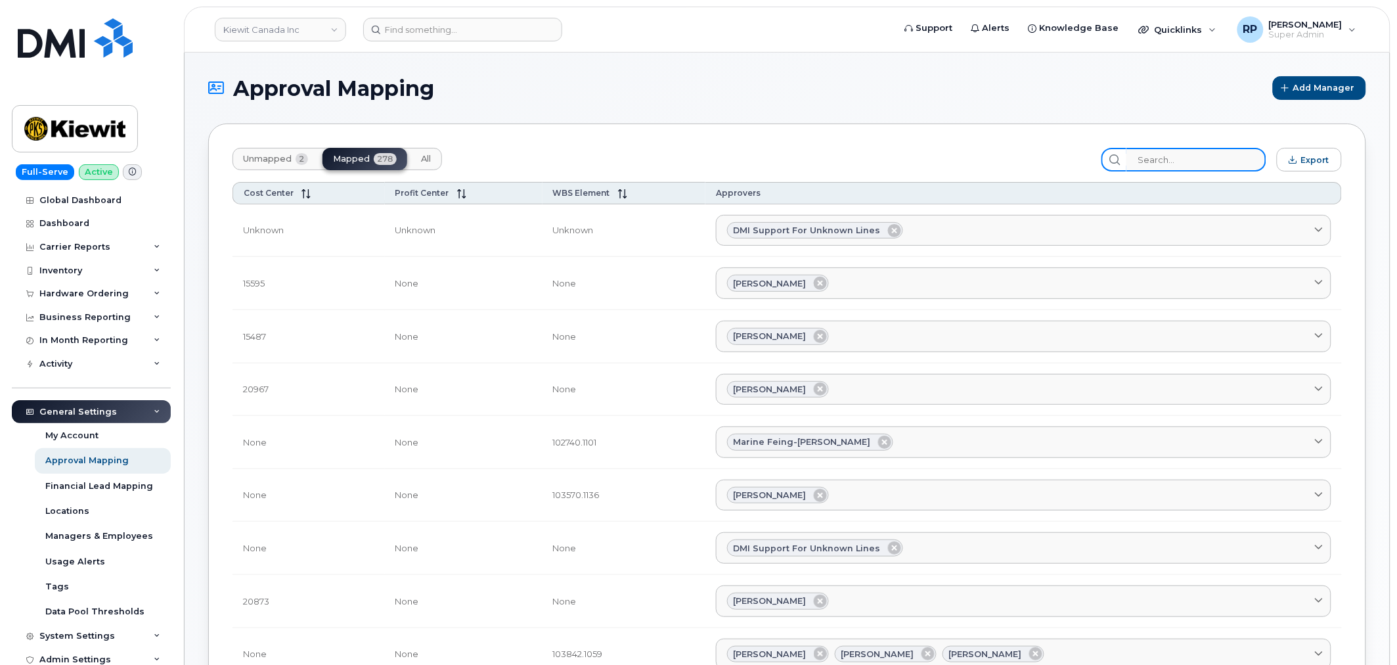
click at [1189, 162] on input "search" at bounding box center [1196, 160] width 140 height 24
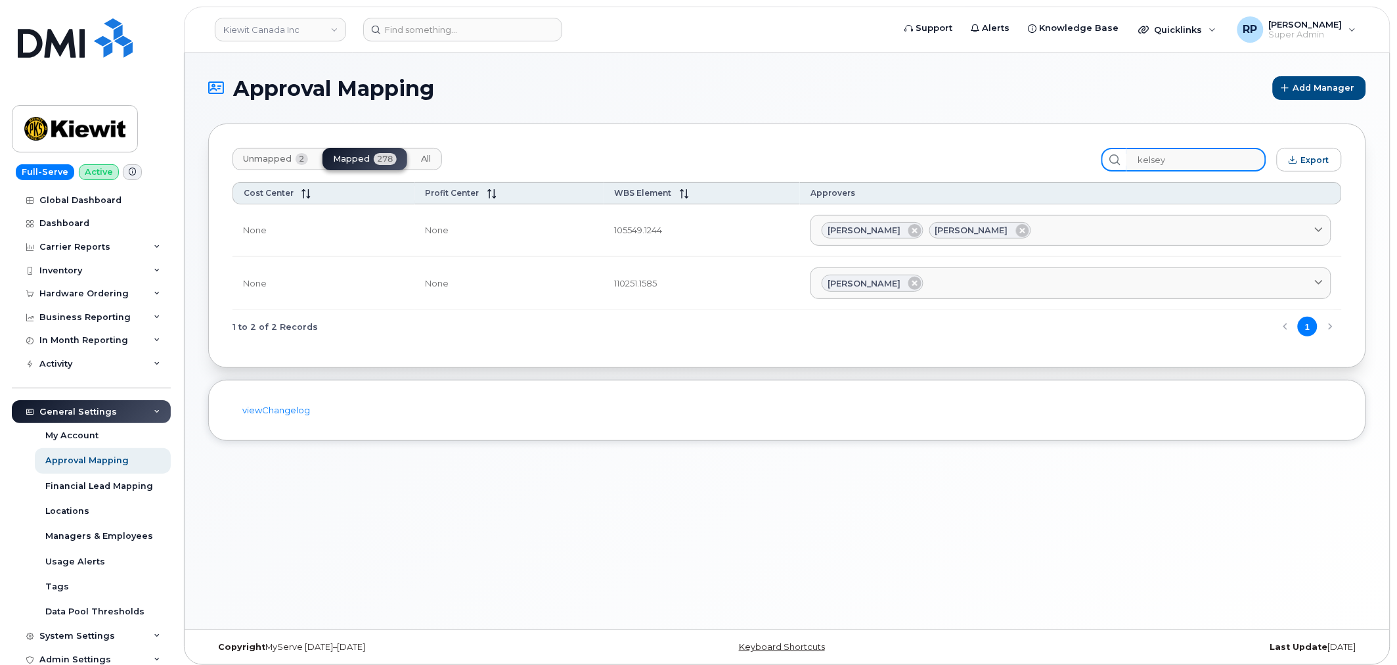
type input "kelsey"
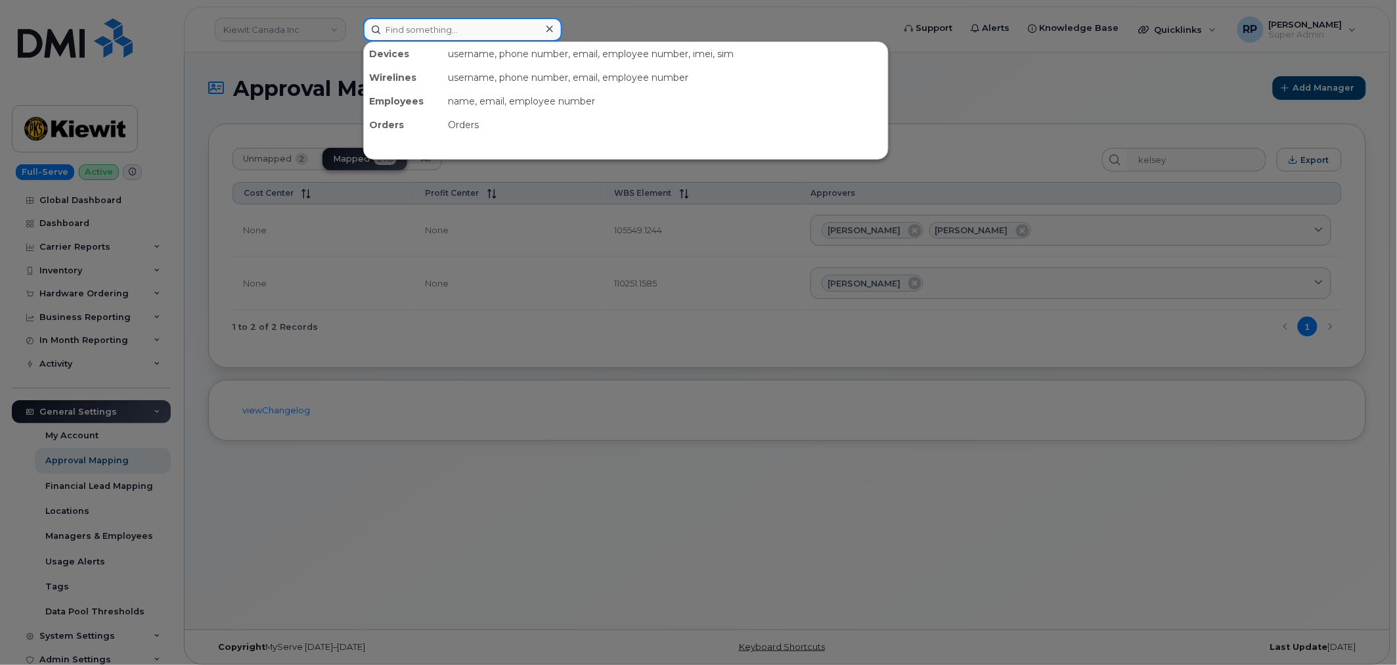
click at [438, 26] on input at bounding box center [462, 30] width 199 height 24
paste input "5674541395"
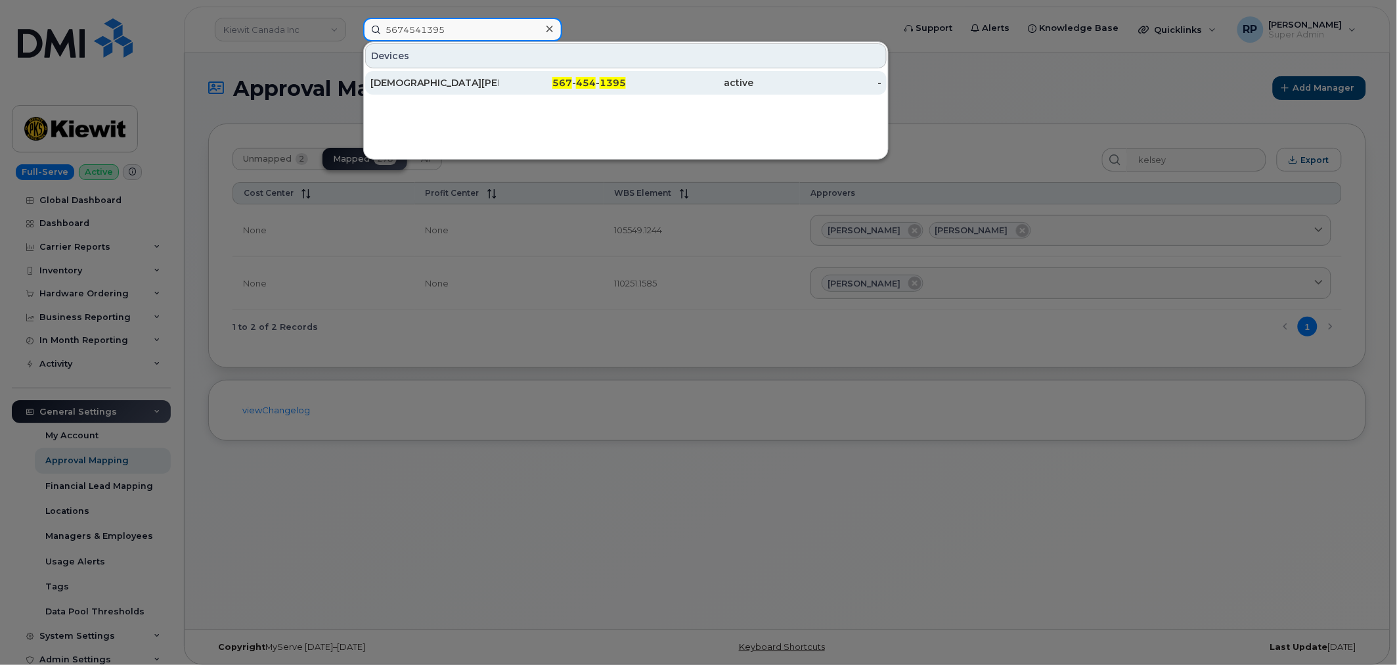
type input "5674541395"
click at [463, 84] on div "[DEMOGRAPHIC_DATA][PERSON_NAME]" at bounding box center [434, 82] width 128 height 13
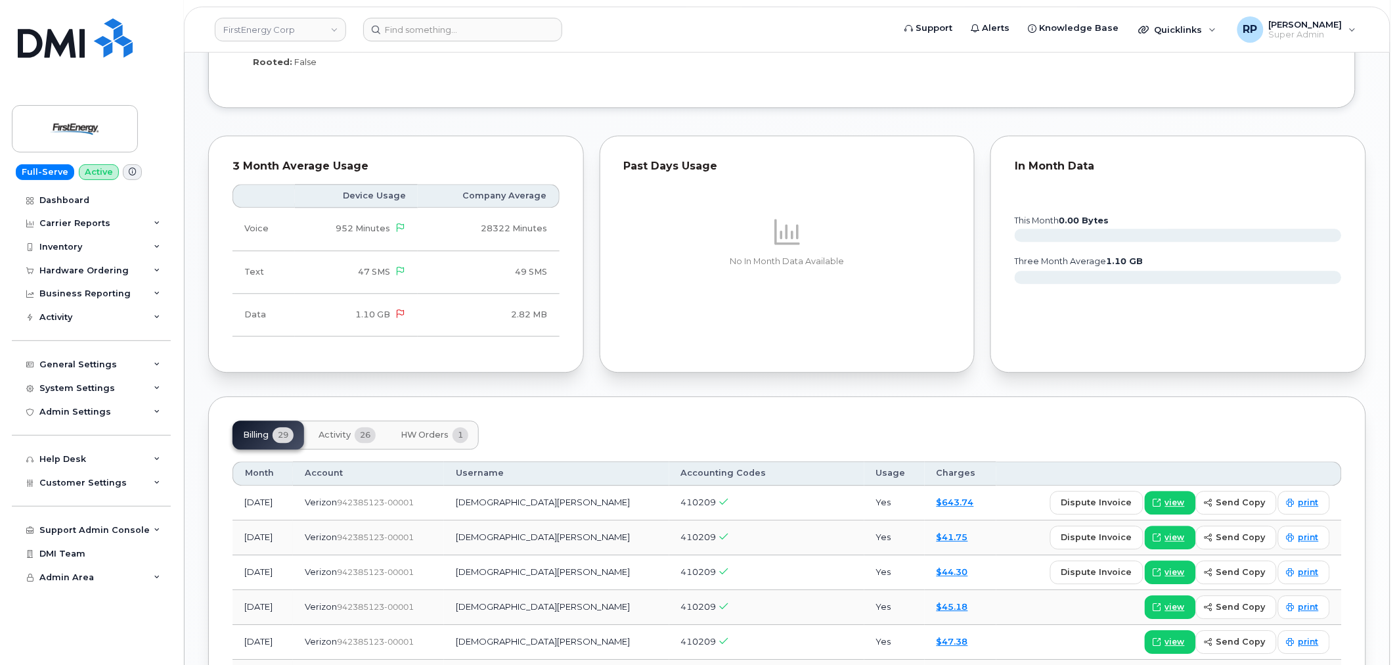
scroll to position [1216, 0]
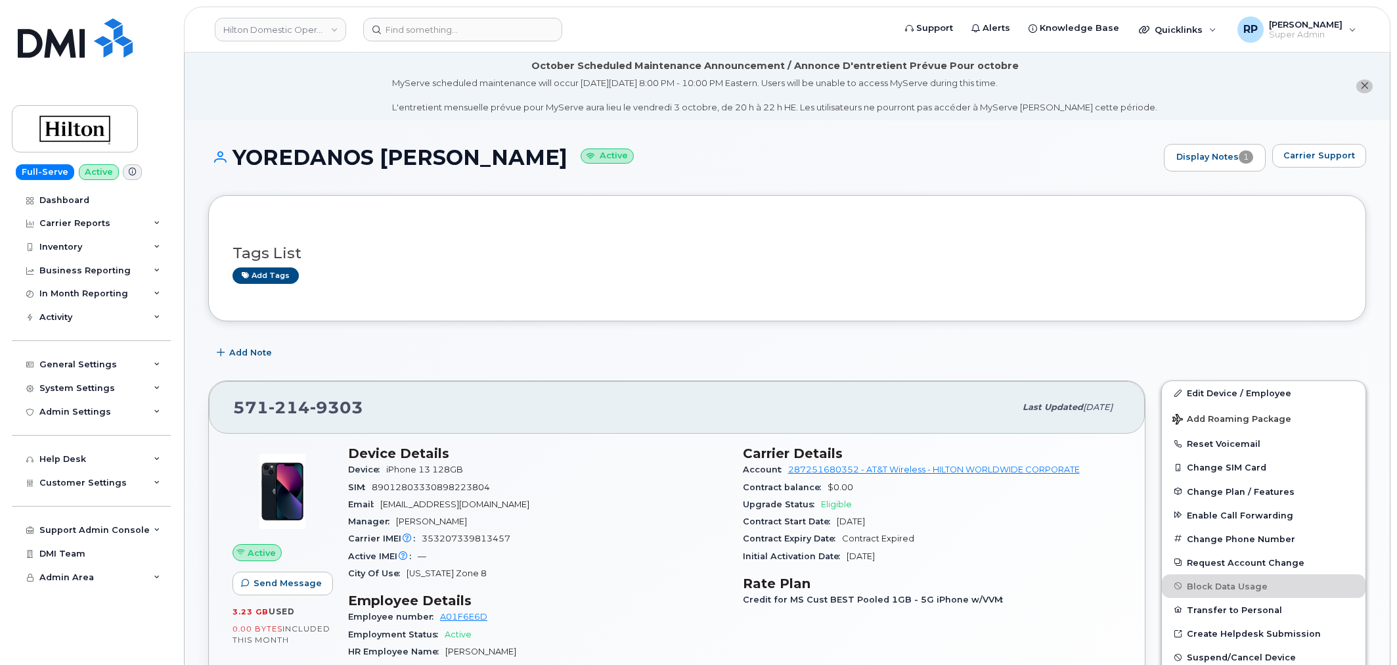
scroll to position [243, 0]
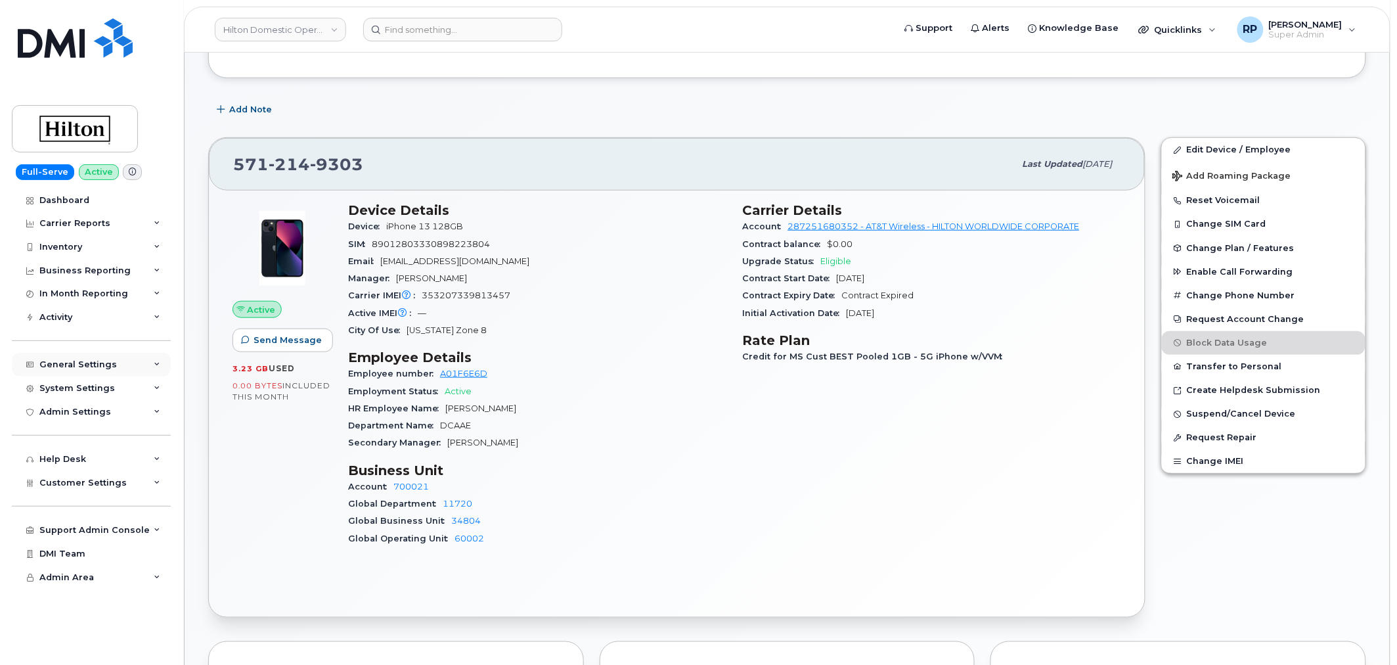
click at [87, 355] on div "General Settings" at bounding box center [91, 365] width 159 height 24
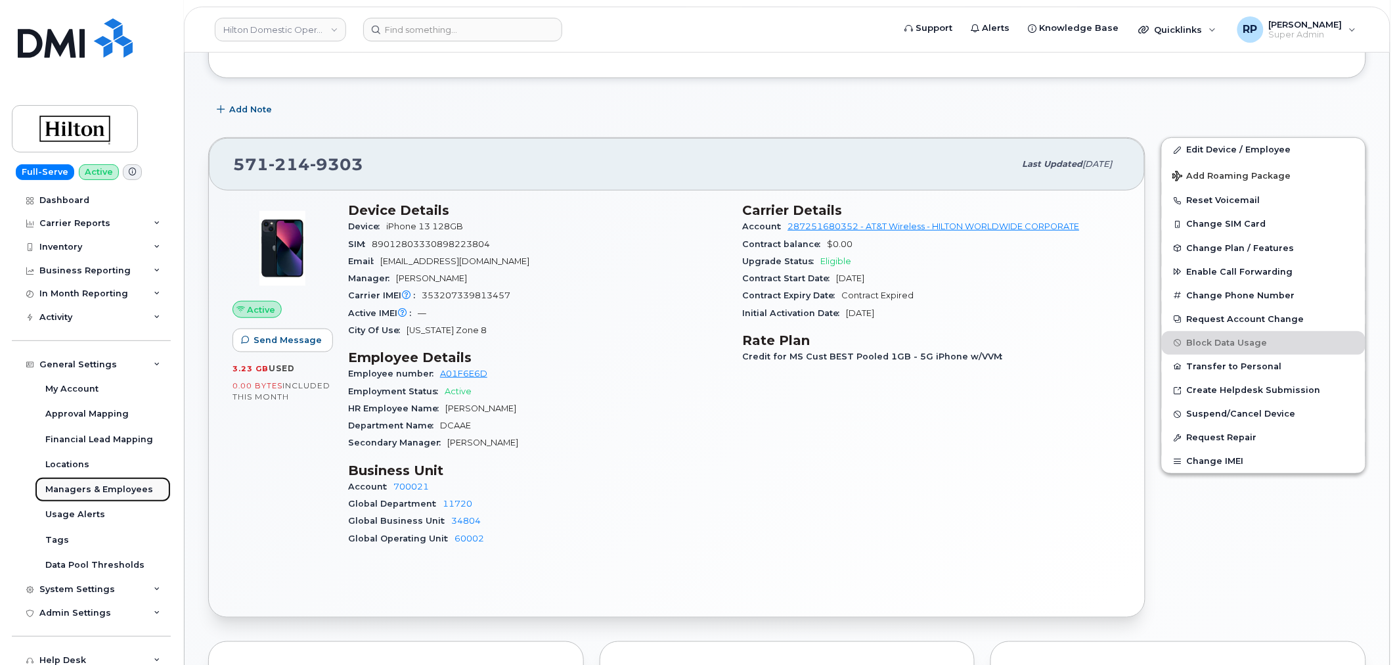
click at [78, 486] on div "Managers & Employees" at bounding box center [99, 489] width 108 height 12
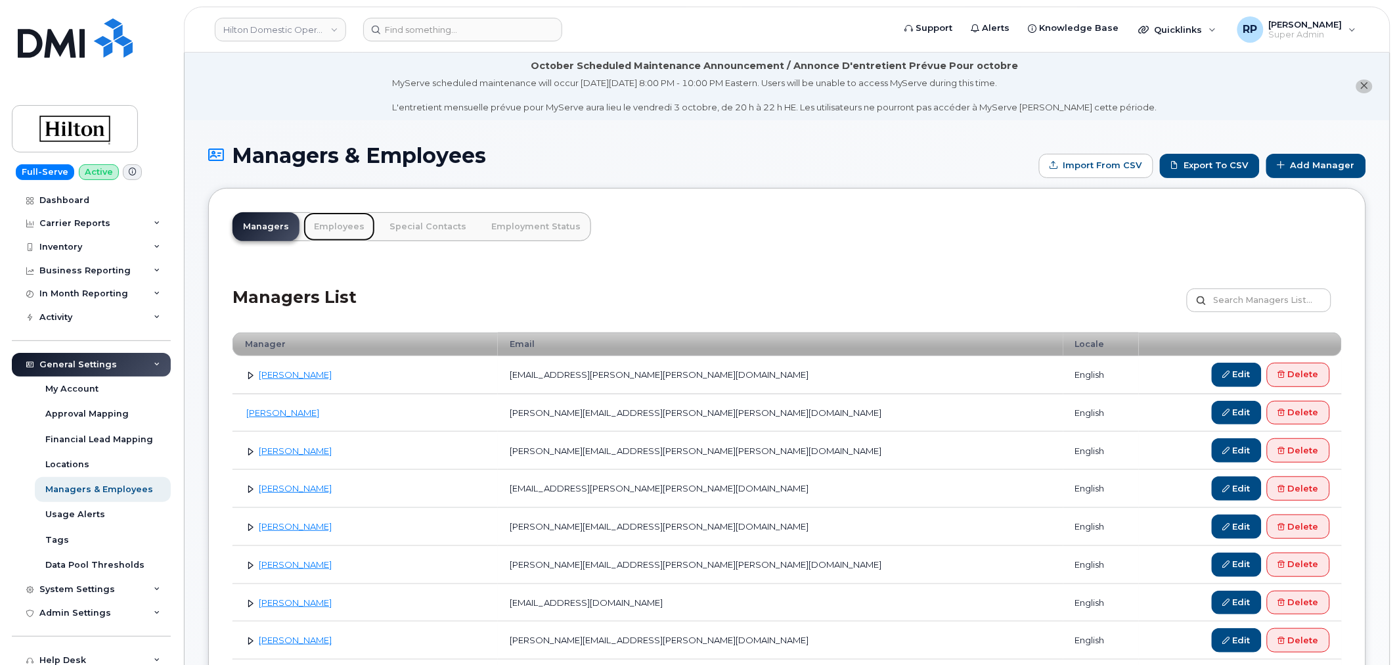
click at [336, 226] on link "Employees" at bounding box center [339, 226] width 72 height 29
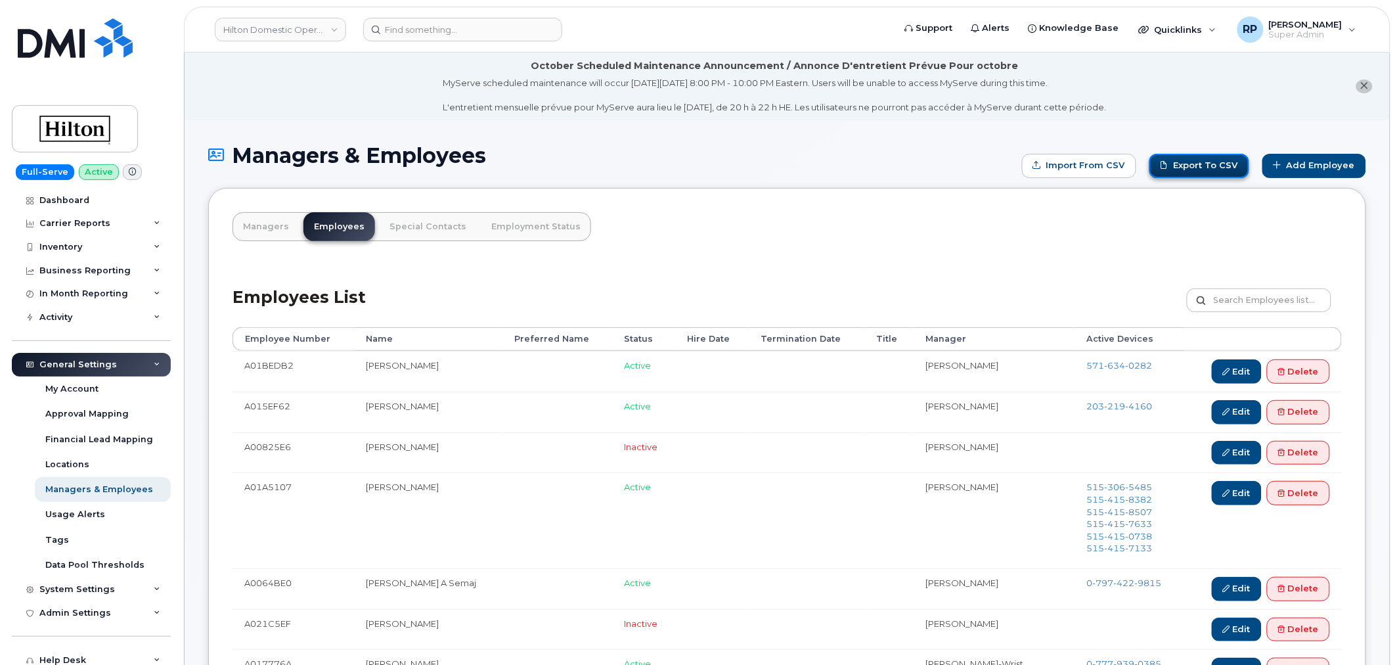
click at [1236, 166] on link "Export to CSV" at bounding box center [1199, 166] width 100 height 24
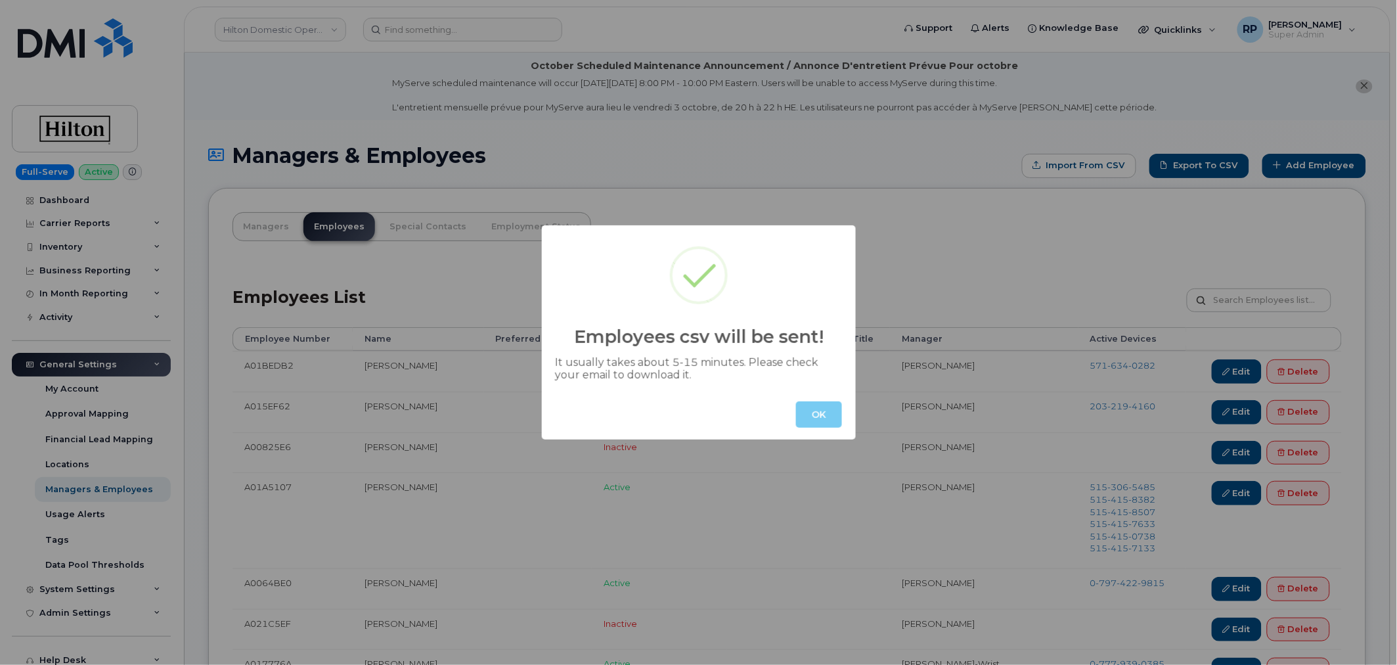
click at [809, 417] on button "OK" at bounding box center [819, 414] width 46 height 26
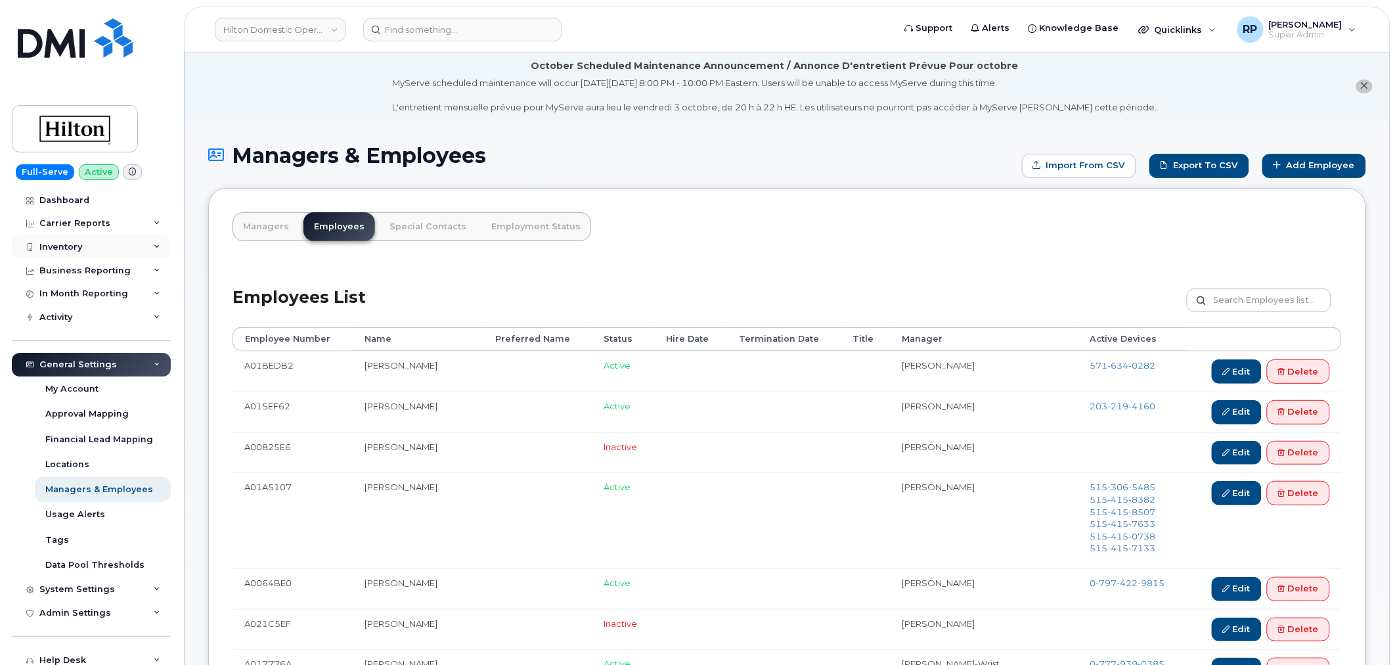
click at [77, 246] on div "Inventory" at bounding box center [60, 247] width 43 height 11
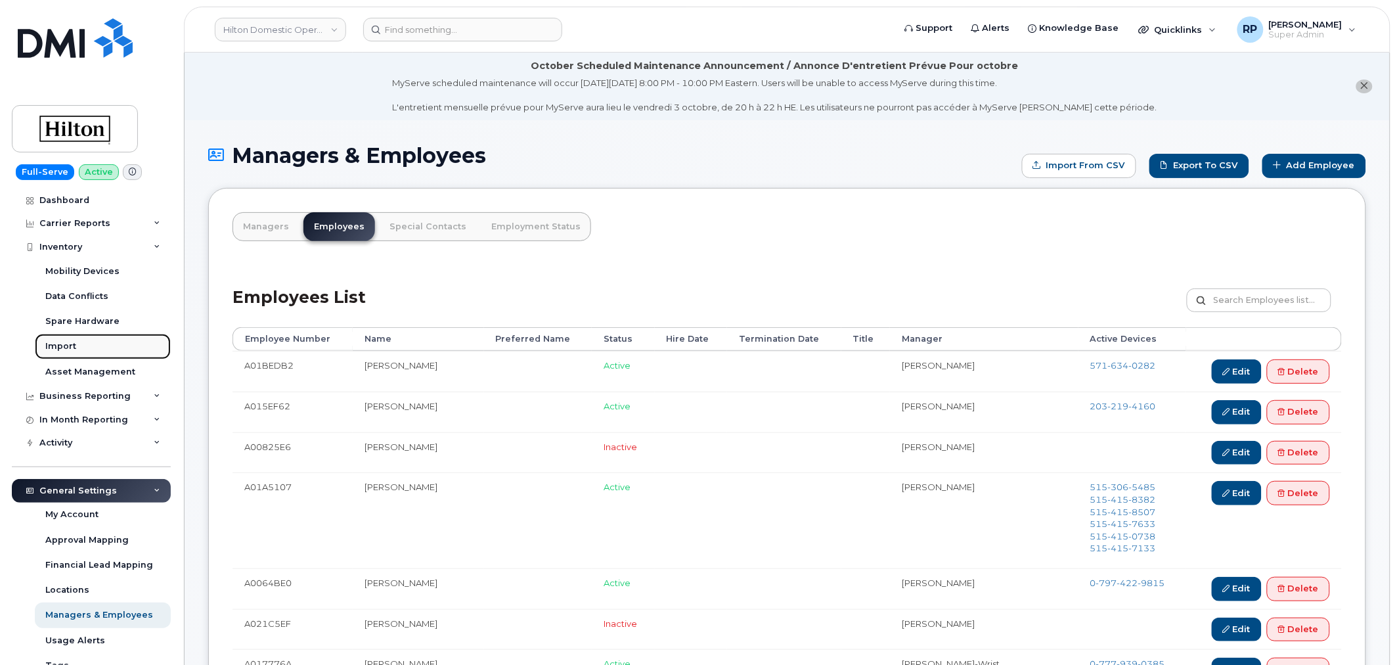
click at [73, 344] on div "Import" at bounding box center [60, 346] width 31 height 12
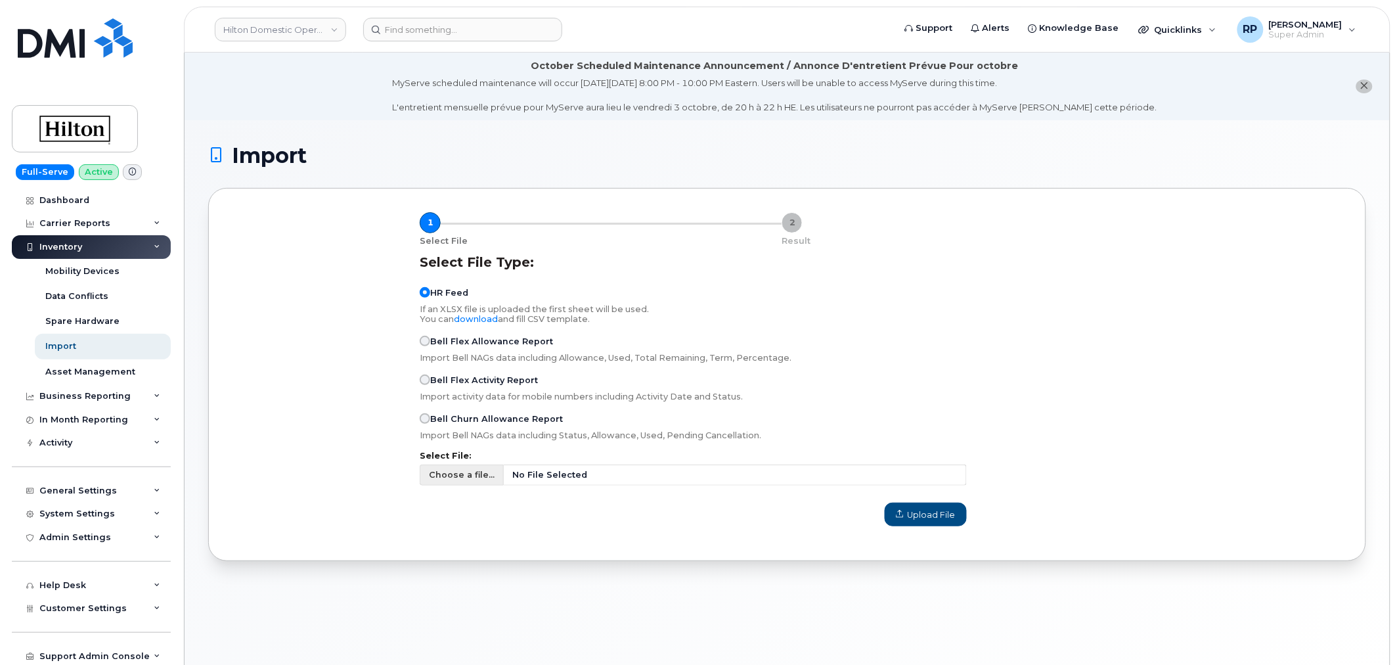
click at [560, 470] on span "No File Selected" at bounding box center [735, 474] width 463 height 21
click at [560, 470] on input "Choose a file... No File Selected" at bounding box center [693, 474] width 547 height 21
type input "C:\fakepath\Hilton Manager HR Updates 9.29.2025.csv"
click at [911, 514] on span "Upload File" at bounding box center [926, 514] width 60 height 12
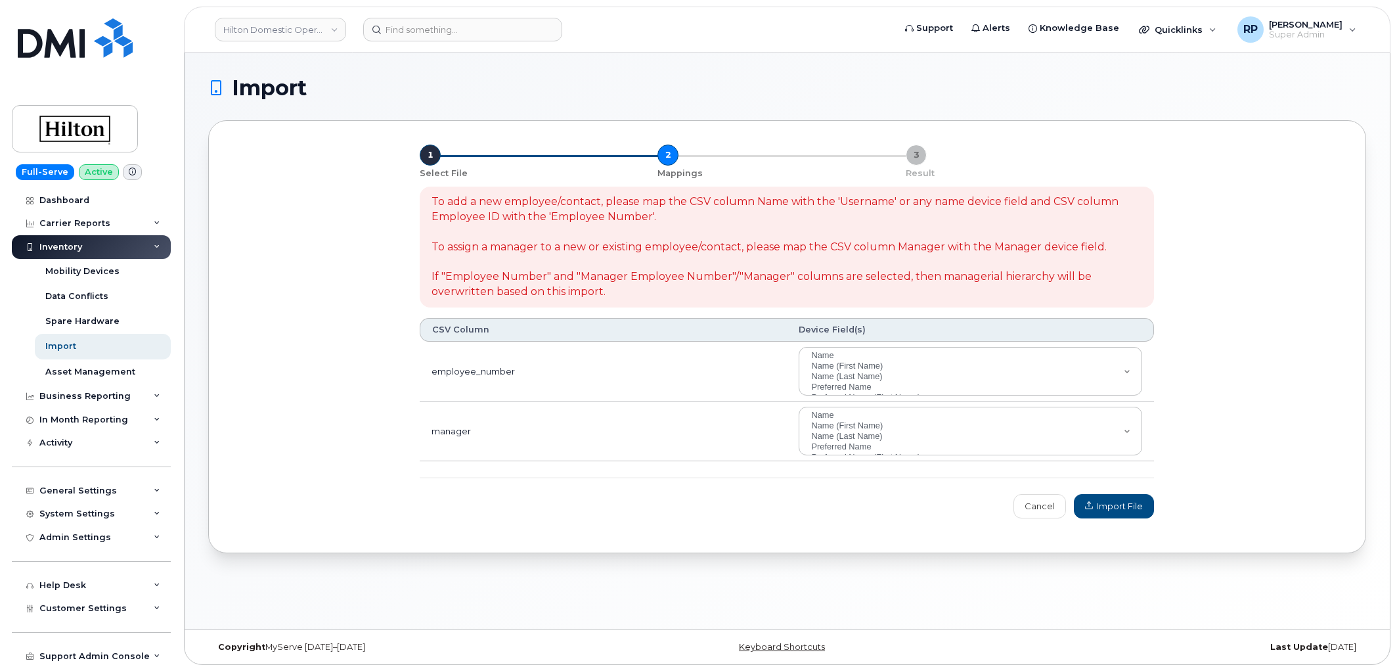
select select
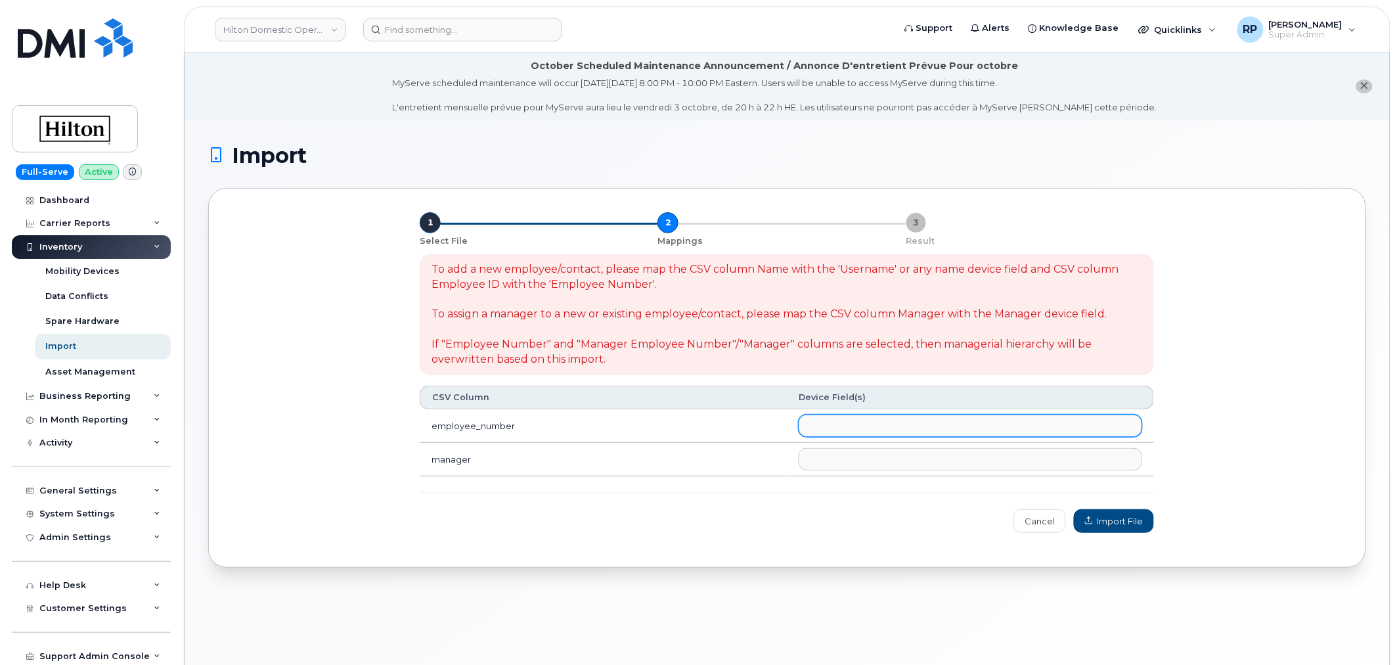
click at [870, 425] on ul at bounding box center [970, 425] width 342 height 21
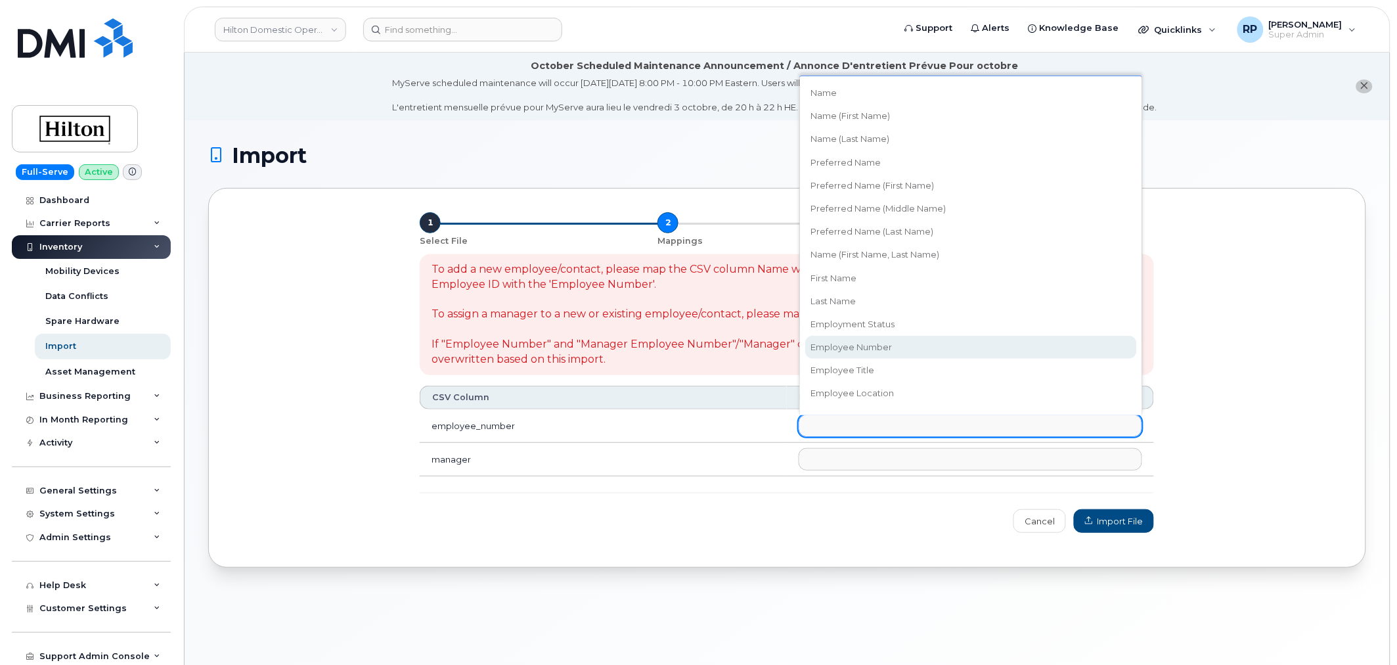
select select "employee_number"
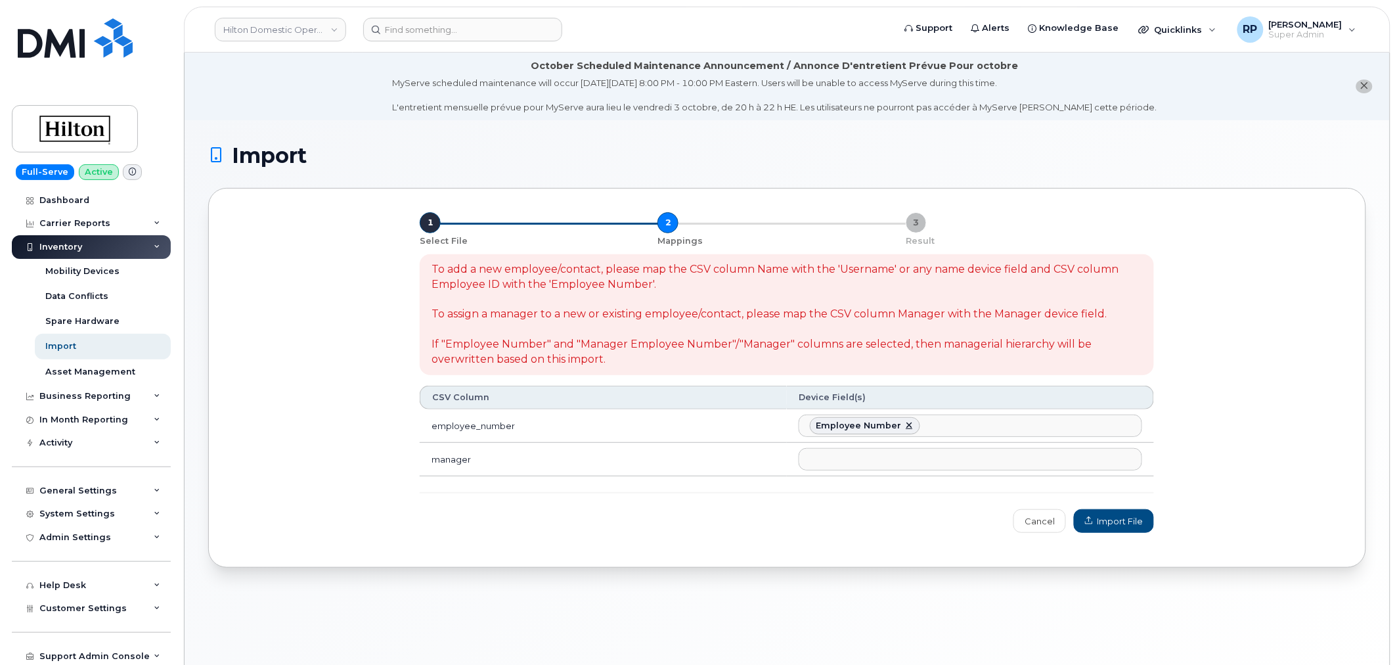
scroll to position [127, 0]
click at [841, 460] on ul at bounding box center [970, 459] width 342 height 21
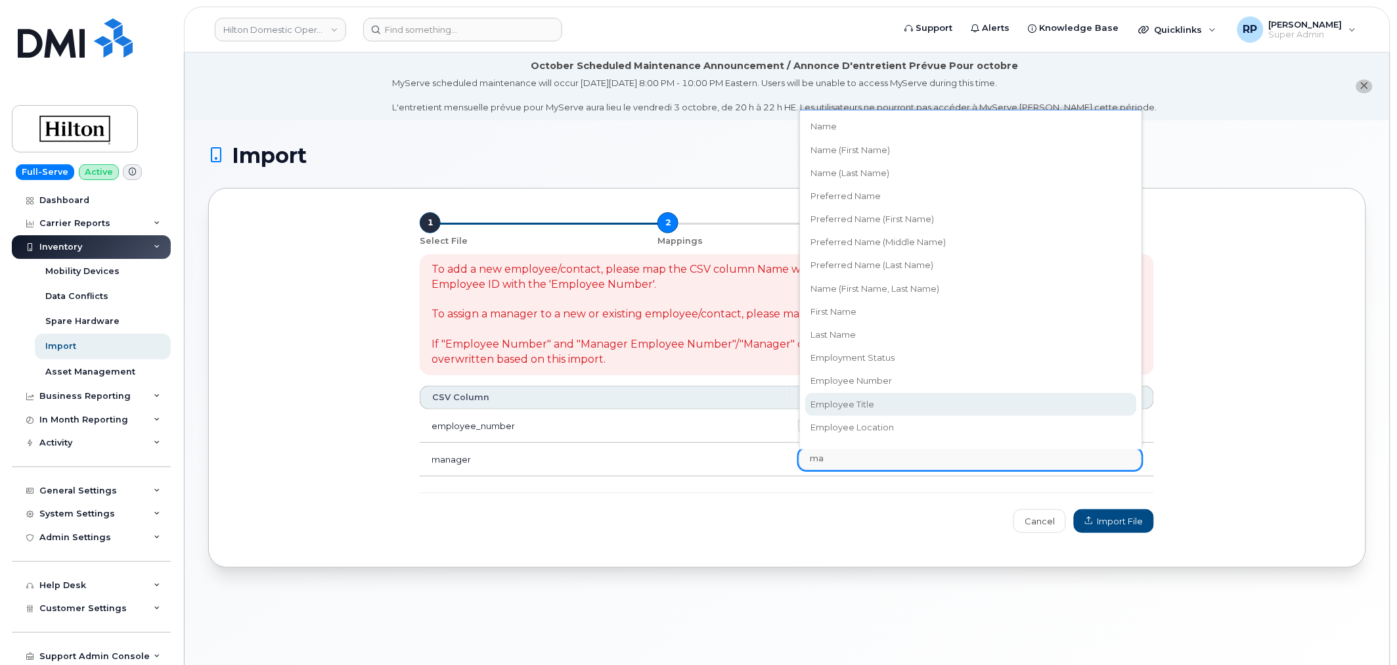
type input "man"
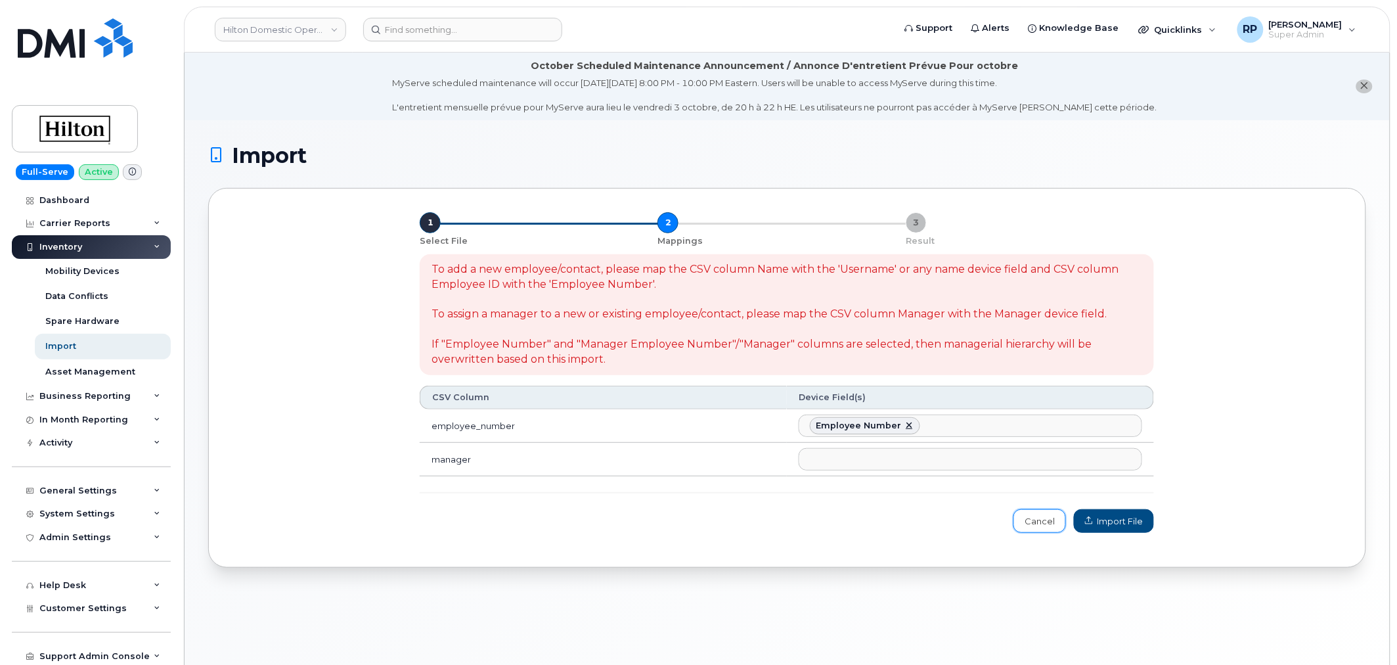
click at [1042, 522] on link "Cancel" at bounding box center [1039, 521] width 53 height 24
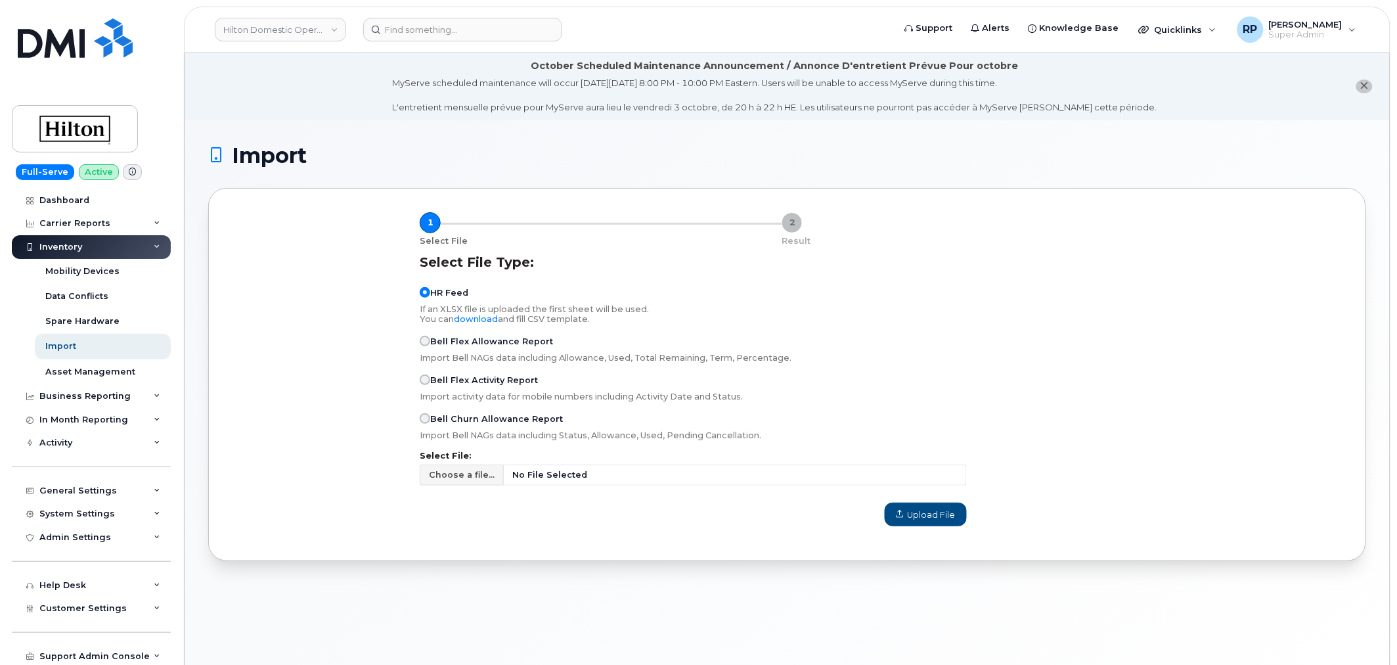
click at [627, 460] on label "Select File:" at bounding box center [693, 456] width 547 height 9
click at [622, 469] on span "No File Selected" at bounding box center [735, 474] width 463 height 21
click at [622, 469] on input "Choose a file... No File Selected" at bounding box center [693, 474] width 547 height 21
type input "C:\fakepath\Hilton Manager HR Updates 9.29.2025.csv"
click at [916, 525] on button "Upload File" at bounding box center [926, 514] width 82 height 24
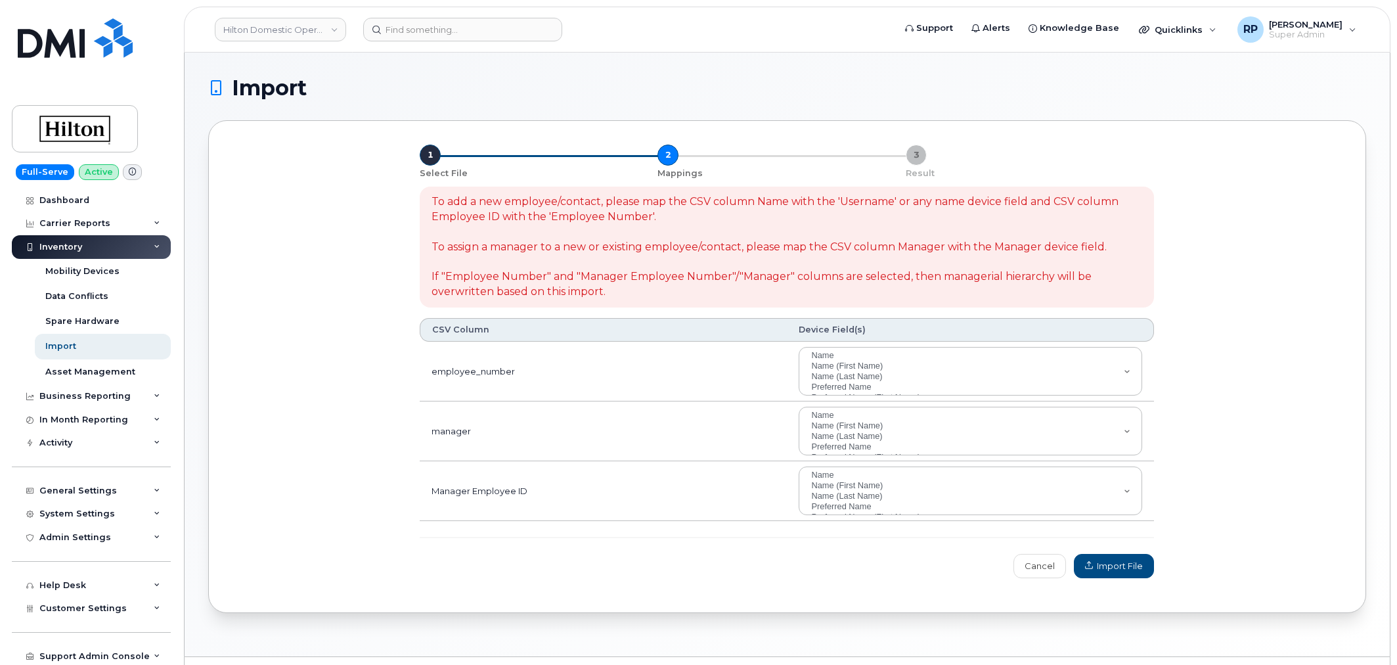
select select
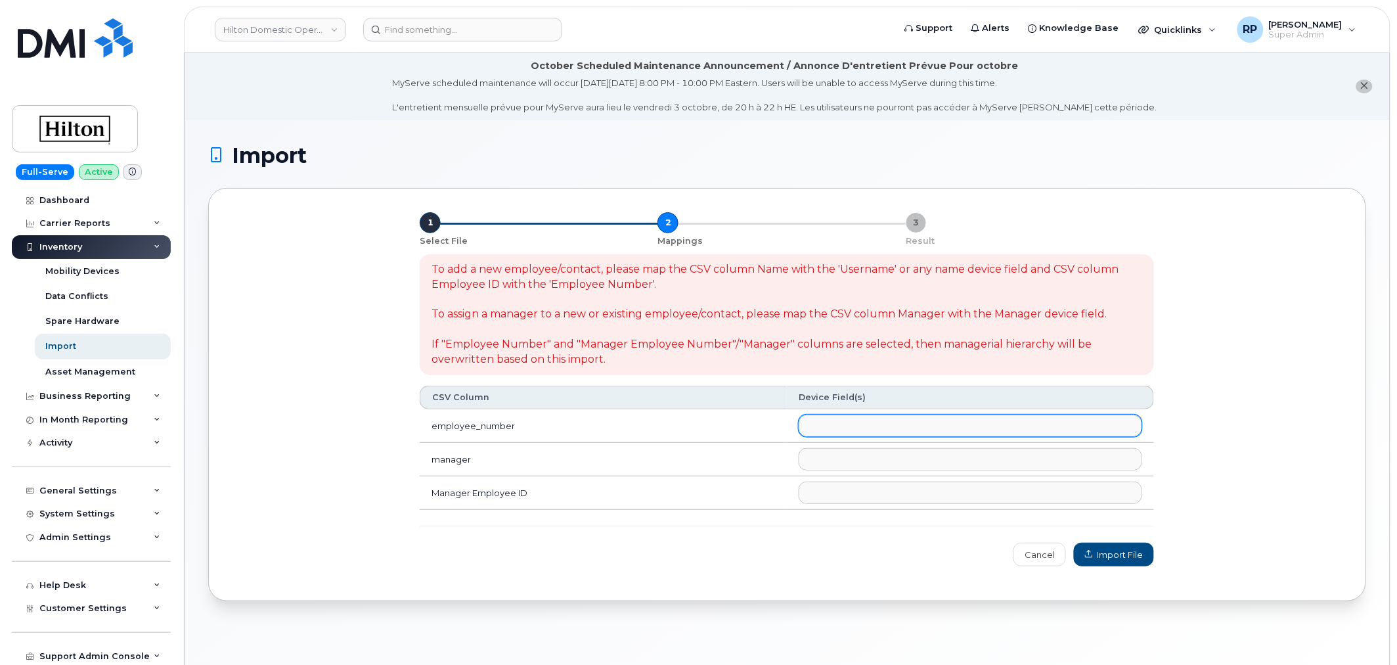
click at [871, 421] on ul at bounding box center [970, 425] width 342 height 21
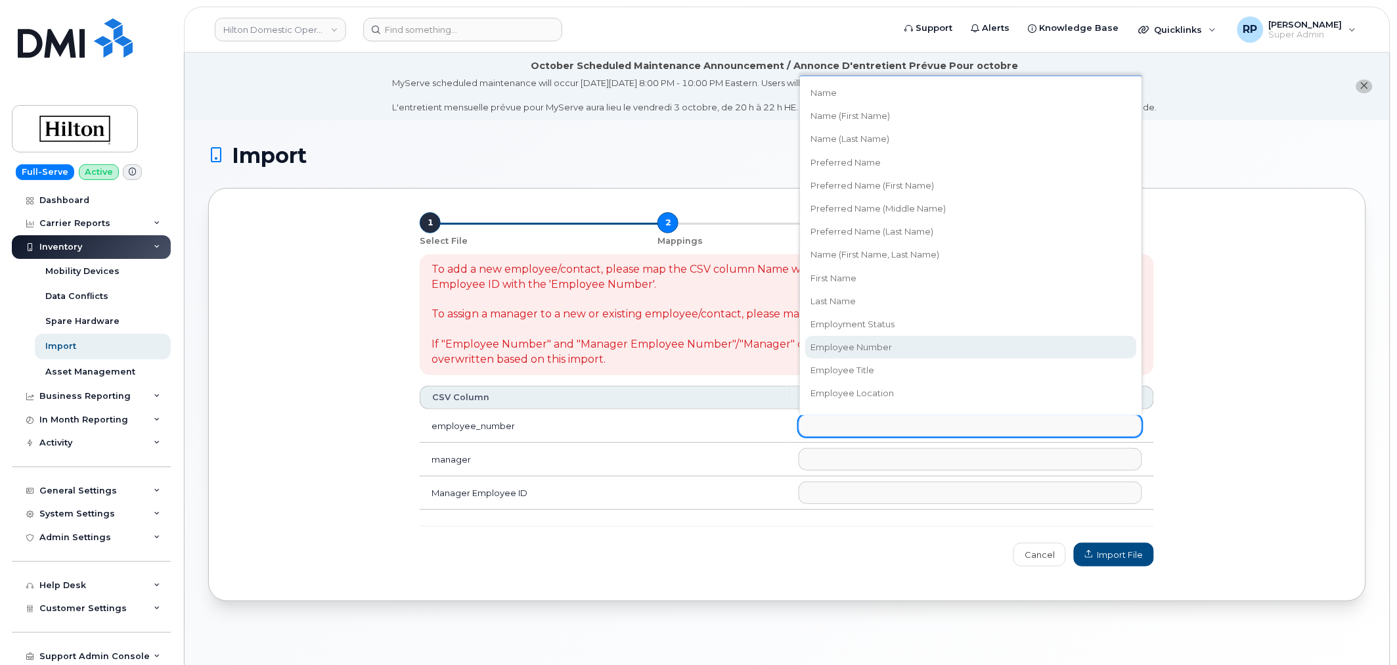
select select "employee_number"
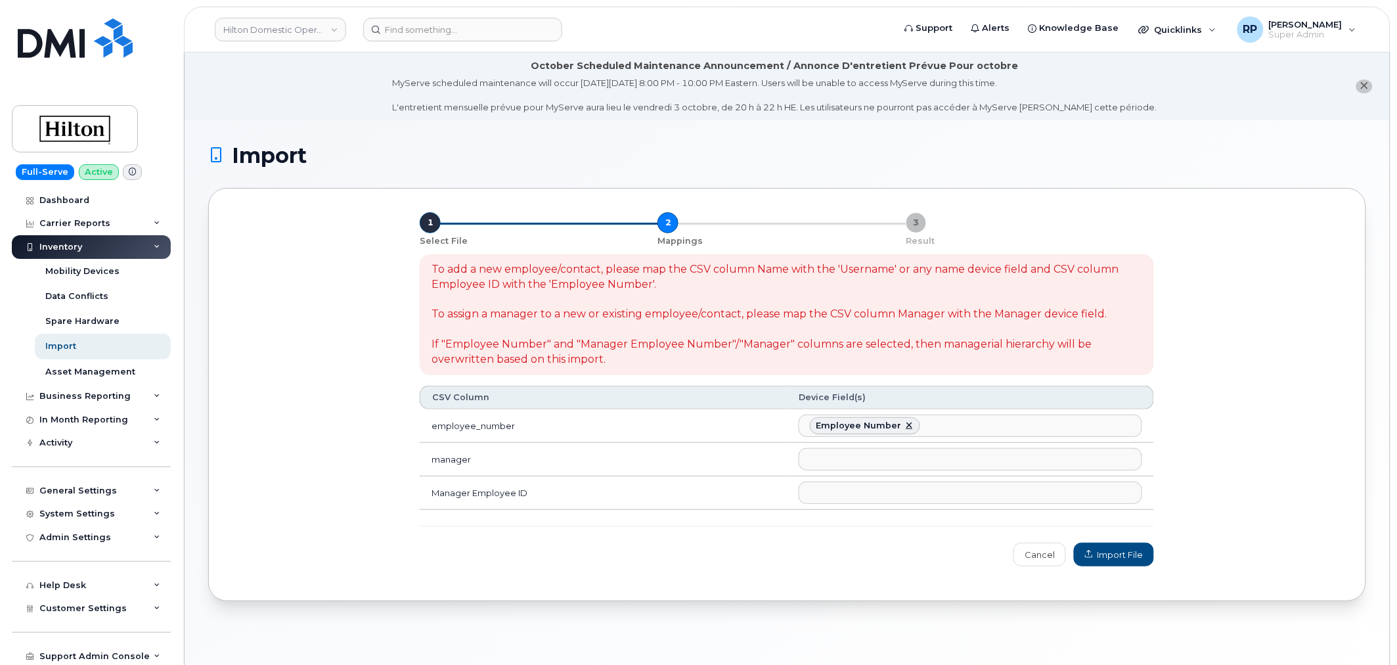
scroll to position [127, 0]
click at [870, 496] on ul at bounding box center [970, 492] width 342 height 21
type input "manager"
select select "manager_employee_number"
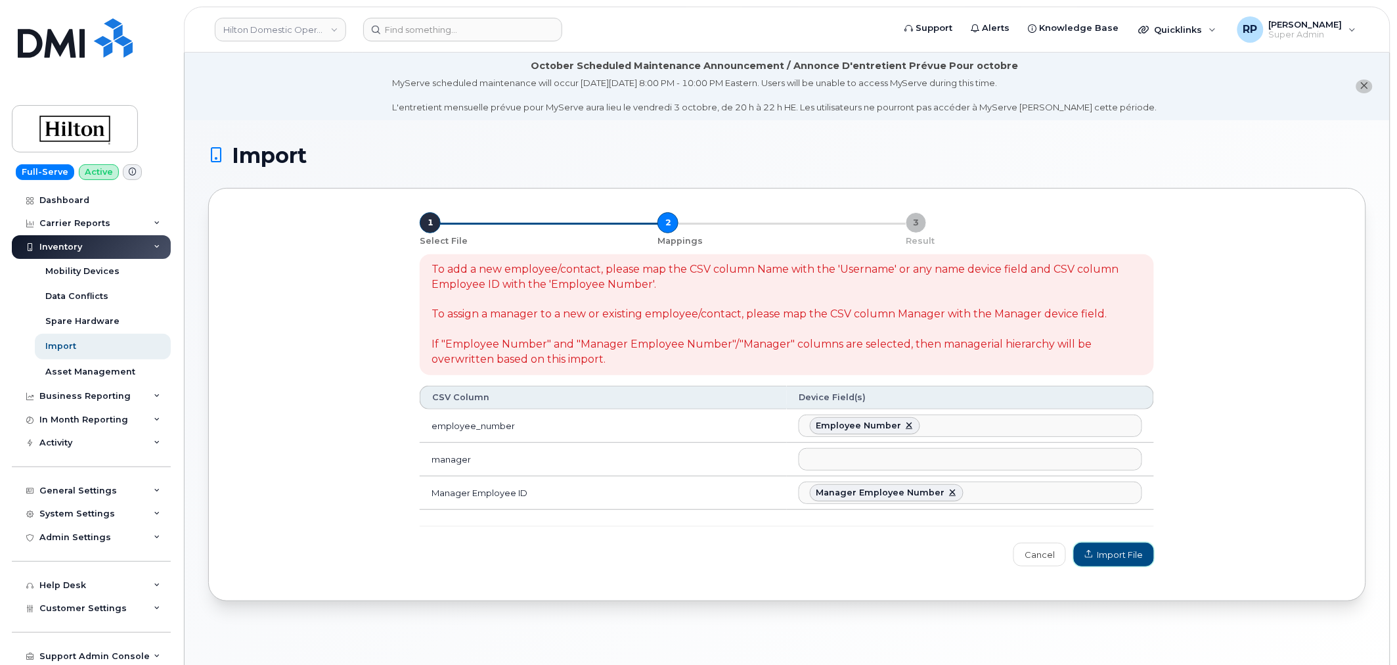
click at [1114, 559] on span "Import File" at bounding box center [1114, 554] width 58 height 12
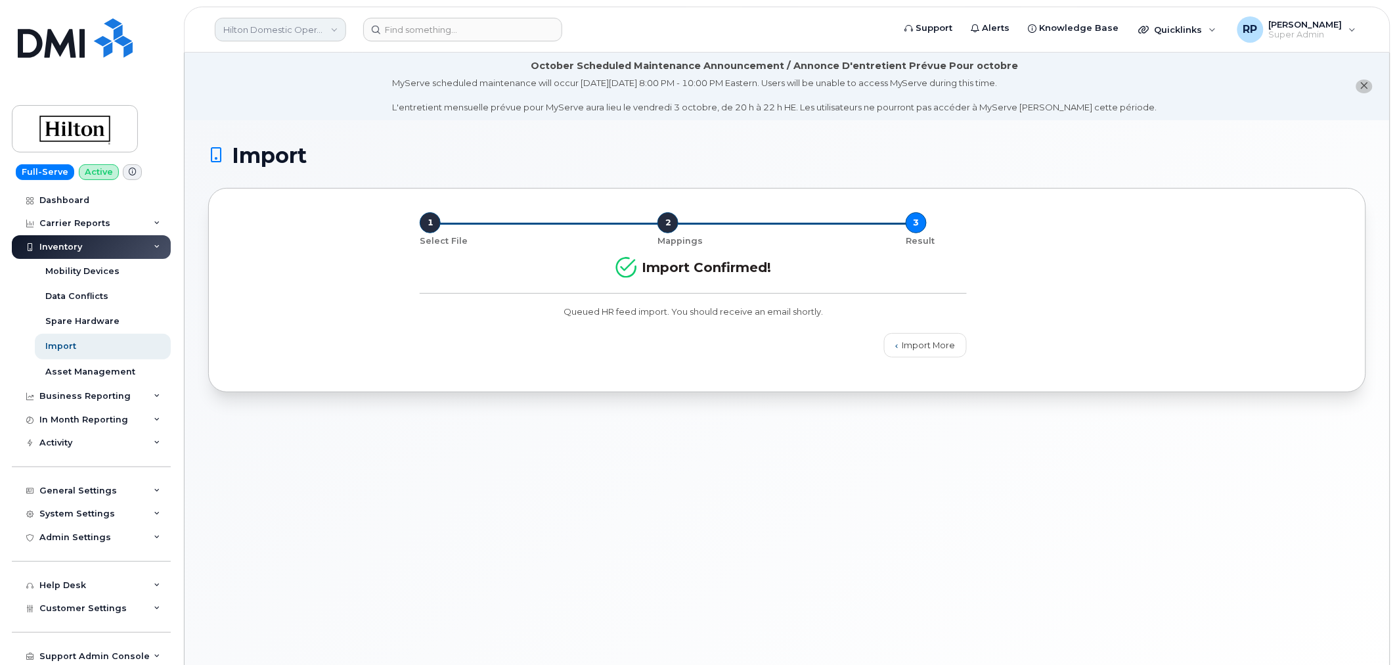
click at [279, 28] on link "Hilton Domestic Operating Company Inc" at bounding box center [280, 30] width 131 height 24
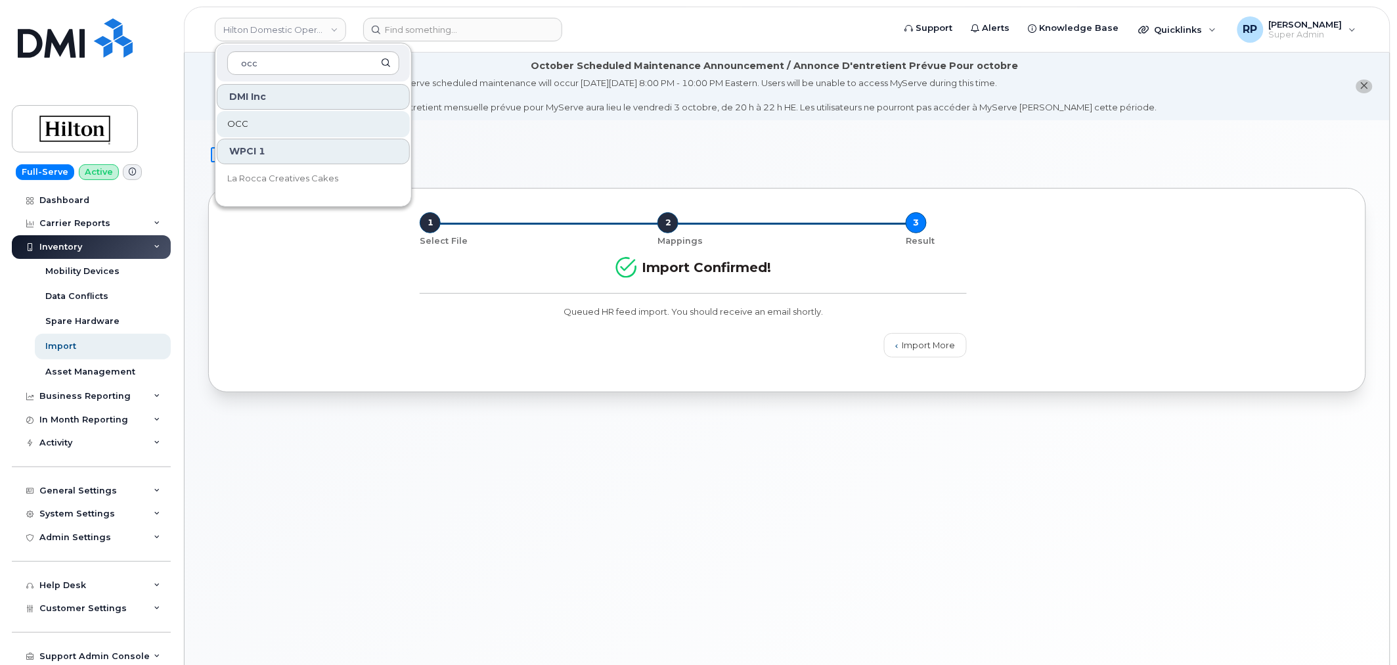
type input "occ"
click at [257, 126] on link "OCC" at bounding box center [313, 124] width 193 height 26
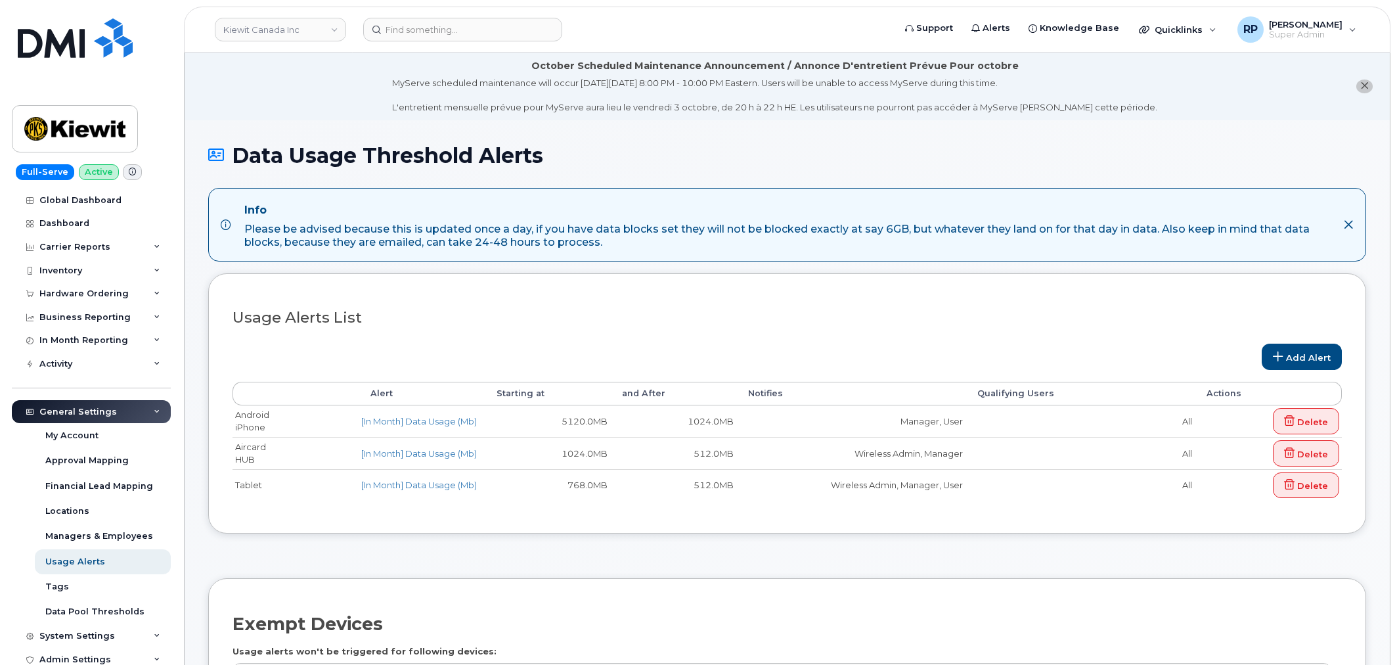
select select
click at [517, 24] on input at bounding box center [462, 30] width 199 height 24
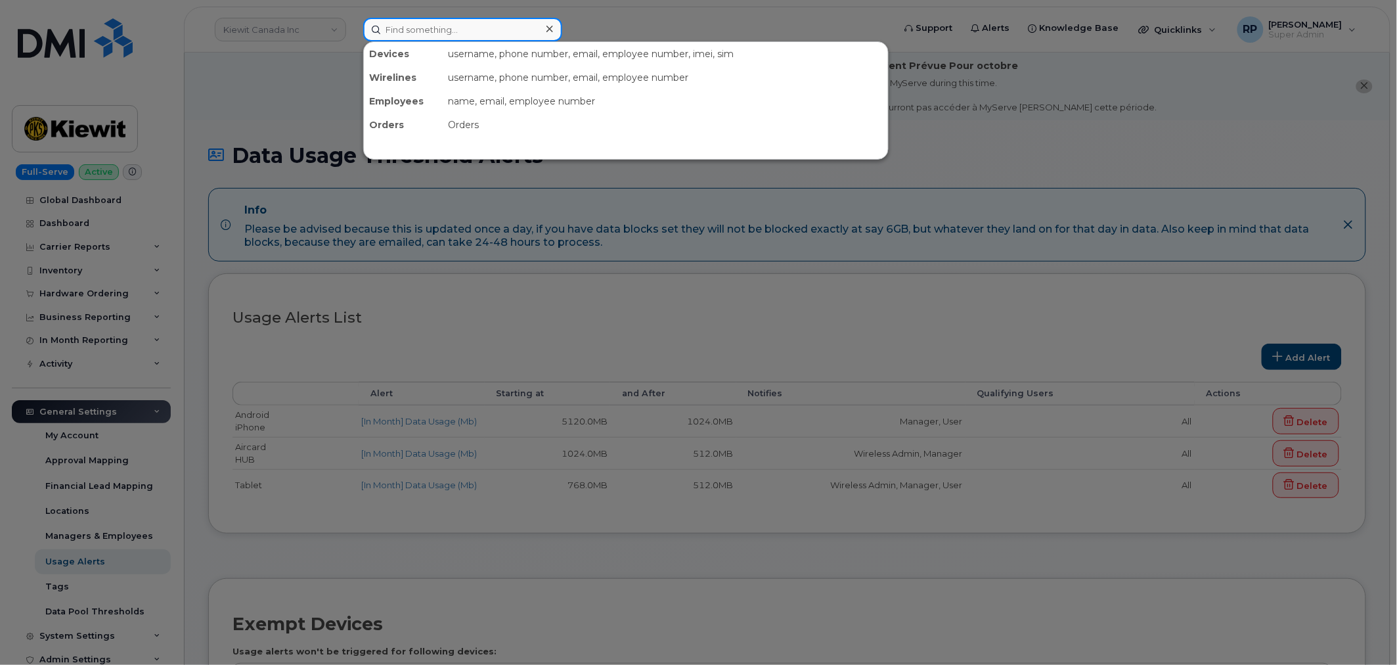
paste input "A02BB787"
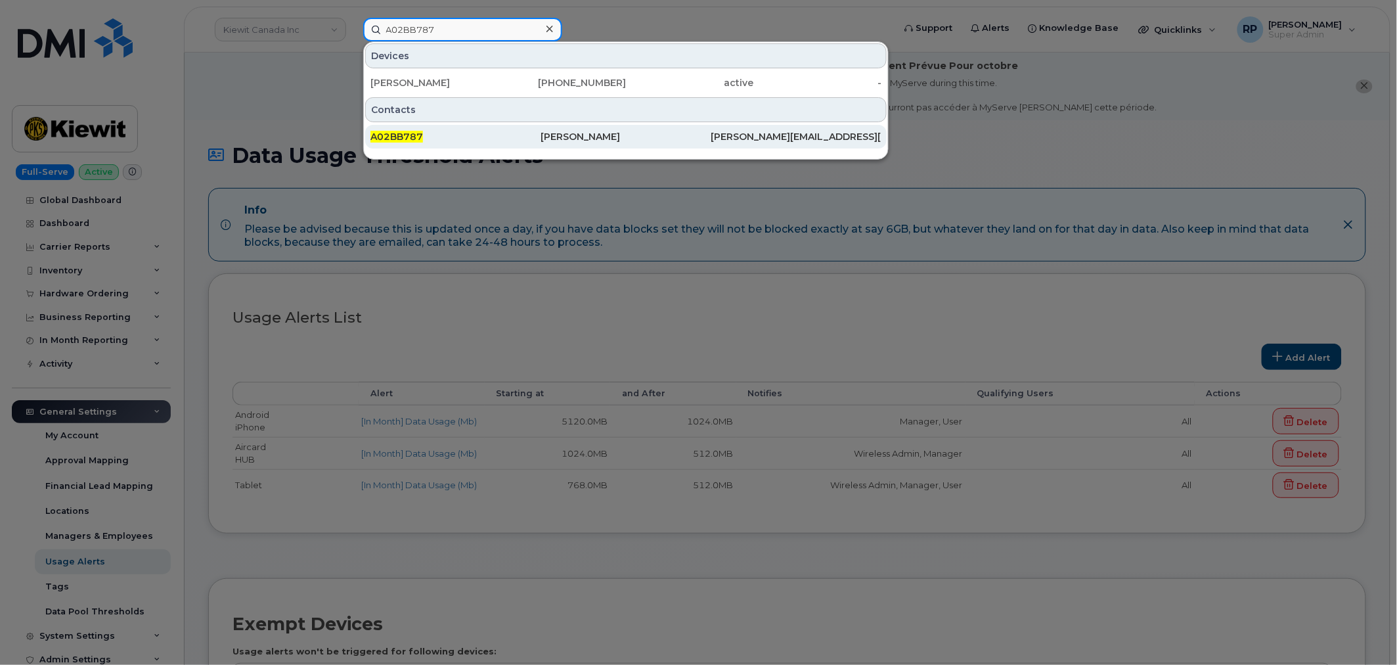
type input "A02BB787"
click at [430, 138] on div "A02BB787" at bounding box center [455, 136] width 170 height 13
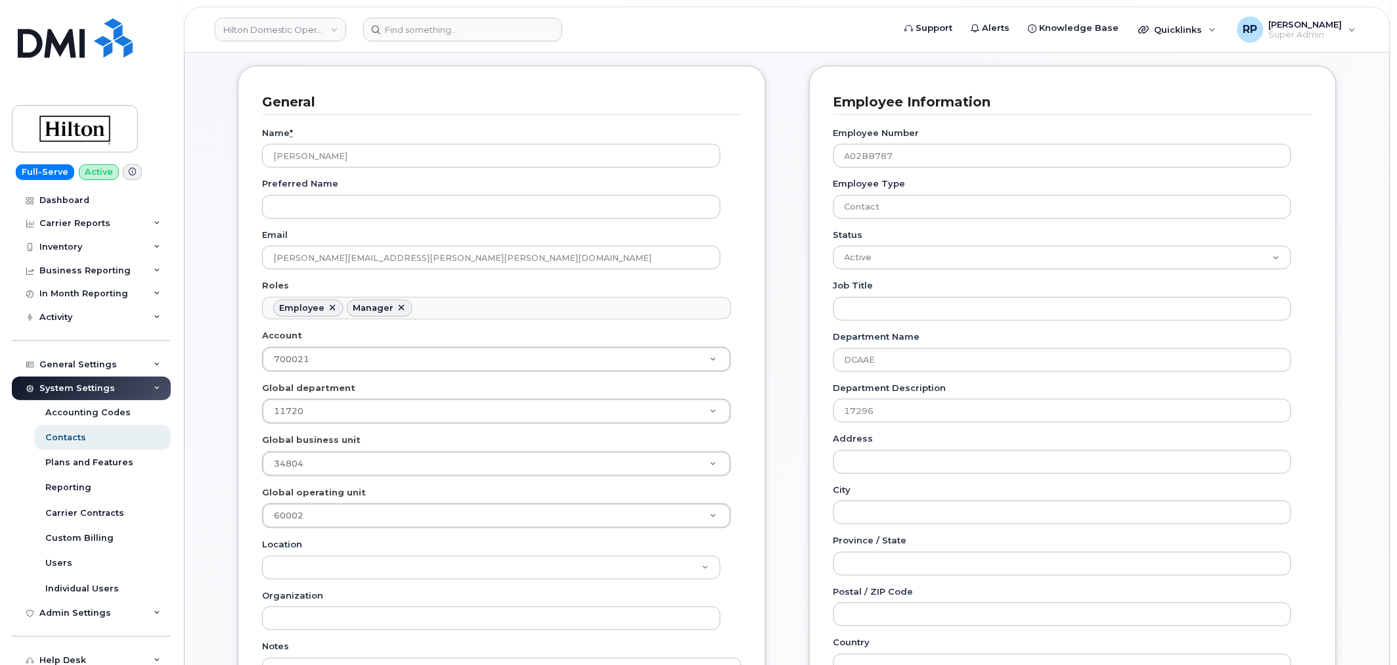
scroll to position [185, 0]
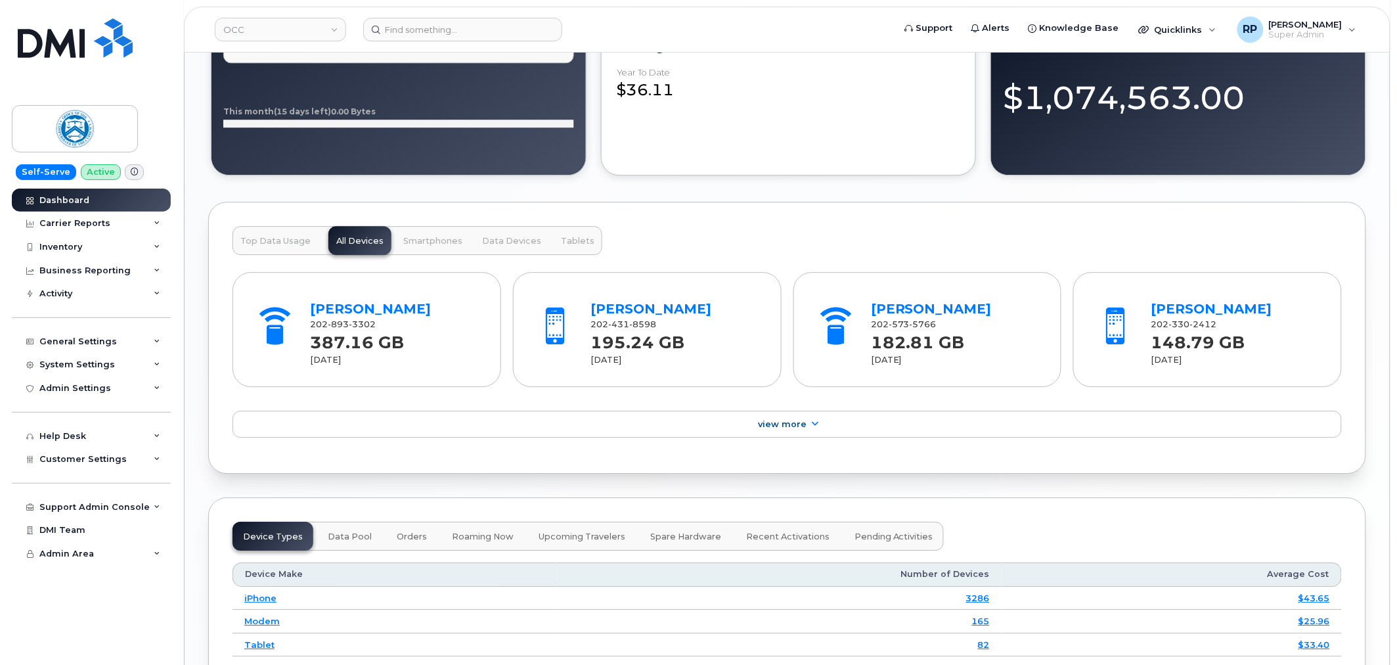
scroll to position [1686, 0]
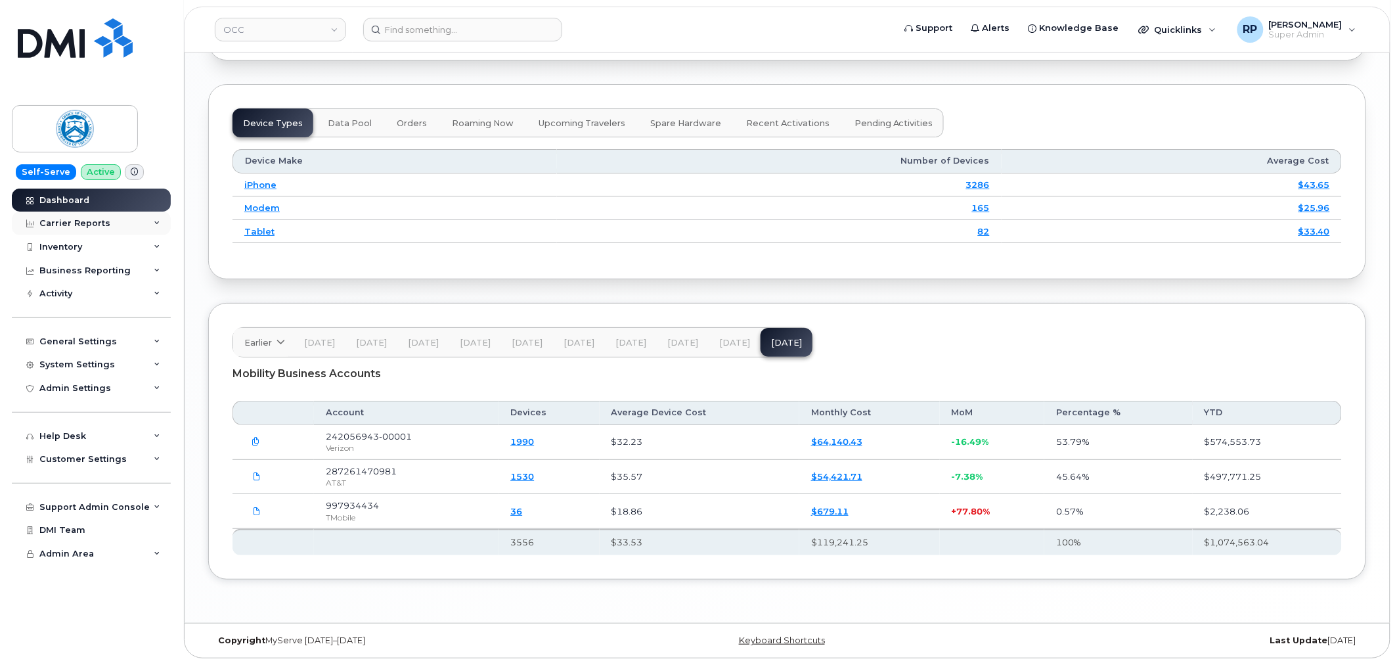
click at [112, 221] on div "Carrier Reports" at bounding box center [91, 223] width 159 height 24
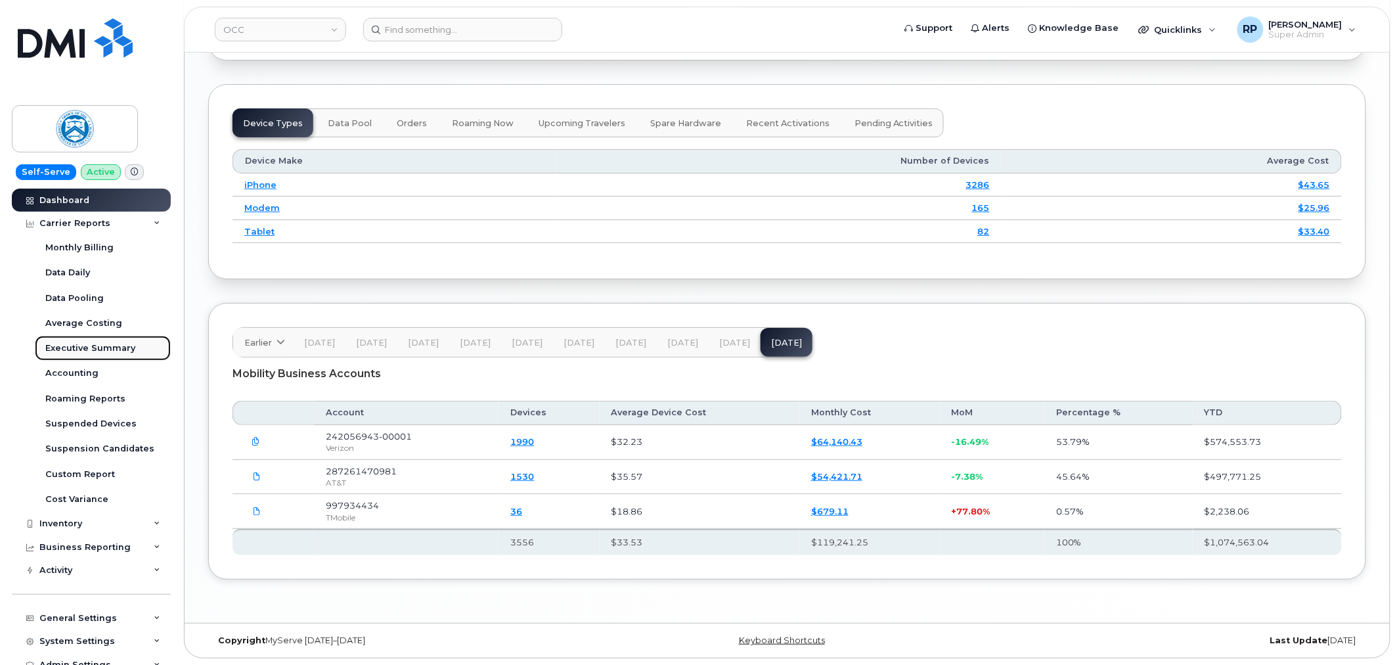
click at [99, 344] on div "Executive Summary" at bounding box center [90, 348] width 90 height 12
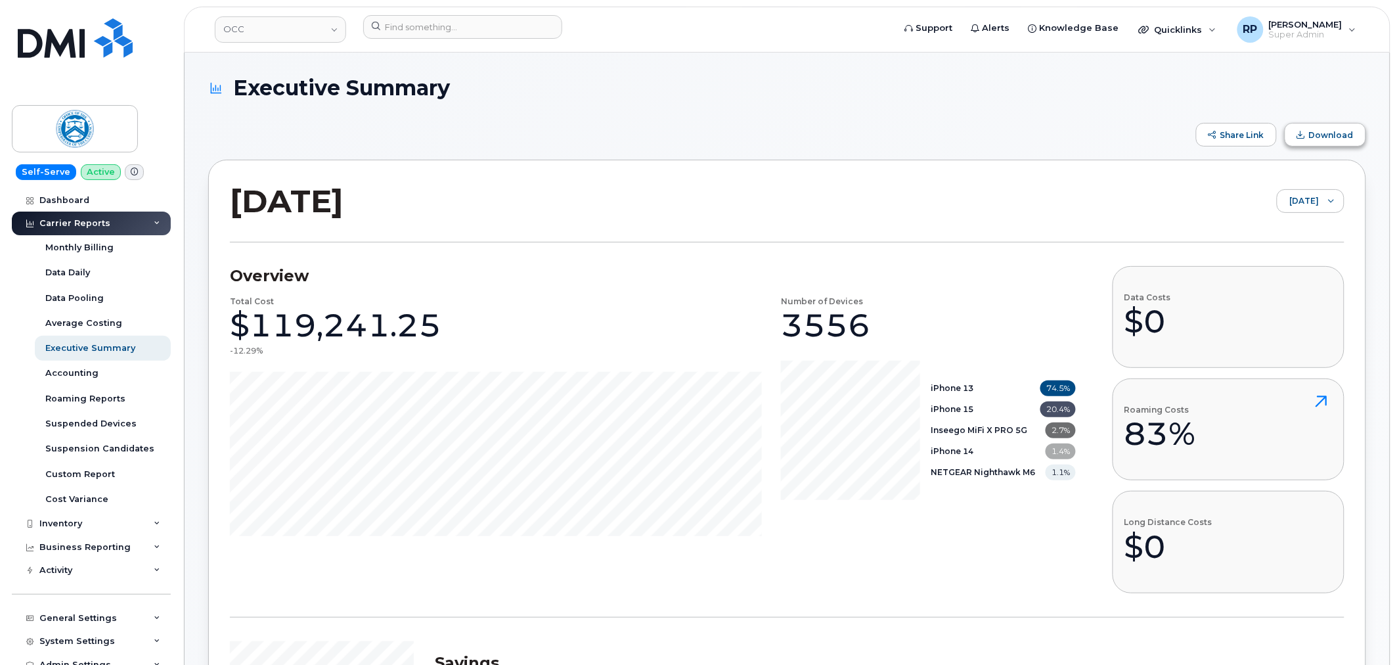
click at [1299, 139] on button "Download" at bounding box center [1325, 135] width 81 height 24
click at [495, 24] on input at bounding box center [462, 27] width 199 height 24
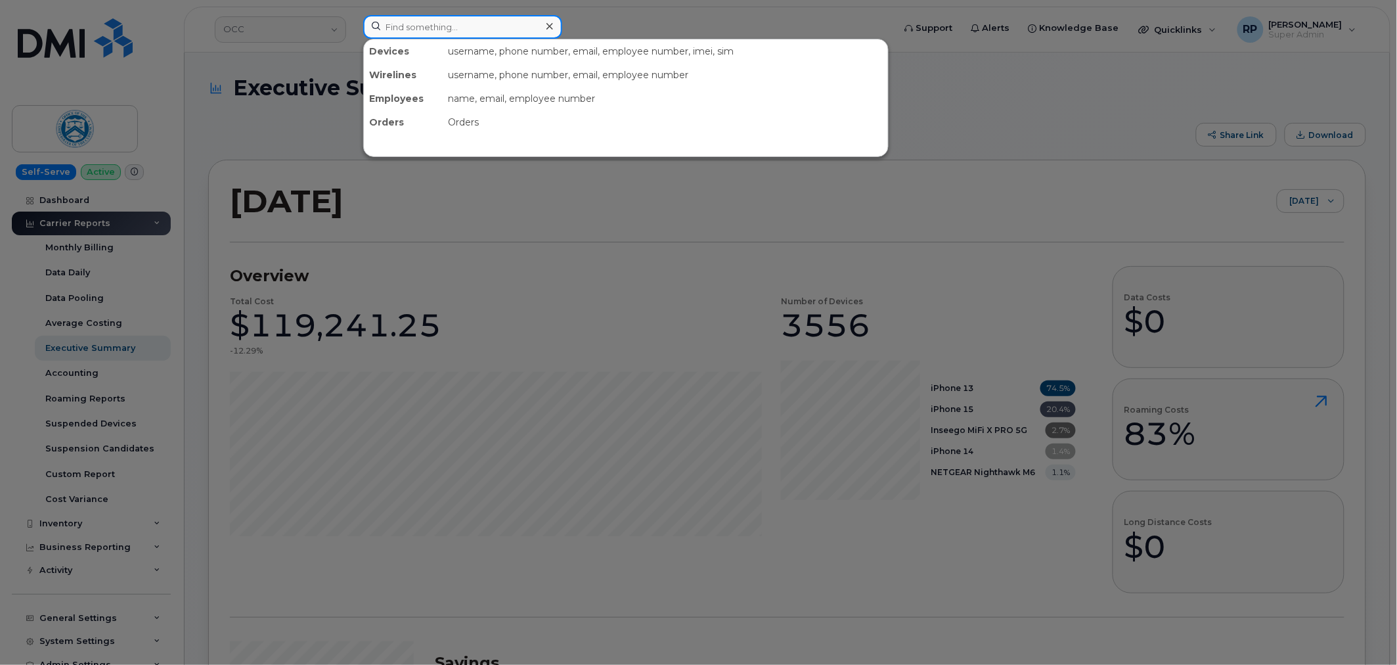
paste input "2023302430"
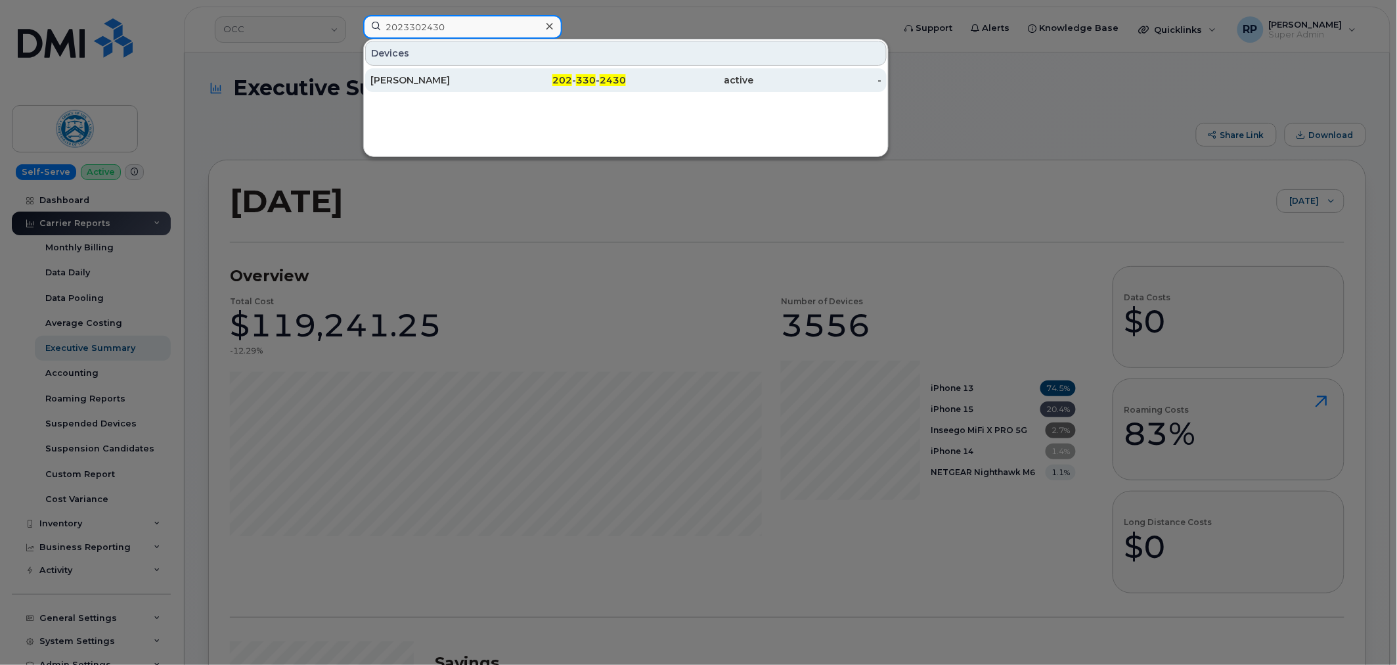
type input "2023302430"
click at [495, 87] on div "[PERSON_NAME]" at bounding box center [434, 80] width 128 height 24
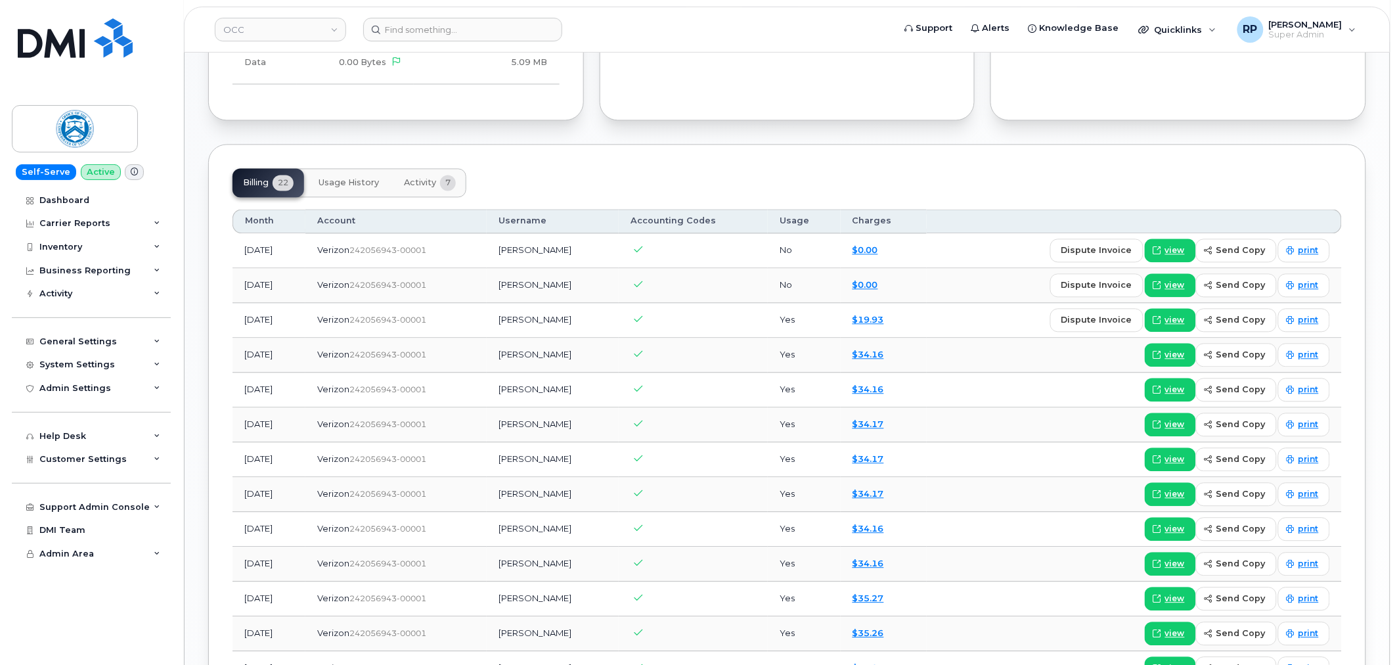
scroll to position [851, 0]
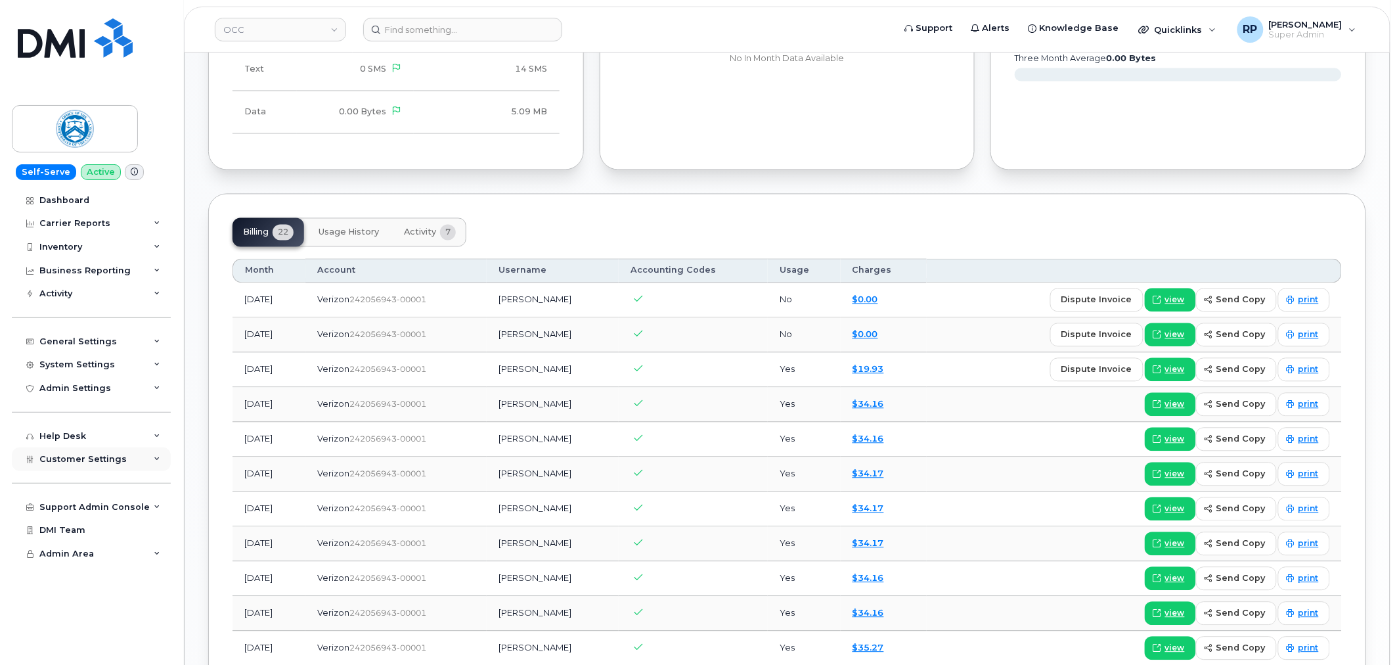
click at [115, 463] on span "Customer Settings" at bounding box center [82, 459] width 87 height 10
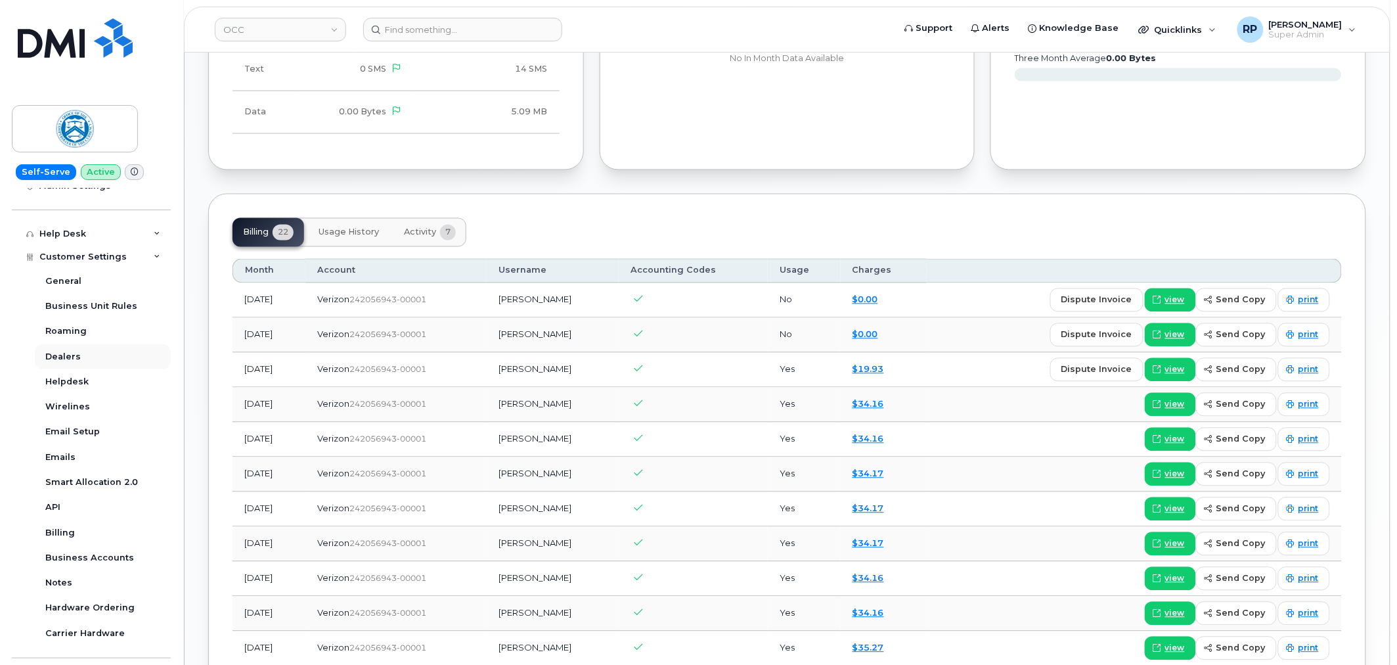
scroll to position [243, 0]
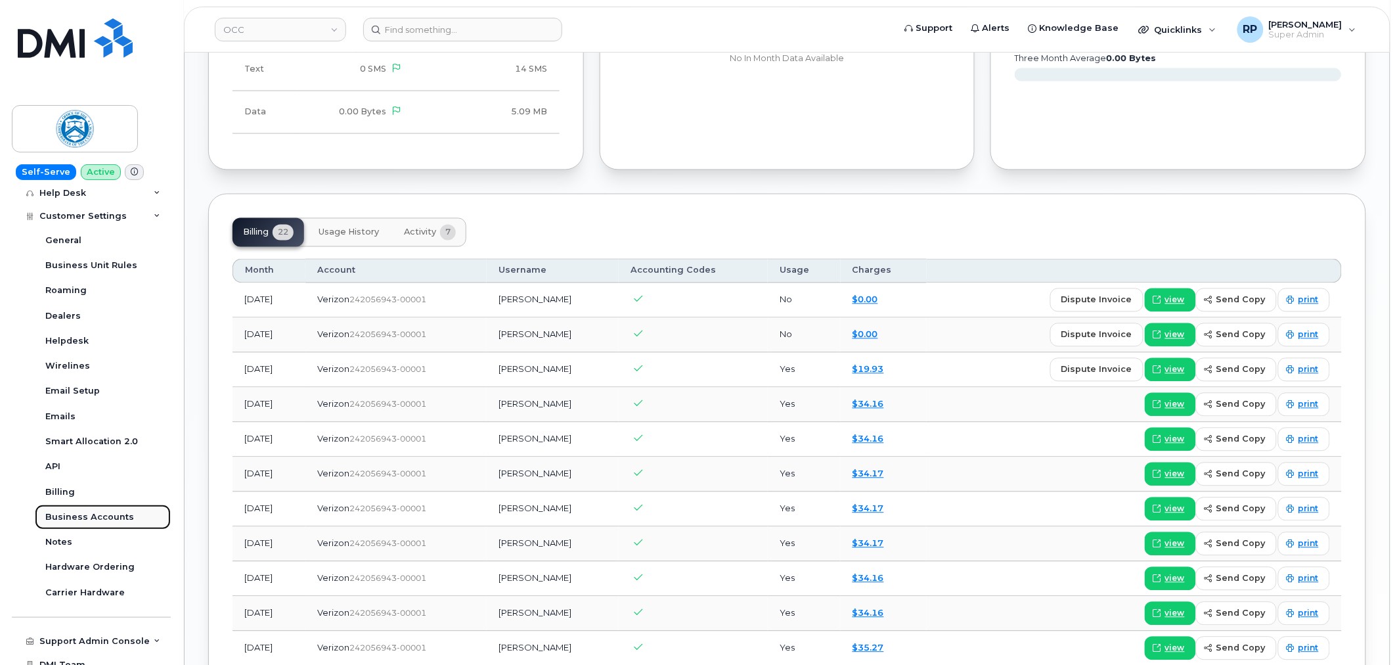
click at [90, 519] on div "Business Accounts" at bounding box center [89, 517] width 89 height 12
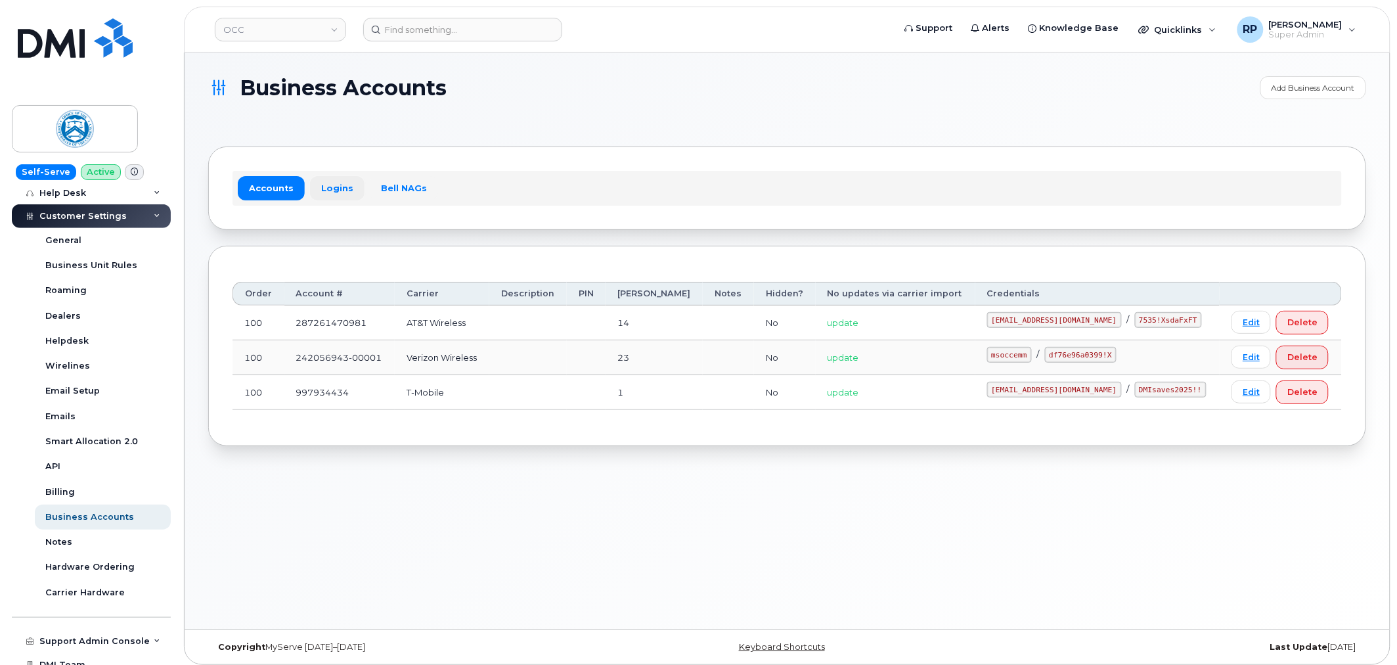
click at [324, 186] on link "Logins" at bounding box center [337, 188] width 55 height 24
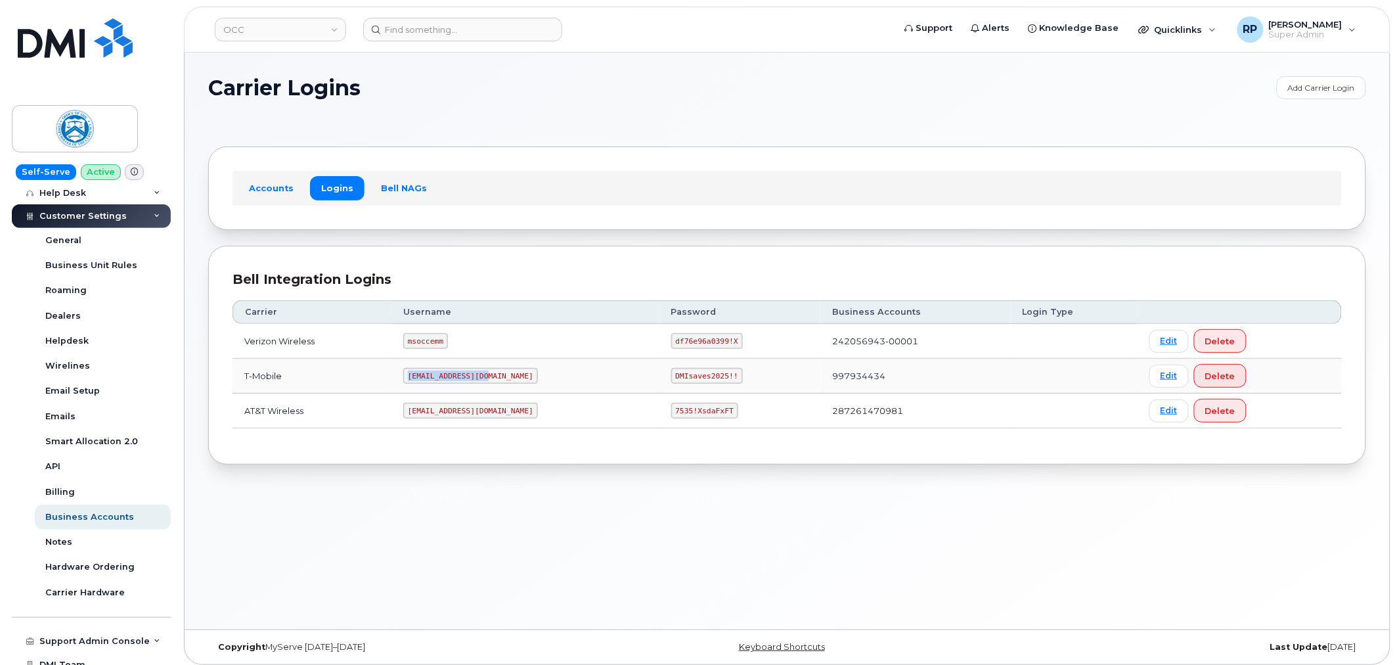
drag, startPoint x: 422, startPoint y: 376, endPoint x: 502, endPoint y: 376, distance: 80.1
click at [502, 376] on td "rpartack@dminc.com" at bounding box center [525, 376] width 268 height 35
drag, startPoint x: 422, startPoint y: 340, endPoint x: 458, endPoint y: 343, distance: 36.9
click at [448, 343] on code "msoccemm" at bounding box center [425, 341] width 45 height 16
copy code "msoccemm"
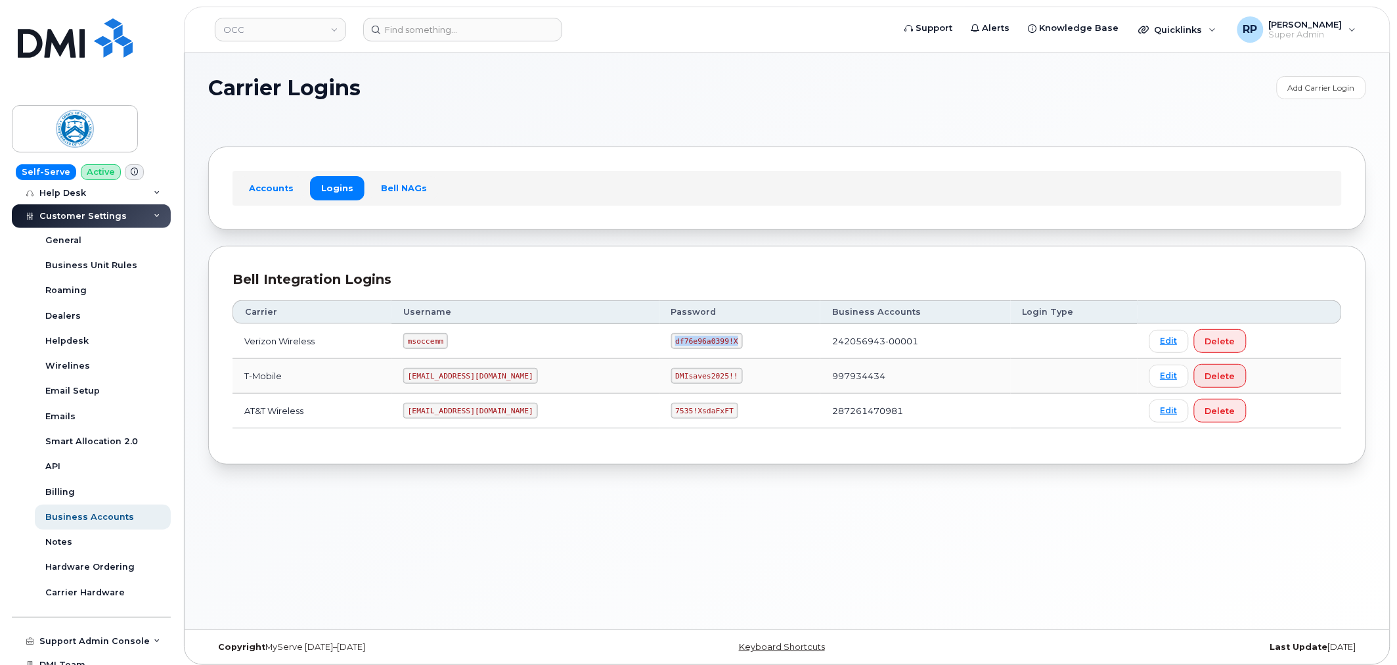
drag, startPoint x: 623, startPoint y: 343, endPoint x: 707, endPoint y: 342, distance: 84.7
click at [707, 342] on td "df76e96a0399!X" at bounding box center [740, 341] width 162 height 35
copy code "df76e96a0399!X"
click at [463, 33] on input at bounding box center [462, 30] width 199 height 24
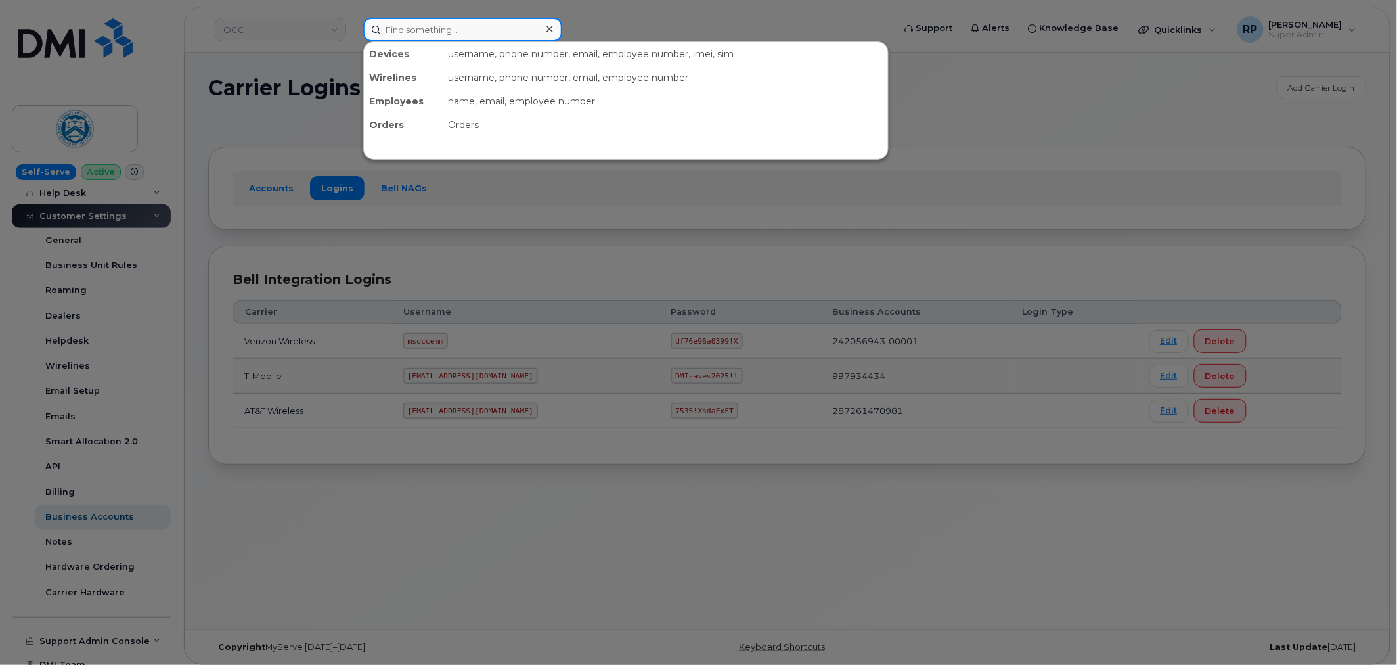
paste input "2028750252"
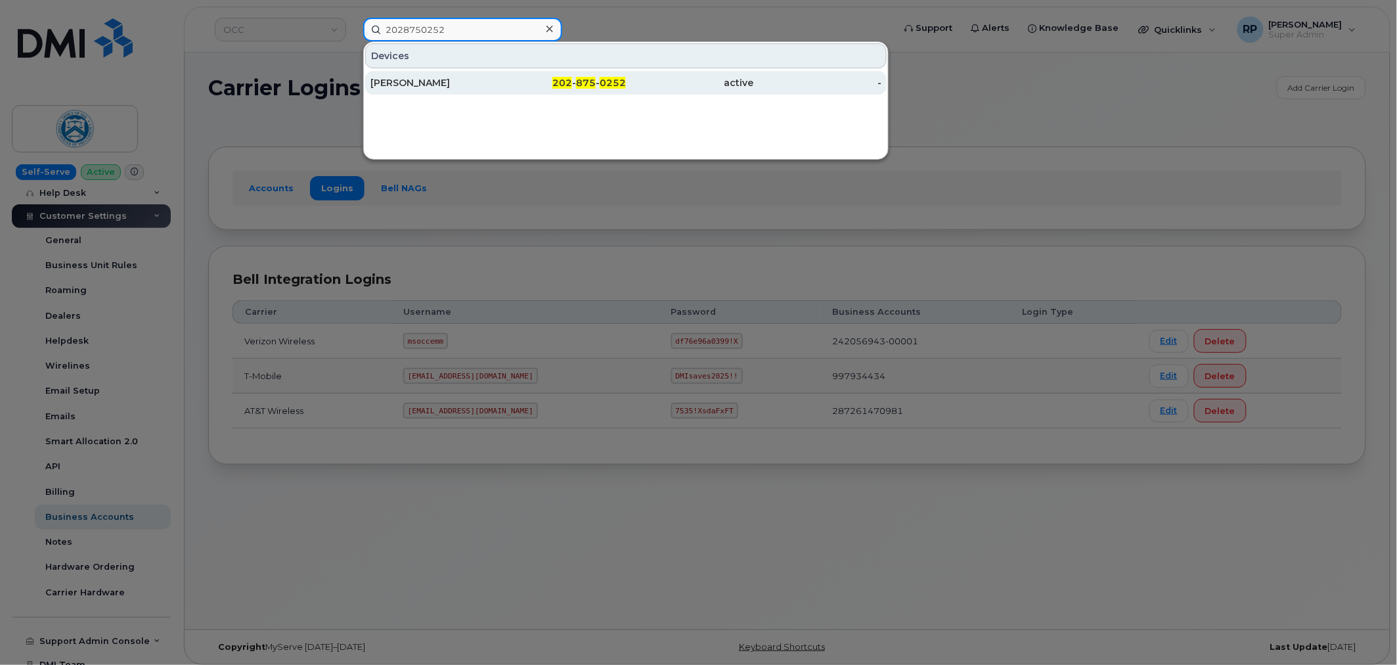
type input "2028750252"
click at [425, 83] on div "MARY BOWERS" at bounding box center [434, 82] width 128 height 13
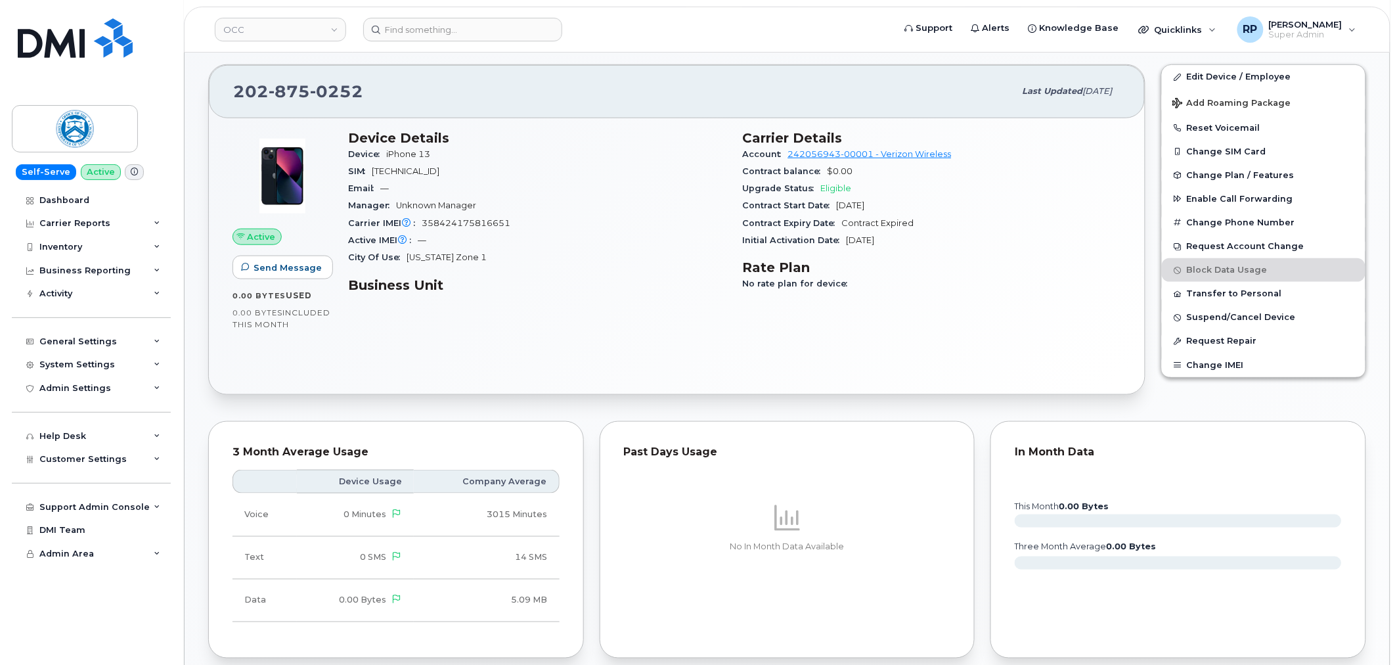
scroll to position [365, 0]
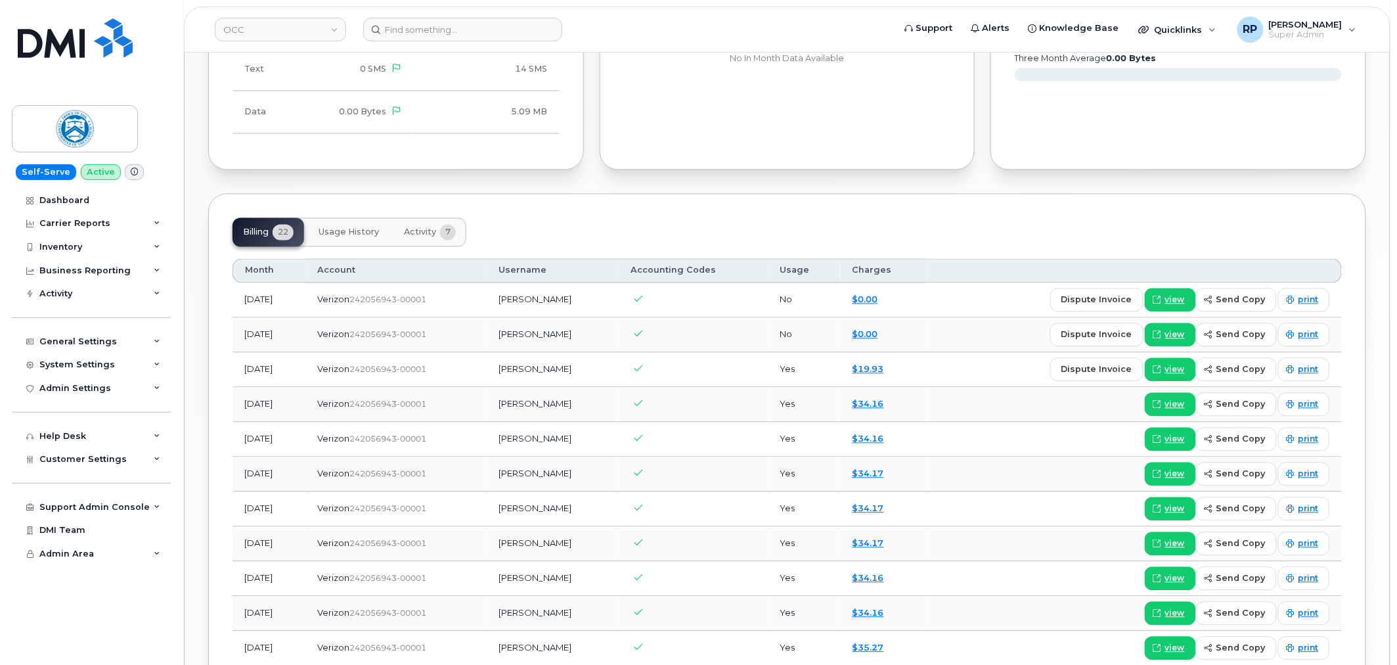
click at [417, 233] on button "Activity 7" at bounding box center [429, 232] width 73 height 29
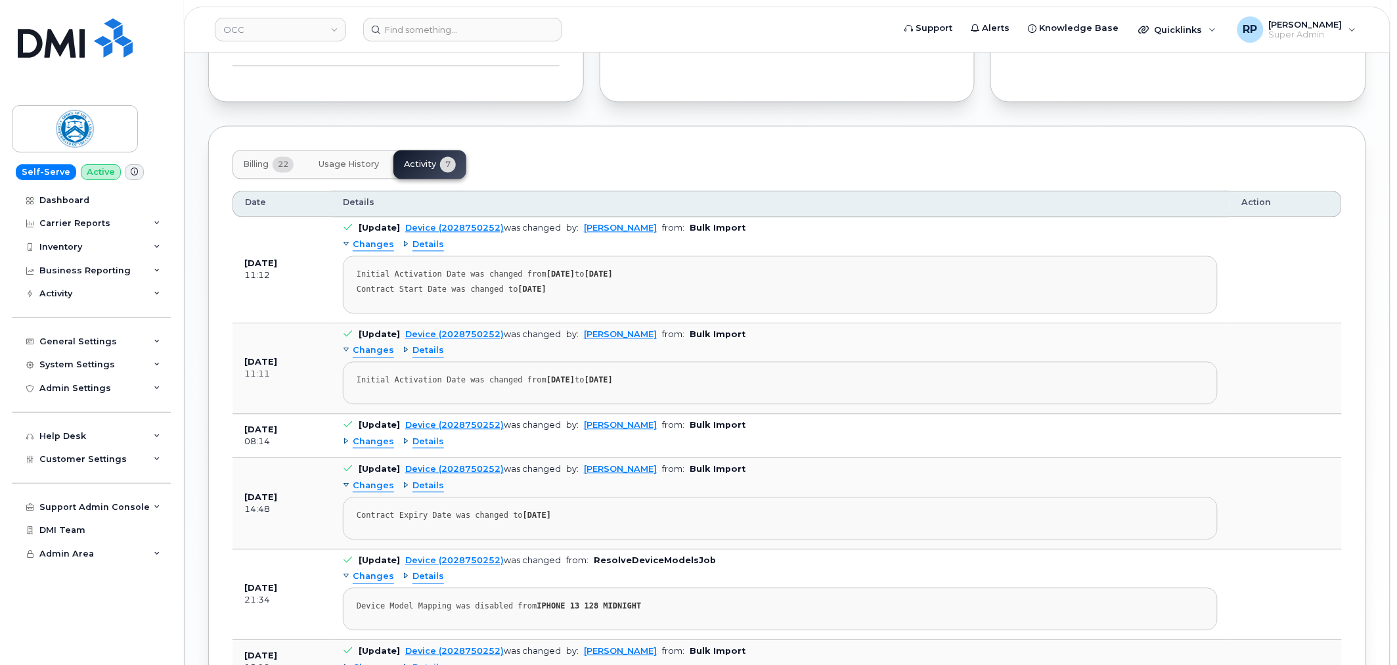
scroll to position [961, 0]
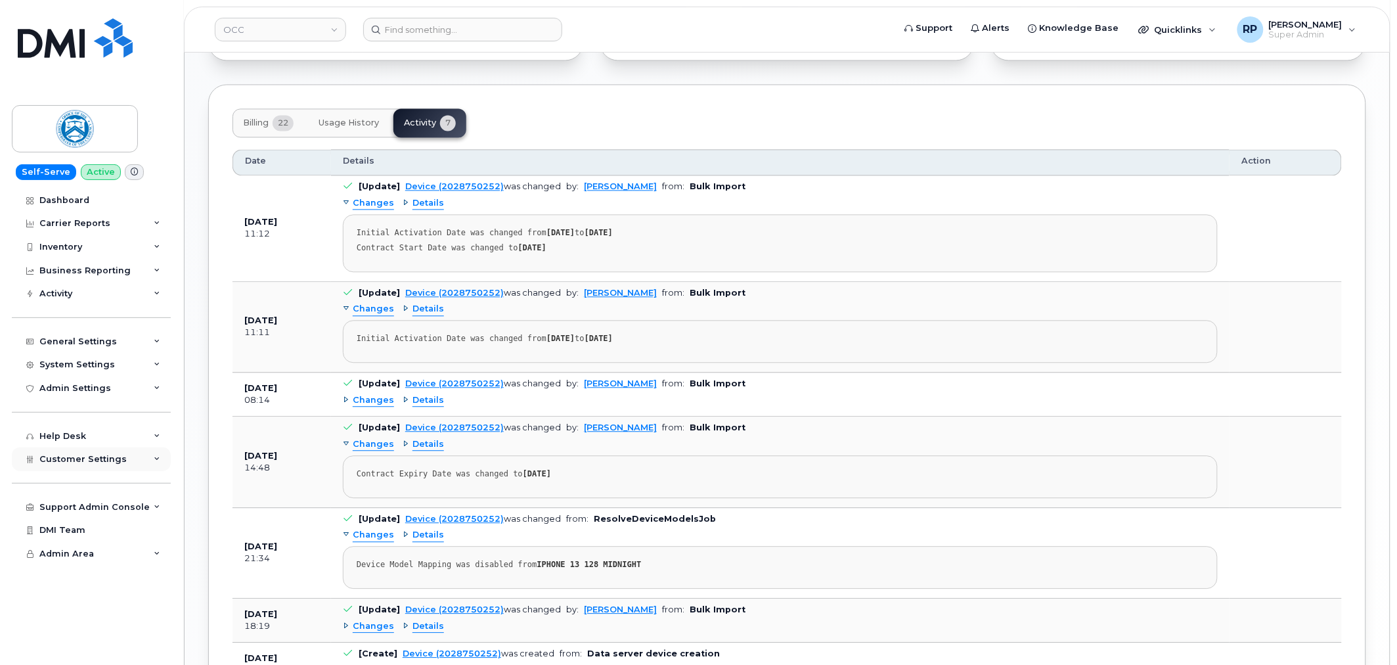
click at [89, 452] on div "Customer Settings" at bounding box center [91, 459] width 159 height 24
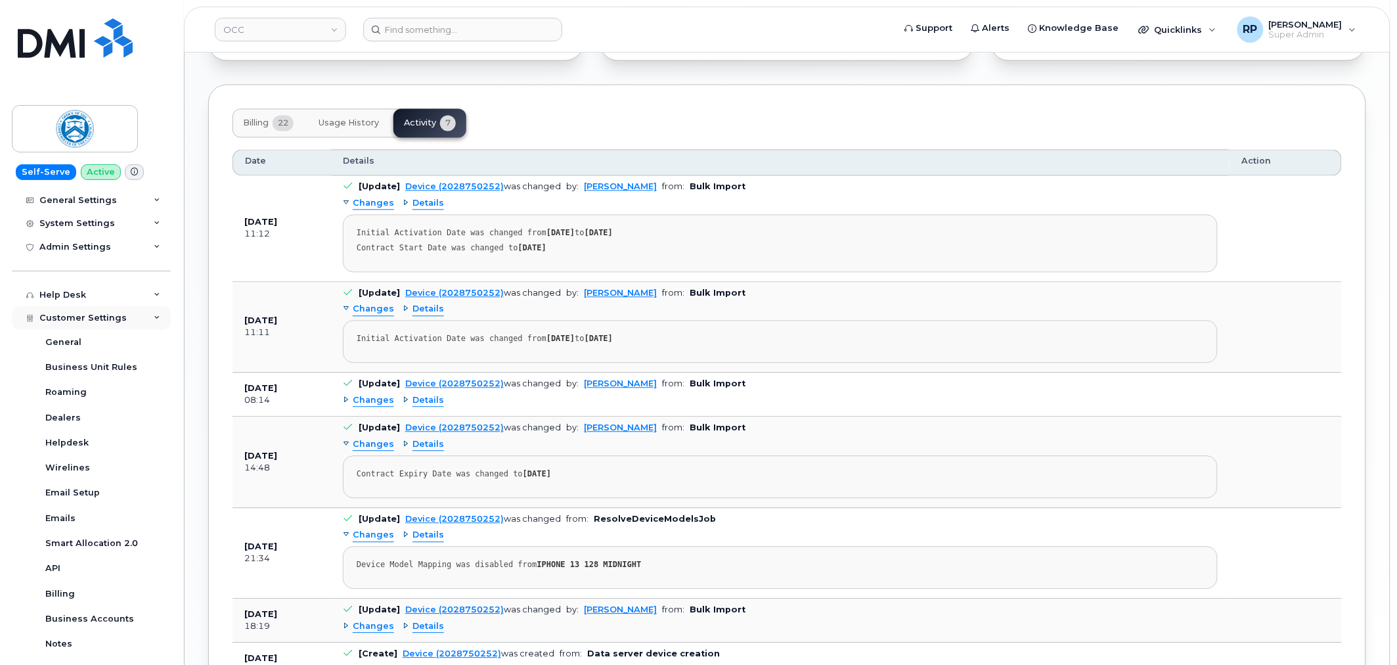
scroll to position [277, 0]
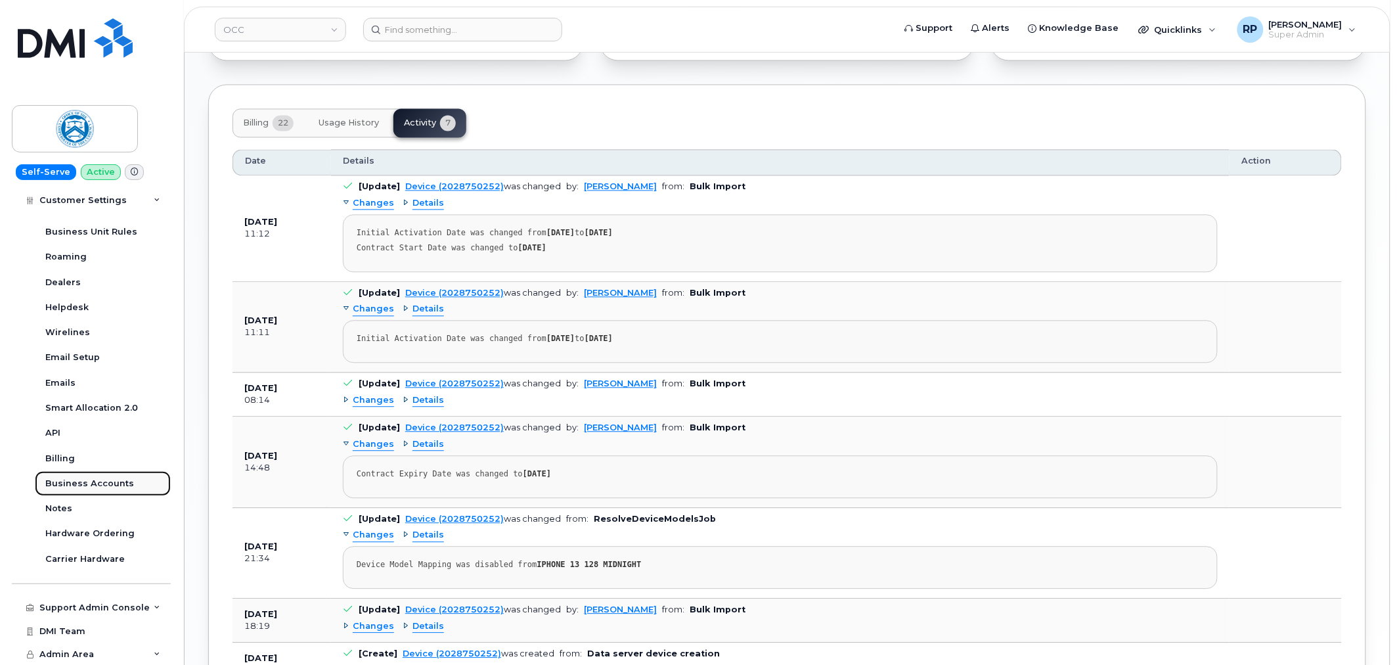
click at [85, 481] on div "Business Accounts" at bounding box center [89, 483] width 89 height 12
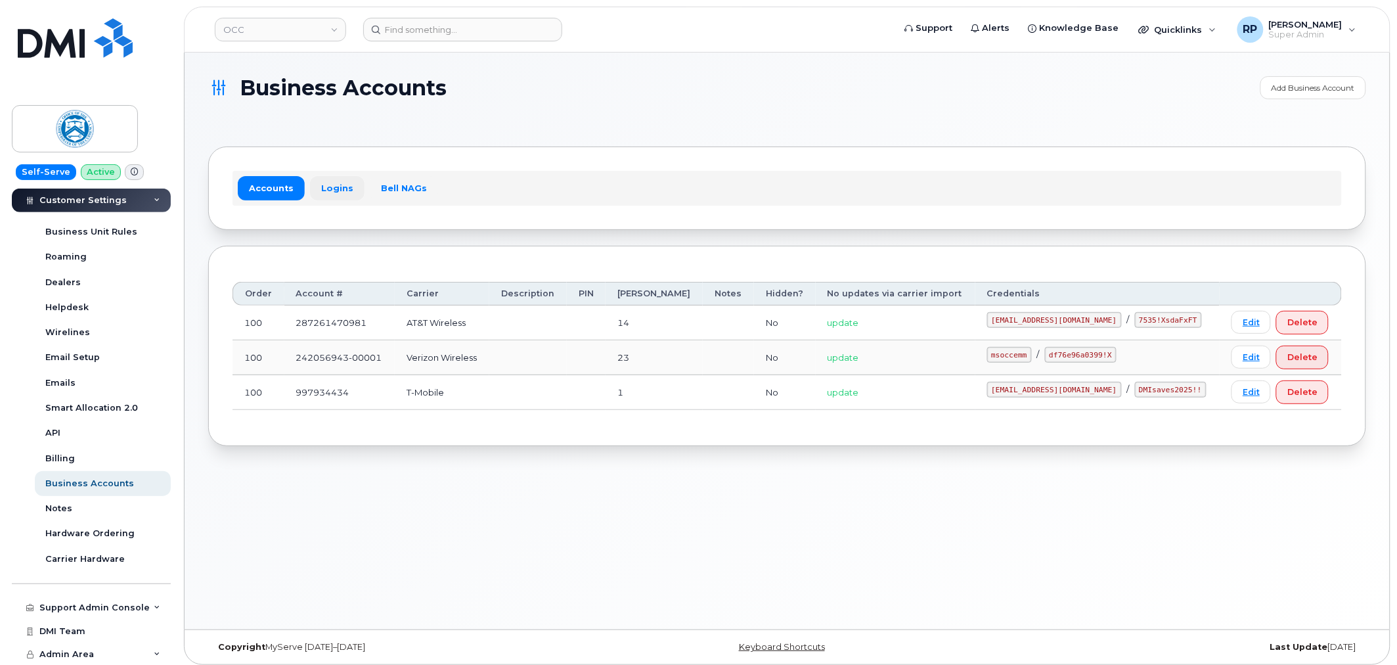
click at [326, 190] on link "Logins" at bounding box center [337, 188] width 55 height 24
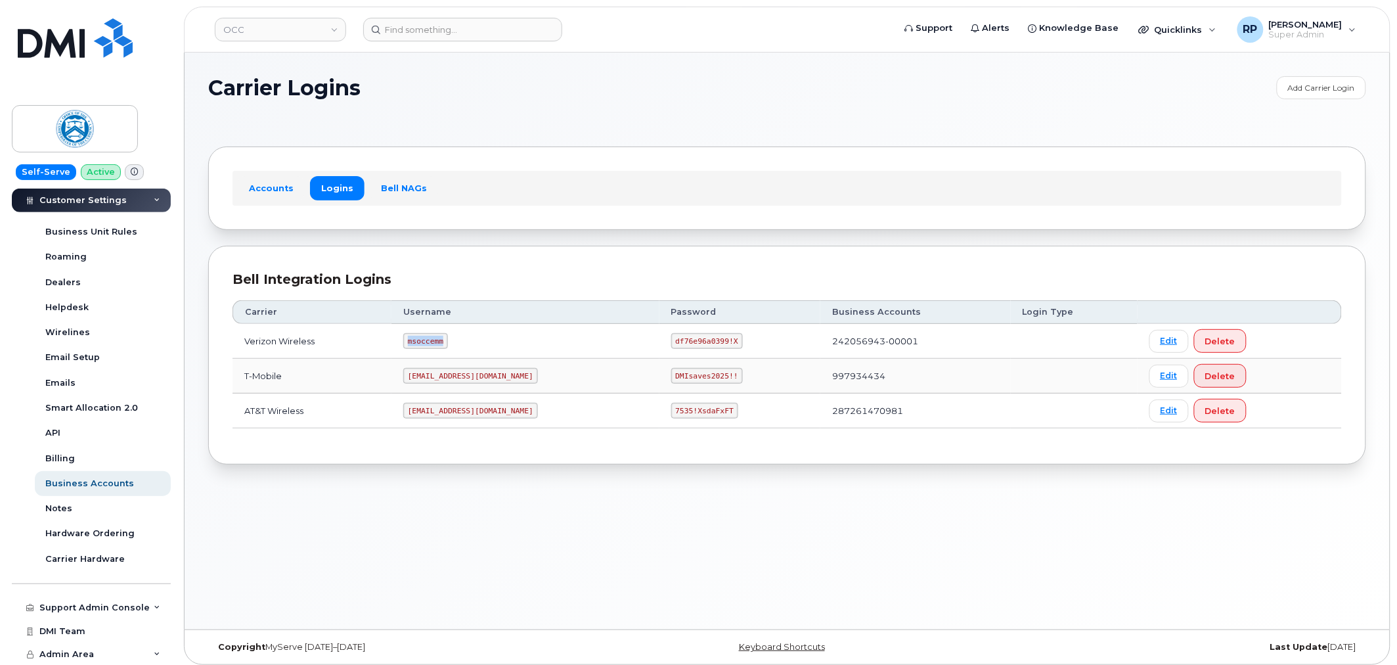
drag, startPoint x: 416, startPoint y: 337, endPoint x: 477, endPoint y: 345, distance: 61.6
click at [477, 345] on td "msoccemm" at bounding box center [525, 341] width 268 height 35
copy code "msoccemm"
drag, startPoint x: 637, startPoint y: 342, endPoint x: 677, endPoint y: 343, distance: 39.4
click at [695, 344] on td "df76e96a0399!X" at bounding box center [740, 341] width 162 height 35
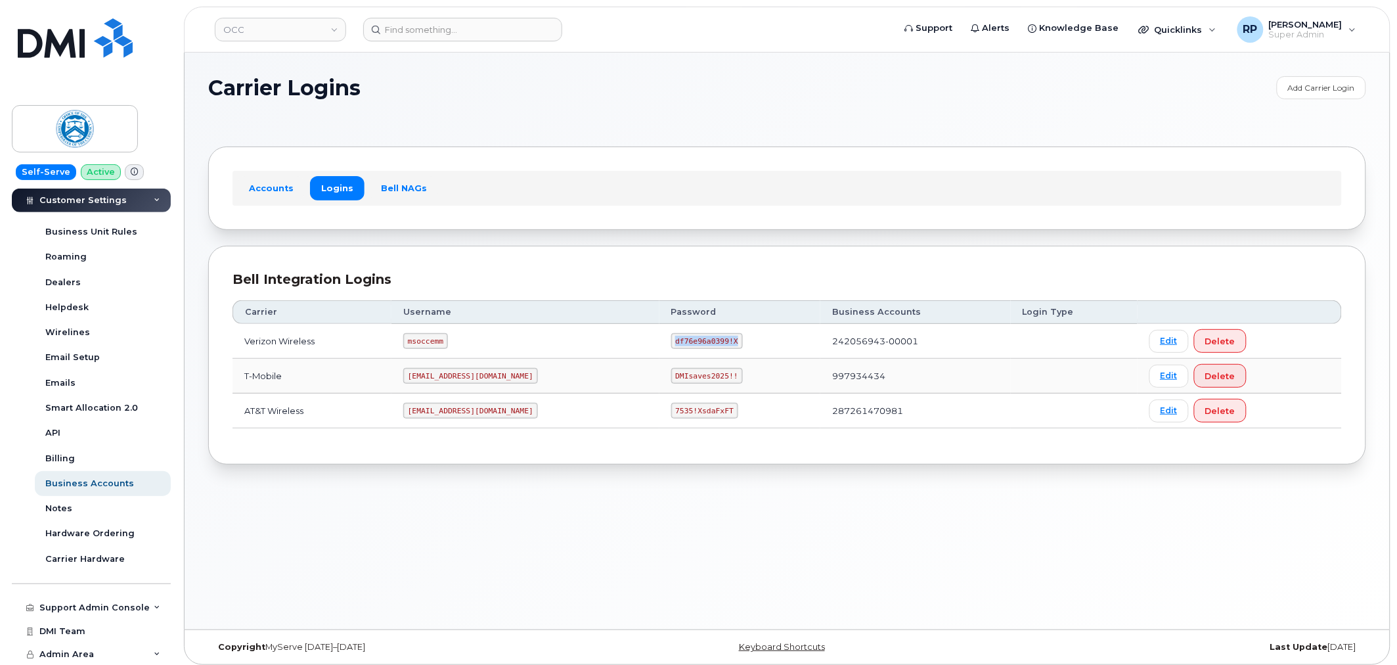
copy code "df76e96a0399!X"
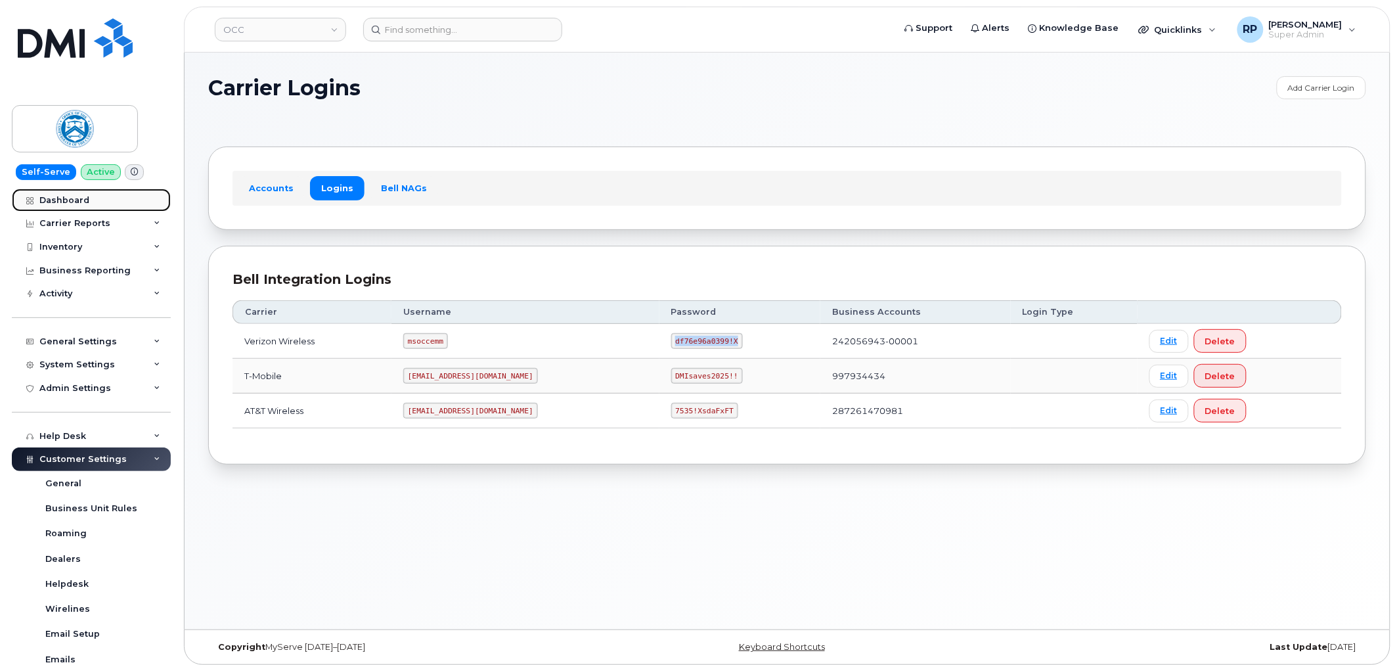
click at [66, 204] on div "Dashboard" at bounding box center [64, 200] width 50 height 11
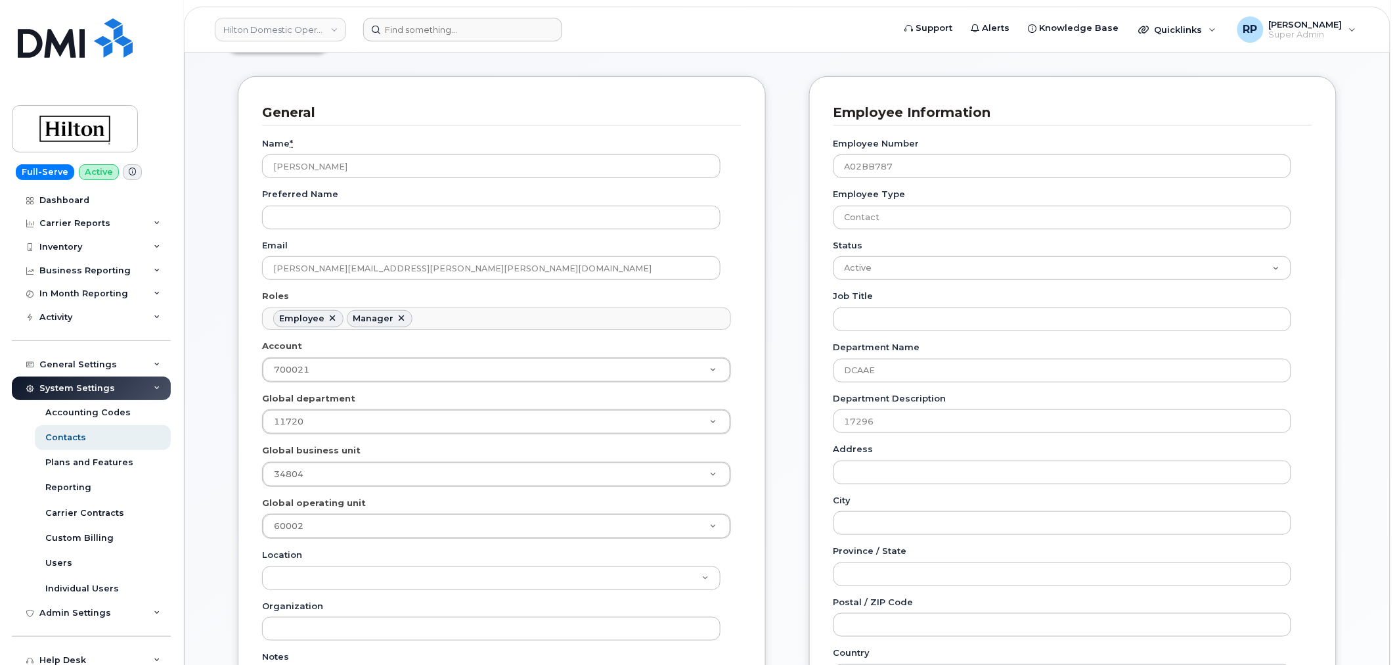
scroll to position [40, 0]
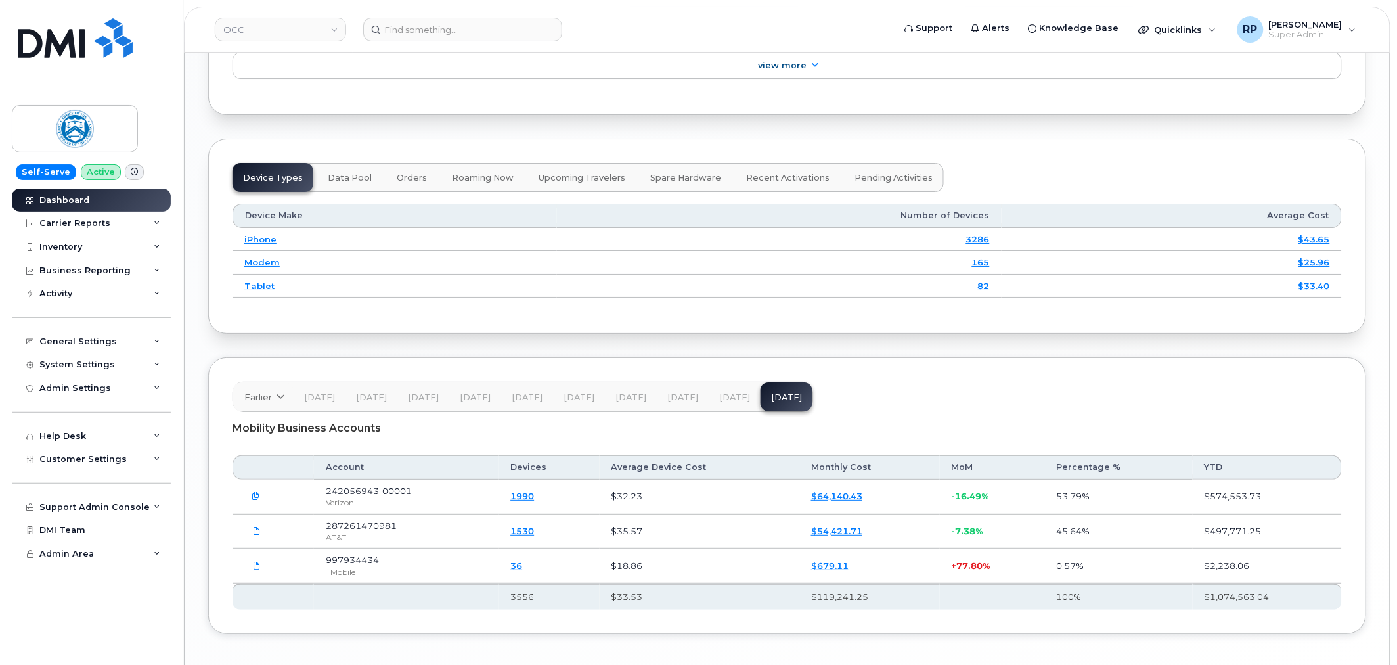
scroll to position [1686, 0]
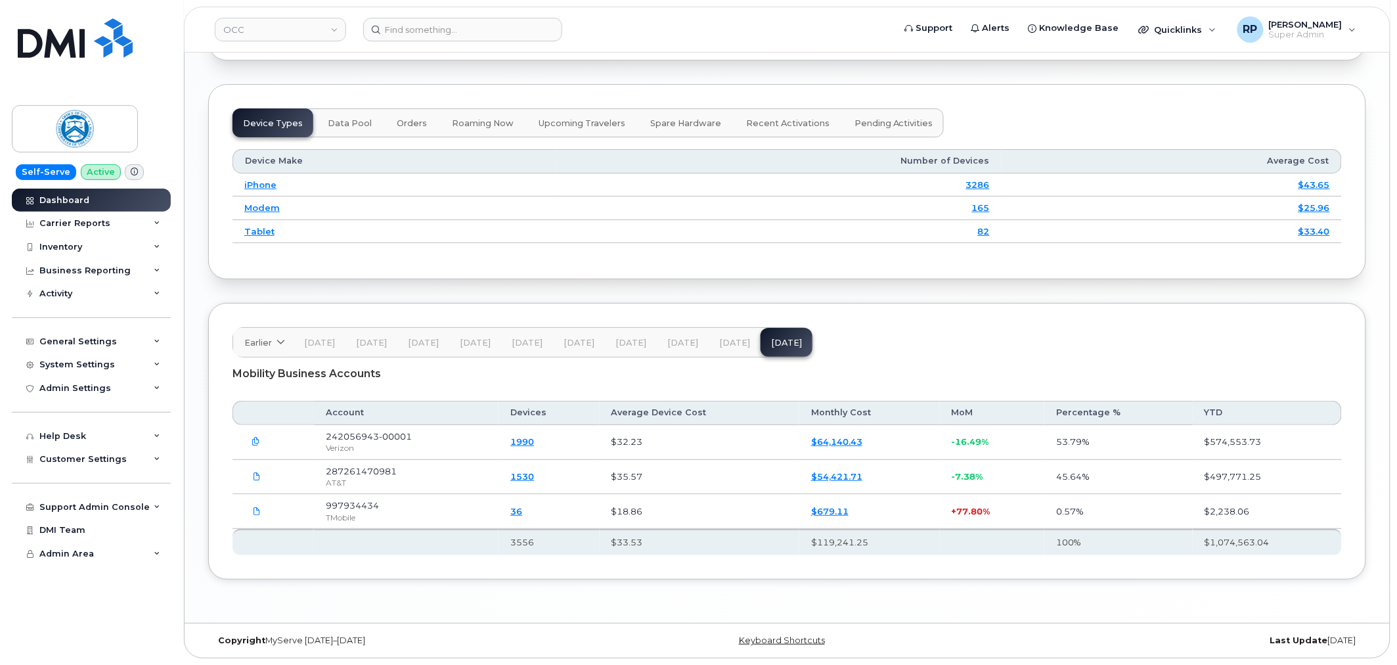
click at [252, 441] on icon "button" at bounding box center [256, 441] width 9 height 9
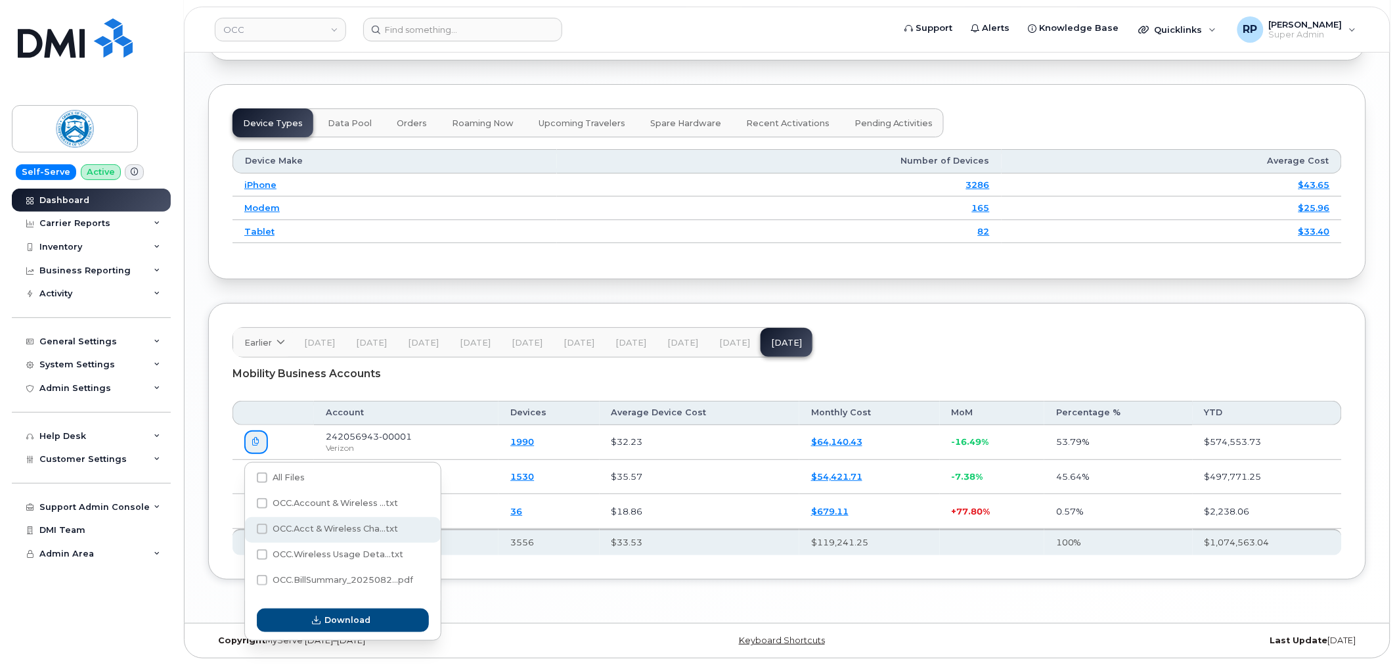
click at [261, 523] on span at bounding box center [262, 528] width 11 height 11
click at [248, 526] on input "OCC.Acct & Wireless Cha...txt" at bounding box center [244, 529] width 7 height 7
checkbox input "true"
click at [263, 549] on span at bounding box center [262, 554] width 11 height 11
click at [248, 552] on input "OCC.Wireless Usage Deta...txt" at bounding box center [244, 555] width 7 height 7
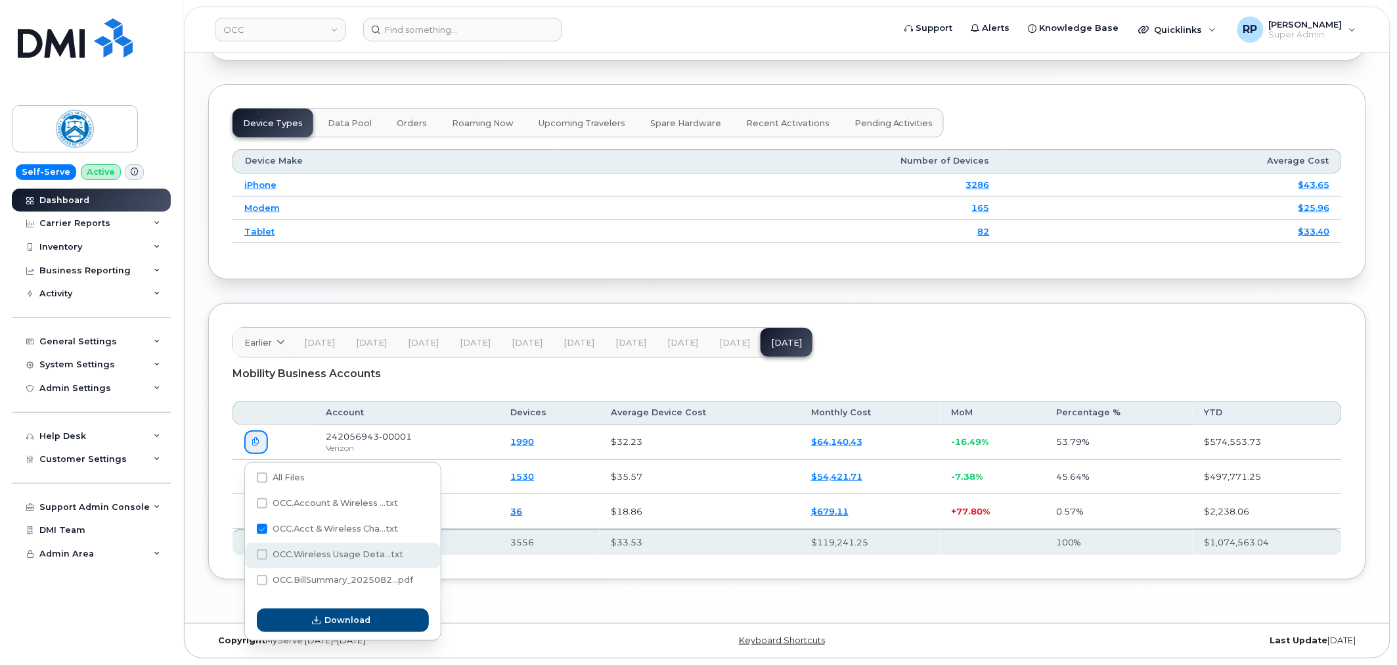
checkbox input "true"
click at [356, 613] on span "Download" at bounding box center [348, 619] width 46 height 12
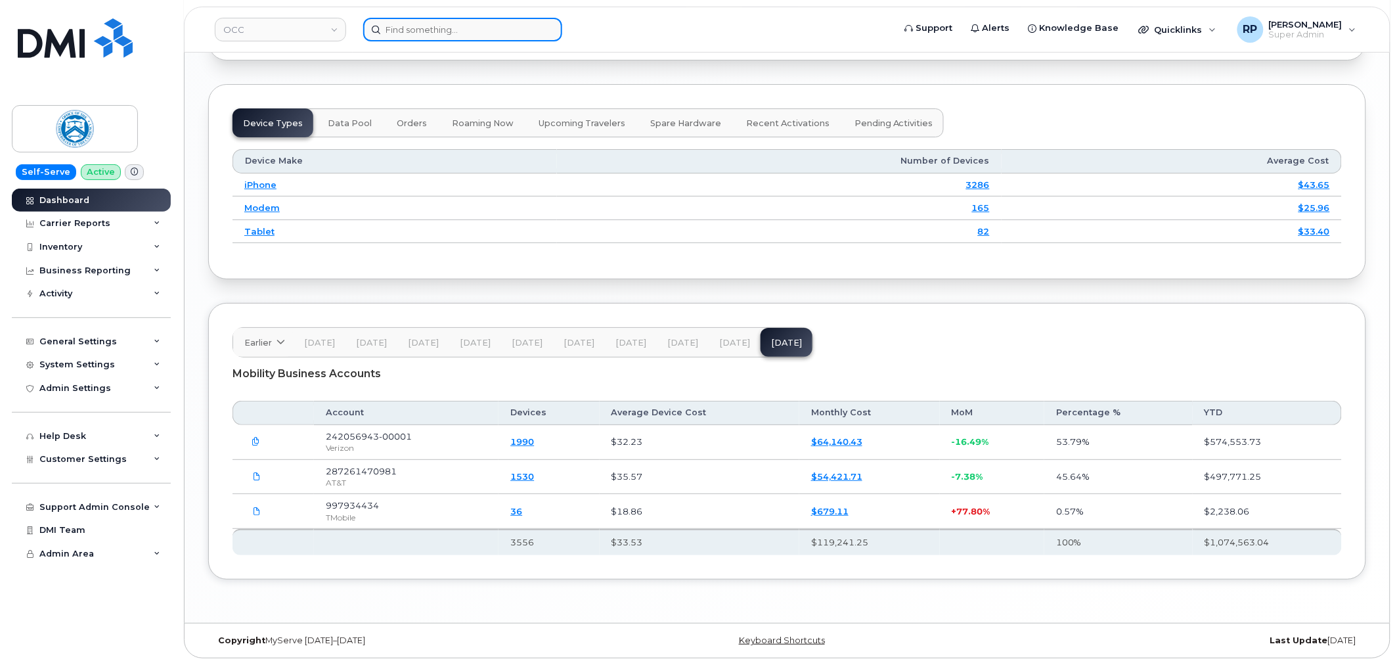
click at [478, 28] on input at bounding box center [462, 30] width 199 height 24
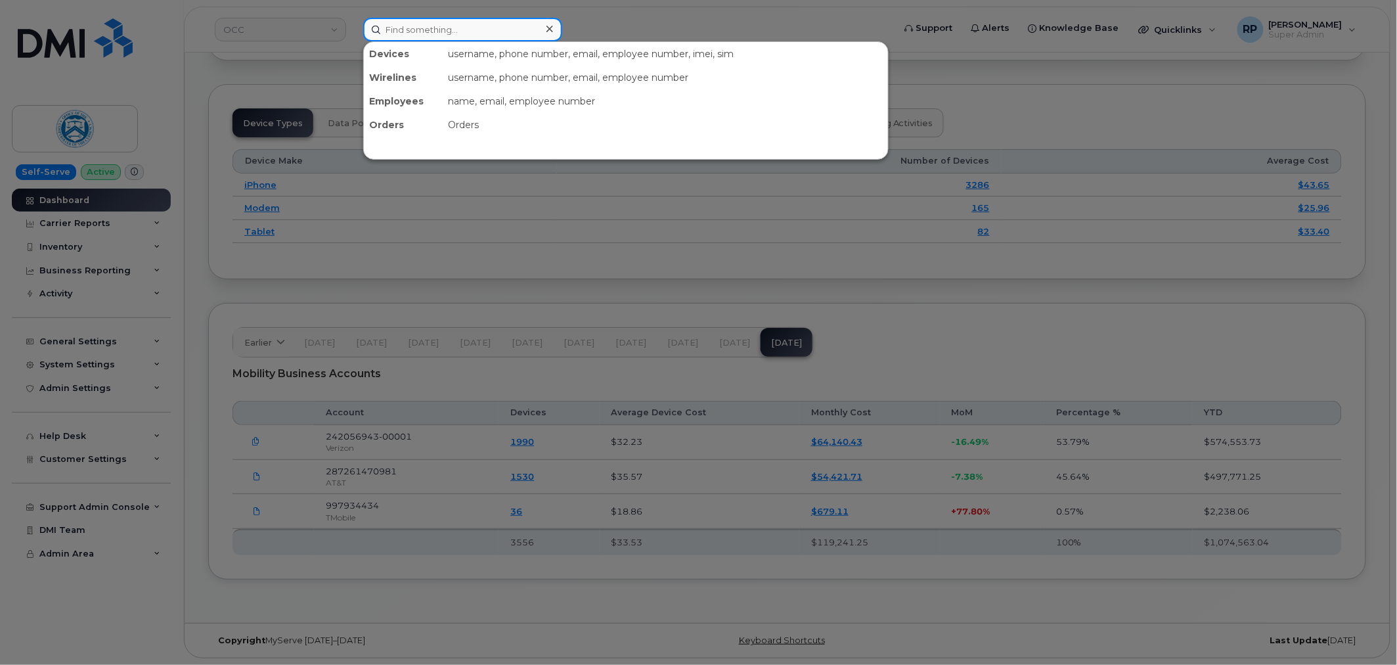
paste input "2029341291"
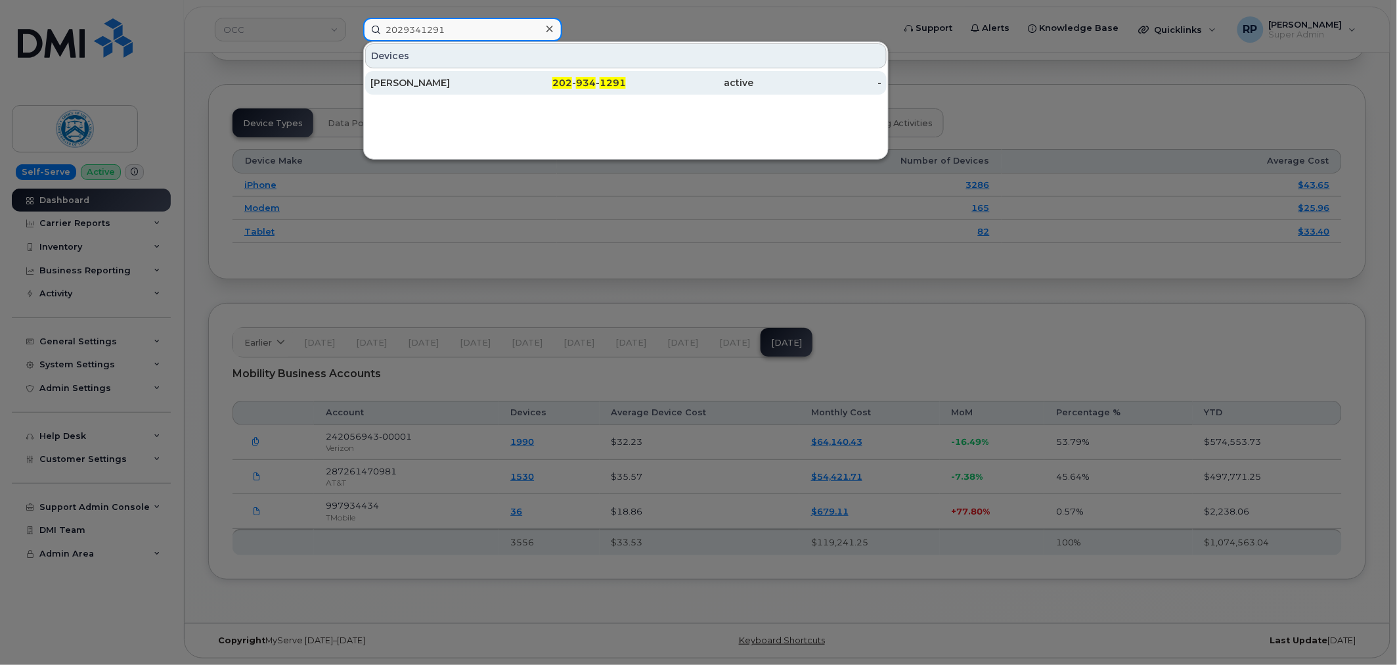
type input "2029341291"
click at [468, 87] on div "YUE CHEN" at bounding box center [434, 82] width 128 height 13
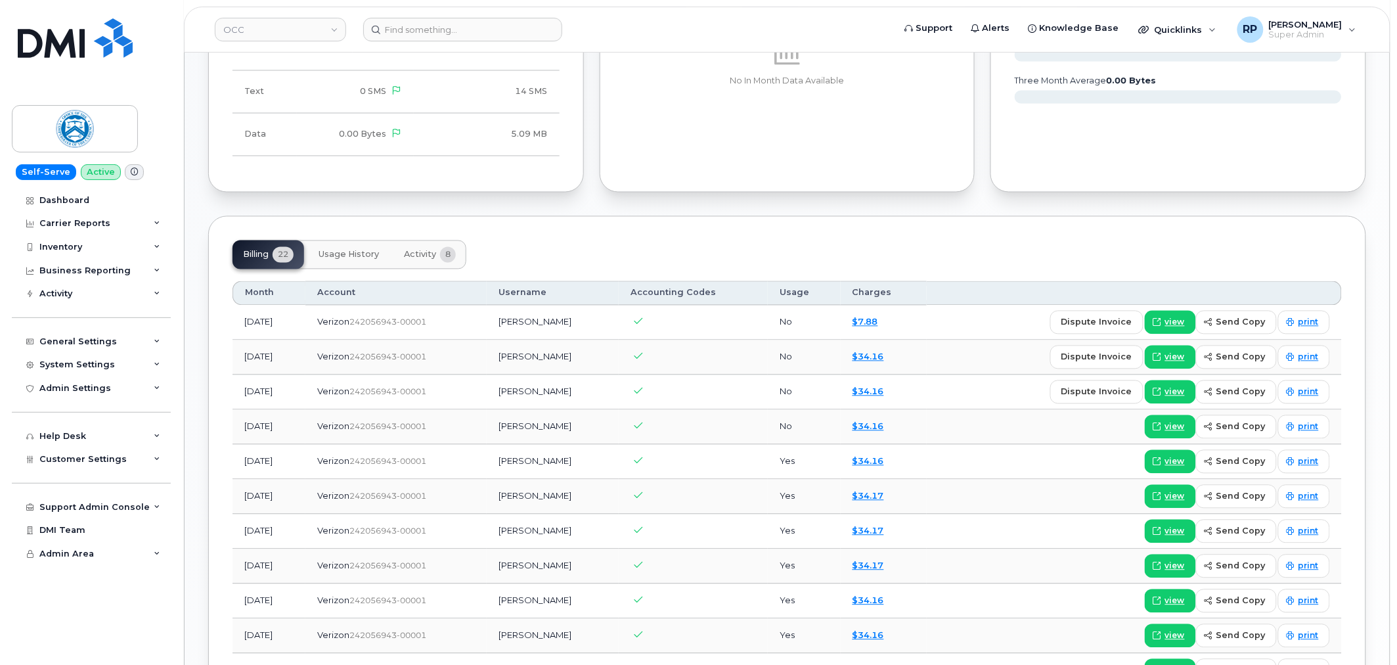
scroll to position [854, 0]
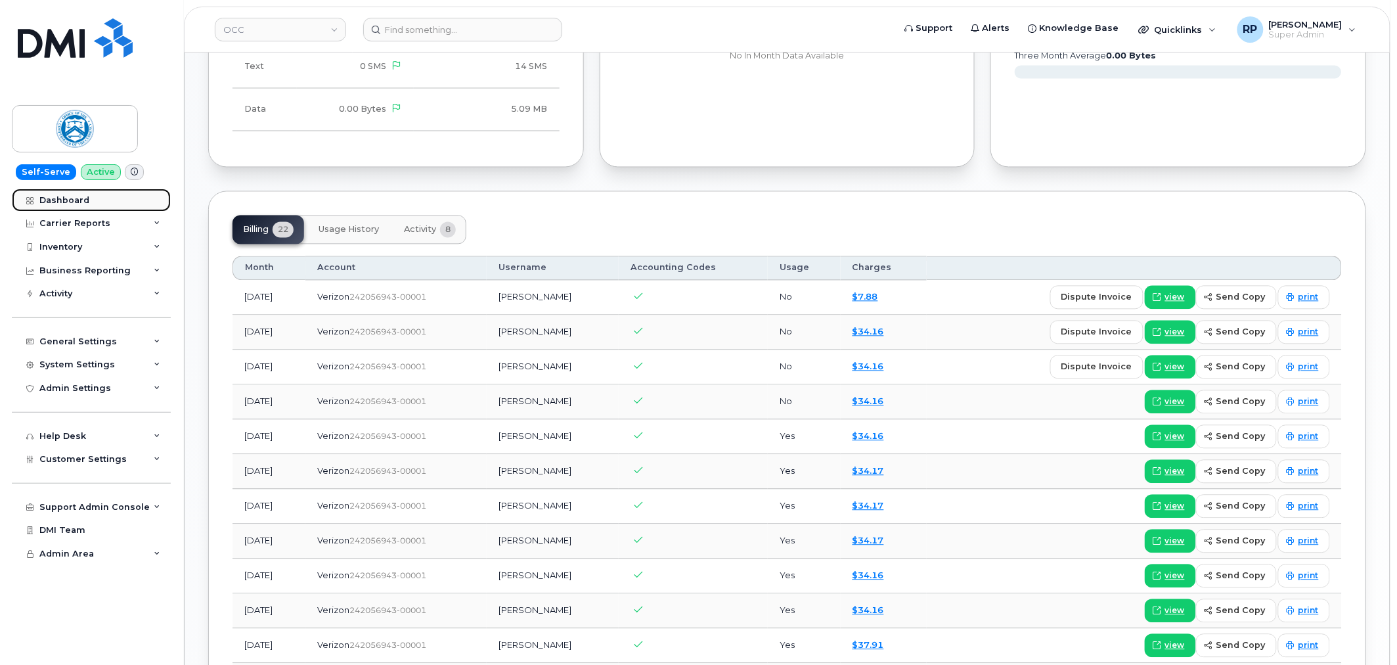
click at [70, 201] on div "Dashboard" at bounding box center [64, 200] width 50 height 11
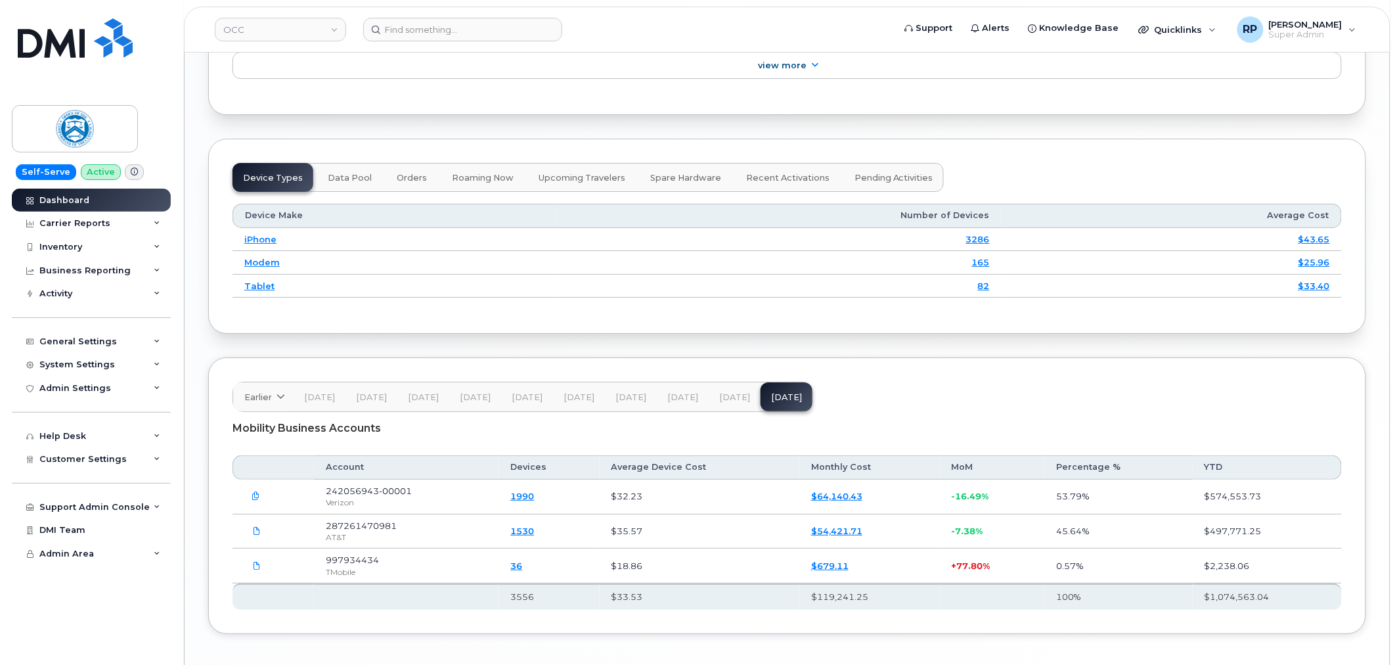
scroll to position [1686, 0]
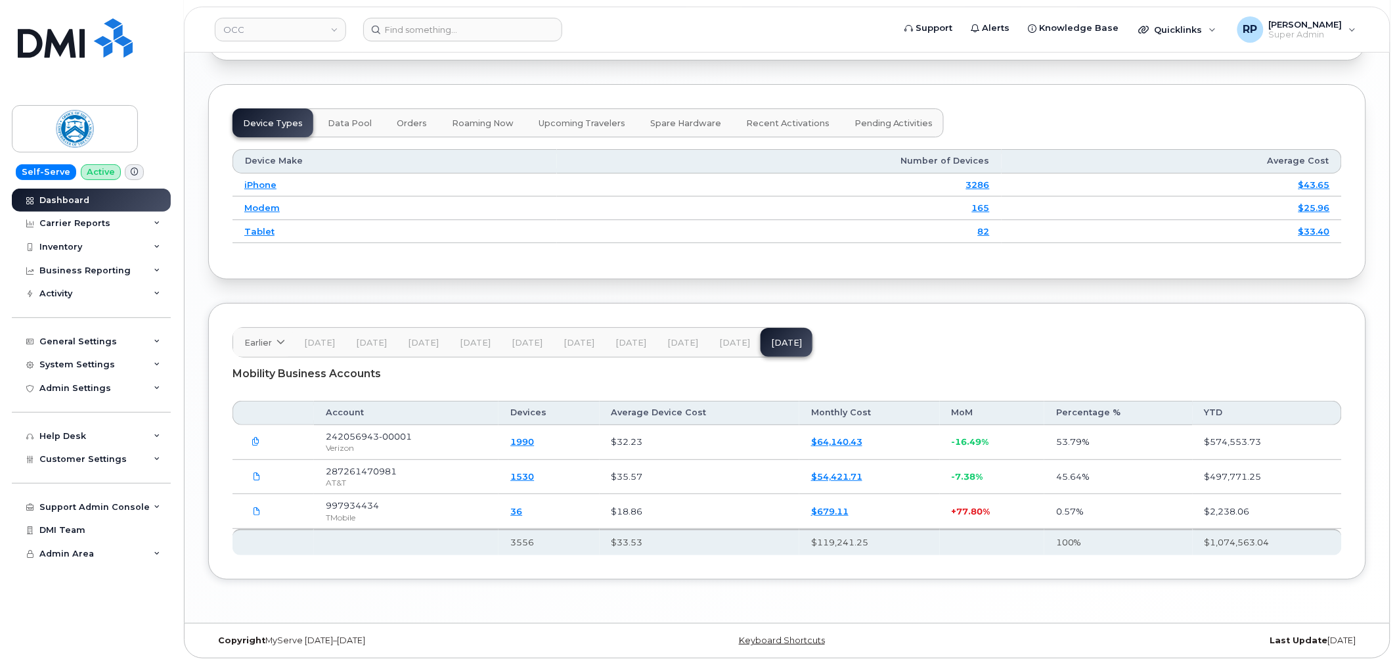
click at [258, 442] on icon "button" at bounding box center [256, 441] width 9 height 9
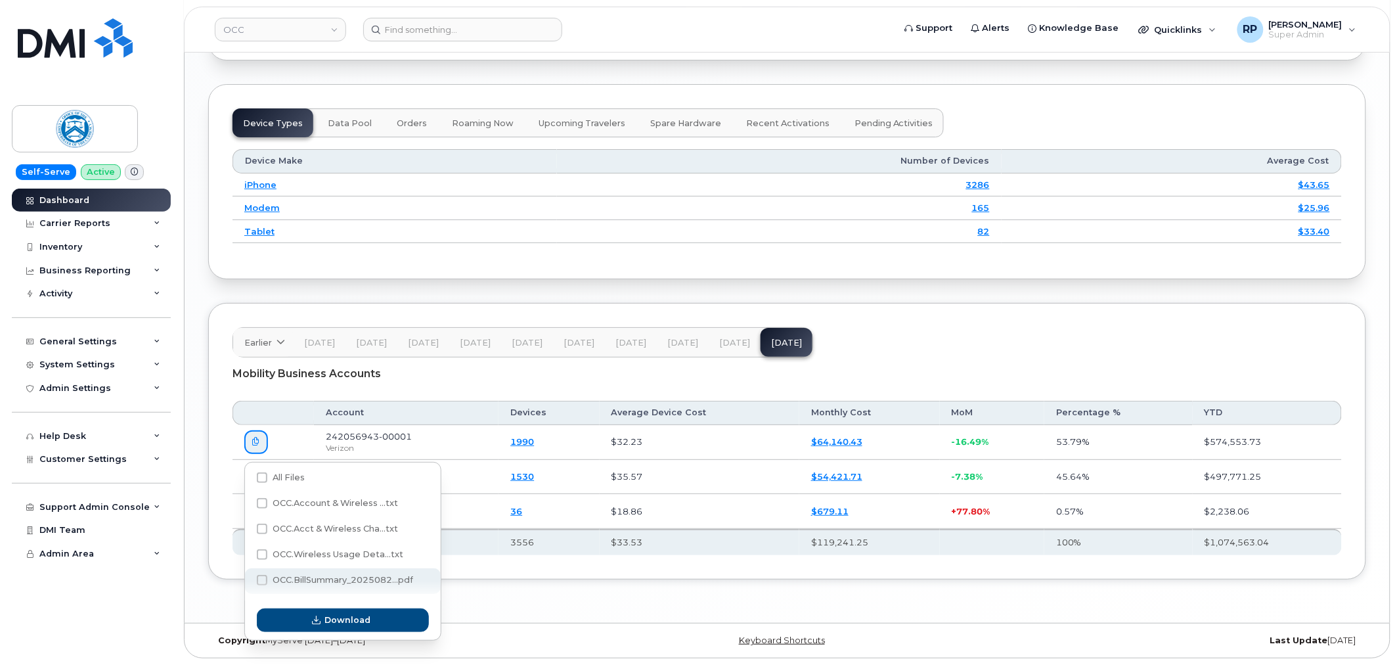
click at [330, 577] on span "OCC.BillSummary_2025082...pdf" at bounding box center [343, 580] width 141 height 10
click at [248, 577] on input "OCC.BillSummary_2025082...pdf" at bounding box center [244, 580] width 7 height 7
checkbox input "true"
click at [348, 613] on span "Download" at bounding box center [348, 619] width 46 height 12
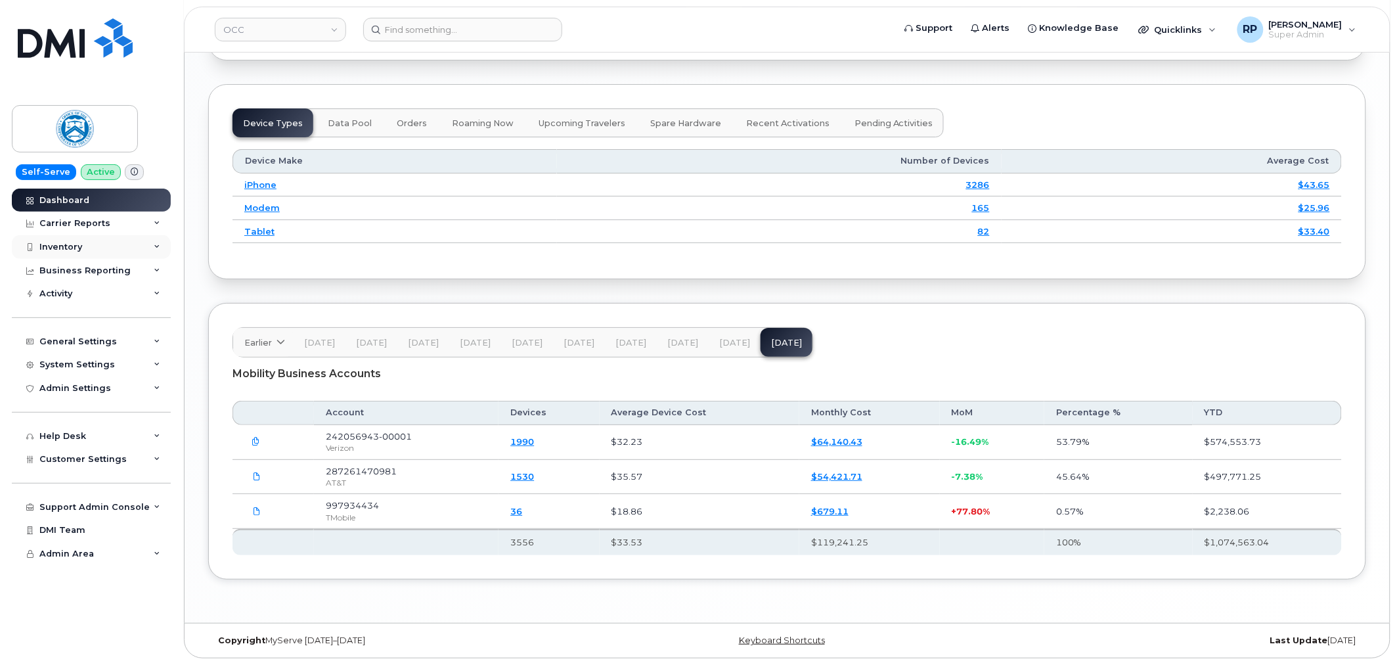
click at [76, 239] on div "Inventory" at bounding box center [91, 247] width 159 height 24
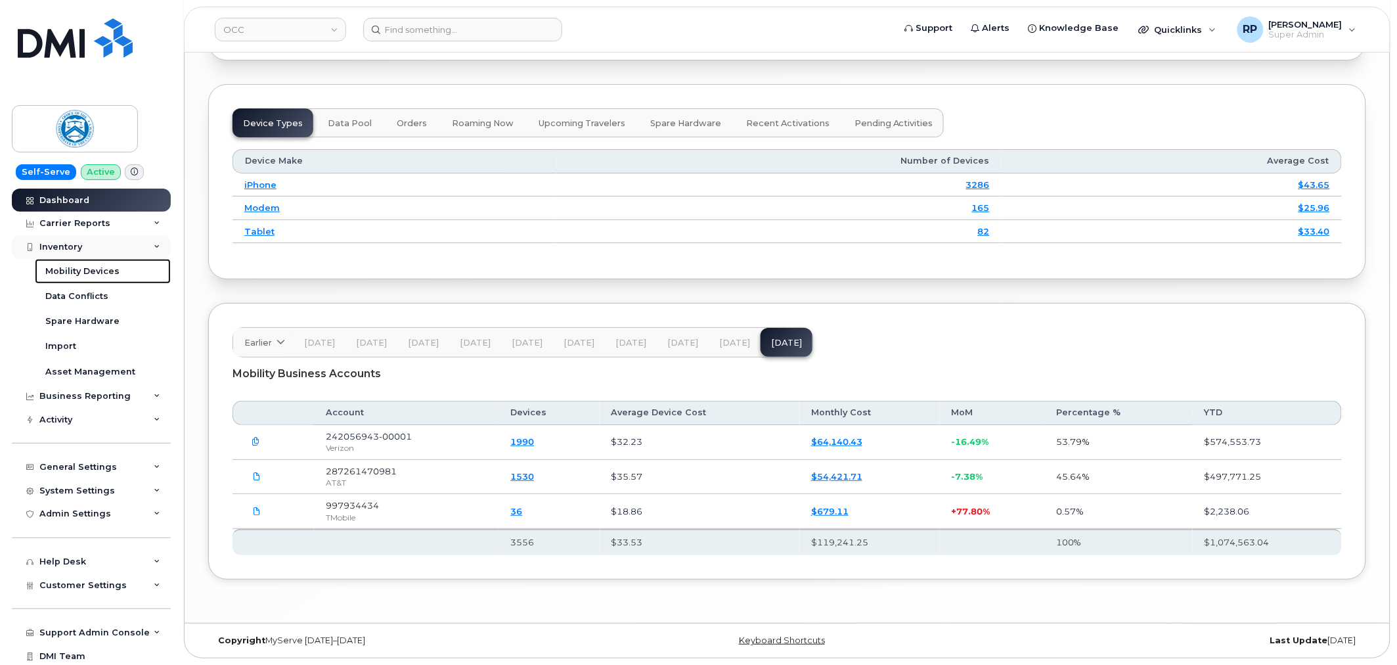
drag, startPoint x: 70, startPoint y: 271, endPoint x: 79, endPoint y: 246, distance: 25.8
click at [70, 271] on div "Mobility Devices" at bounding box center [82, 271] width 74 height 12
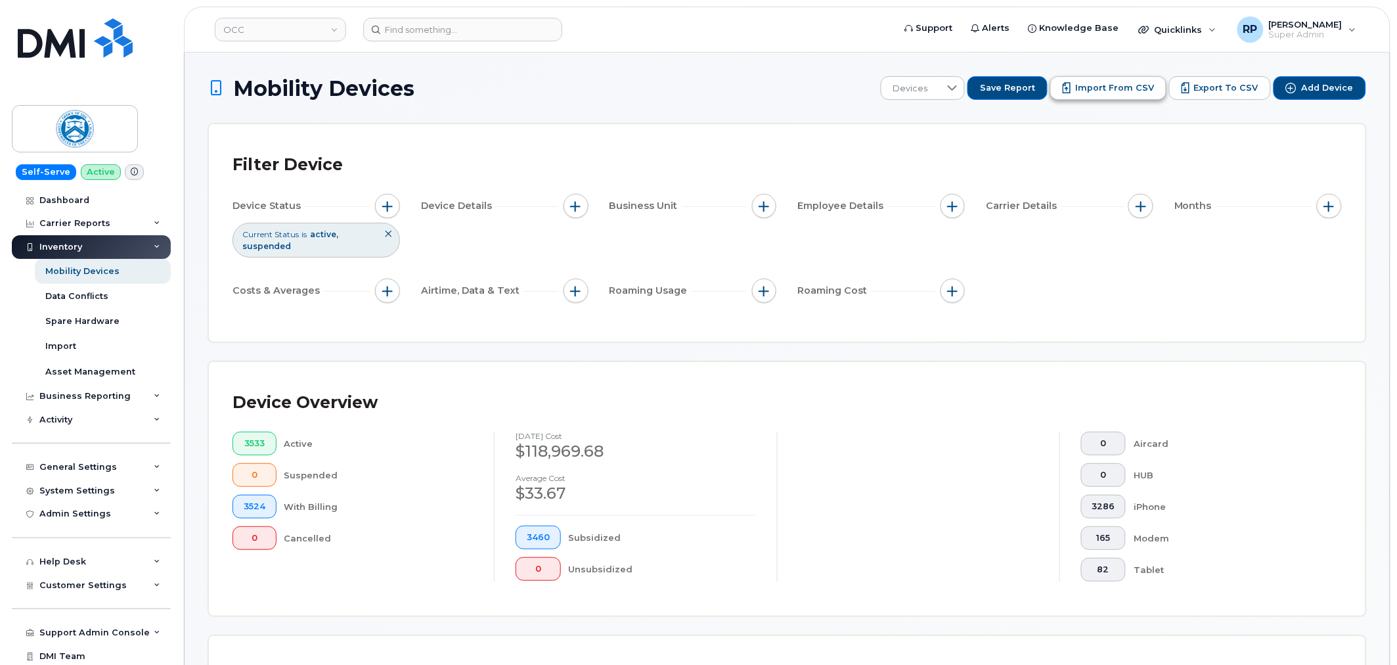
click at [1124, 85] on span "Import from CSV" at bounding box center [1114, 88] width 79 height 12
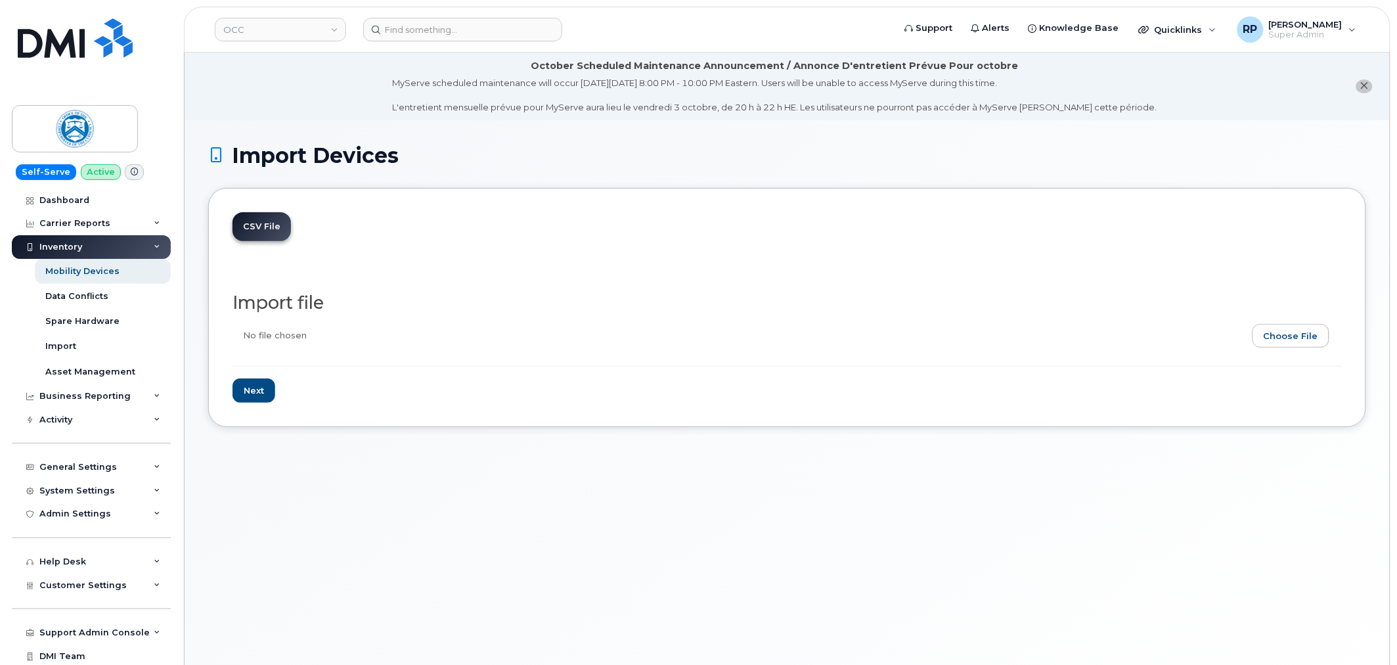
click at [1276, 337] on input "file" at bounding box center [782, 339] width 1099 height 30
type input "C:\fakepath\OCC Verizon Updates 9.29.2025.csv"
click at [254, 388] on input "Next" at bounding box center [254, 390] width 43 height 24
type input "Loading..."
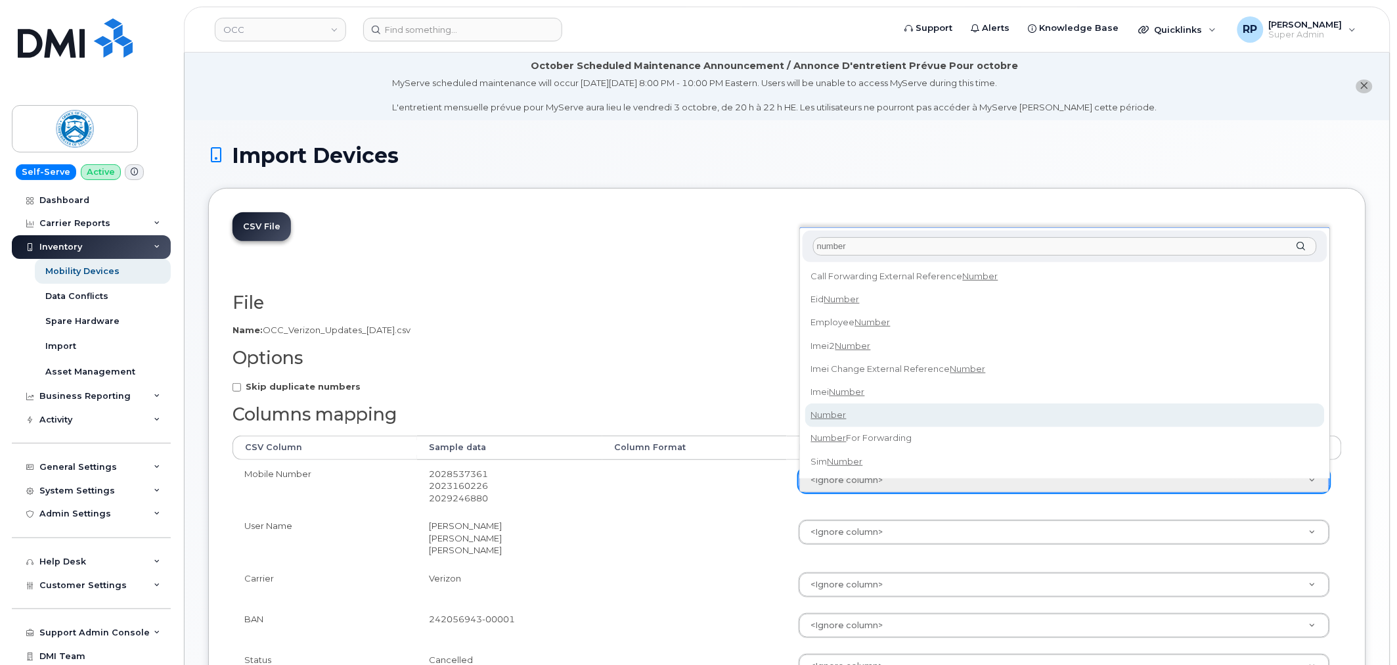
type input "number"
select select "number"
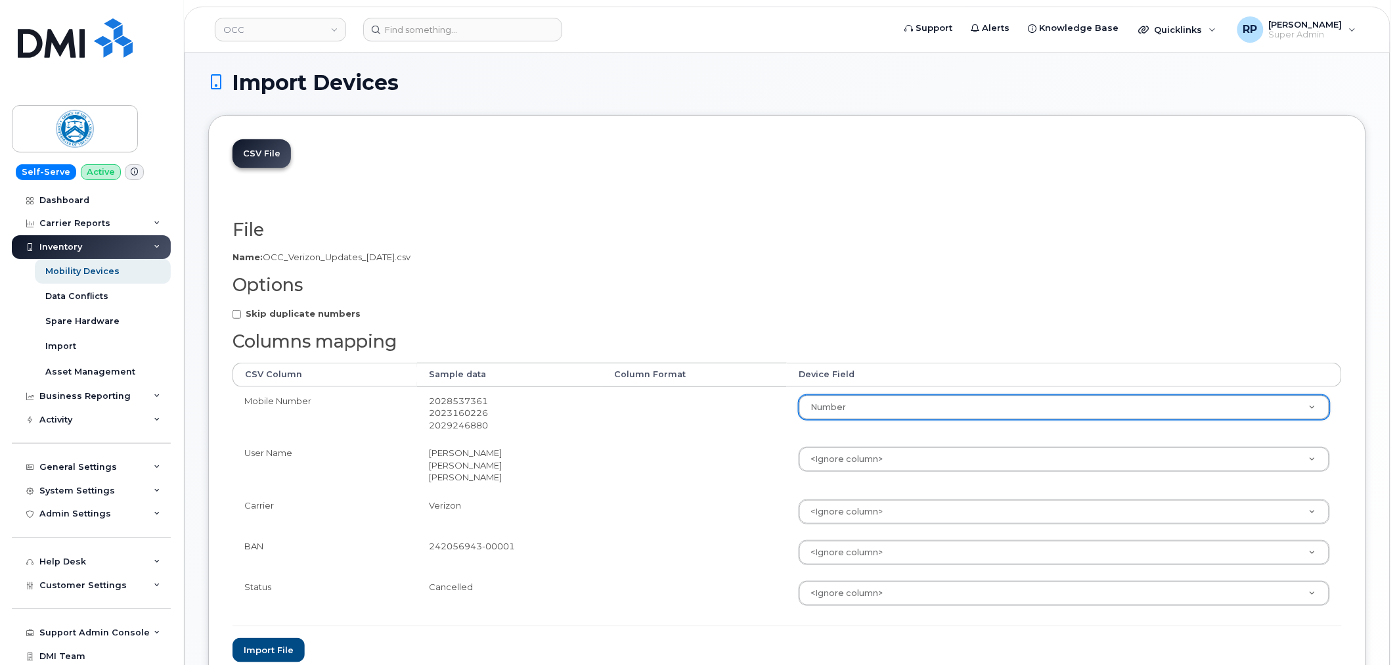
scroll to position [122, 0]
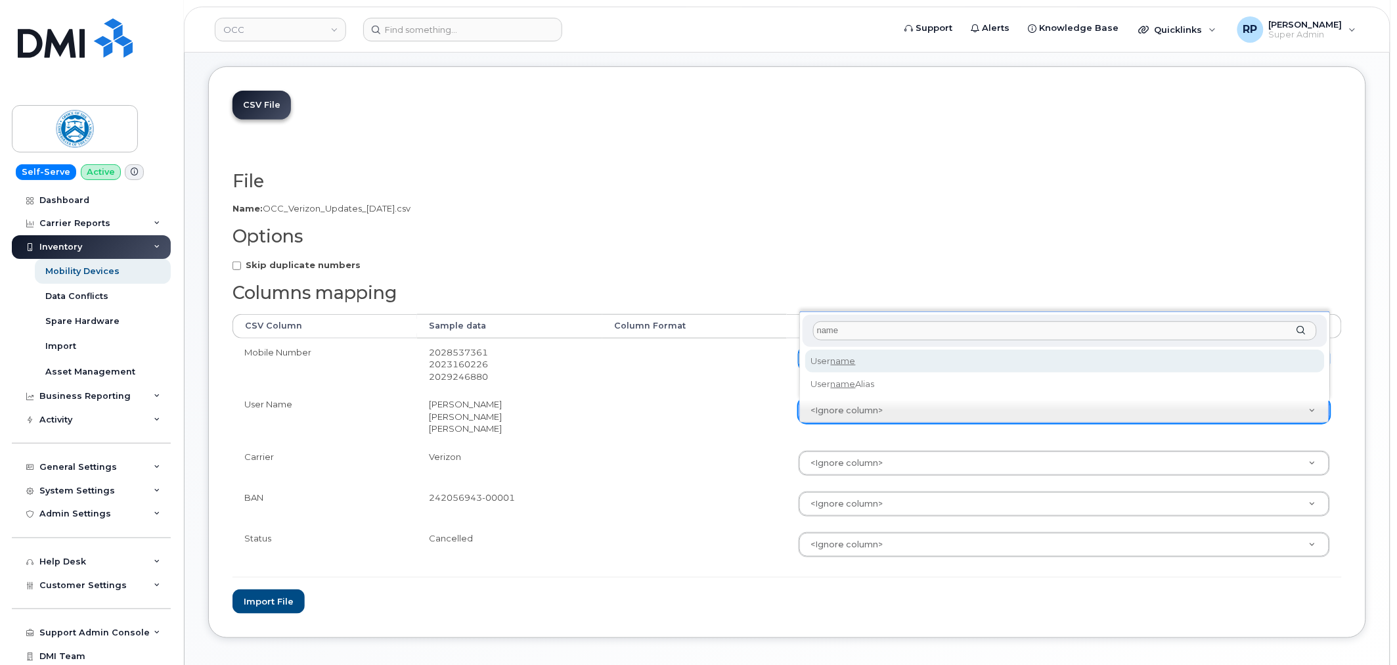
type input "name"
select select "username"
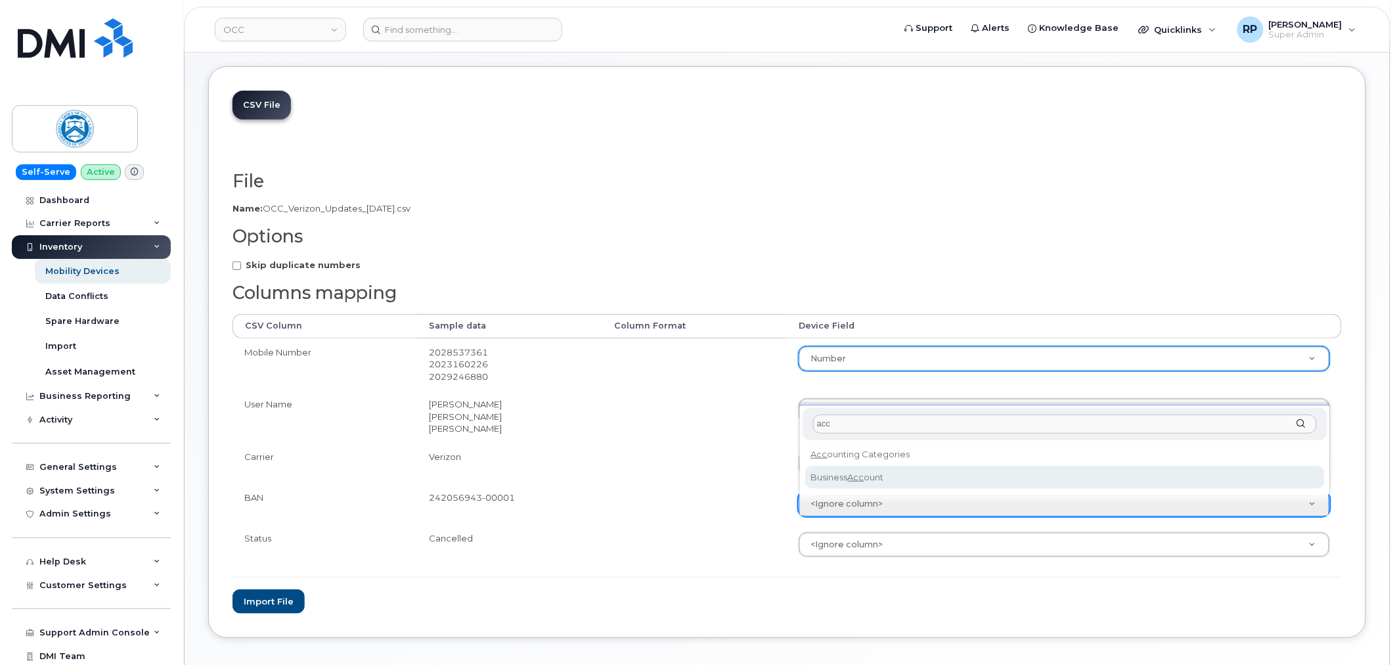
type input "acc"
select select "business_account_id"
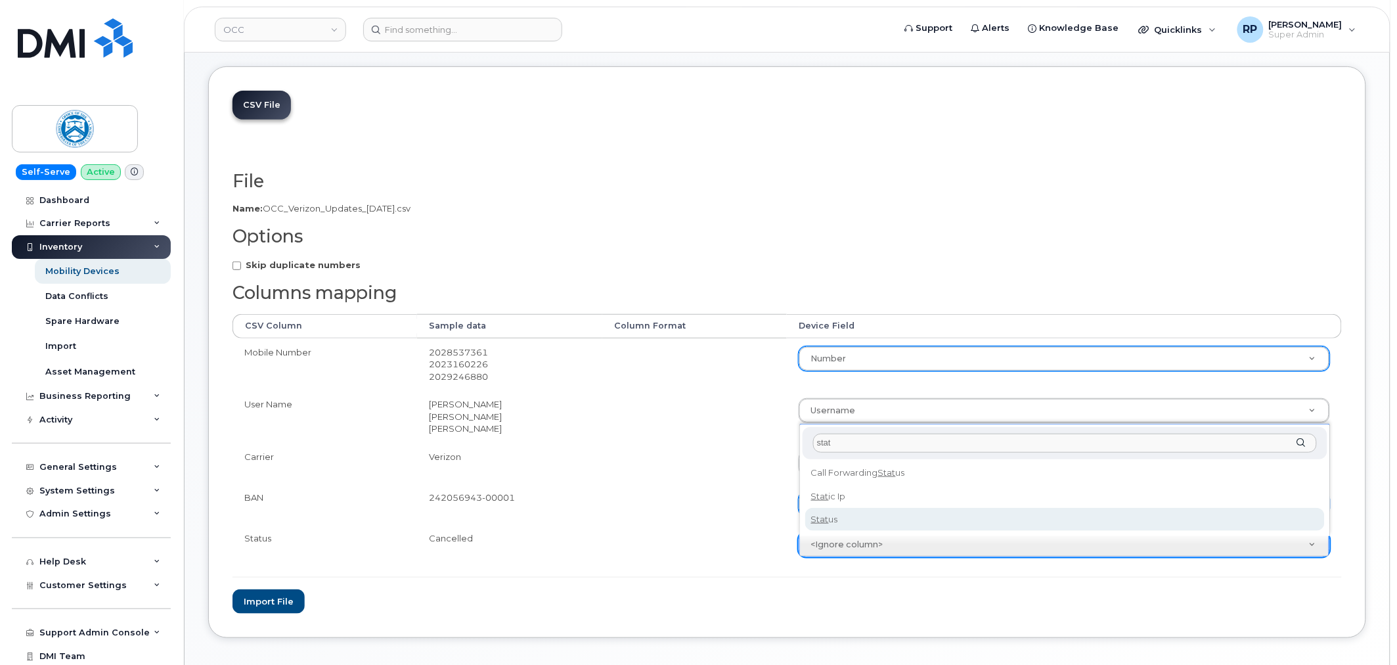
type input "stat"
select select "status"
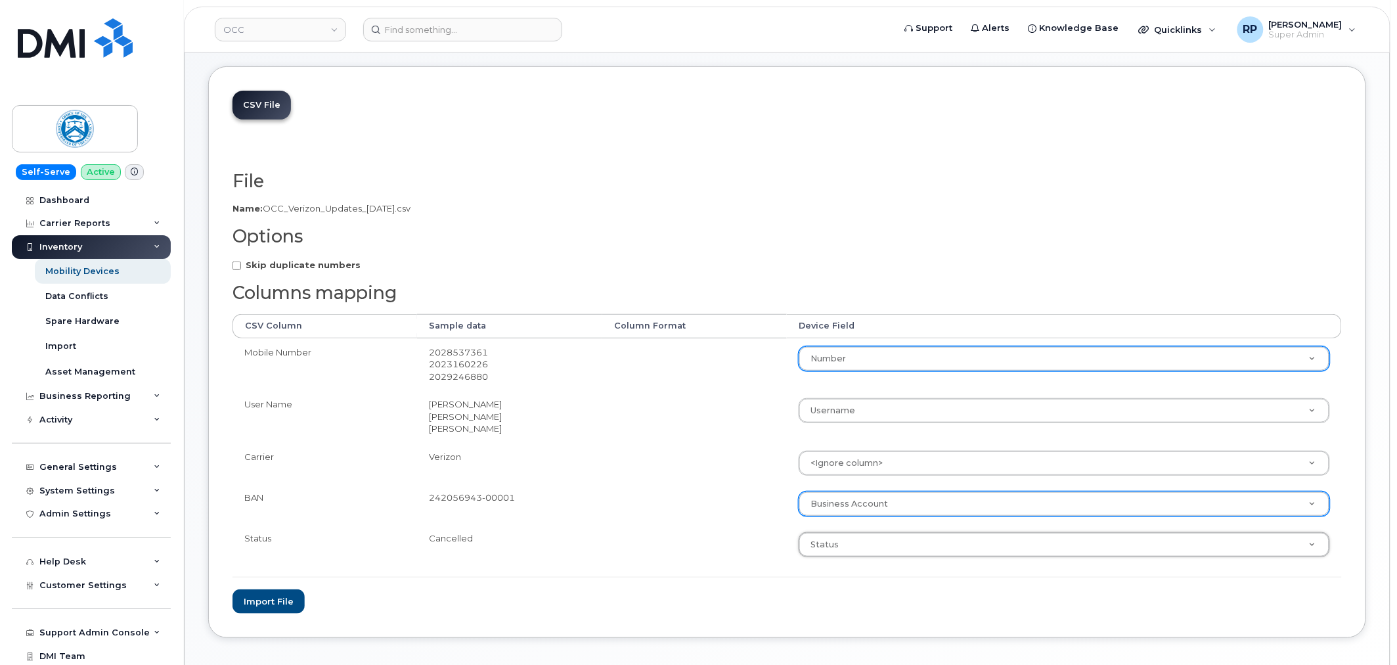
click at [727, 580] on form "File Filename cache Name: OCC_Verizon_Updates_9.29.2025.csv Options Skip duplic…" at bounding box center [787, 392] width 1109 height 442
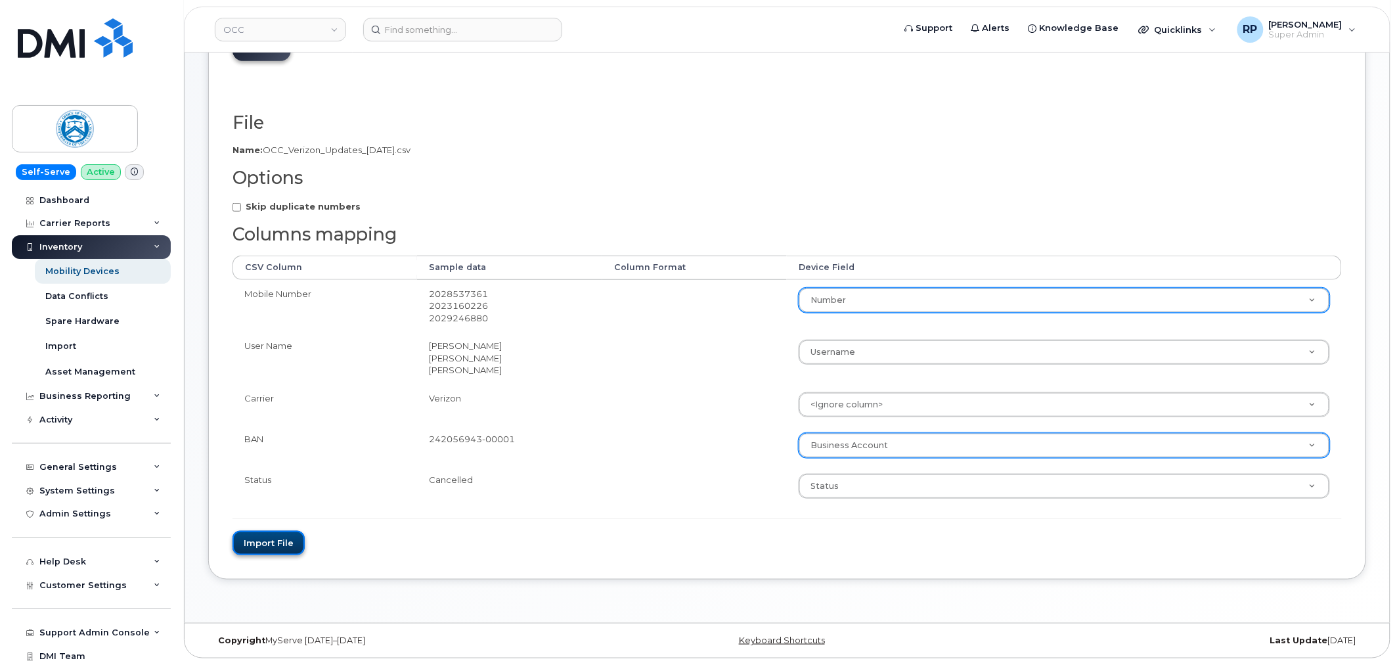
click at [286, 543] on button "Import file" at bounding box center [269, 543] width 72 height 24
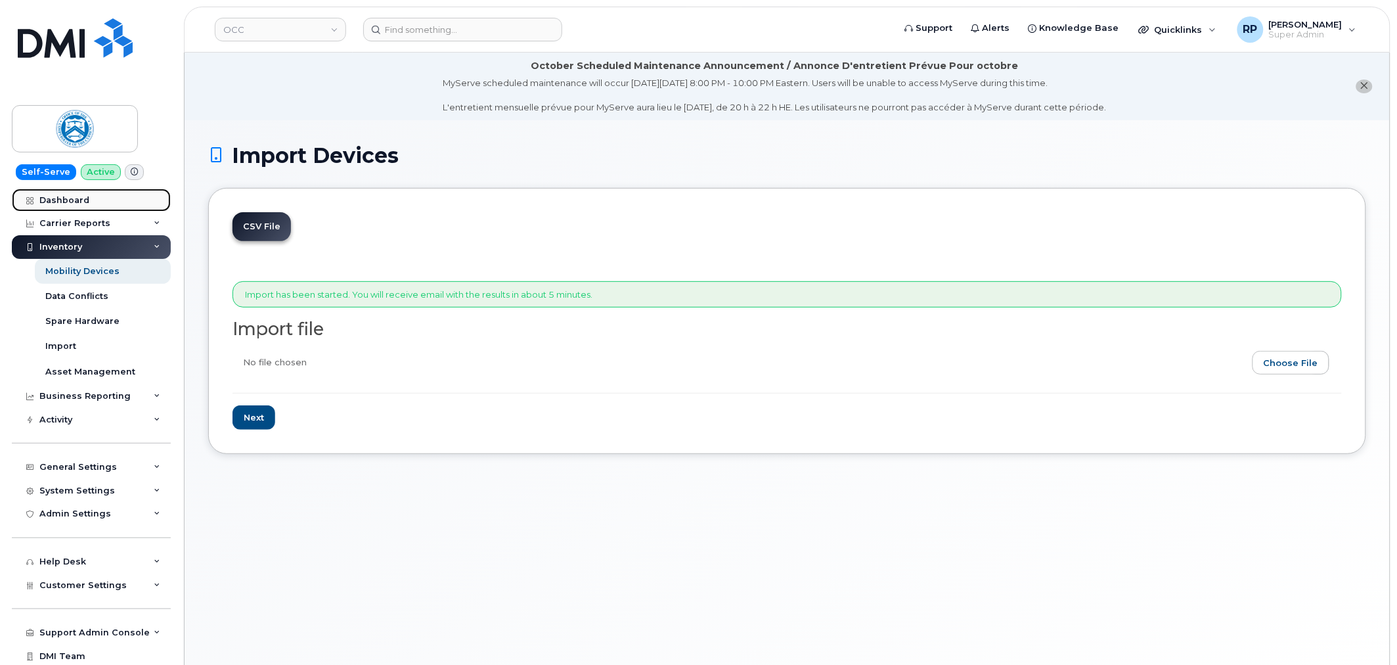
click at [76, 202] on div "Dashboard" at bounding box center [64, 200] width 50 height 11
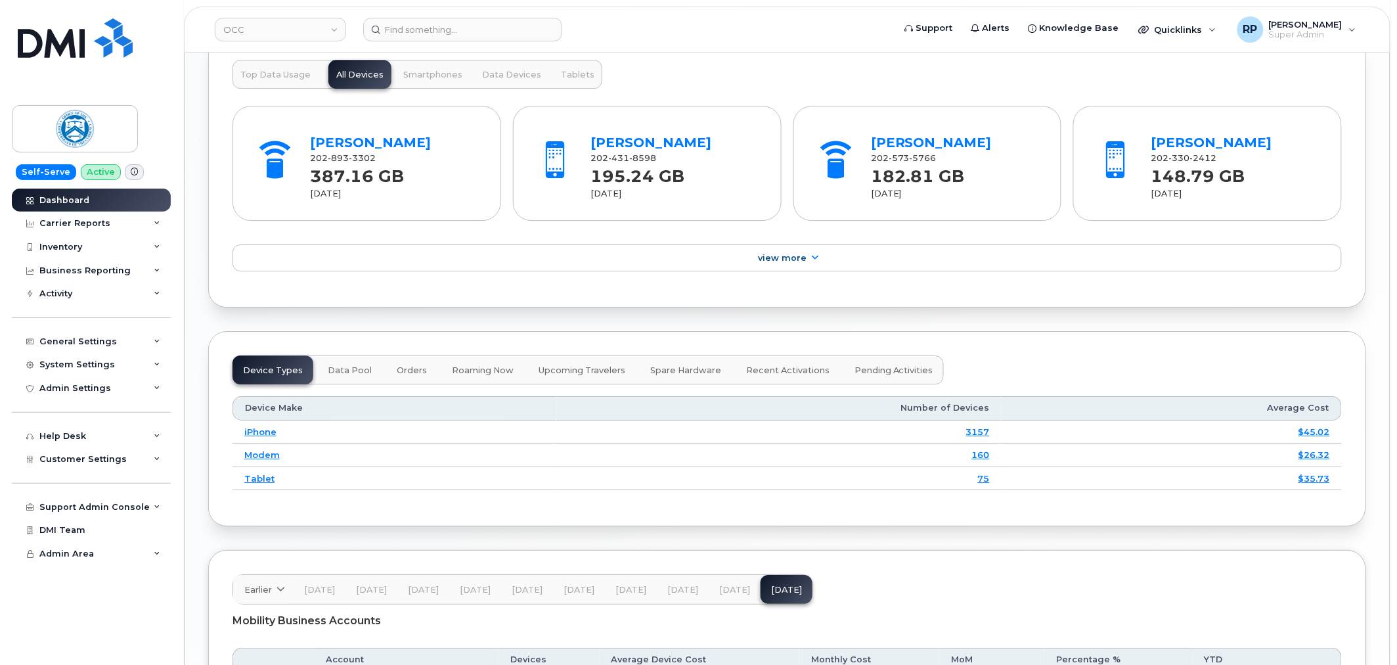
scroll to position [1686, 0]
